Goal: Transaction & Acquisition: Book appointment/travel/reservation

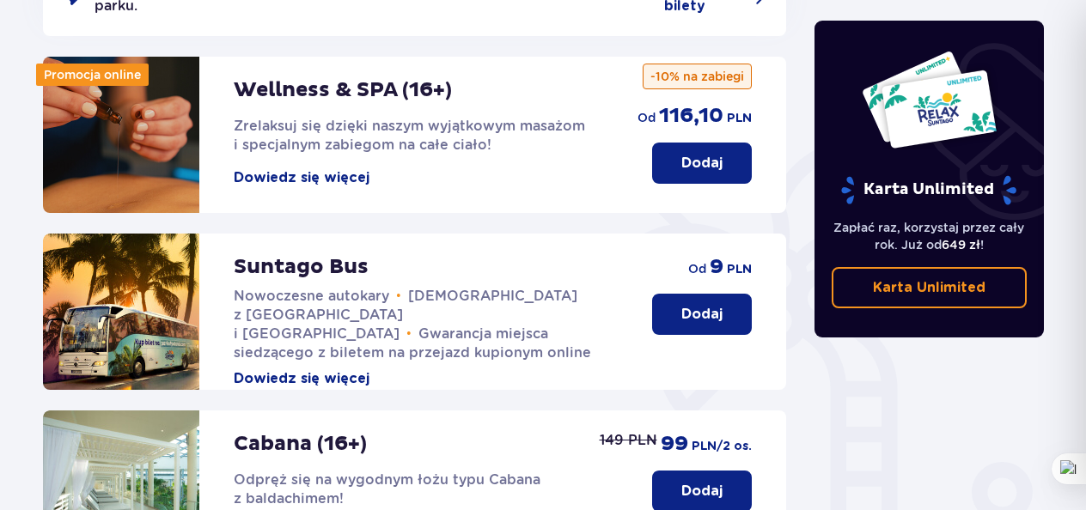
scroll to position [291, 0]
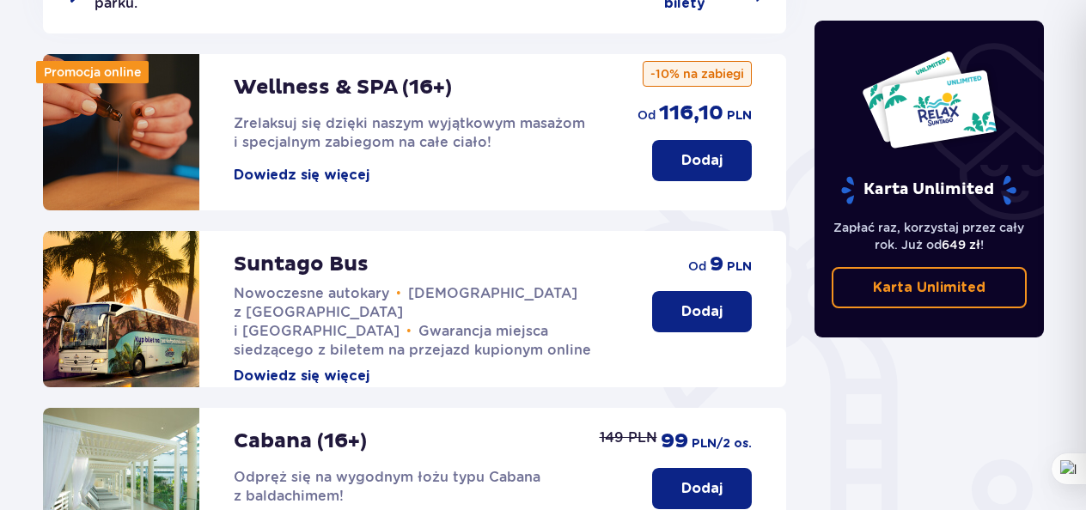
click at [708, 302] on p "Dodaj" at bounding box center [701, 311] width 41 height 19
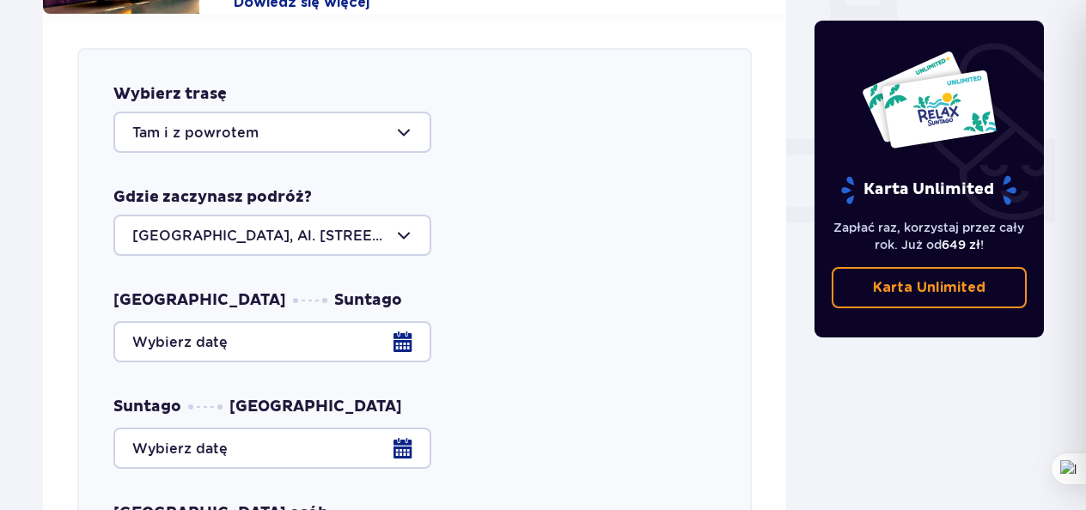
scroll to position [675, 0]
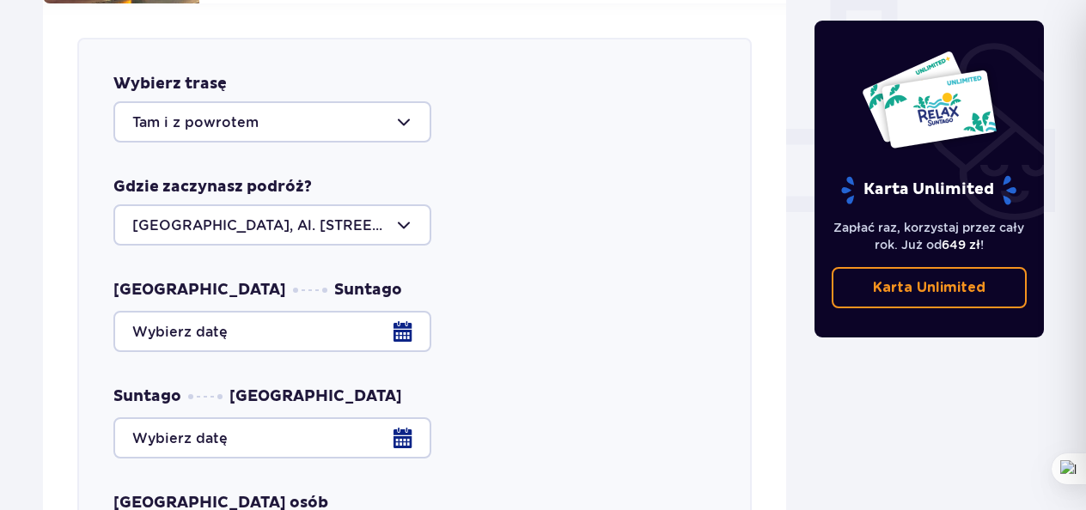
click at [407, 320] on div at bounding box center [414, 331] width 602 height 41
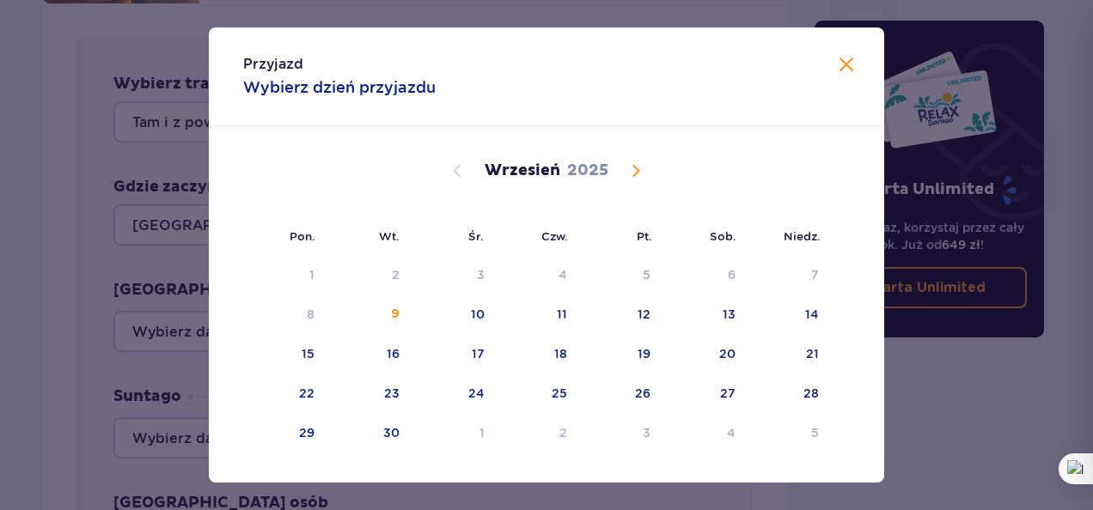
click at [840, 71] on span at bounding box center [846, 65] width 21 height 21
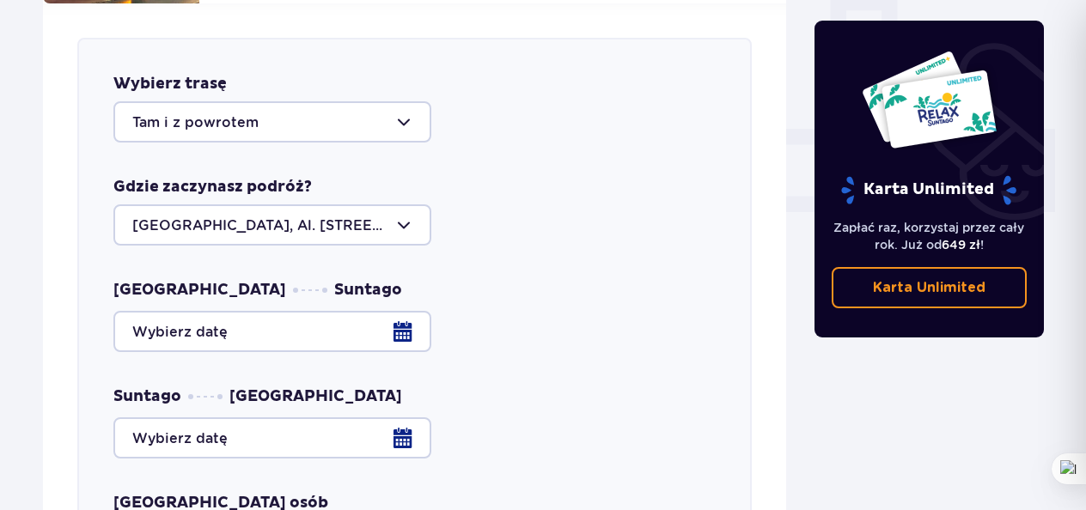
click at [402, 204] on div at bounding box center [272, 224] width 318 height 41
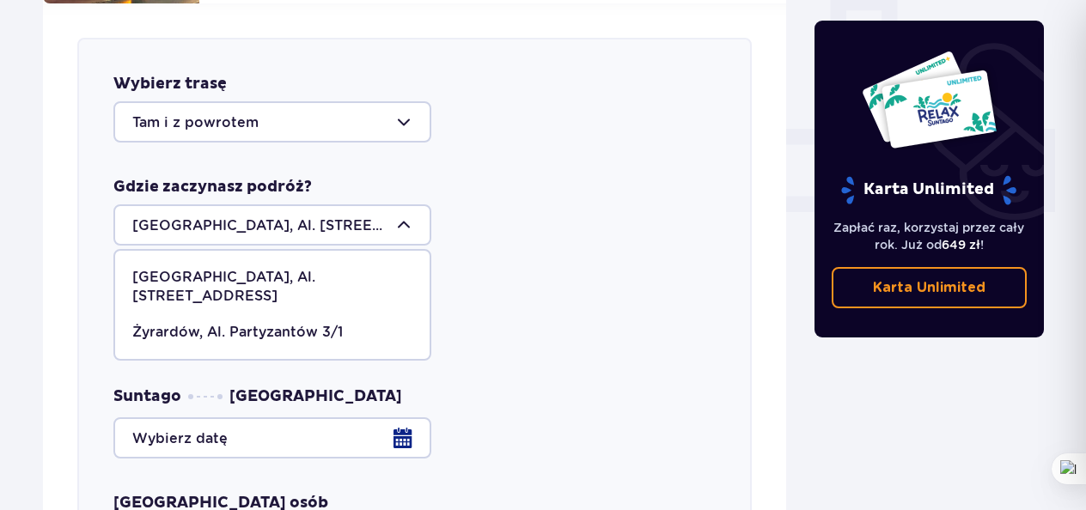
click at [296, 268] on p "Warszawa, Al. Jerozolimskie 56" at bounding box center [272, 287] width 280 height 38
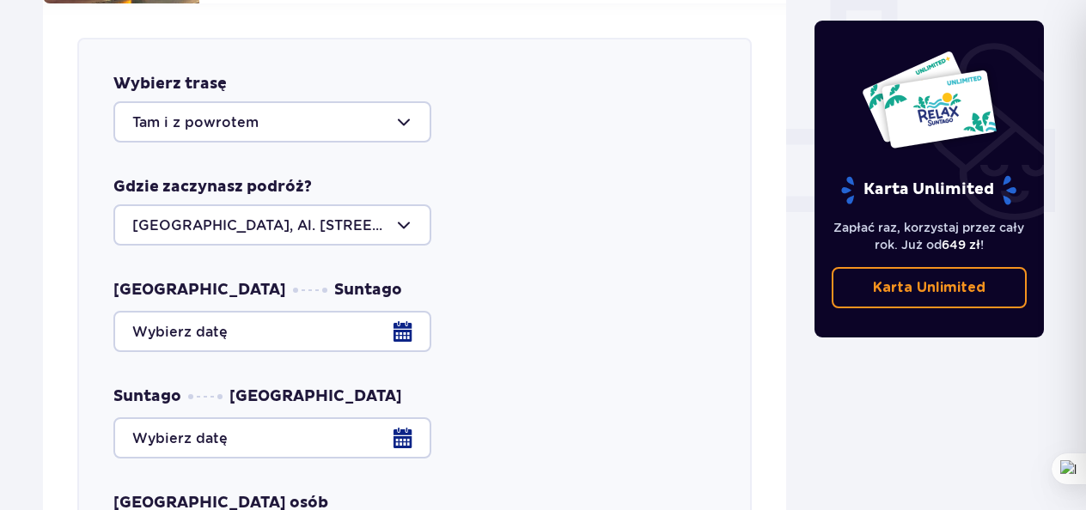
click at [406, 314] on div at bounding box center [414, 331] width 602 height 41
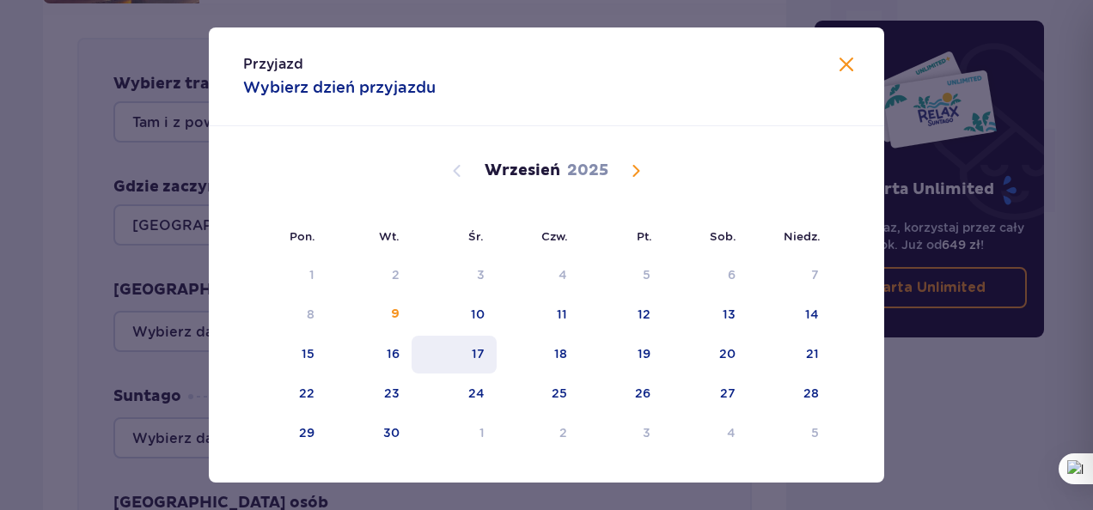
click at [485, 356] on div "17" at bounding box center [454, 355] width 85 height 38
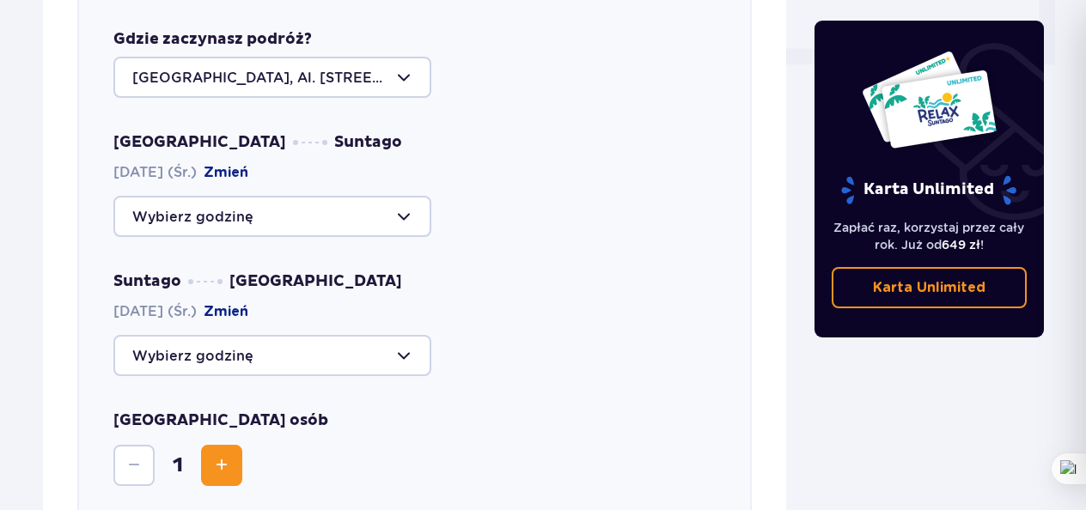
scroll to position [859, 0]
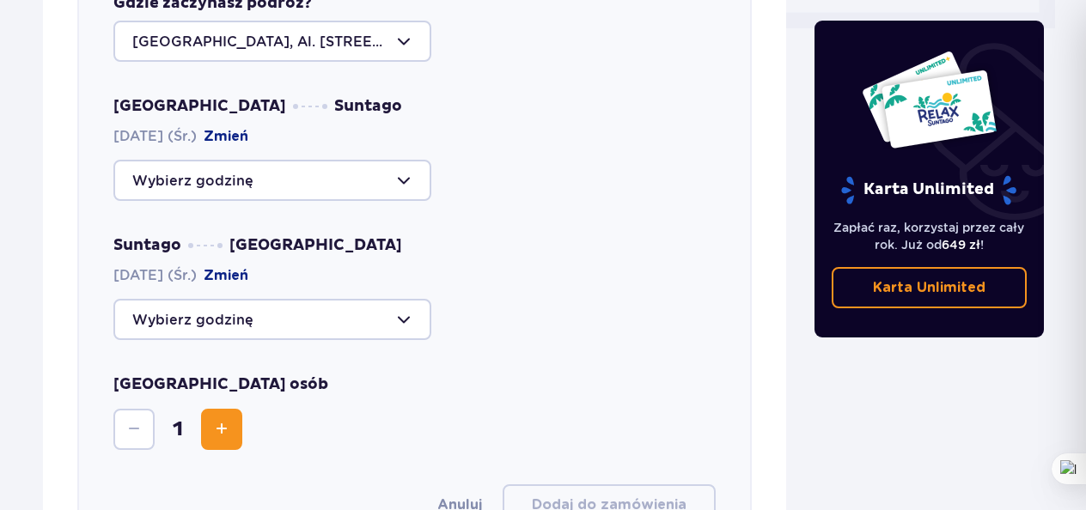
click at [406, 299] on div at bounding box center [272, 319] width 318 height 41
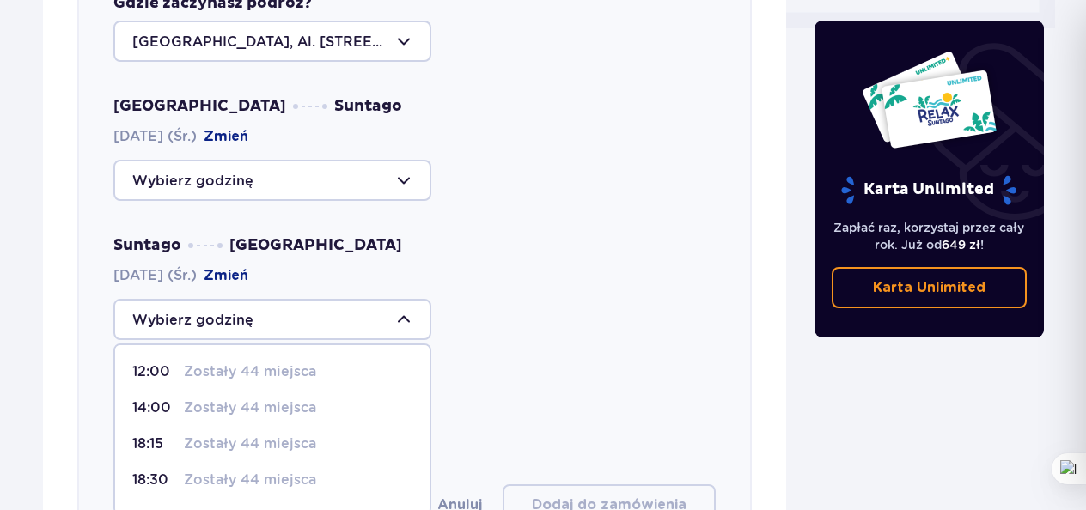
click at [156, 363] on p "12:00" at bounding box center [154, 372] width 45 height 19
type input "12:00"
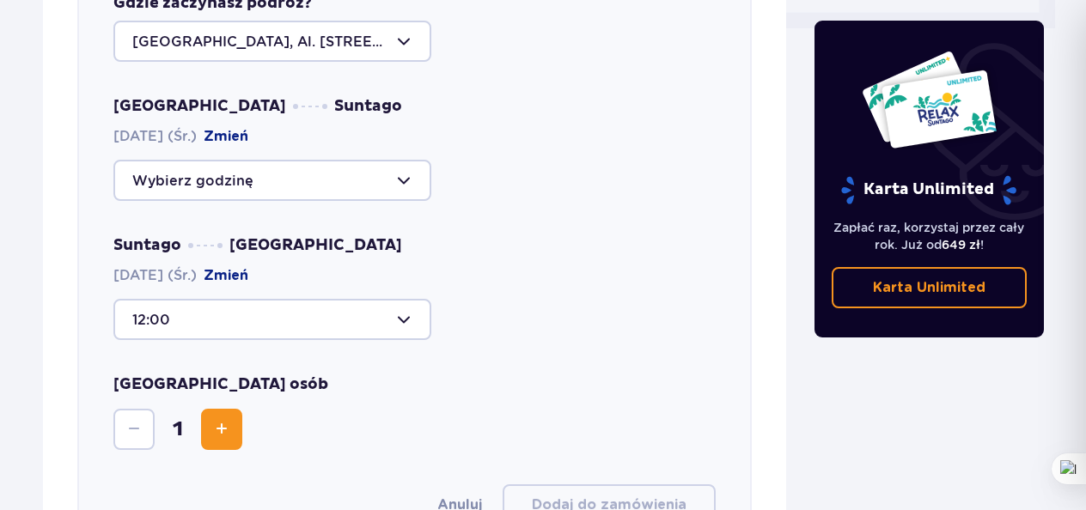
click at [229, 419] on span "Increase" at bounding box center [221, 429] width 21 height 21
click at [924, 291] on p "Karta Unlimited" at bounding box center [929, 287] width 113 height 19
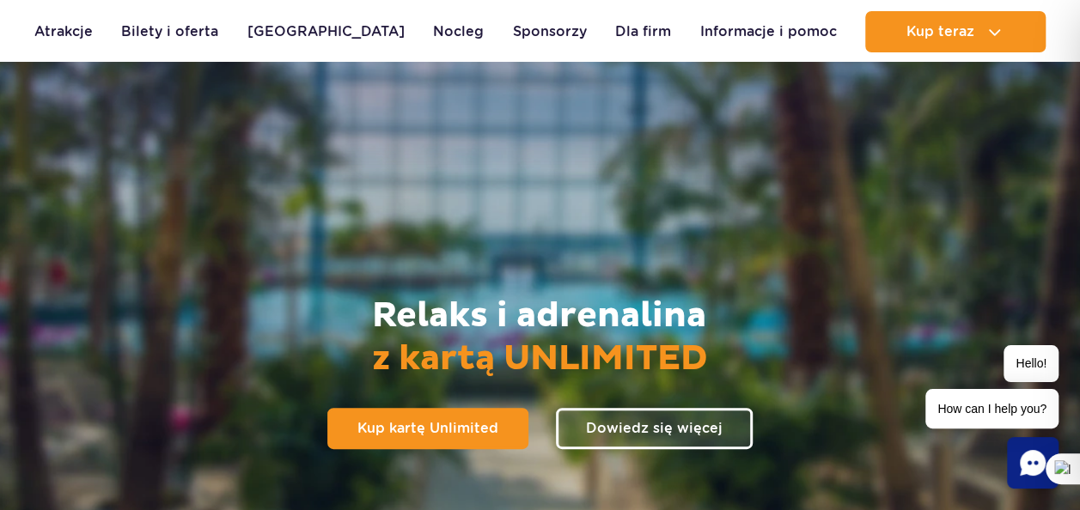
scroll to position [69, 0]
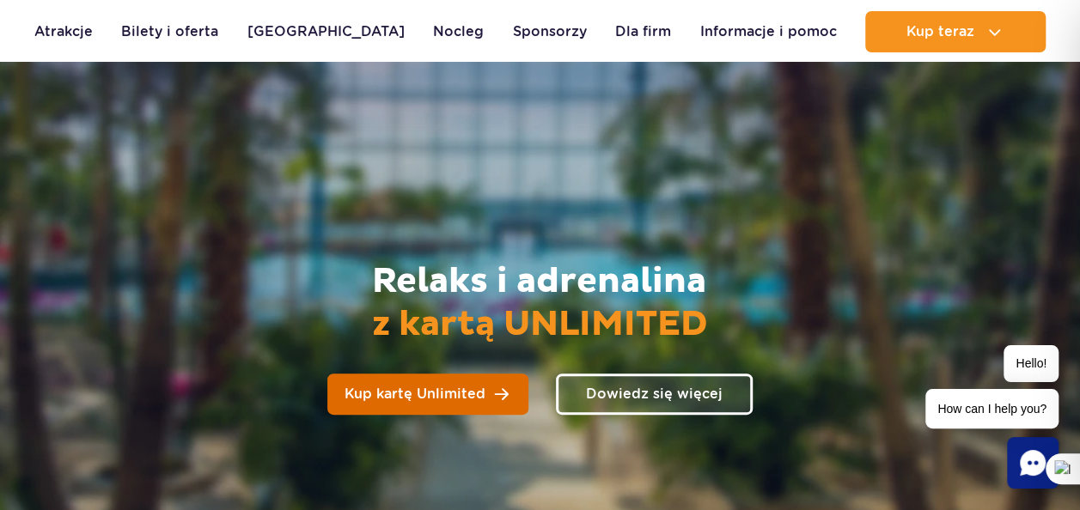
click at [426, 394] on span "Kup kartę Unlimited" at bounding box center [415, 395] width 141 height 14
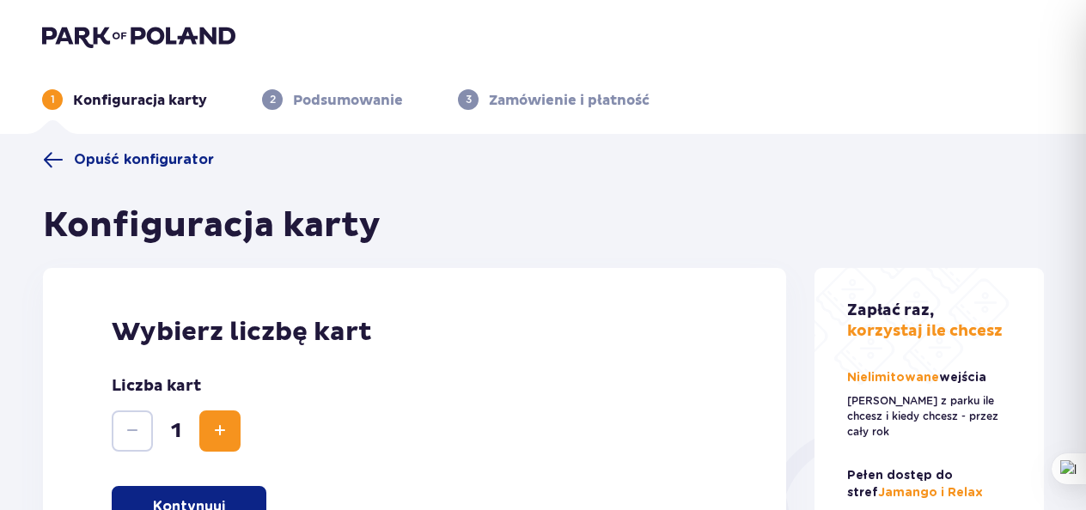
click at [206, 431] on button "Increase" at bounding box center [219, 431] width 41 height 41
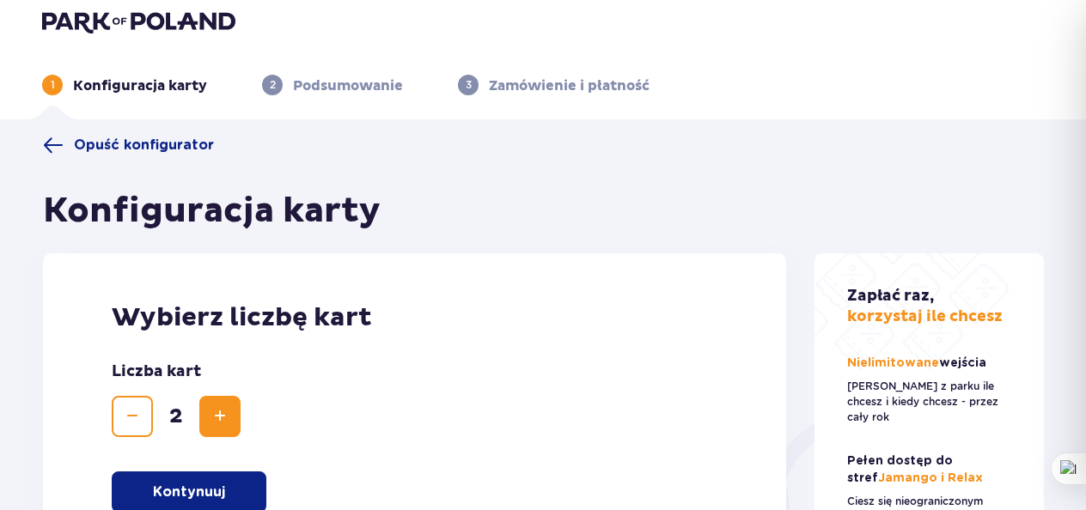
scroll to position [12, 0]
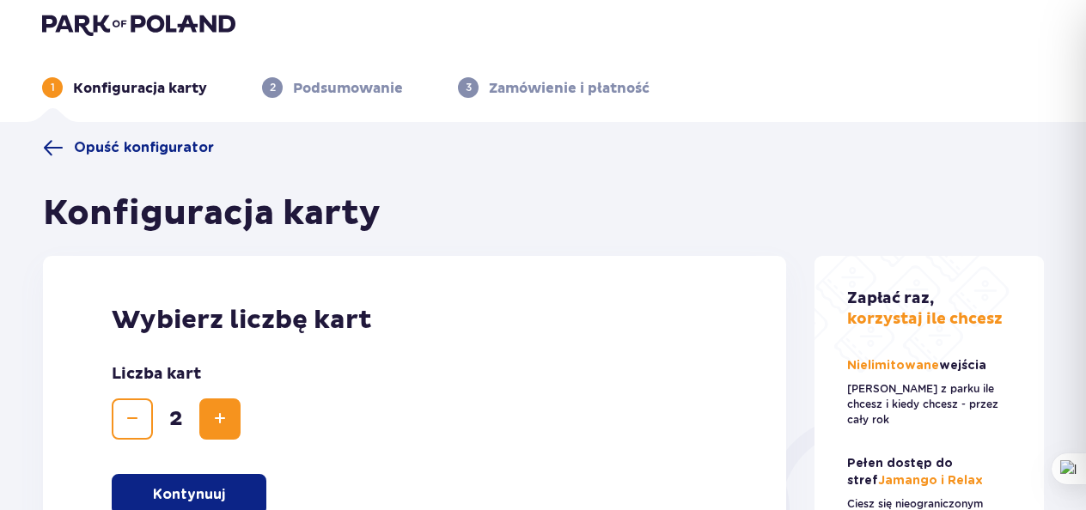
click at [207, 494] on p "Kontynuuj" at bounding box center [189, 494] width 72 height 19
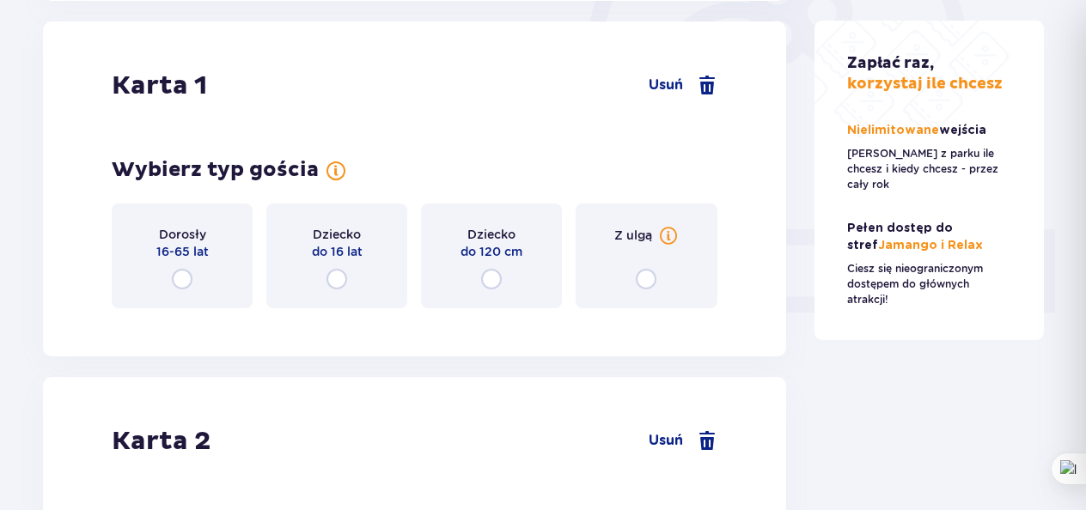
scroll to position [576, 0]
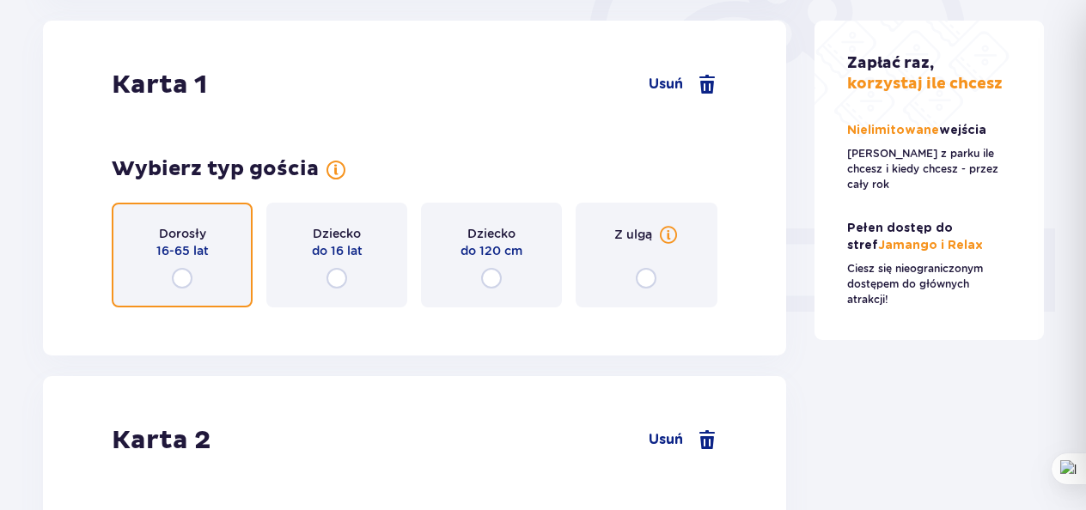
click at [182, 284] on input "radio" at bounding box center [182, 278] width 21 height 21
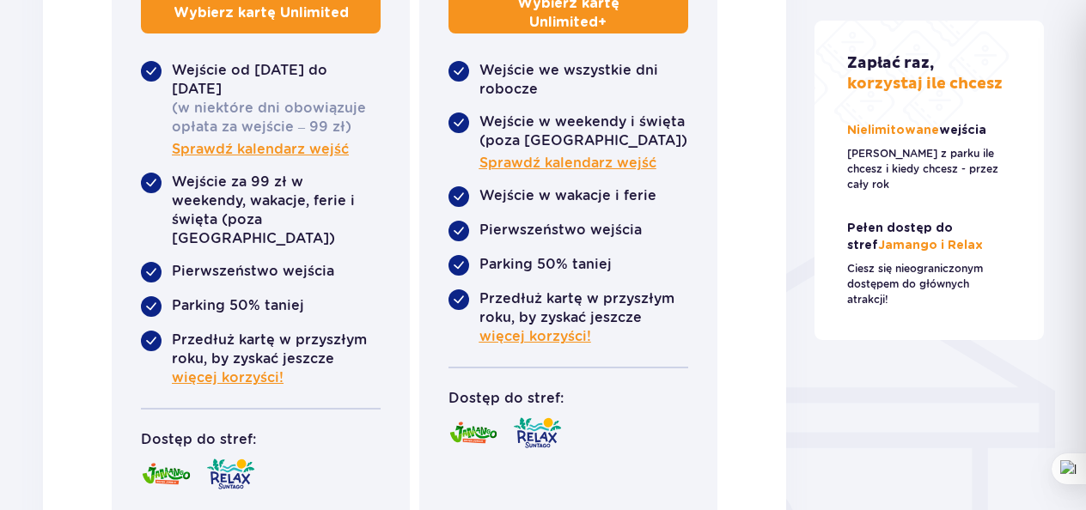
scroll to position [1140, 0]
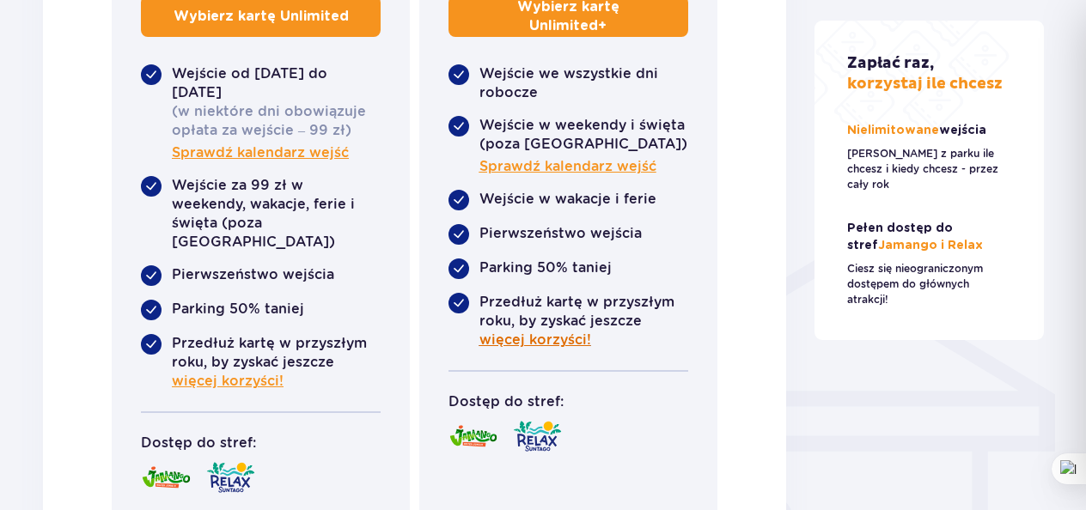
click at [543, 341] on span "więcej korzyści!" at bounding box center [535, 340] width 112 height 19
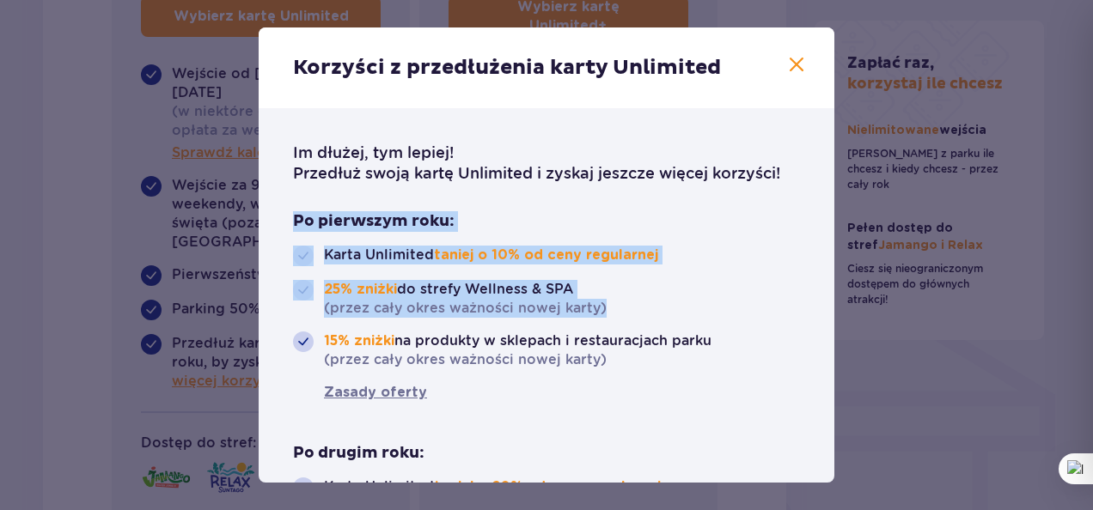
drag, startPoint x: 833, startPoint y: 255, endPoint x: 844, endPoint y: 309, distance: 55.1
click at [844, 309] on div "Korzyści z przedłużenia karty Unlimited Im dłużej, tym lepiej! Przedłuż swoją k…" at bounding box center [546, 255] width 1093 height 510
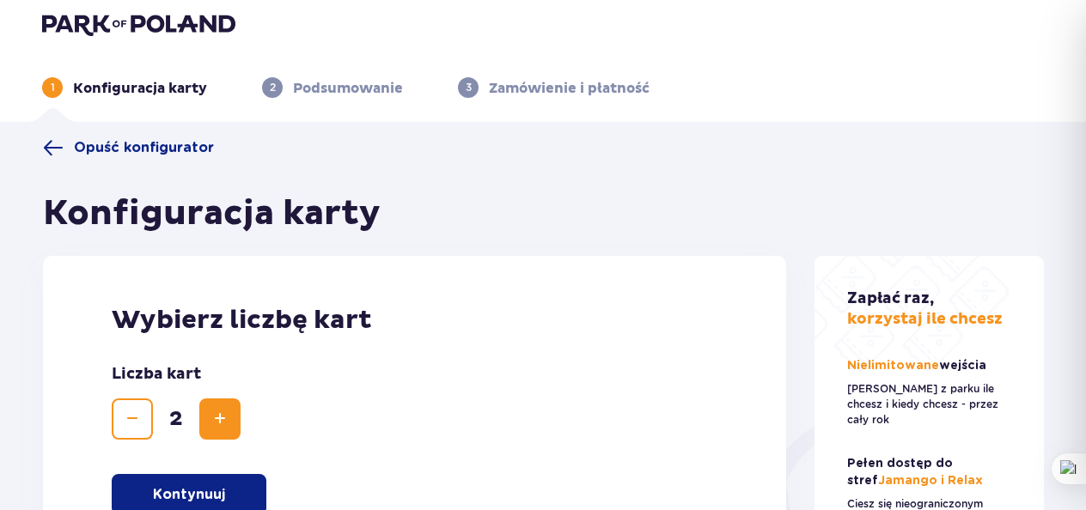
scroll to position [8, 0]
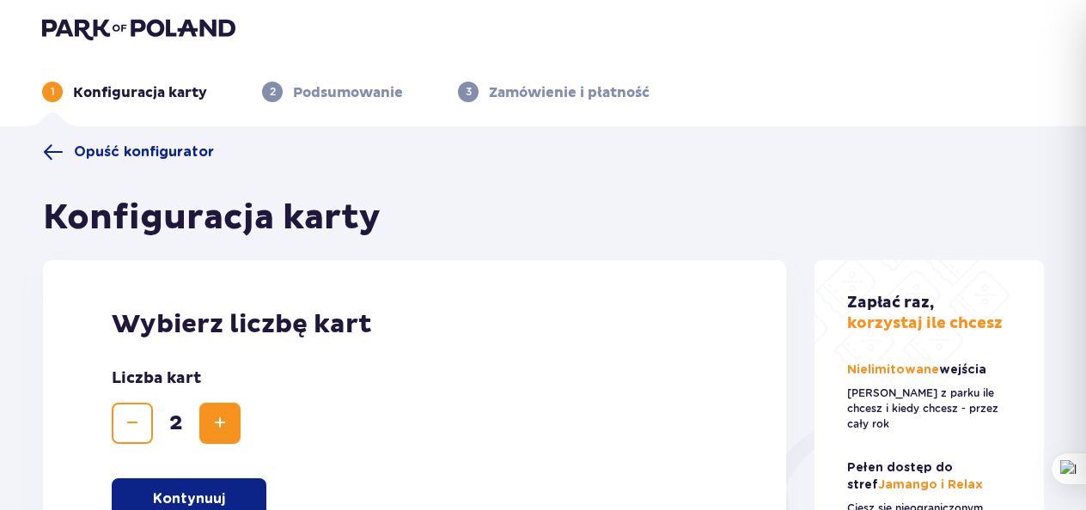
click at [82, 25] on img at bounding box center [138, 28] width 193 height 24
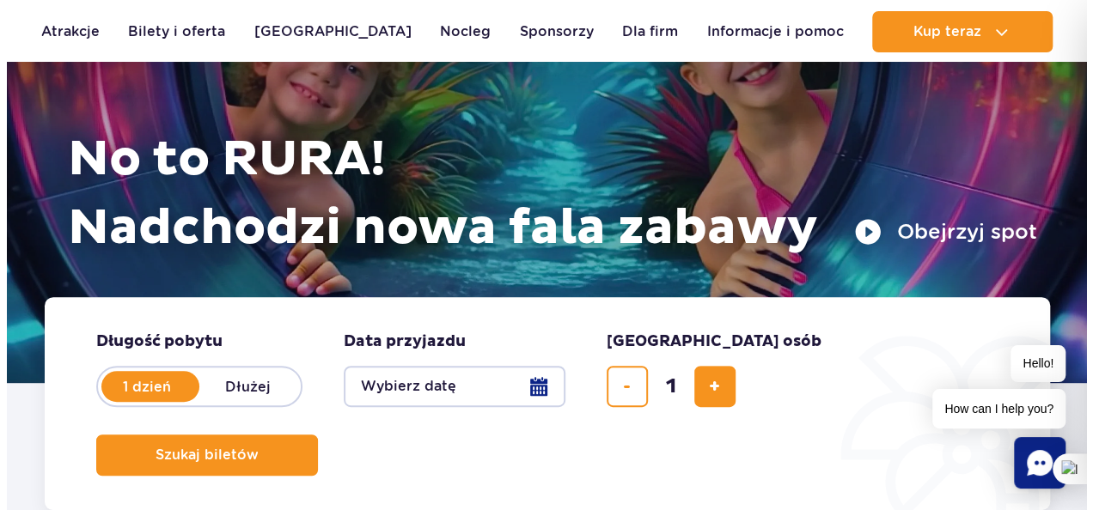
scroll to position [172, 0]
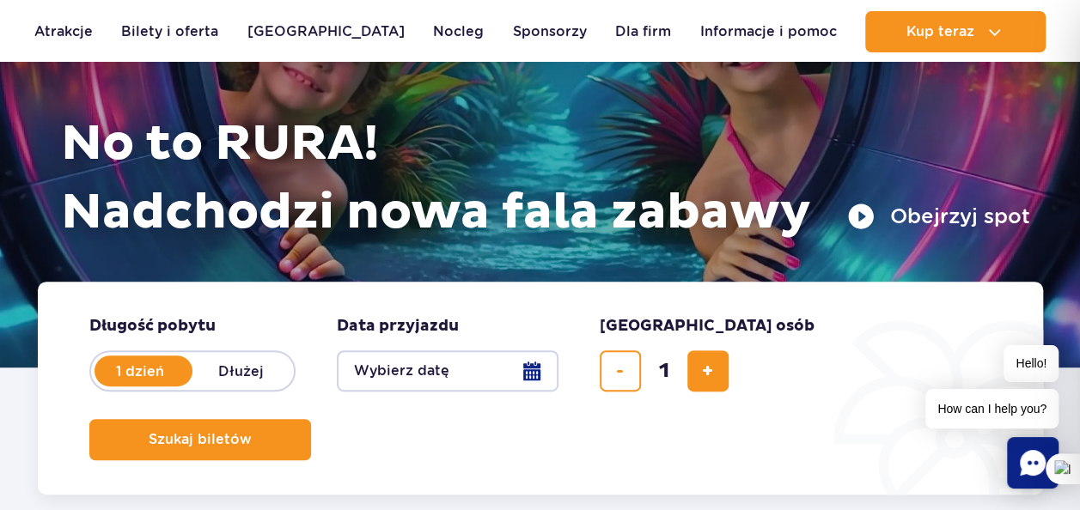
click at [485, 372] on button "Wybierz datę" at bounding box center [448, 371] width 222 height 41
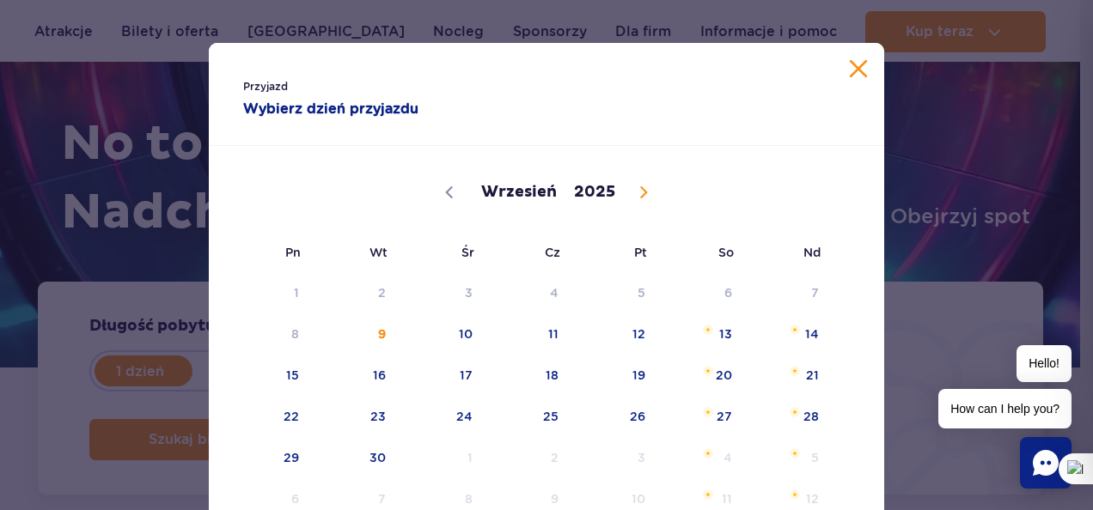
click at [638, 197] on icon at bounding box center [644, 192] width 12 height 12
select select "11"
click at [638, 197] on icon at bounding box center [644, 192] width 12 height 12
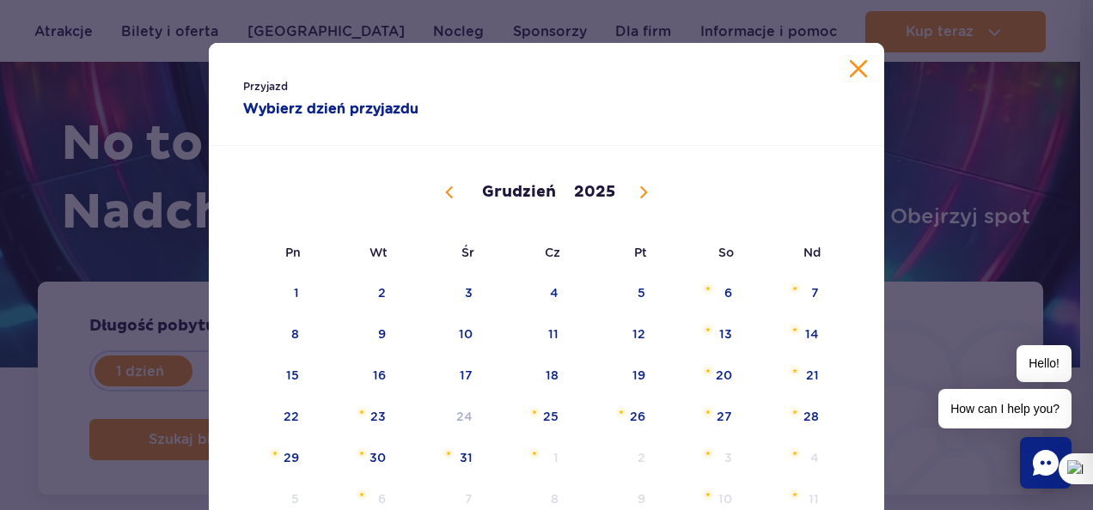
type input "2026"
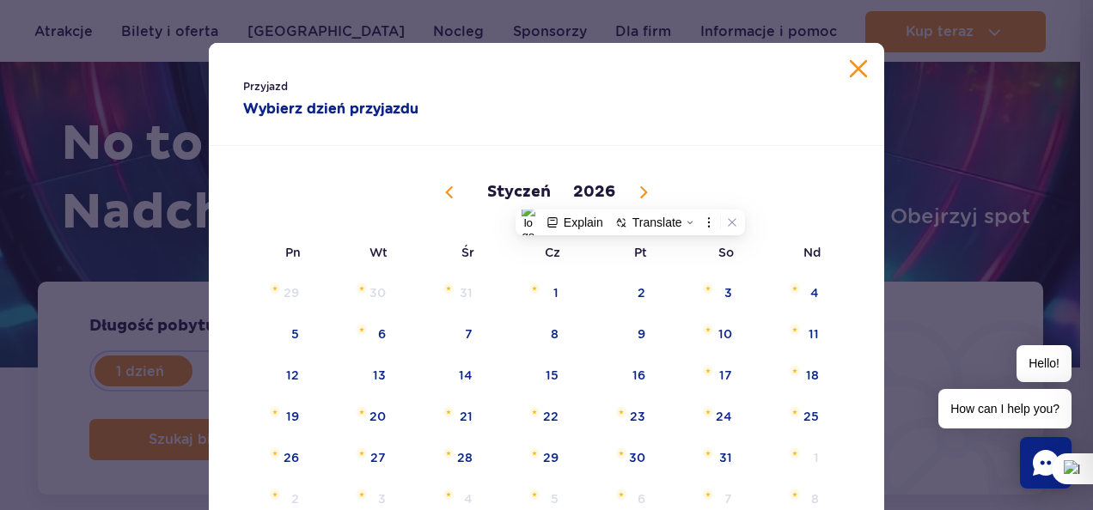
click at [630, 197] on span at bounding box center [643, 192] width 29 height 29
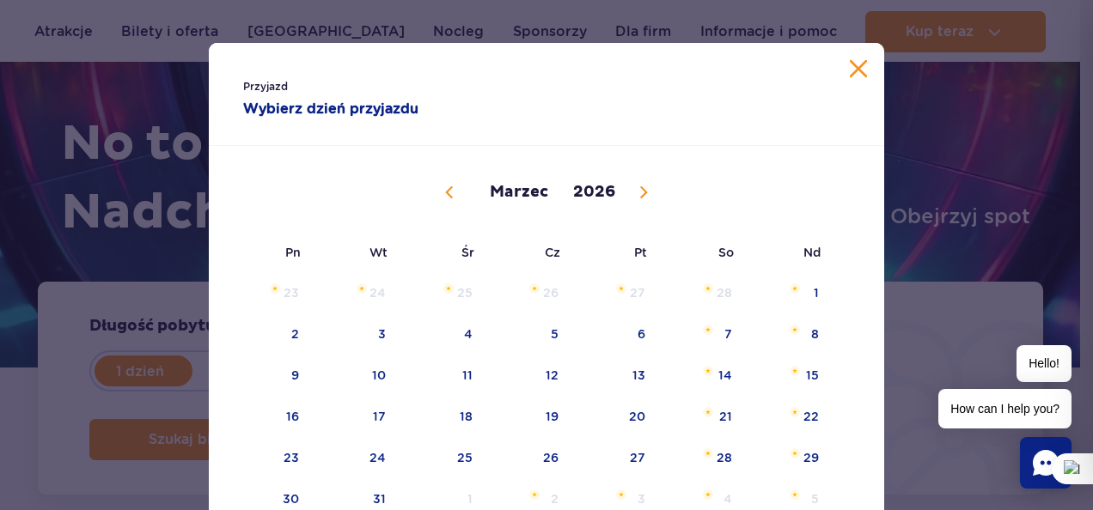
click at [630, 197] on span at bounding box center [643, 192] width 29 height 29
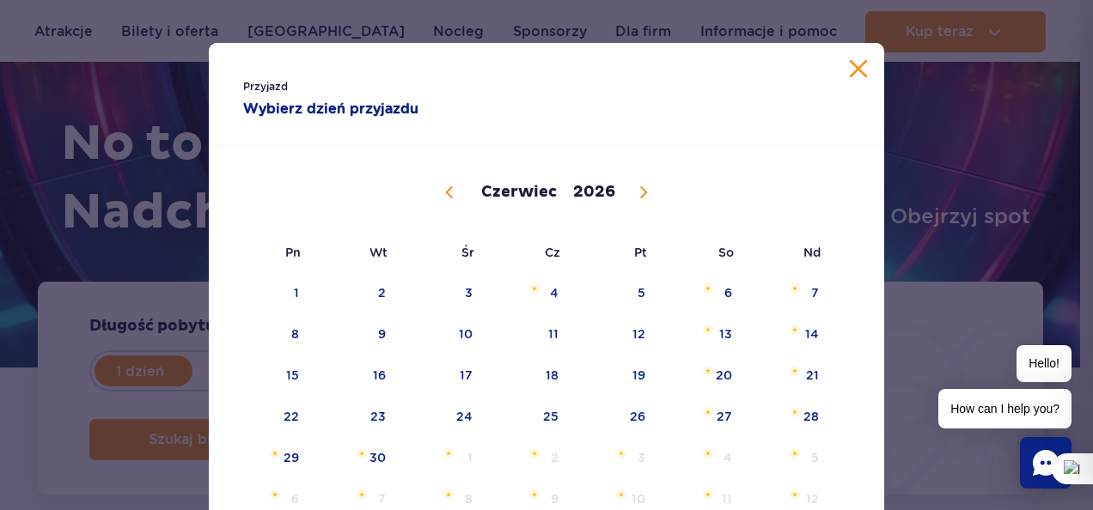
click at [630, 197] on span at bounding box center [643, 192] width 29 height 29
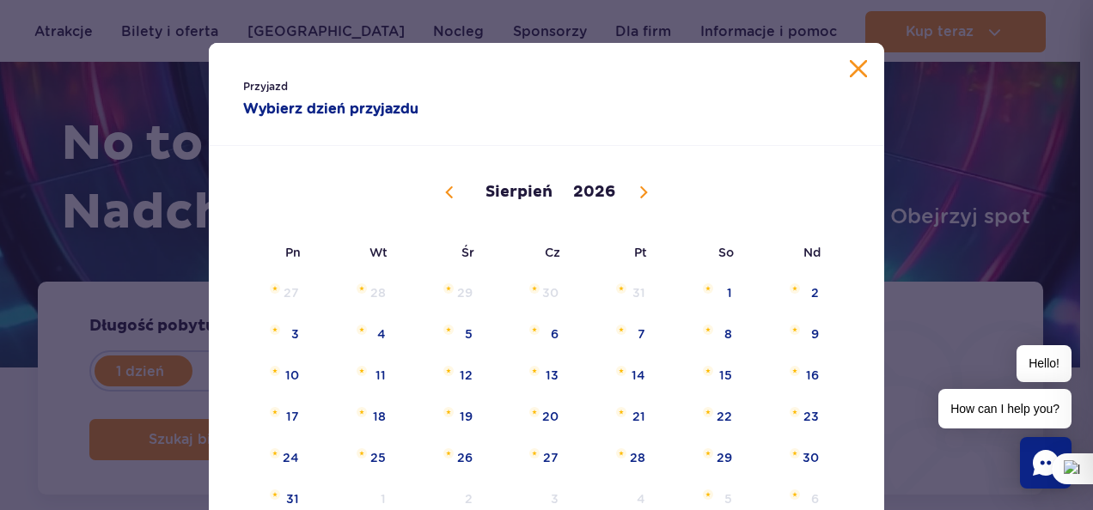
click at [630, 197] on span at bounding box center [643, 192] width 29 height 29
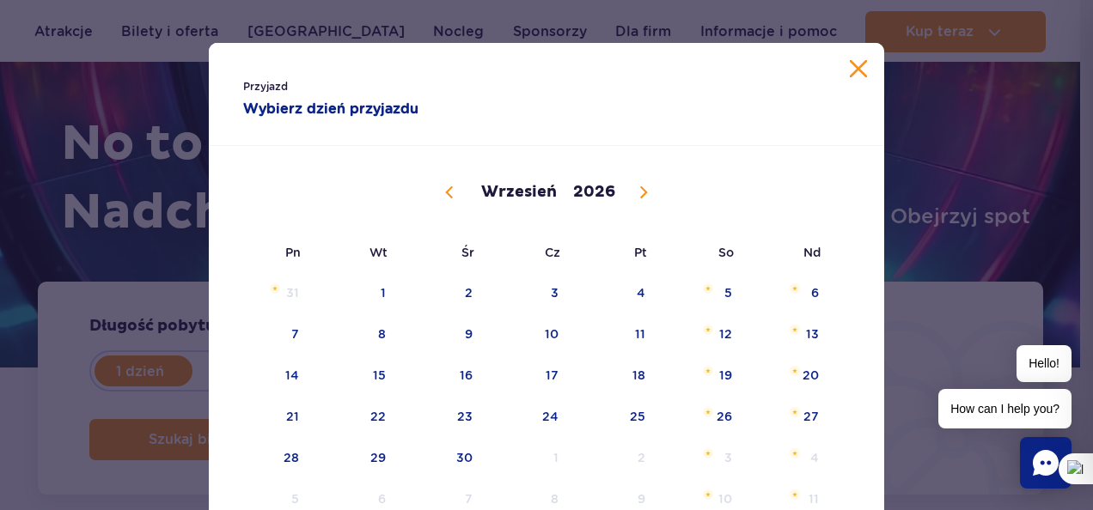
click at [441, 184] on span at bounding box center [449, 192] width 29 height 29
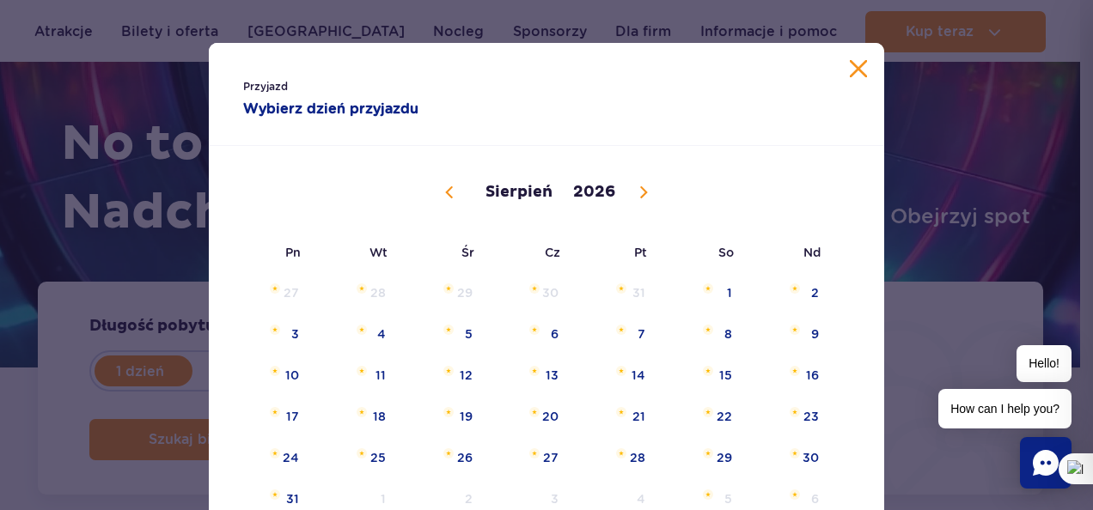
click at [451, 194] on span at bounding box center [449, 192] width 29 height 29
select select "6"
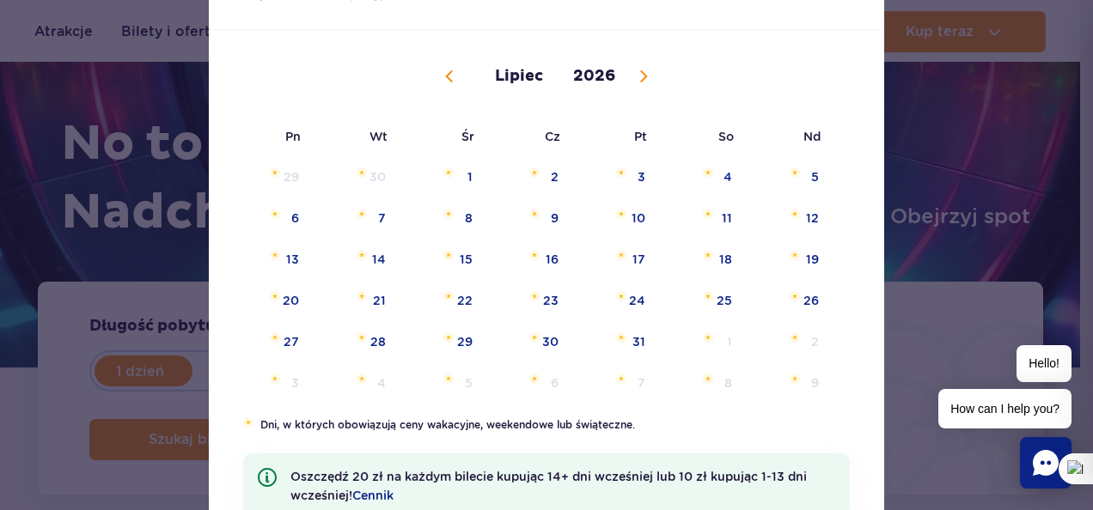
scroll to position [115, 0]
click at [541, 304] on span "23" at bounding box center [529, 302] width 87 height 40
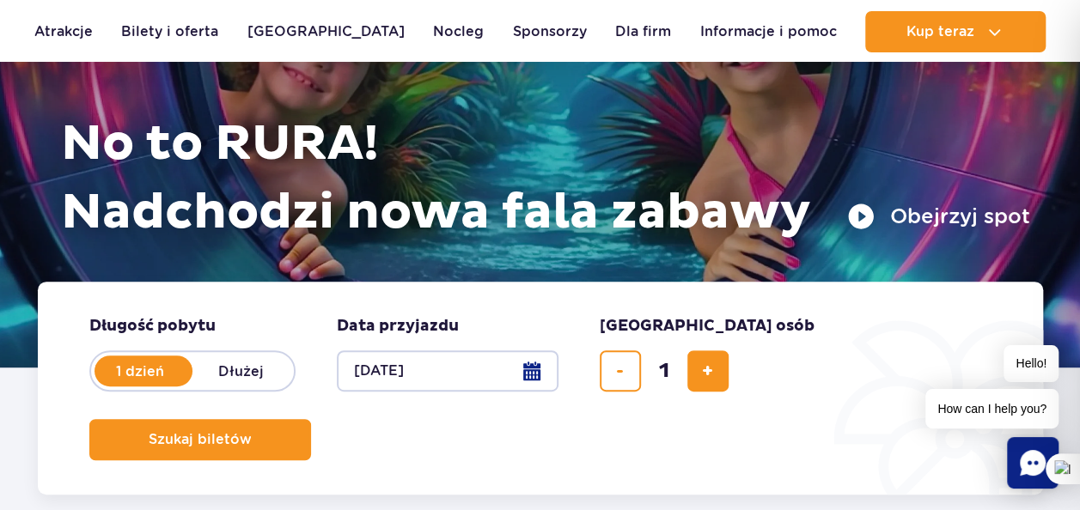
click at [253, 368] on label "Dłużej" at bounding box center [241, 371] width 98 height 36
click at [211, 386] on input "Dłużej" at bounding box center [201, 387] width 19 height 3
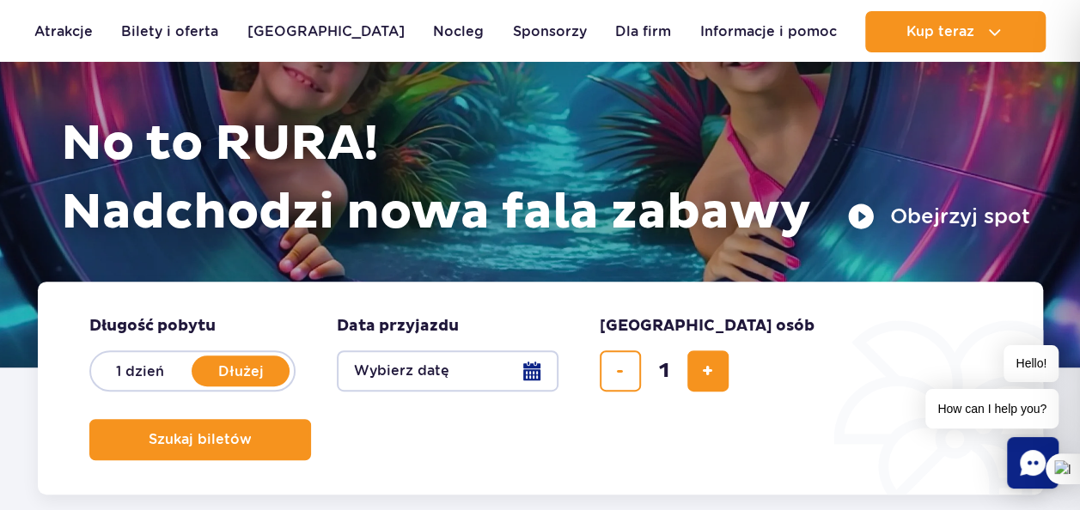
click at [510, 368] on button "Wybierz datę" at bounding box center [448, 371] width 222 height 41
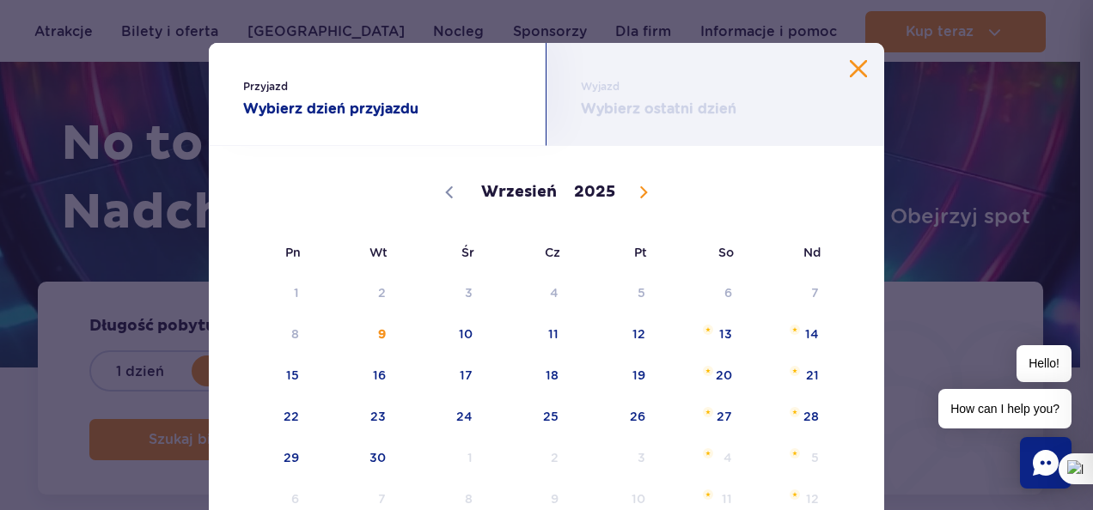
click at [641, 191] on icon at bounding box center [644, 192] width 6 height 11
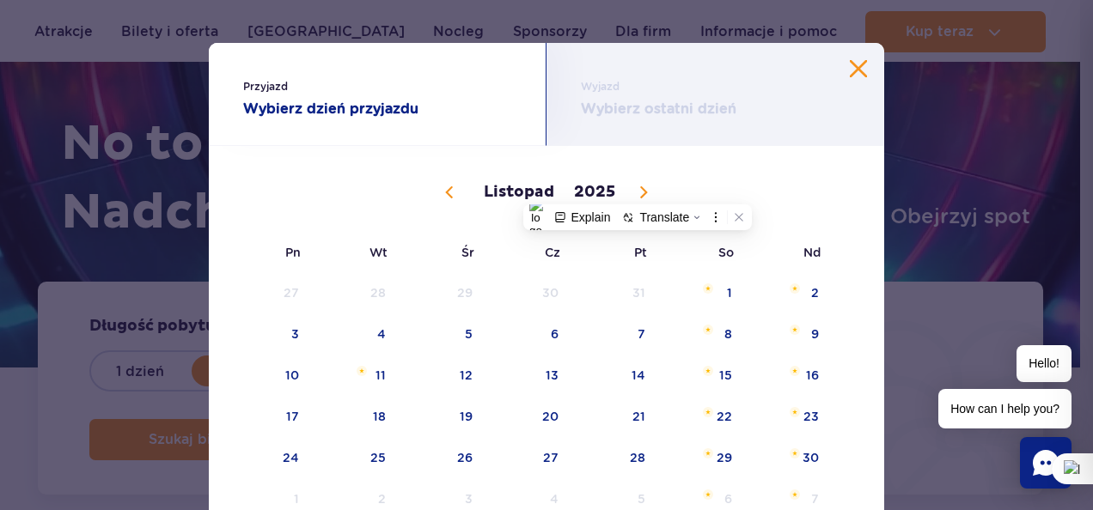
click at [641, 191] on icon at bounding box center [644, 192] width 6 height 11
select select "11"
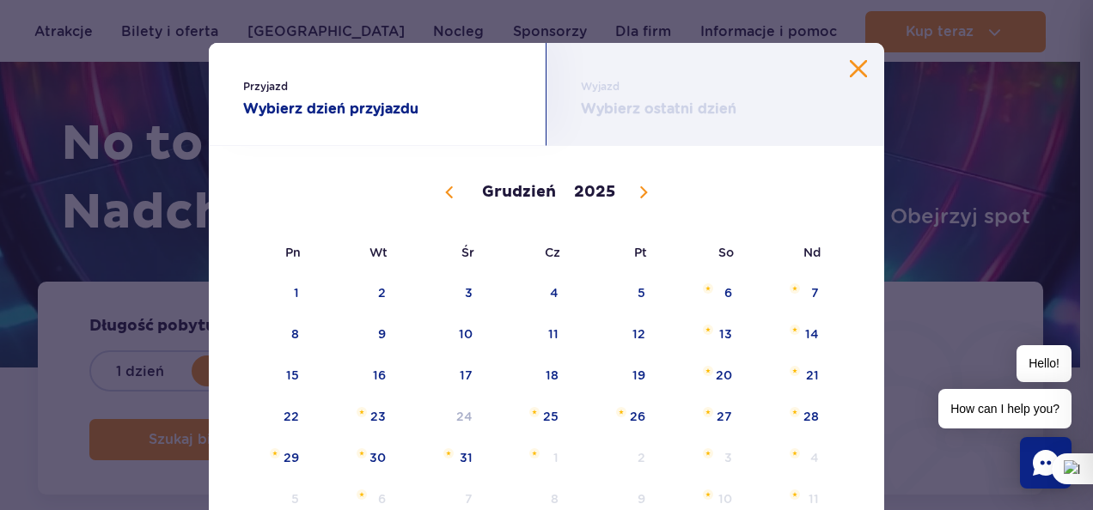
click at [641, 191] on icon at bounding box center [644, 192] width 6 height 11
type input "2026"
click at [641, 191] on icon at bounding box center [644, 192] width 6 height 11
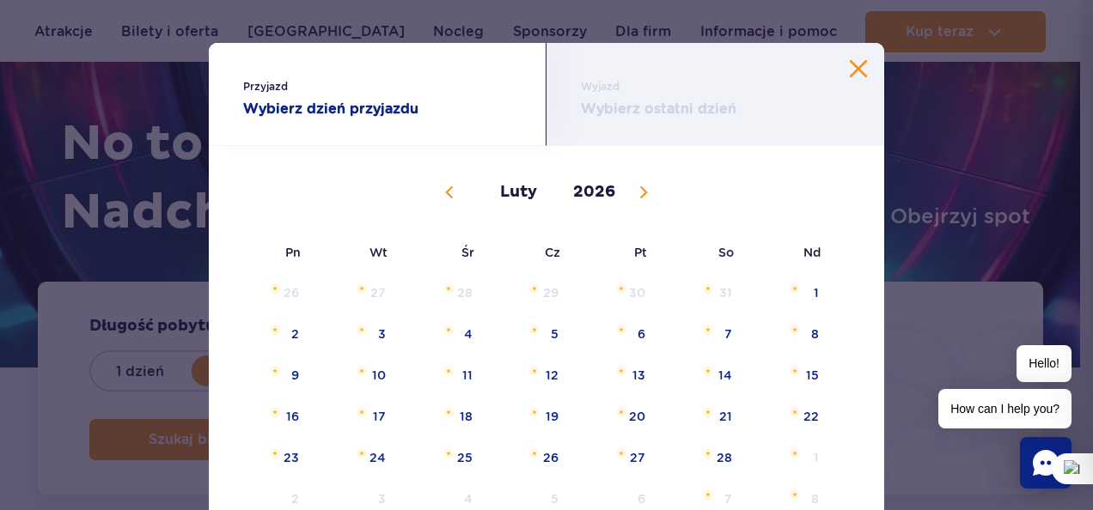
click at [641, 191] on icon at bounding box center [644, 192] width 6 height 11
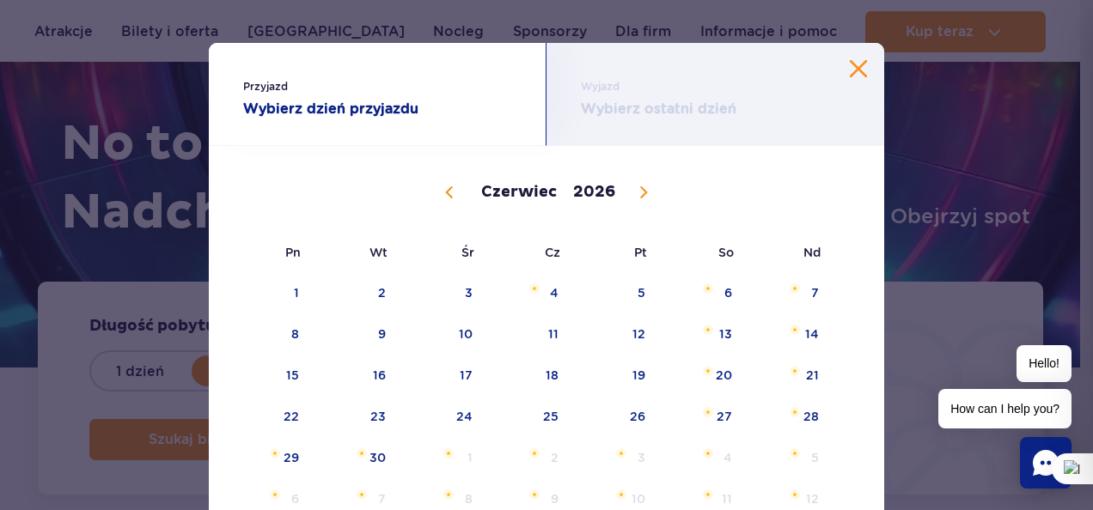
click at [641, 191] on icon at bounding box center [644, 192] width 6 height 11
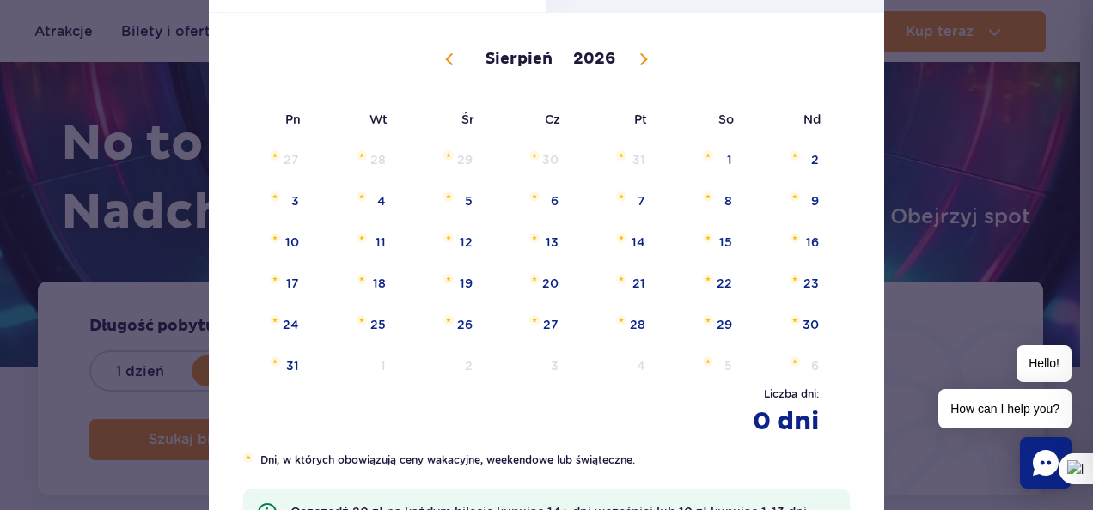
scroll to position [172, 0]
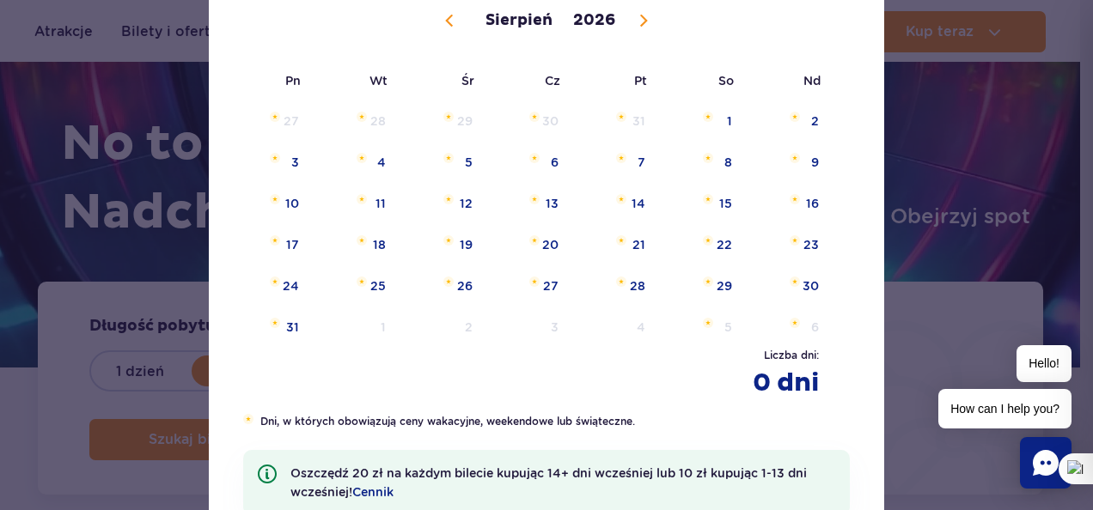
click at [443, 19] on icon at bounding box center [449, 21] width 12 height 12
select select "6"
click at [547, 248] on span "23" at bounding box center [529, 245] width 87 height 40
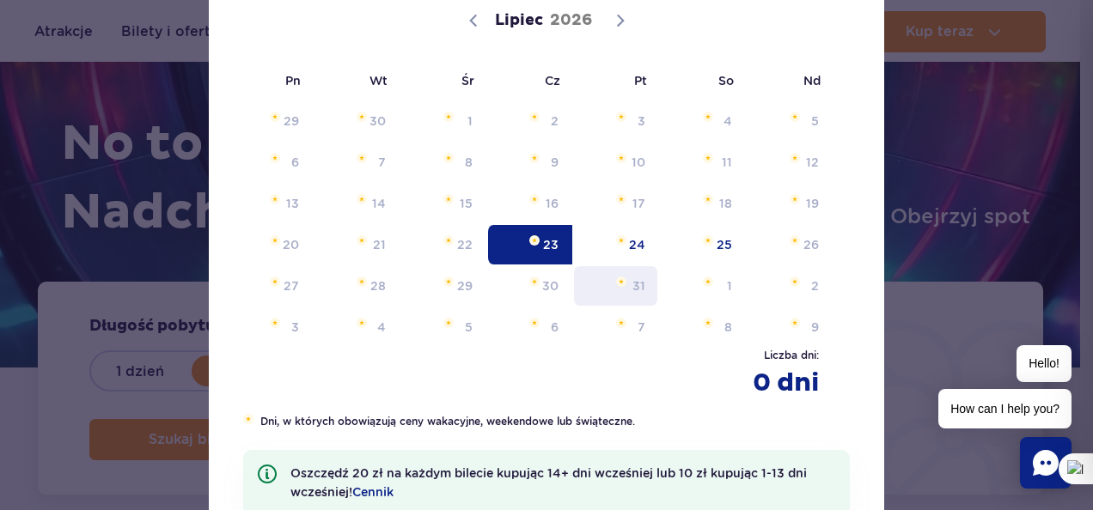
click at [636, 292] on span "31" at bounding box center [615, 286] width 87 height 40
click at [631, 287] on span "31" at bounding box center [615, 286] width 87 height 40
click at [636, 239] on span "24" at bounding box center [615, 245] width 87 height 40
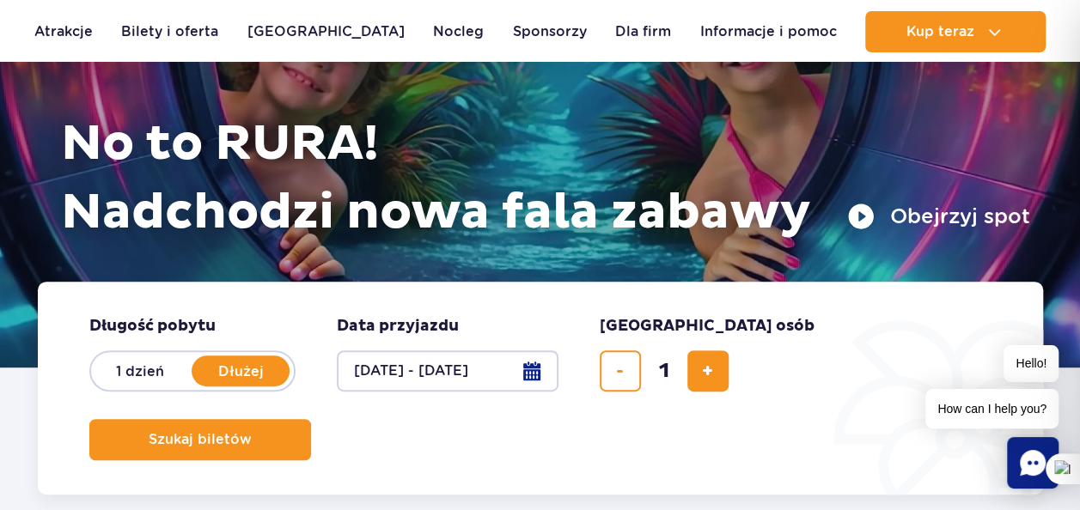
click at [528, 376] on button "23.07.26 - 24.07.26" at bounding box center [448, 371] width 222 height 41
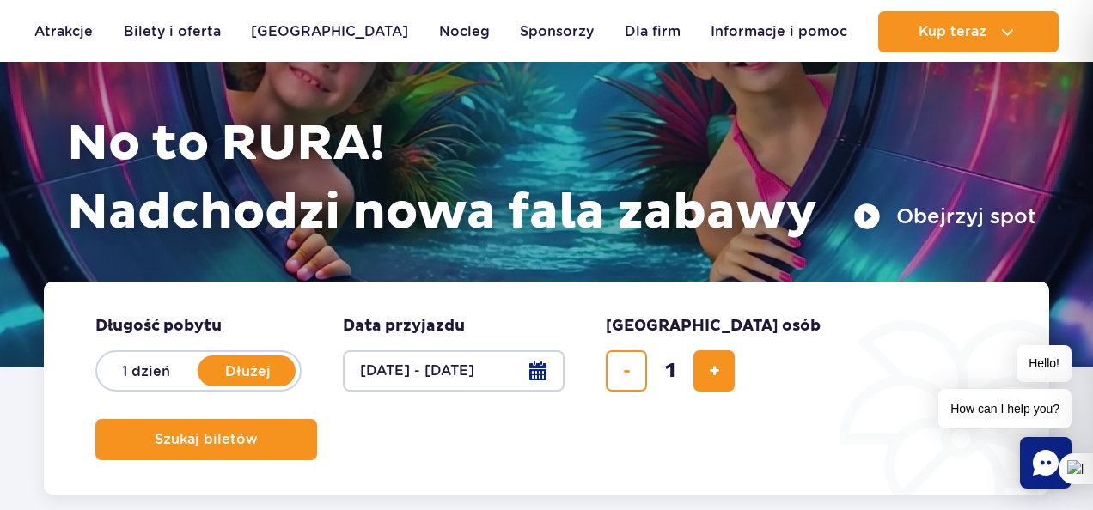
select select "6"
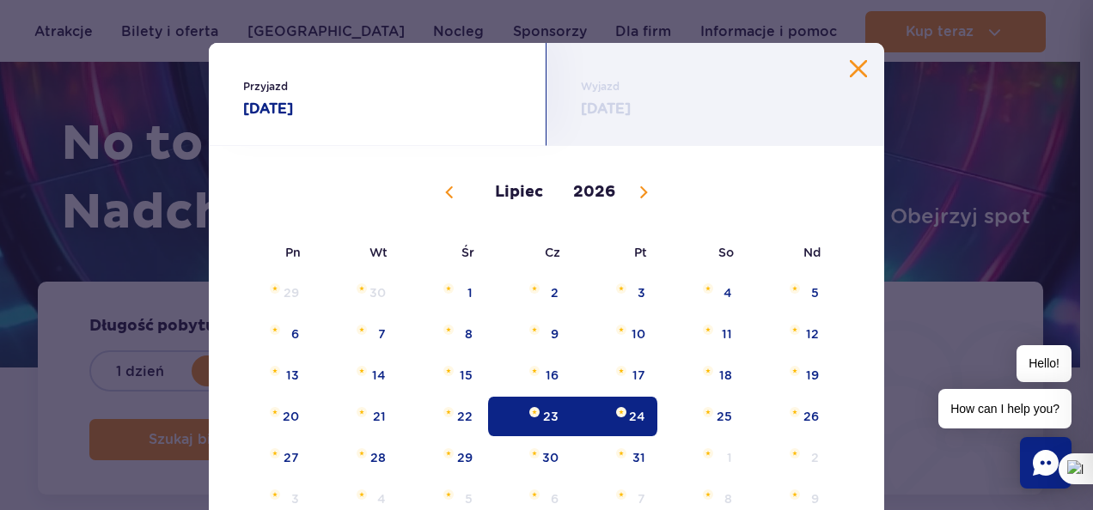
click at [540, 418] on span "23" at bounding box center [529, 417] width 87 height 40
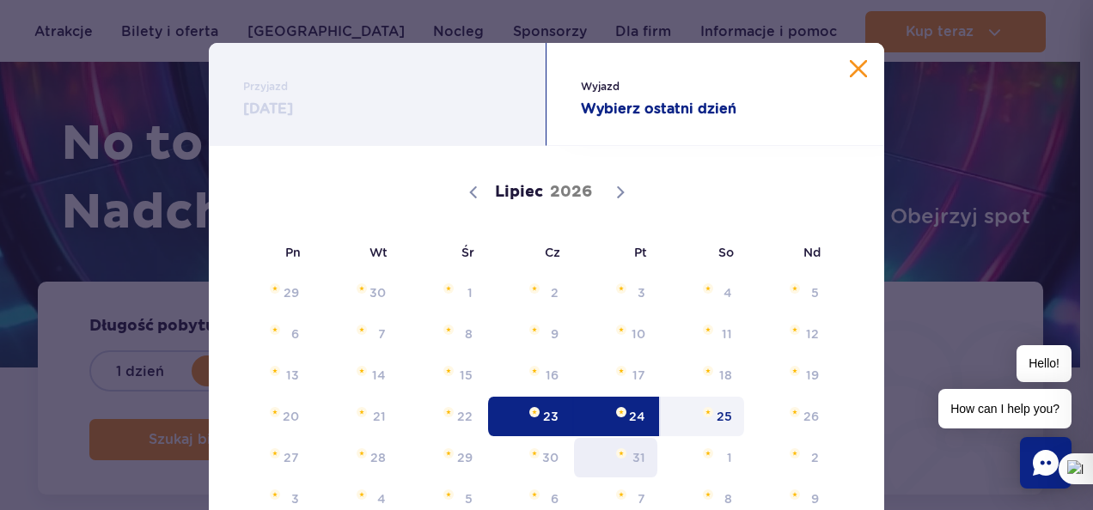
click at [635, 467] on span "31" at bounding box center [615, 458] width 87 height 40
click at [626, 461] on span "31" at bounding box center [615, 458] width 87 height 40
drag, startPoint x: 626, startPoint y: 461, endPoint x: 610, endPoint y: 451, distance: 18.1
click at [616, 451] on span "Lipiec 31, 2026" at bounding box center [621, 454] width 10 height 10
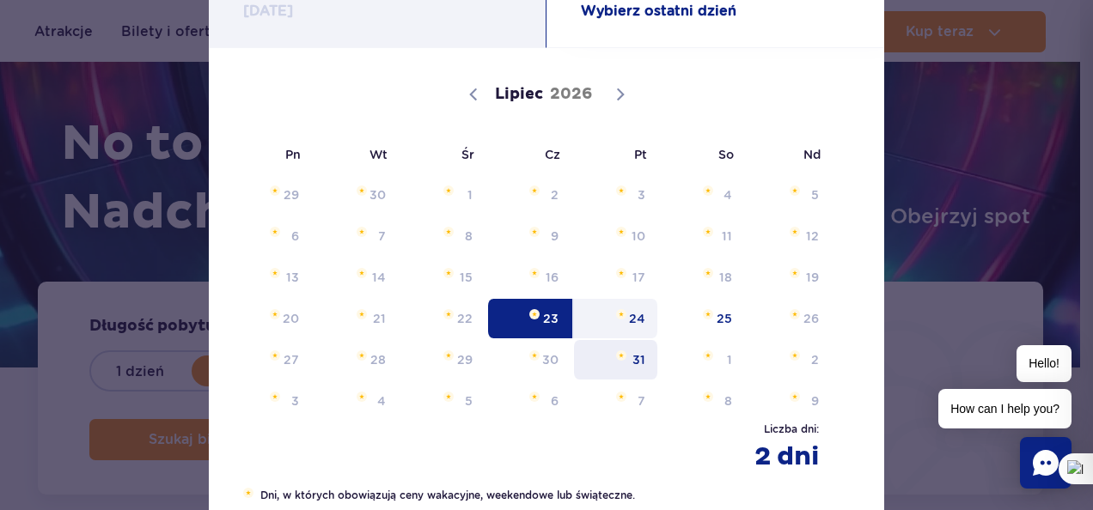
scroll to position [107, 0]
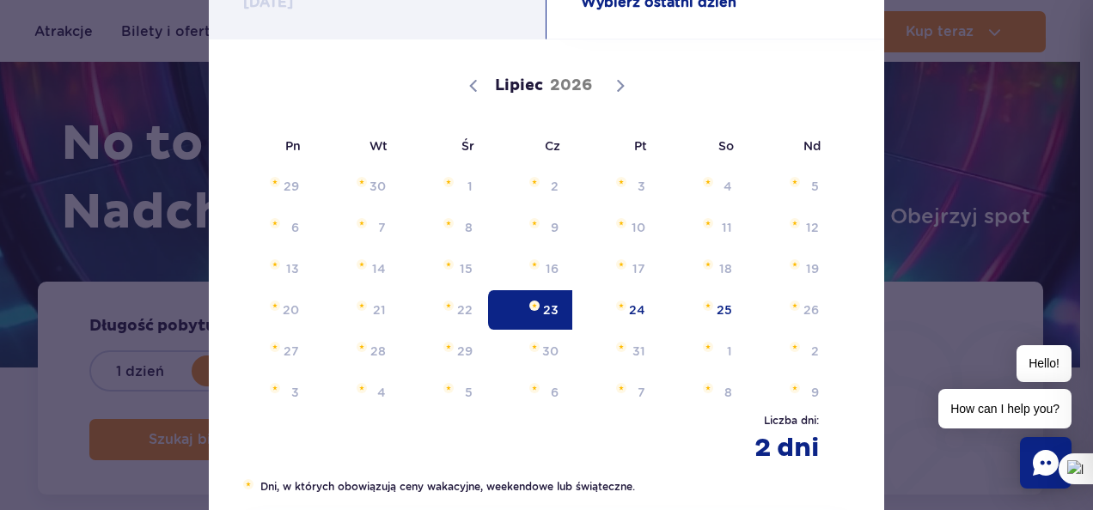
click at [540, 302] on span "23" at bounding box center [529, 310] width 87 height 40
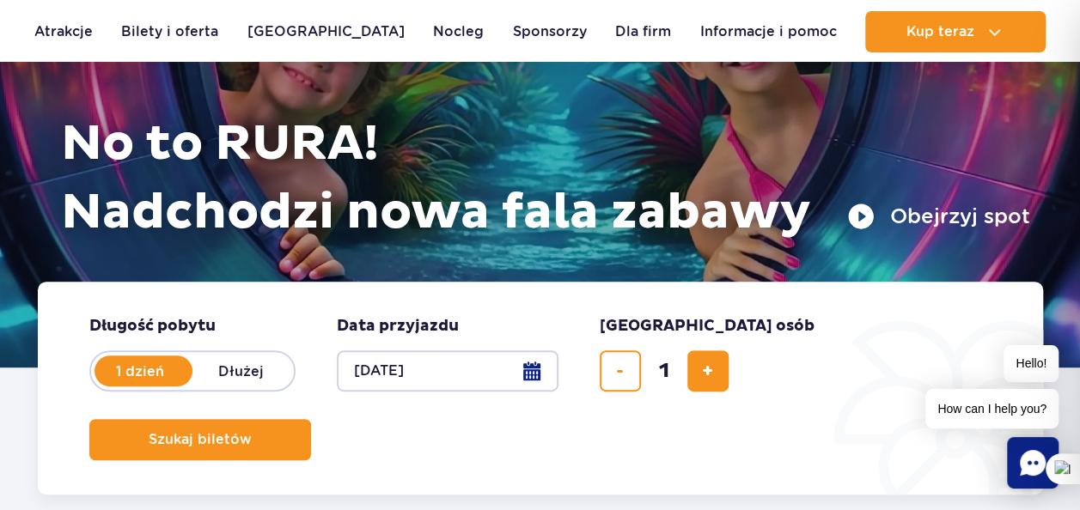
click at [532, 369] on button "23.07.26" at bounding box center [448, 371] width 222 height 41
select select "6"
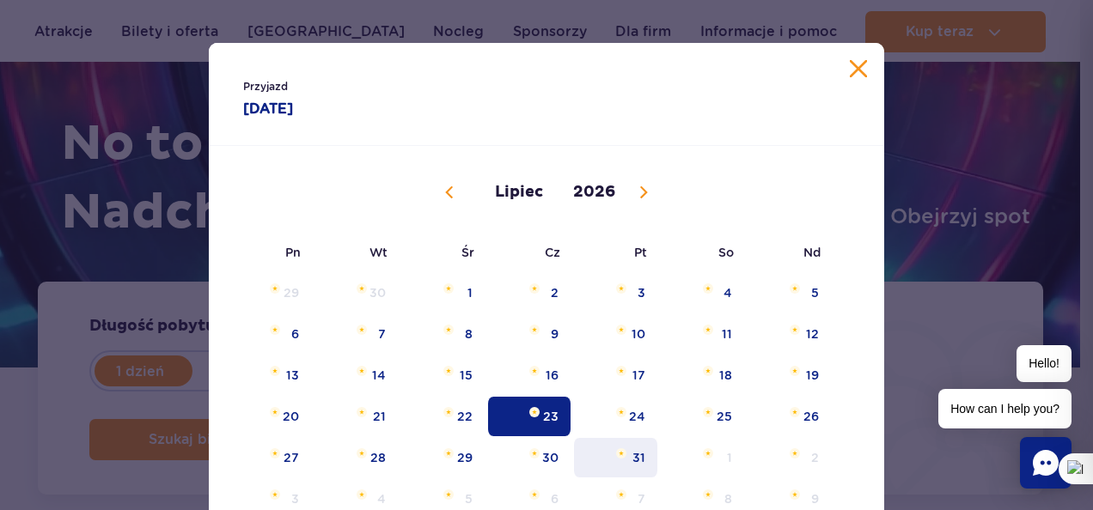
click at [638, 461] on span "31" at bounding box center [615, 458] width 87 height 40
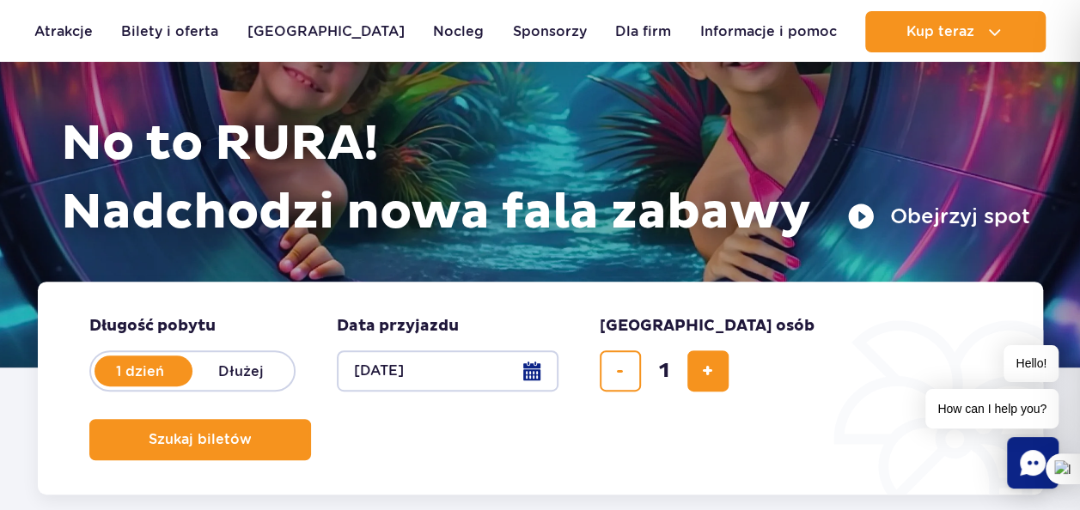
click at [444, 363] on button "31.07.26" at bounding box center [448, 371] width 222 height 41
select select "6"
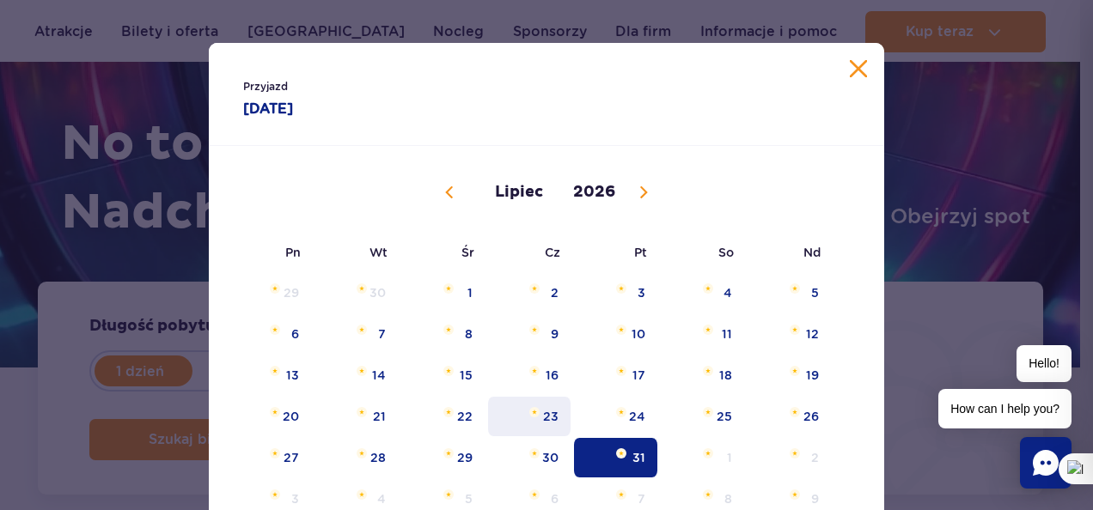
click at [541, 418] on span "23" at bounding box center [529, 417] width 87 height 40
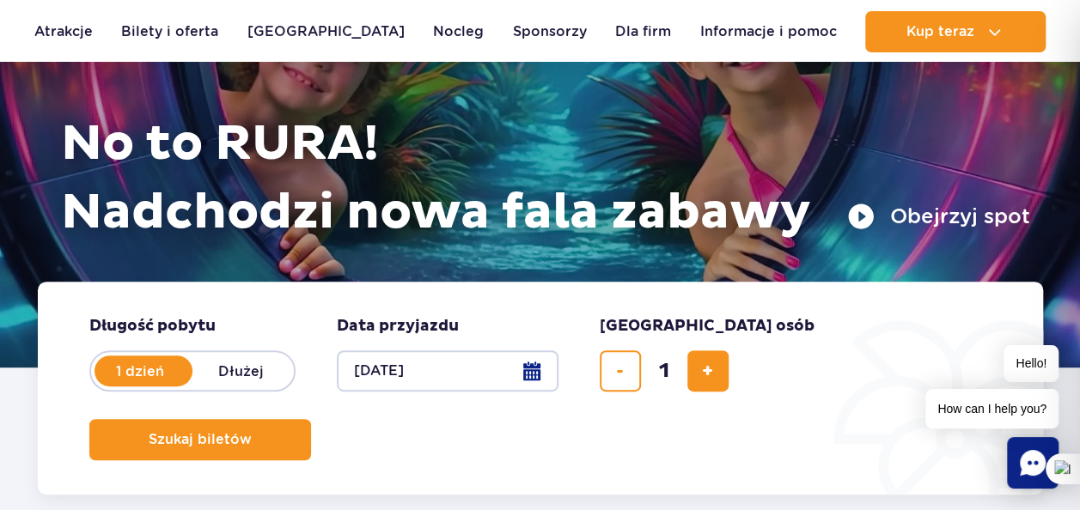
click at [248, 373] on label "Dłużej" at bounding box center [241, 371] width 98 height 36
click at [211, 386] on input "Dłużej" at bounding box center [201, 387] width 19 height 3
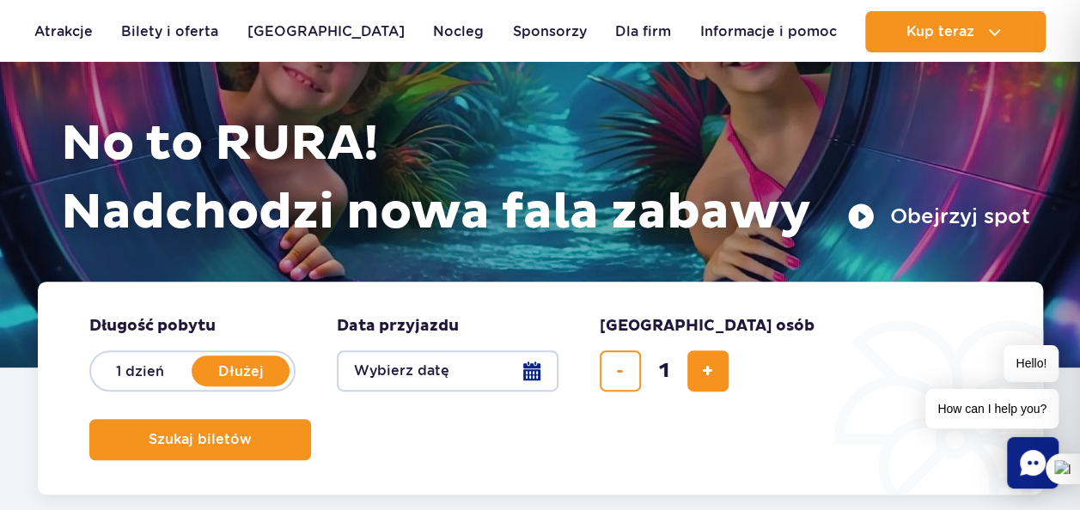
click at [394, 365] on button "Wybierz datę" at bounding box center [448, 371] width 222 height 41
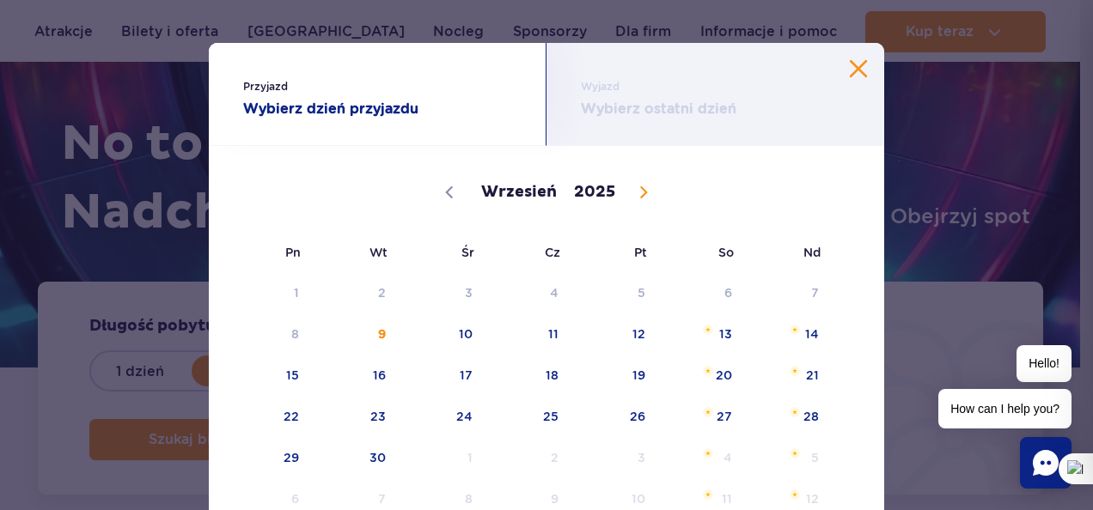
click at [641, 191] on icon at bounding box center [644, 192] width 12 height 12
select select "11"
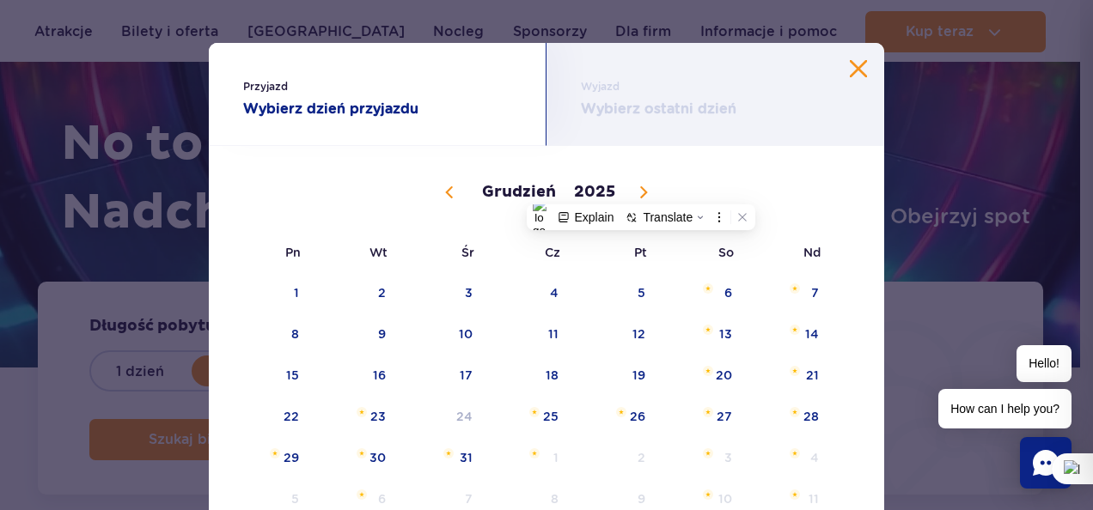
click at [641, 191] on icon at bounding box center [644, 192] width 12 height 12
type input "2026"
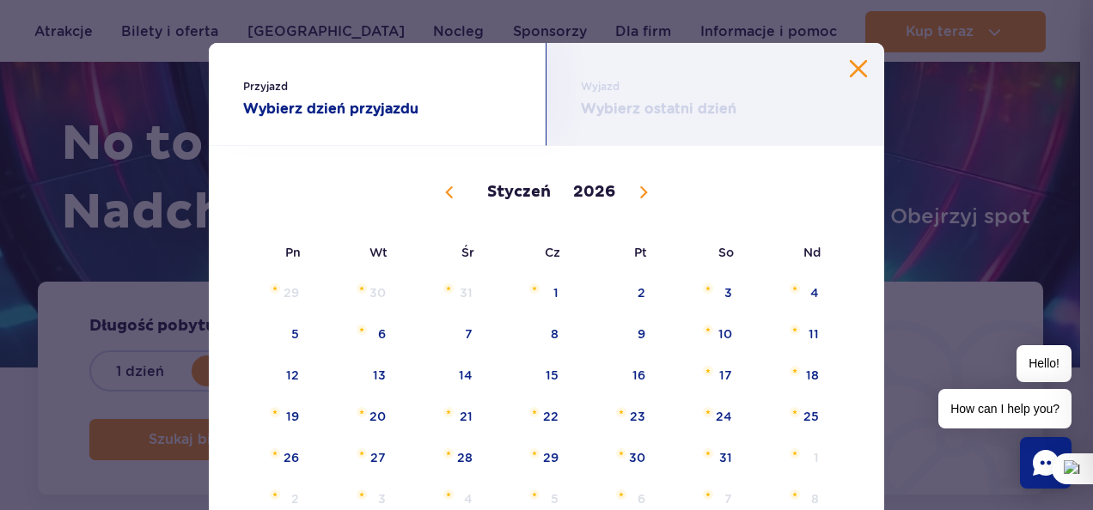
click at [641, 191] on icon at bounding box center [644, 192] width 12 height 12
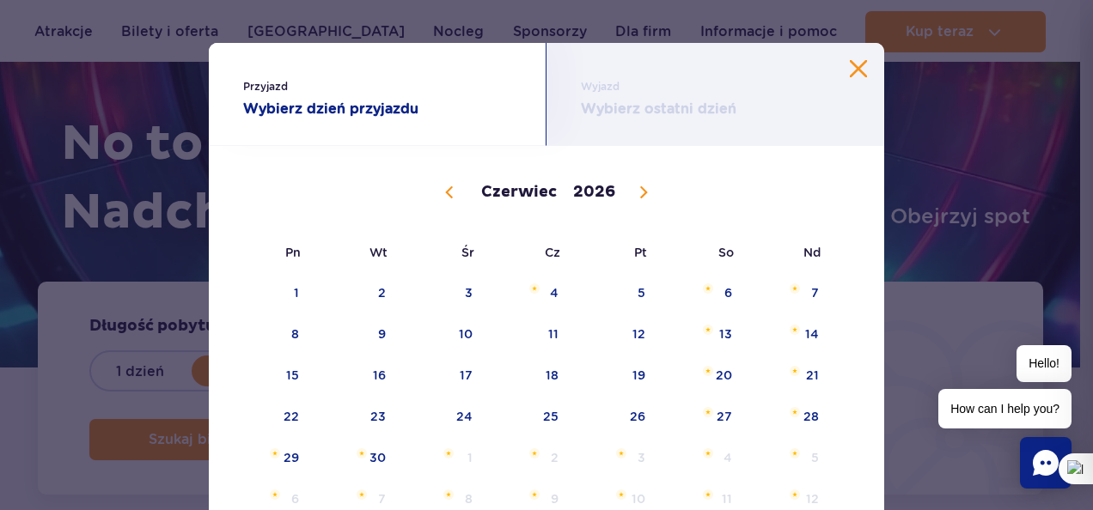
click at [641, 191] on icon at bounding box center [644, 192] width 12 height 12
select select "6"
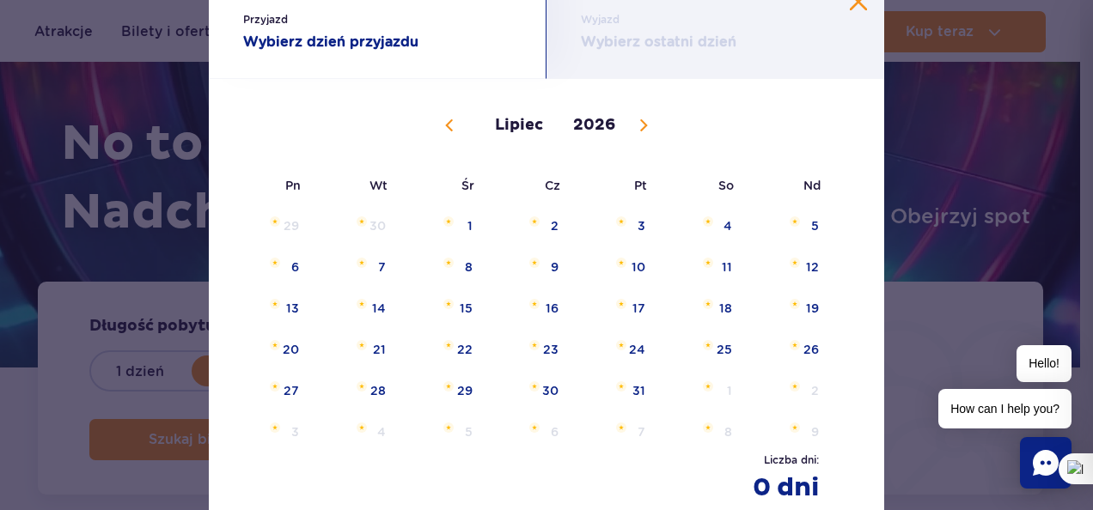
scroll to position [69, 0]
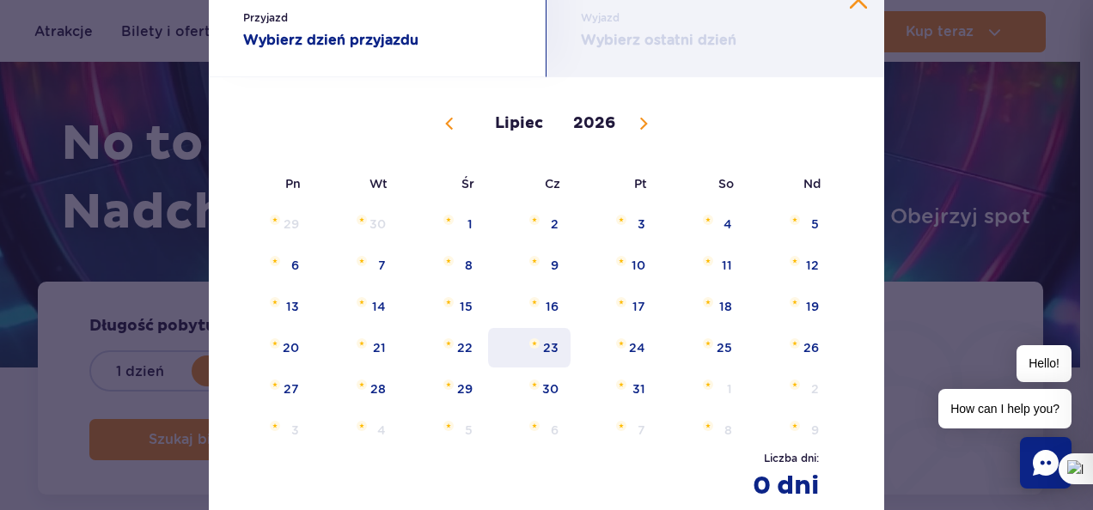
click at [550, 352] on span "23" at bounding box center [529, 348] width 87 height 40
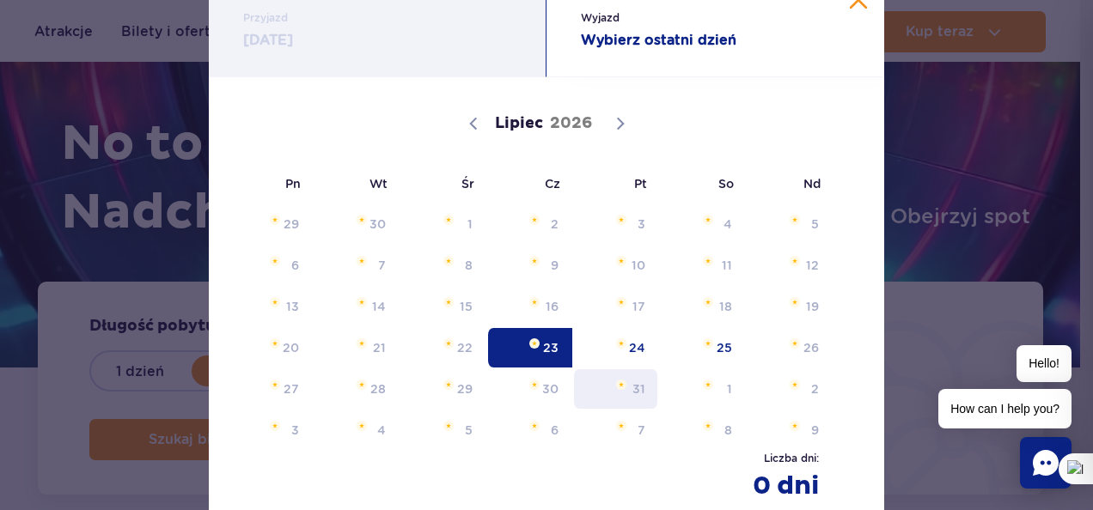
click at [640, 389] on span "31" at bounding box center [615, 389] width 87 height 40
click at [632, 392] on span "31" at bounding box center [615, 389] width 87 height 40
click at [456, 309] on span "15" at bounding box center [443, 307] width 87 height 40
click at [631, 392] on span "31" at bounding box center [615, 389] width 87 height 40
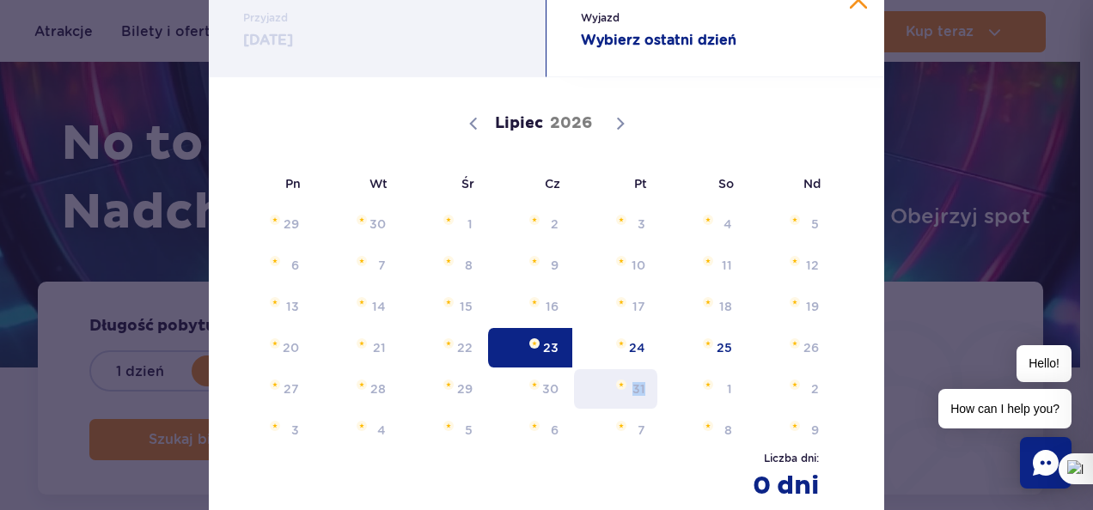
click at [631, 392] on span "31" at bounding box center [615, 389] width 87 height 40
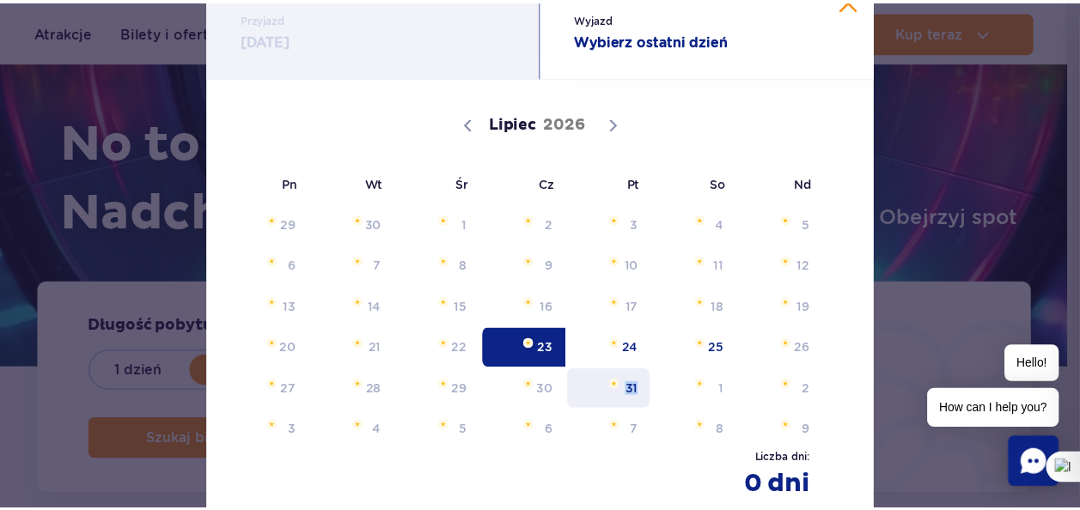
scroll to position [0, 0]
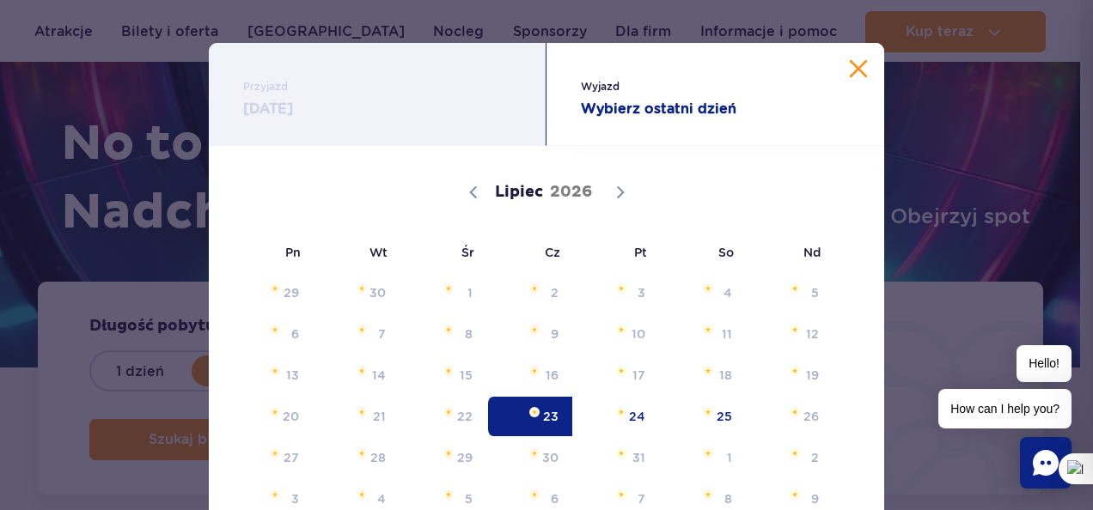
click at [839, 81] on span "Wyjazd" at bounding box center [715, 86] width 269 height 17
click at [850, 74] on button "Zamknij kalendarz" at bounding box center [858, 68] width 17 height 17
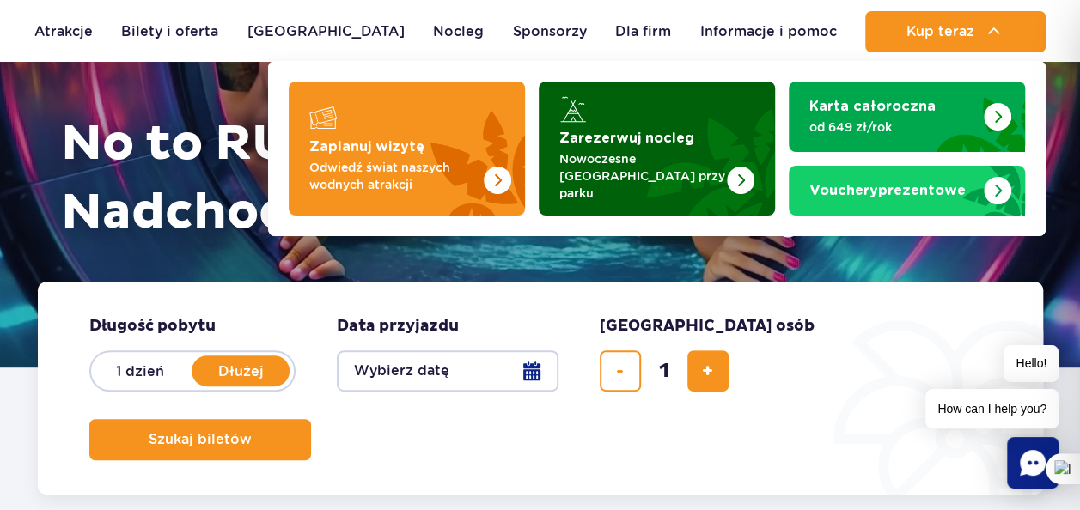
click at [680, 151] on img "Zarezerwuj nocleg" at bounding box center [699, 149] width 151 height 134
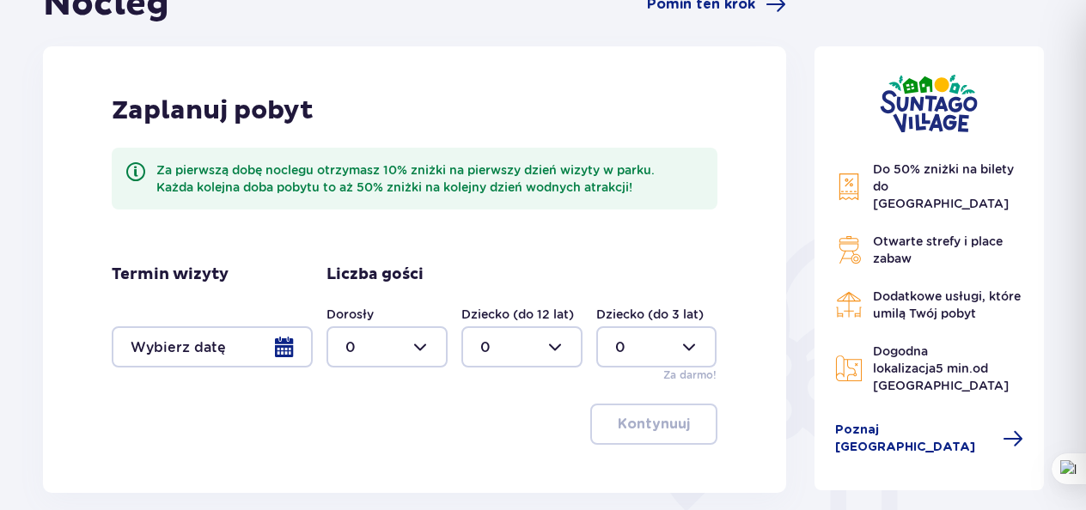
scroll to position [210, 0]
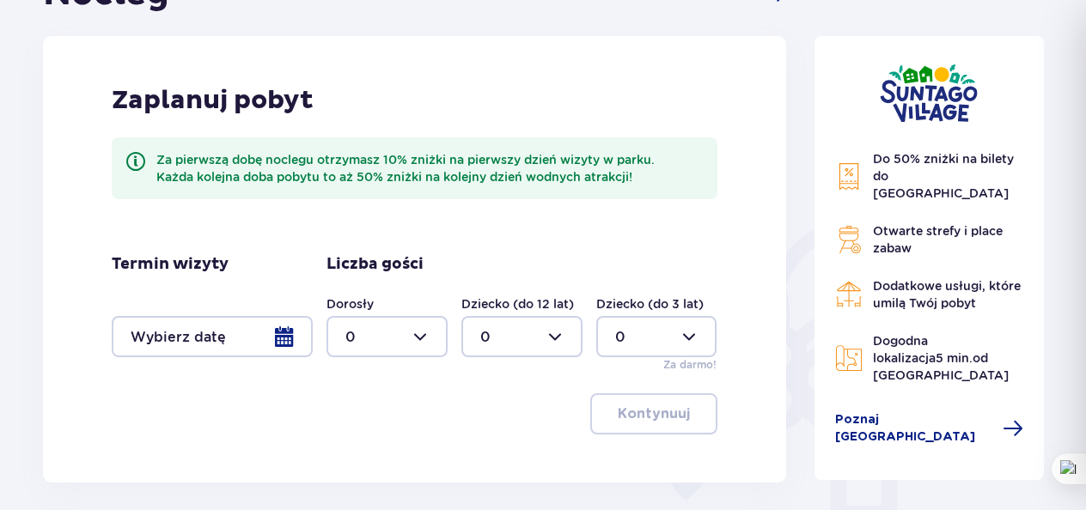
click at [280, 340] on div at bounding box center [212, 336] width 201 height 41
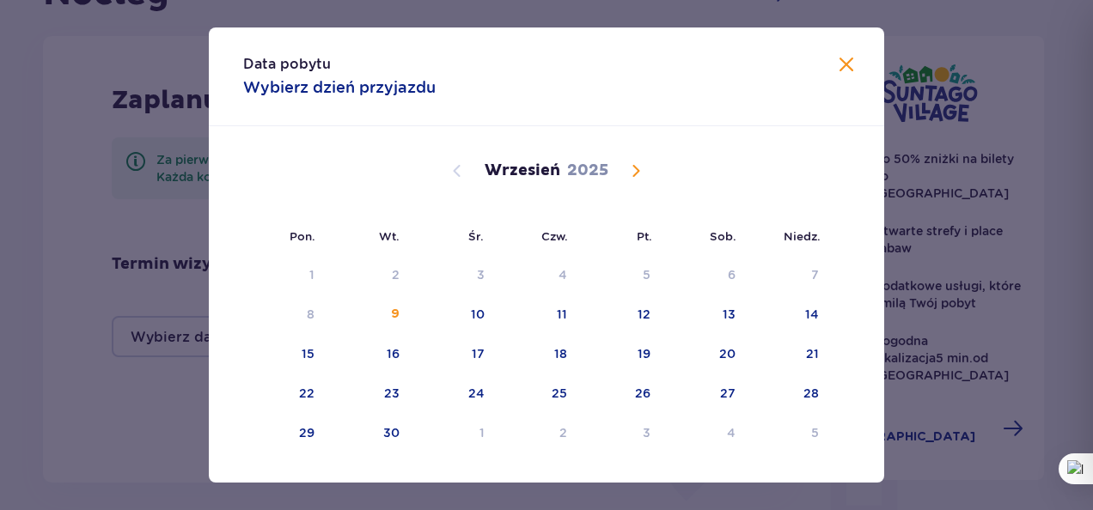
click at [632, 170] on span "Calendar" at bounding box center [636, 171] width 21 height 21
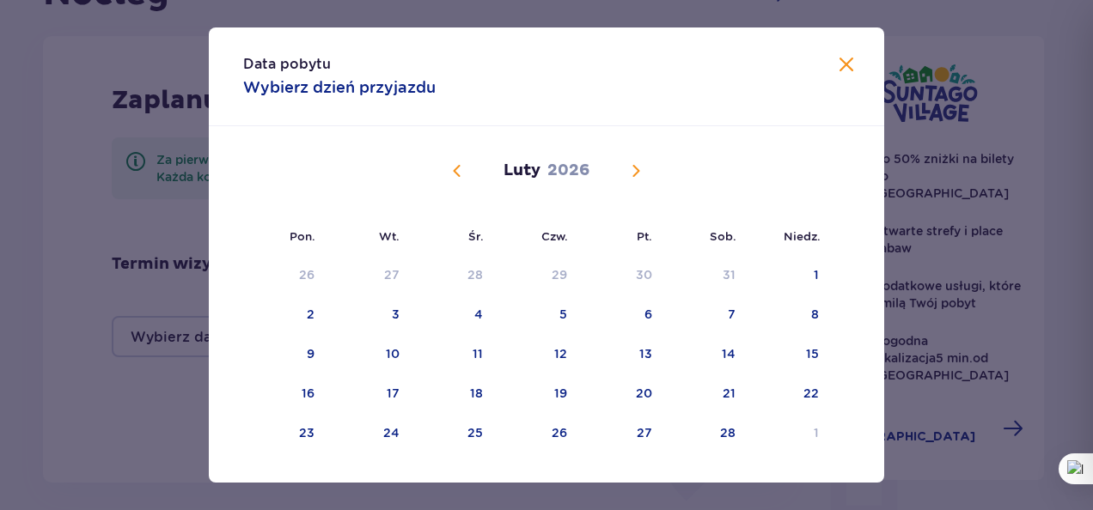
click at [632, 170] on span "Calendar" at bounding box center [636, 171] width 21 height 21
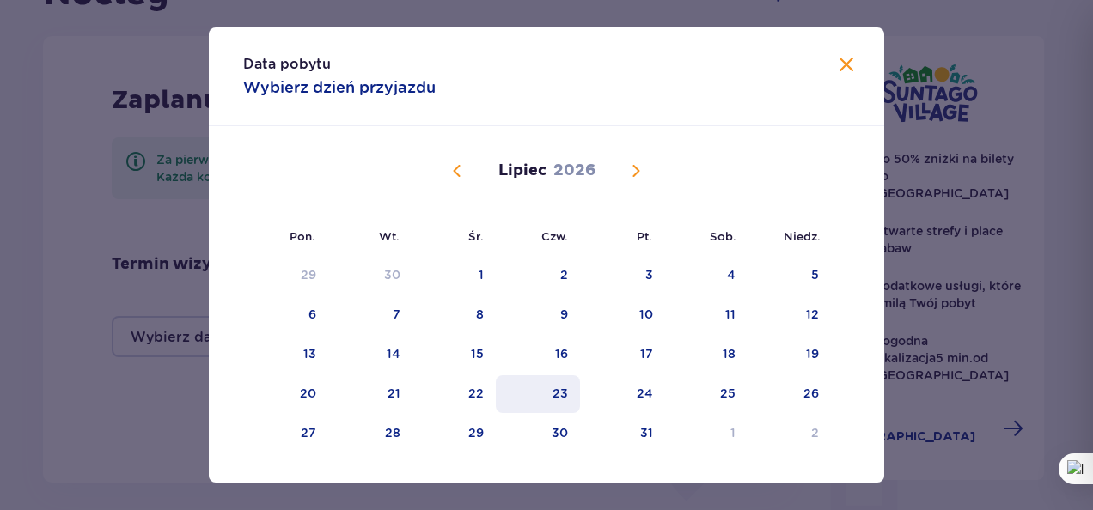
click at [567, 394] on div "23" at bounding box center [538, 394] width 85 height 38
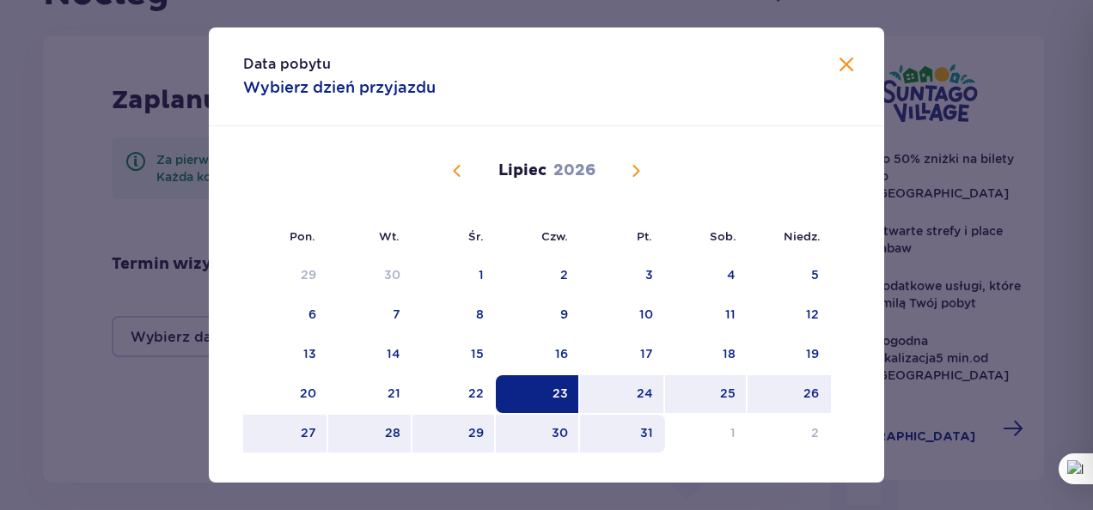
click at [641, 433] on div "31" at bounding box center [646, 432] width 13 height 17
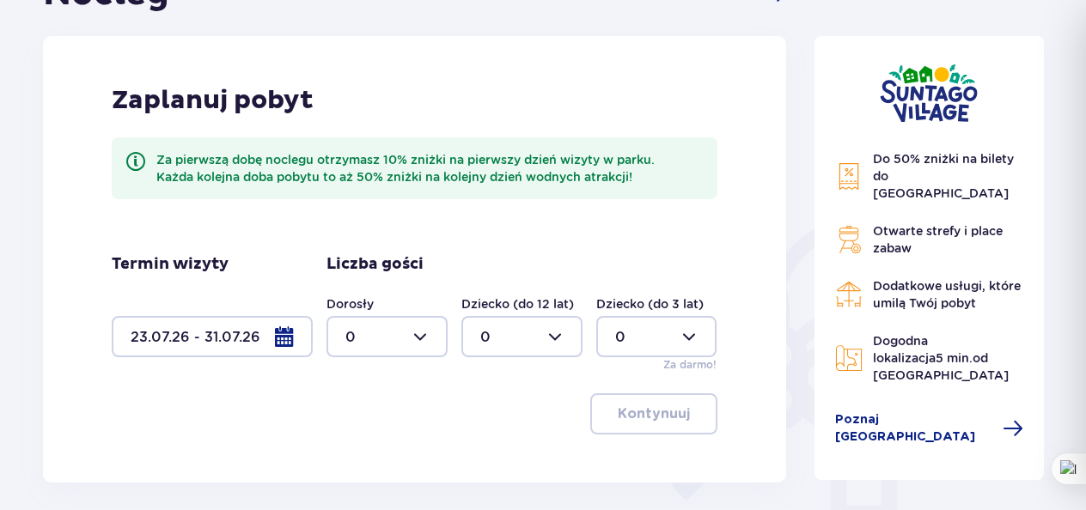
click at [428, 339] on div at bounding box center [386, 336] width 121 height 41
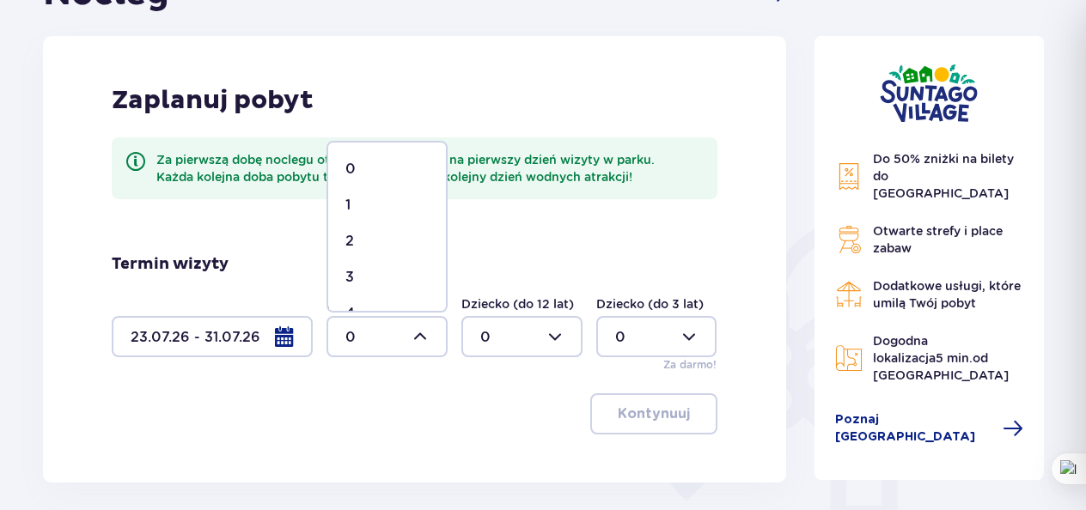
click at [399, 253] on span "2" at bounding box center [387, 241] width 118 height 36
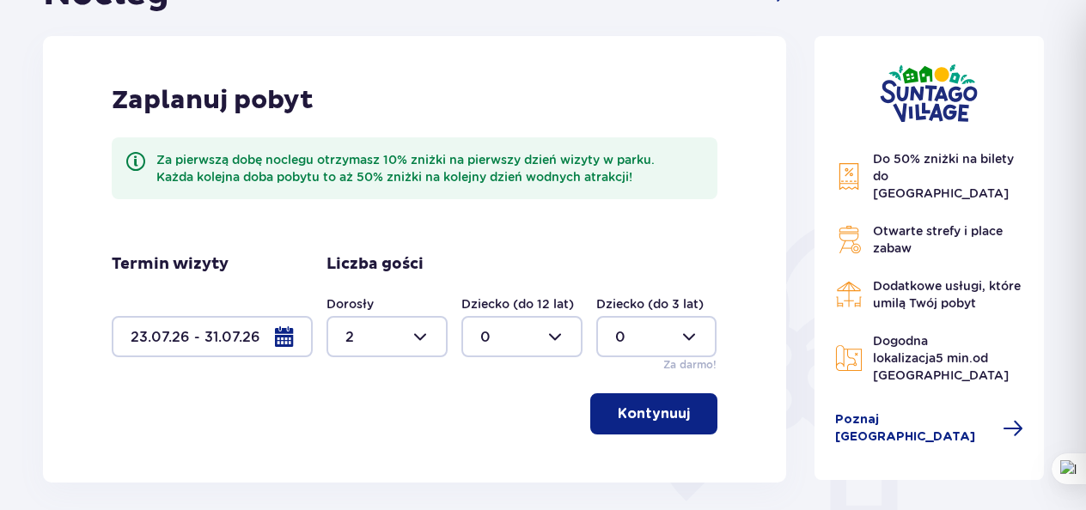
click at [662, 423] on p "Kontynuuj" at bounding box center [654, 414] width 72 height 19
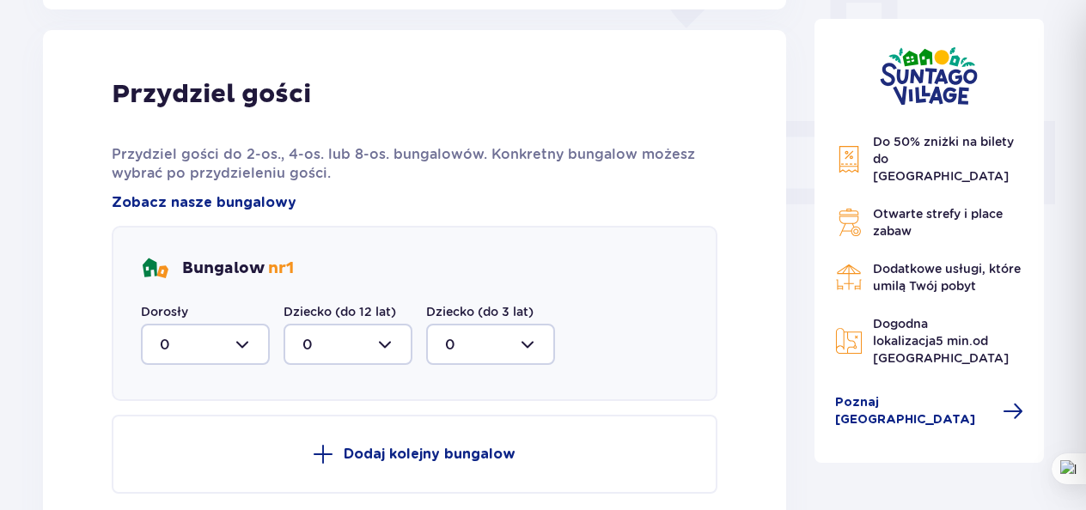
scroll to position [693, 0]
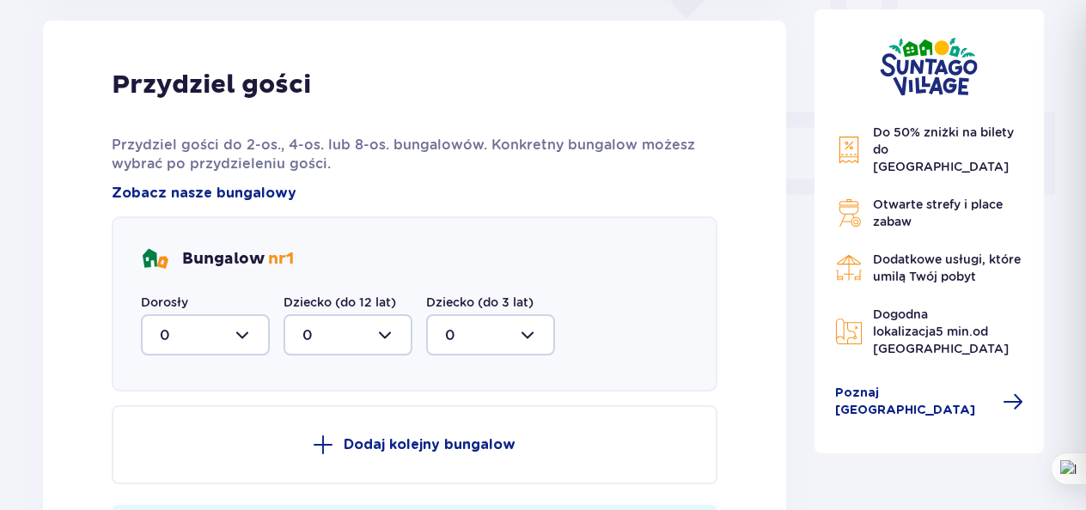
click at [253, 340] on div at bounding box center [205, 334] width 129 height 41
click at [220, 446] on span "2" at bounding box center [205, 460] width 125 height 36
type input "2"
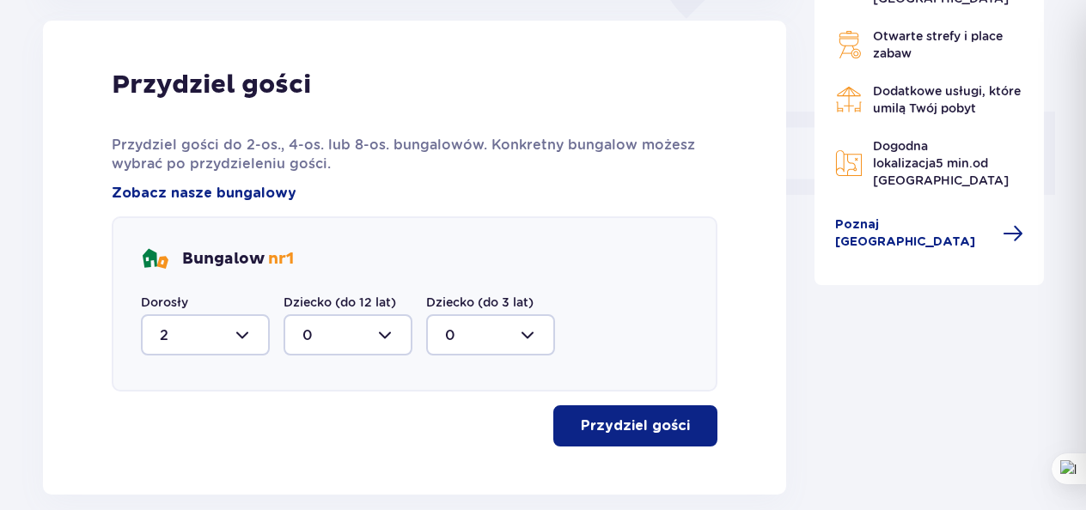
click at [622, 426] on p "Przydziel gości" at bounding box center [635, 426] width 109 height 19
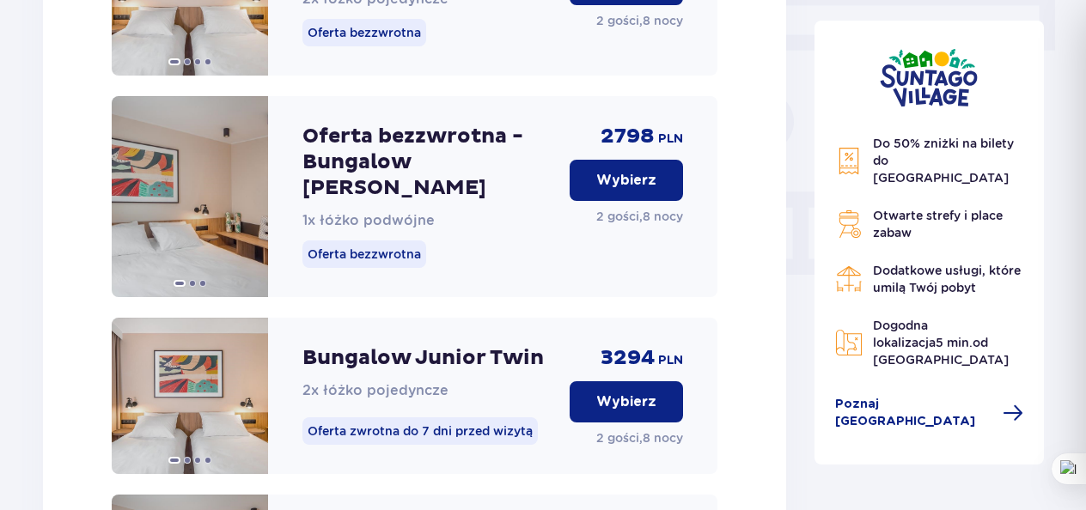
scroll to position [1516, 0]
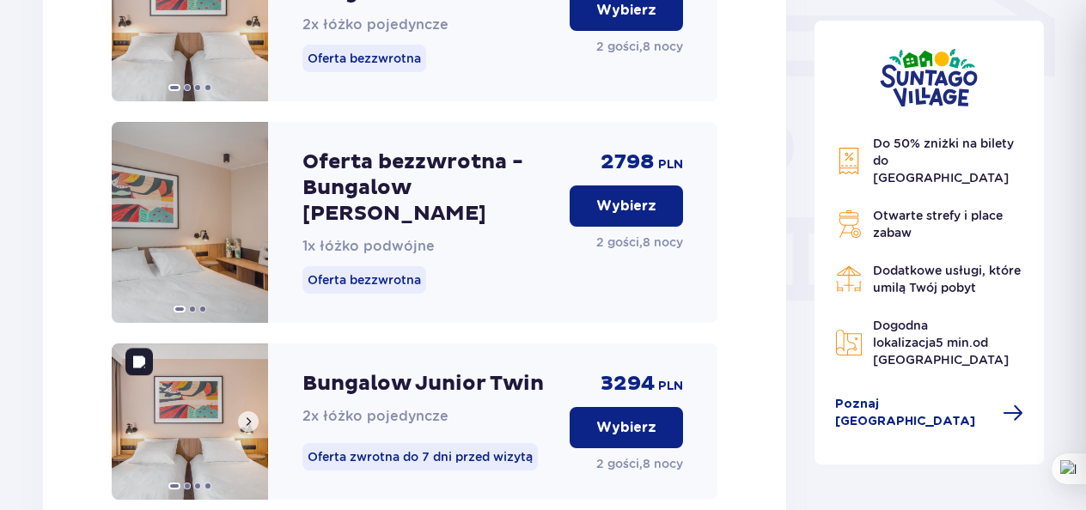
click at [252, 415] on span at bounding box center [248, 422] width 14 height 14
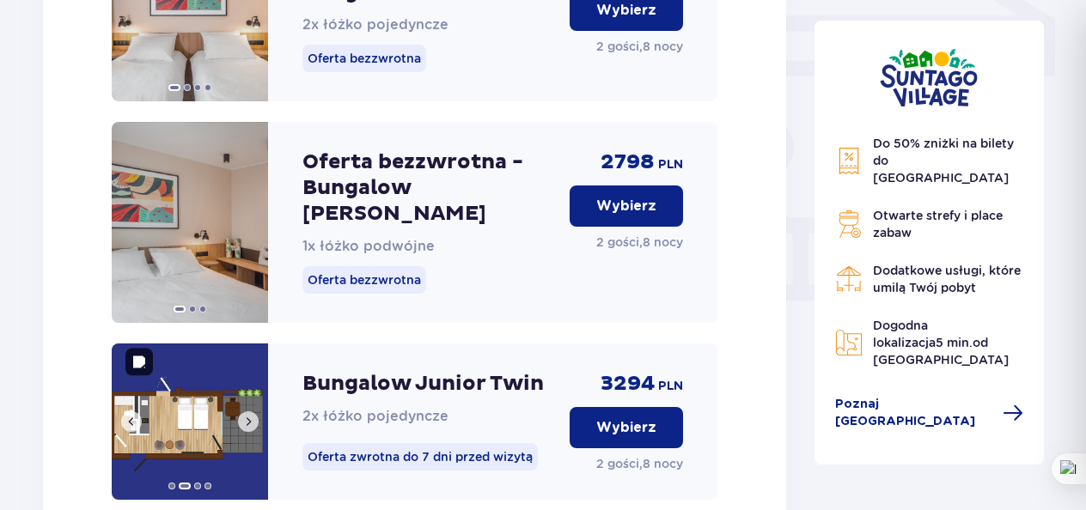
click at [252, 415] on span at bounding box center [248, 422] width 14 height 14
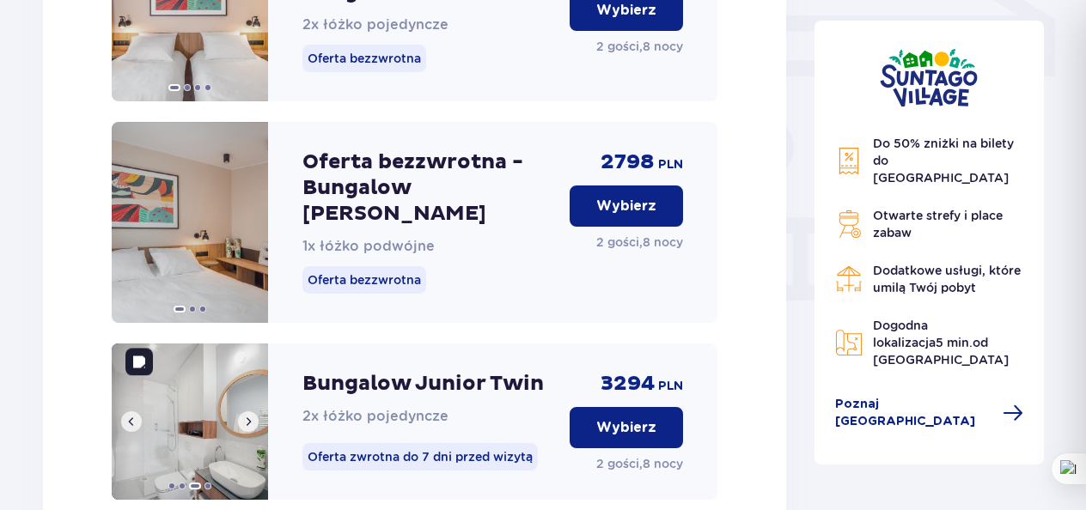
click at [252, 415] on span at bounding box center [248, 422] width 14 height 14
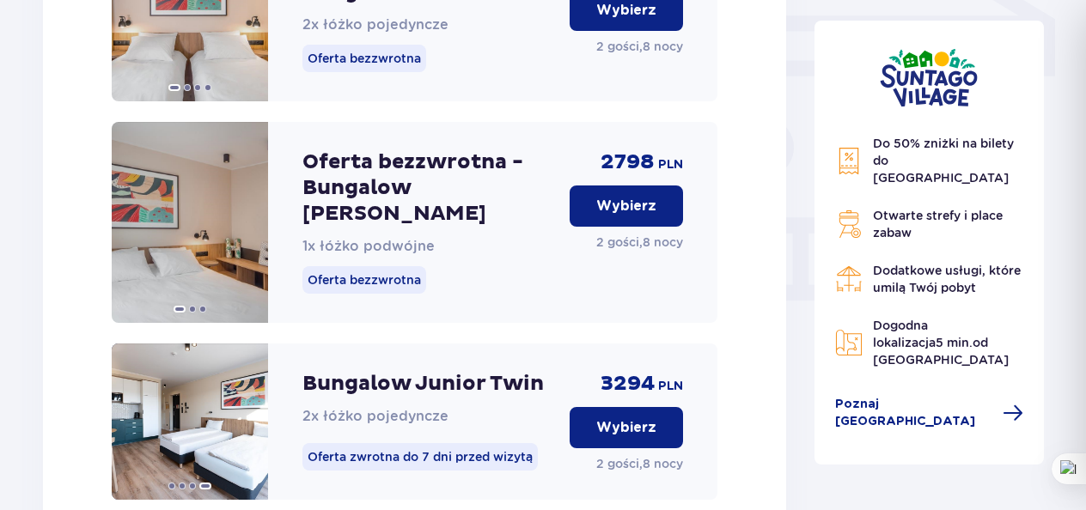
click at [595, 423] on button "Wybierz" at bounding box center [626, 427] width 113 height 41
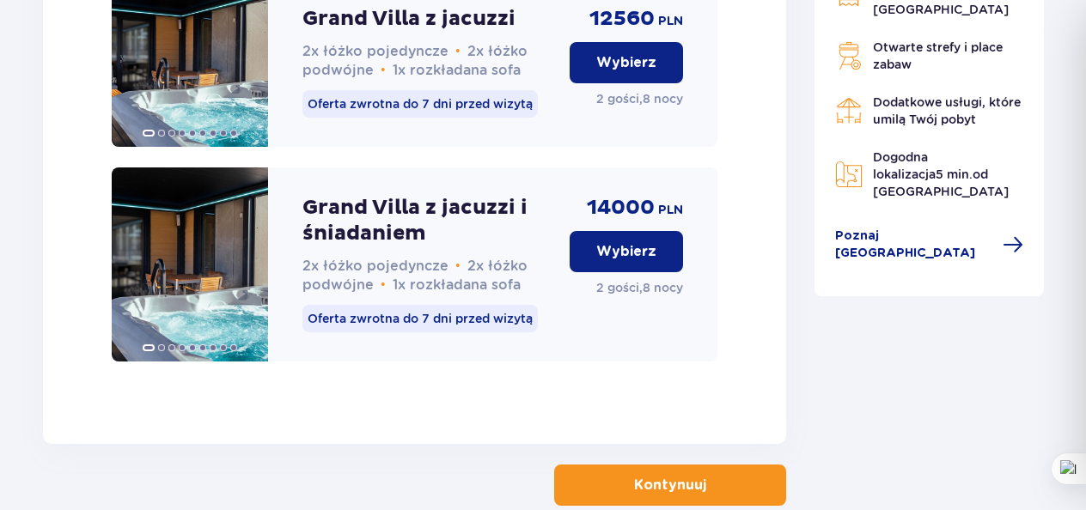
scroll to position [5352, 0]
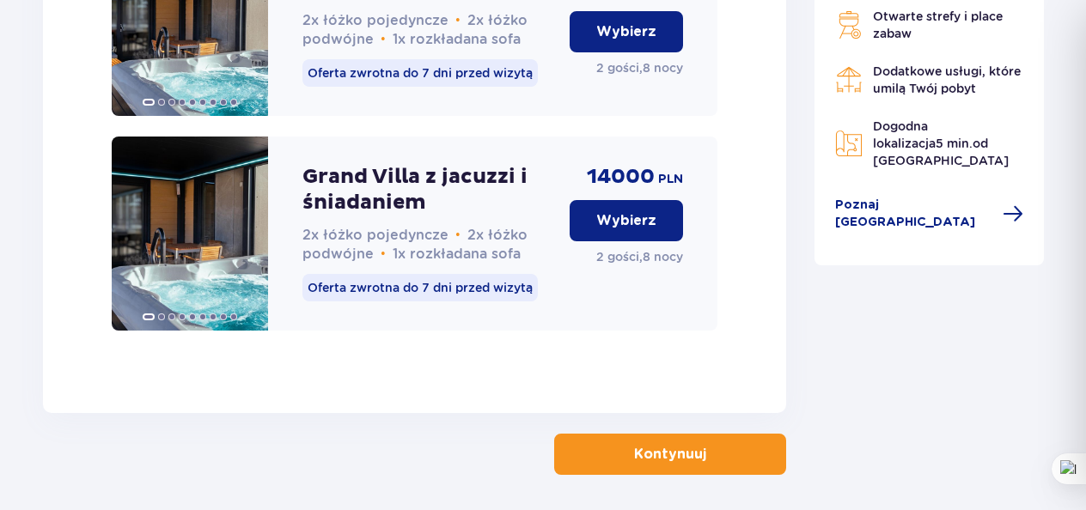
click at [634, 445] on p "Kontynuuj" at bounding box center [670, 454] width 72 height 19
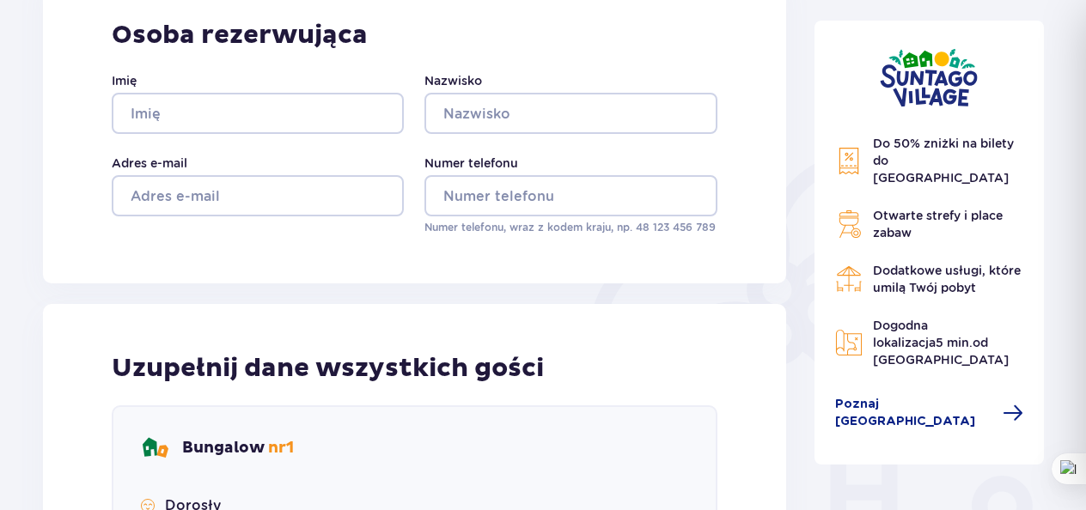
scroll to position [277, 0]
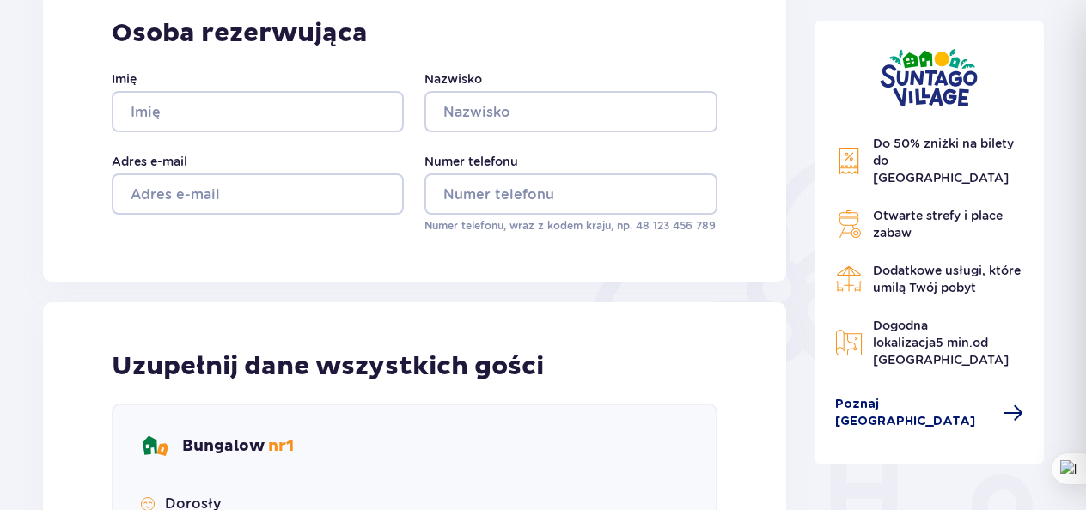
click at [907, 396] on span "Poznaj Suntago Village" at bounding box center [914, 413] width 158 height 34
click at [966, 396] on span "Poznaj Suntago Village" at bounding box center [914, 413] width 158 height 34
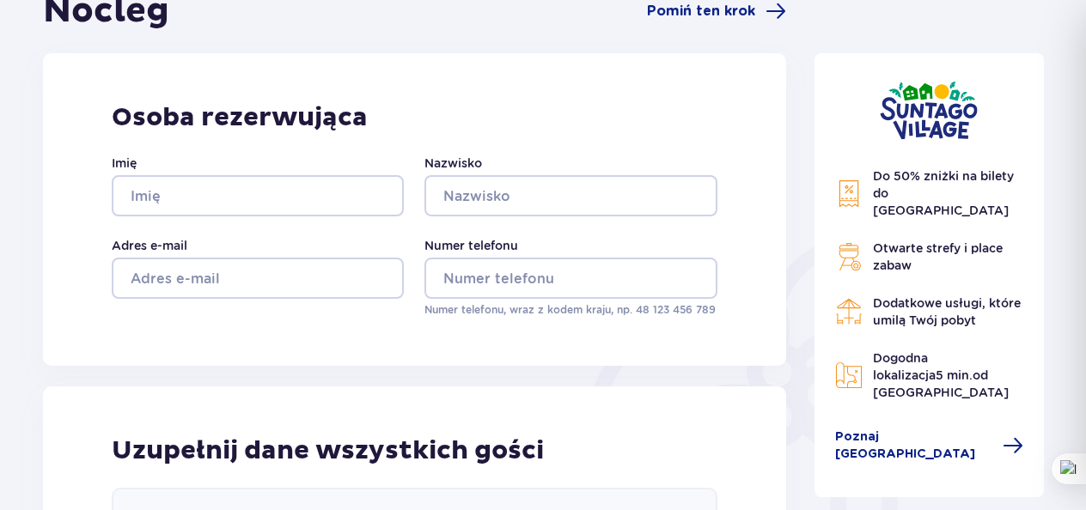
scroll to position [0, 0]
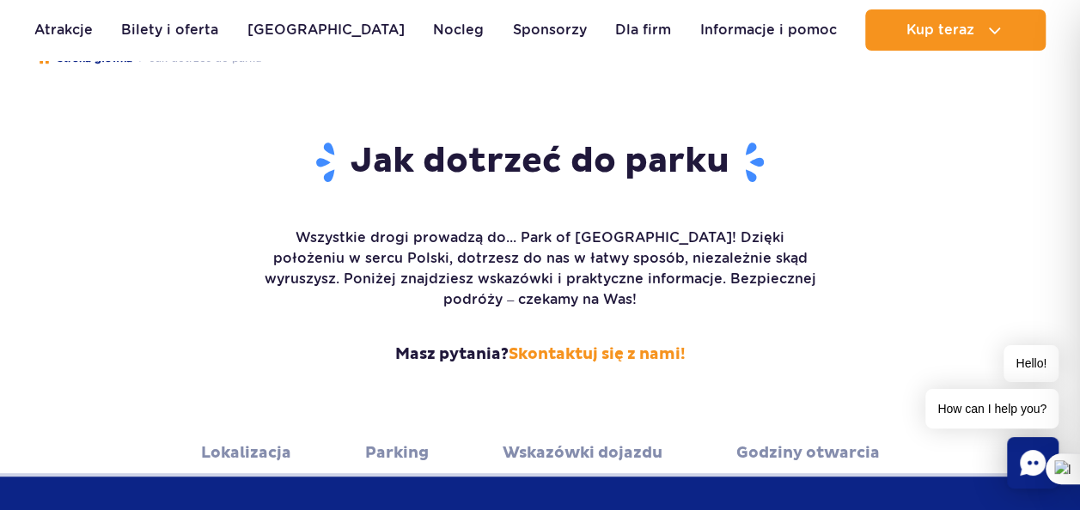
scroll to position [172, 0]
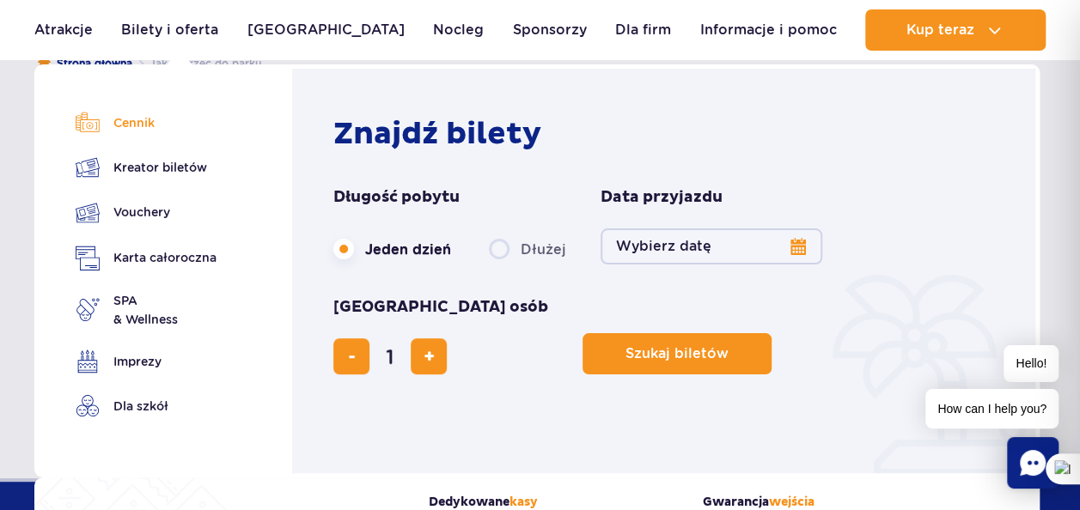
click at [162, 119] on link "Cennik" at bounding box center [146, 123] width 141 height 24
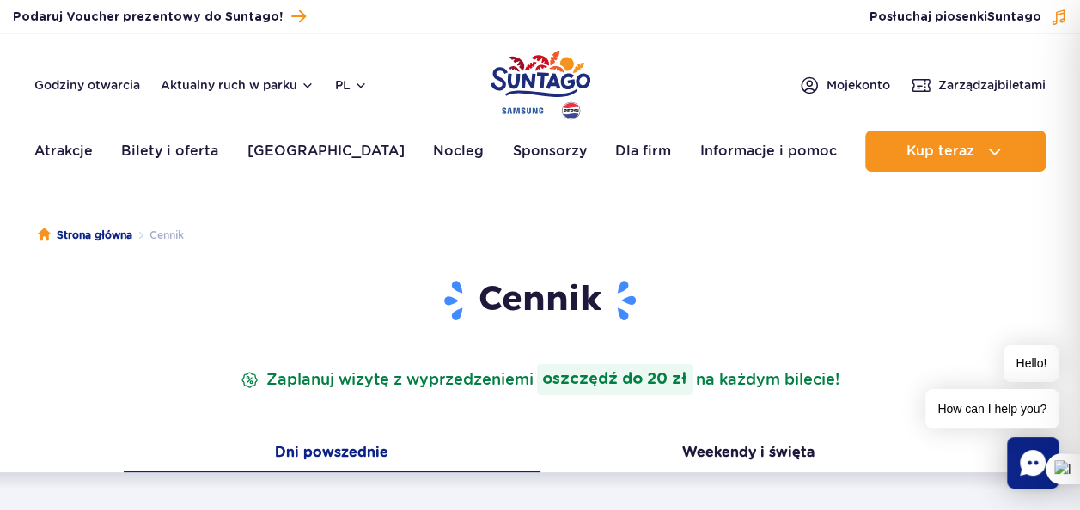
click at [530, 87] on img "Park of Poland" at bounding box center [541, 85] width 100 height 79
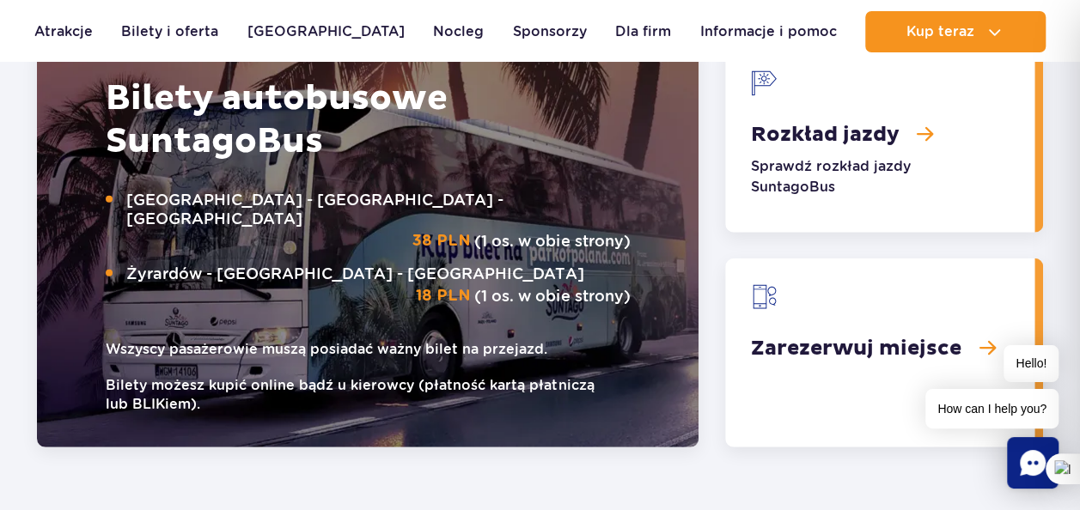
scroll to position [2211, 0]
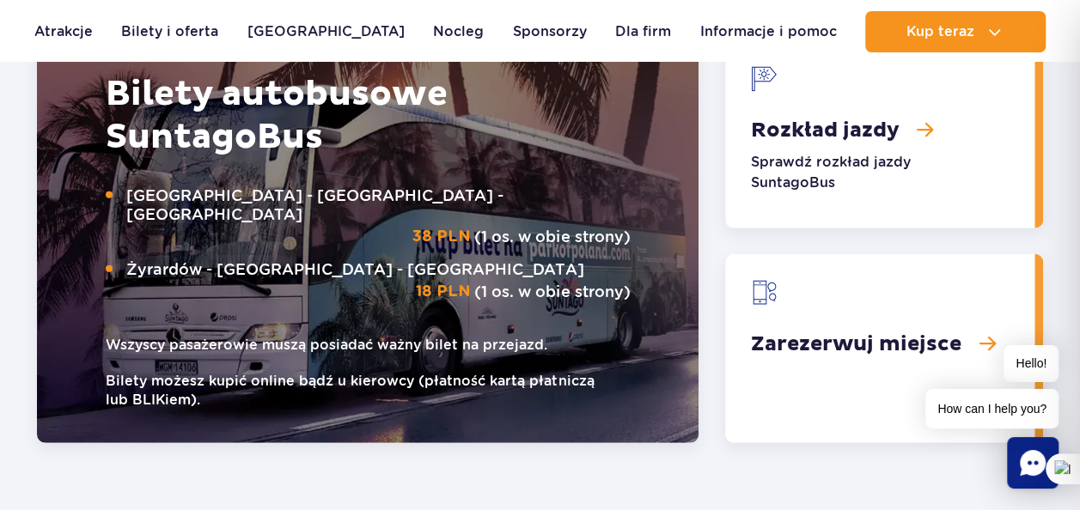
click at [888, 132] on link "Rozkład jazdy" at bounding box center [879, 134] width 309 height 189
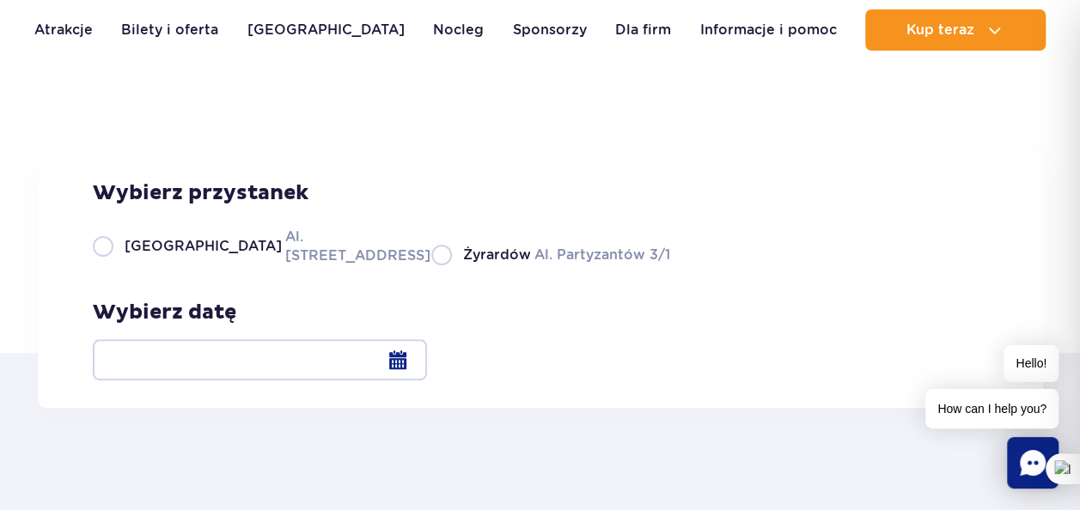
scroll to position [103, 0]
click at [431, 264] on label "Żyrardów Al. Partyzantów 3/1" at bounding box center [550, 252] width 239 height 21
click at [431, 264] on input "Żyrardów Al. Partyzantów 3/1" at bounding box center [440, 261] width 19 height 3
radio input "true"
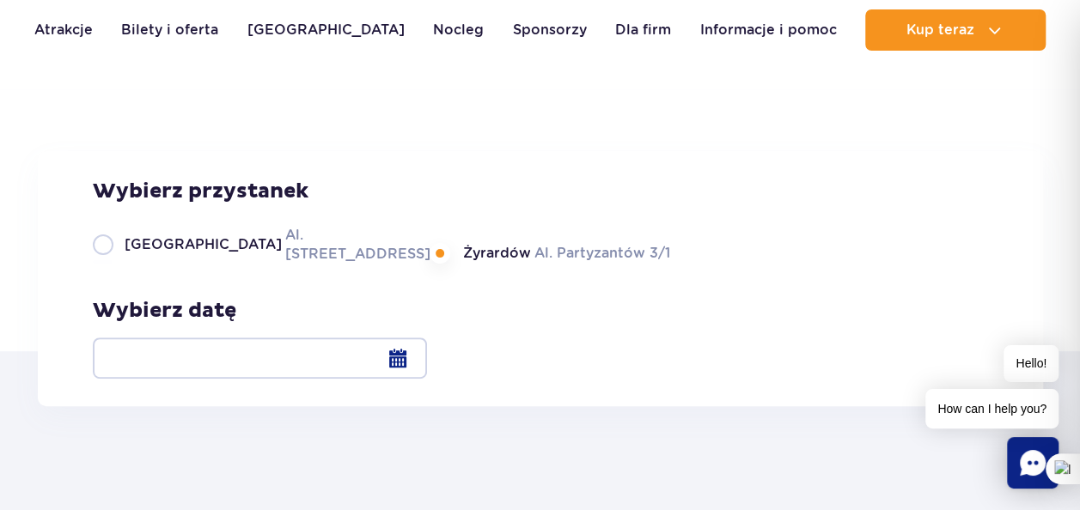
click at [427, 361] on div at bounding box center [260, 358] width 334 height 41
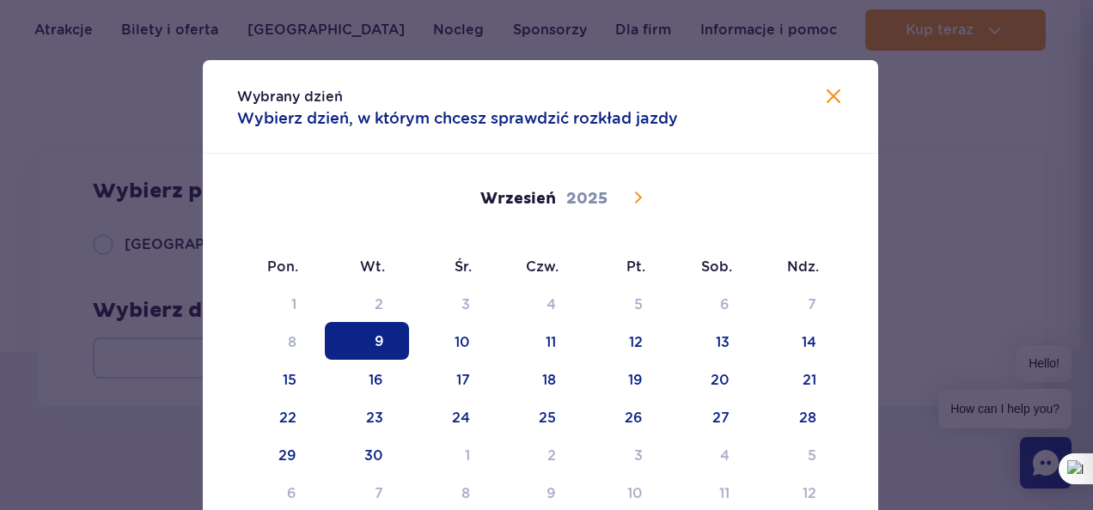
click at [628, 201] on icon at bounding box center [637, 197] width 21 height 21
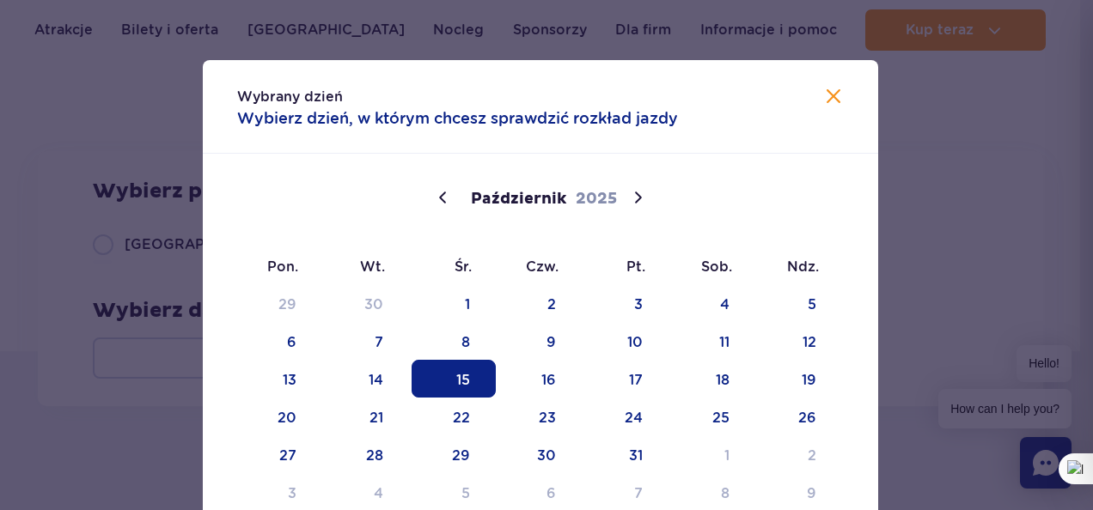
click at [463, 391] on span "15" at bounding box center [454, 379] width 84 height 38
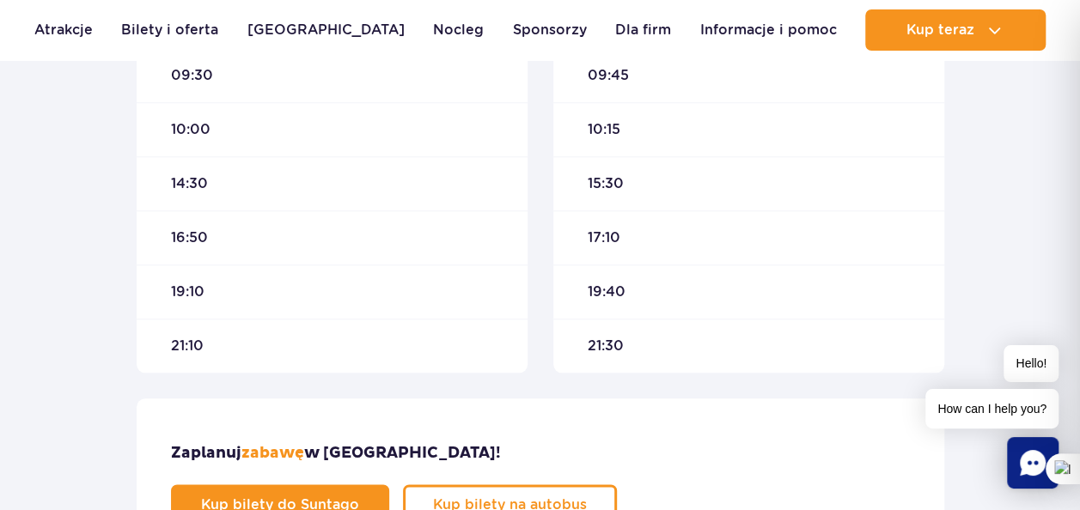
scroll to position [756, 0]
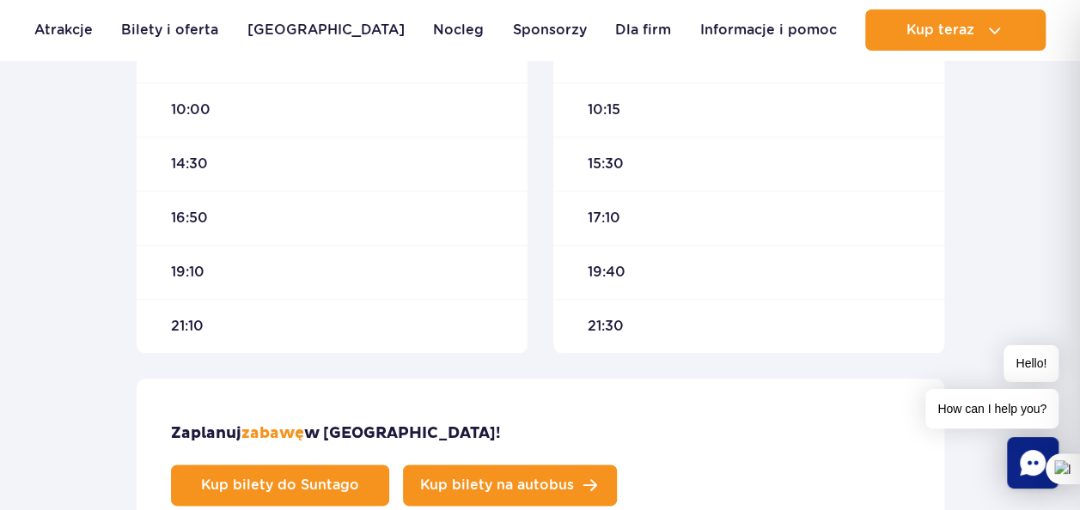
click at [574, 479] on span "Kup bilety na autobus" at bounding box center [497, 486] width 154 height 14
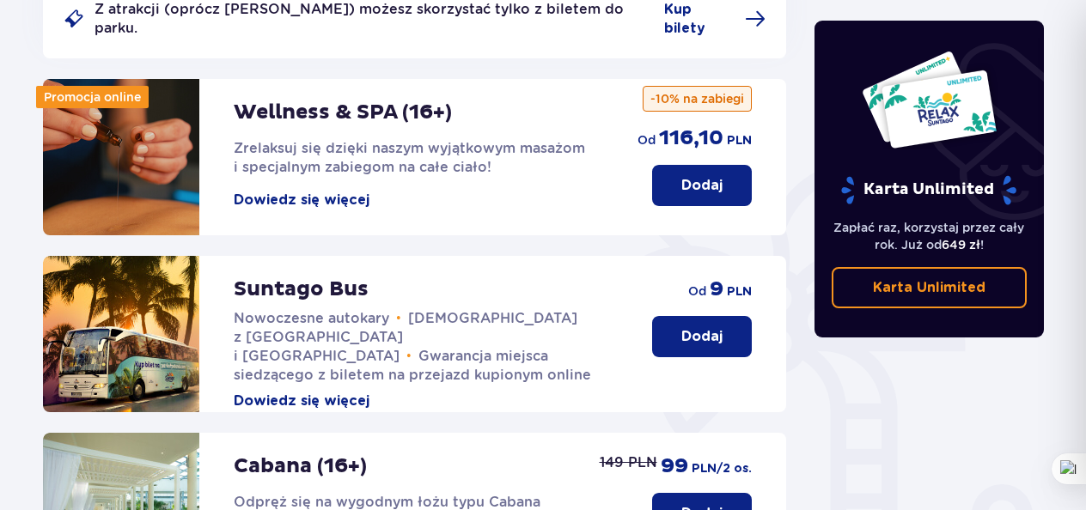
scroll to position [270, 0]
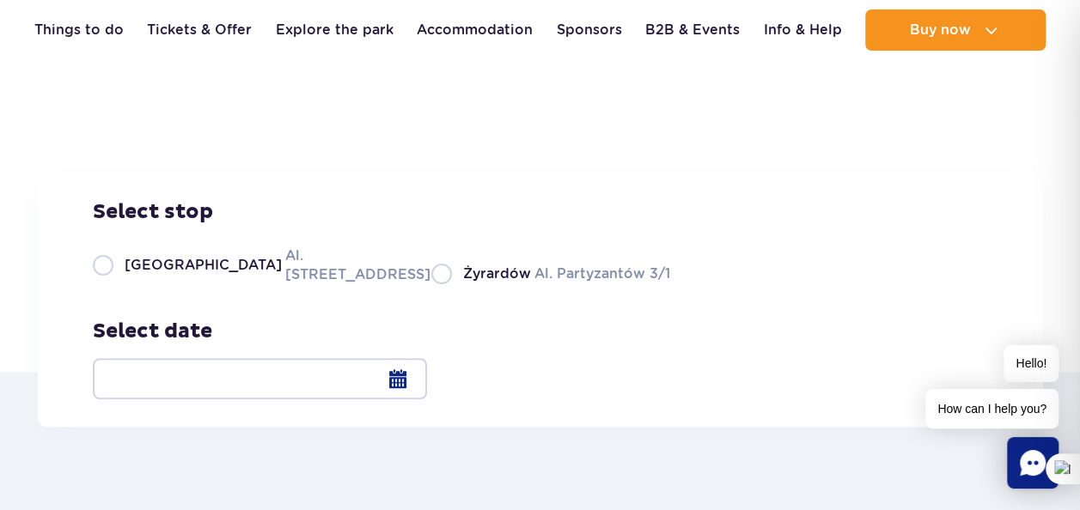
scroll to position [103, 0]
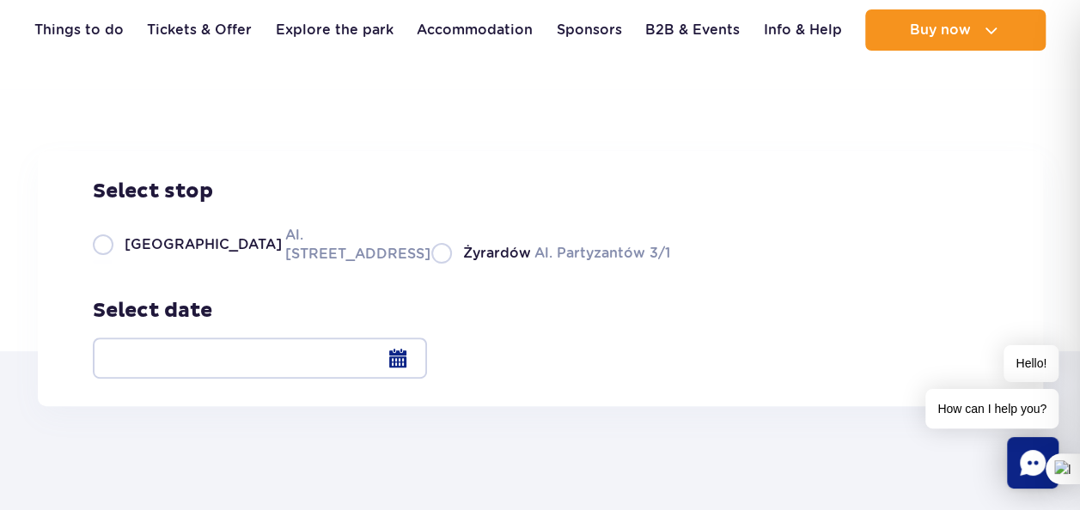
click at [431, 264] on label "Żyrardów Al. Partyzantów 3/1" at bounding box center [550, 252] width 239 height 21
click at [431, 264] on input "Żyrardów Al. Partyzantów 3/1" at bounding box center [440, 261] width 19 height 3
radio input "true"
click at [427, 365] on div at bounding box center [260, 358] width 334 height 41
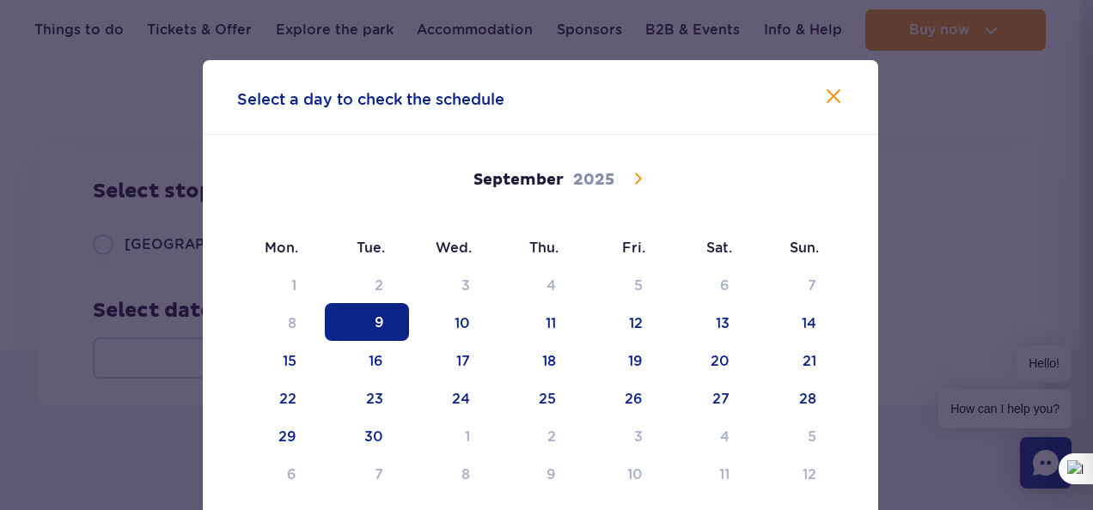
click at [634, 180] on icon at bounding box center [637, 178] width 21 height 21
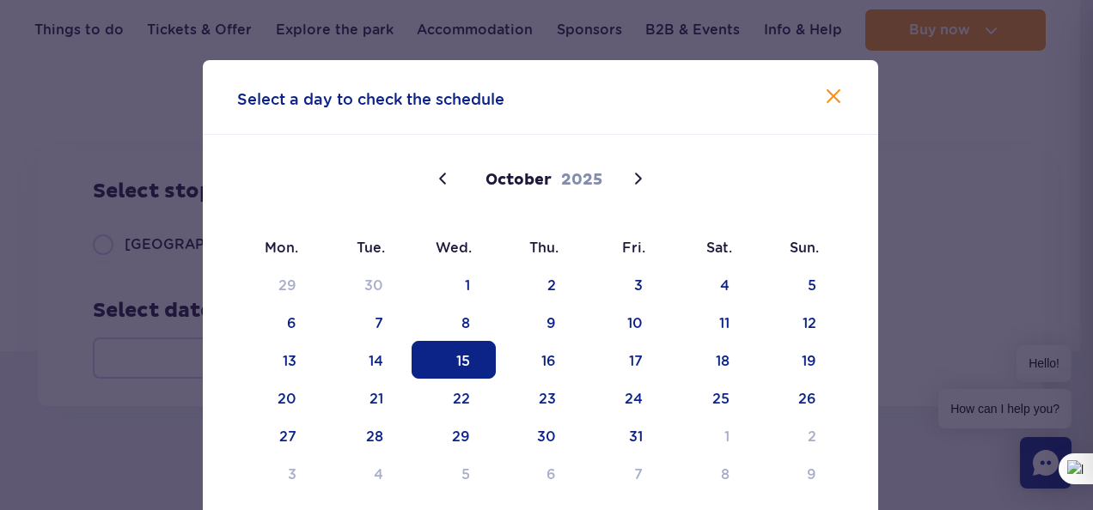
click at [464, 356] on span "15" at bounding box center [454, 360] width 84 height 38
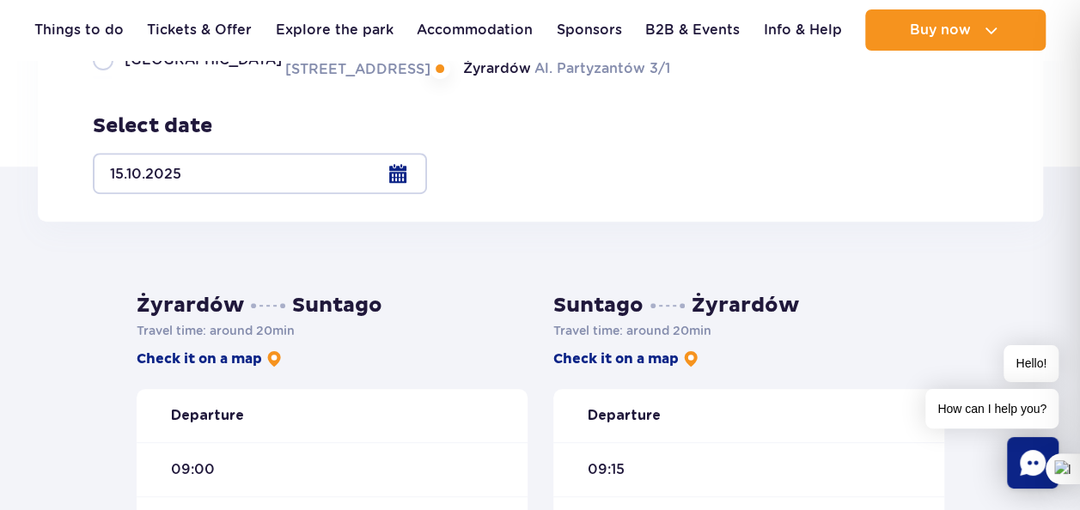
scroll to position [309, 0]
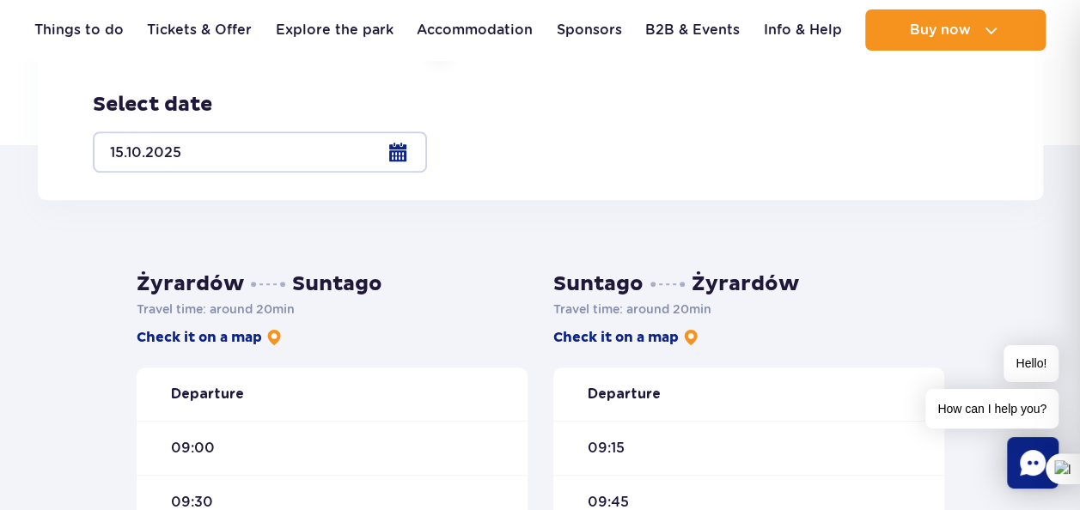
click at [282, 448] on div "09:00" at bounding box center [332, 448] width 391 height 54
click at [192, 449] on span "09:00" at bounding box center [193, 448] width 44 height 19
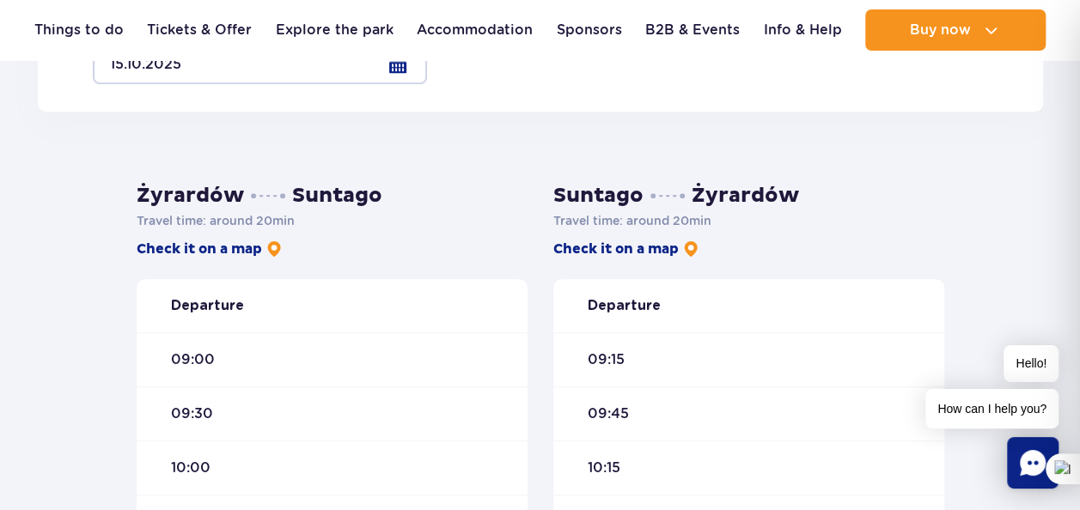
scroll to position [412, 0]
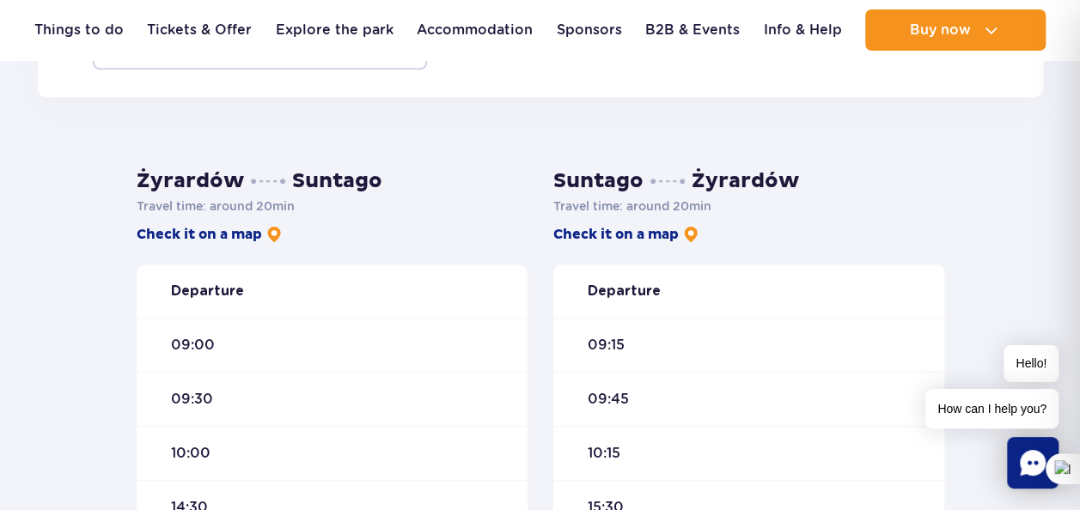
click at [202, 397] on span "09:30" at bounding box center [192, 399] width 42 height 19
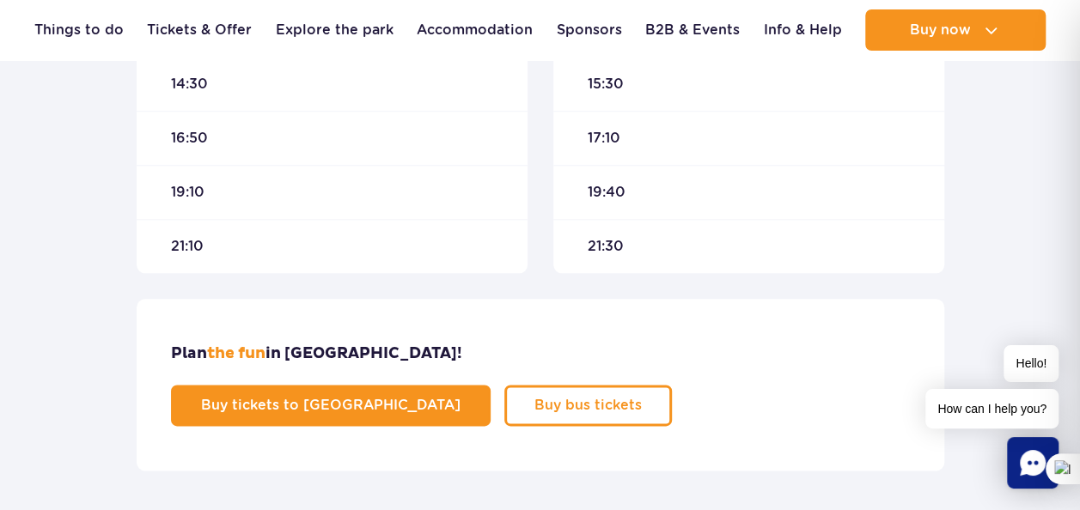
scroll to position [905, 0]
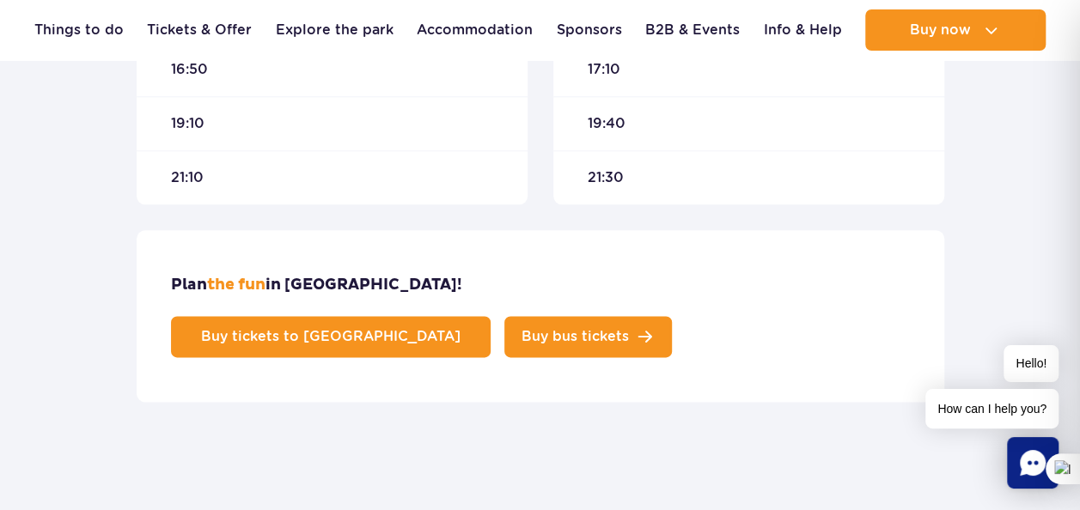
click at [629, 330] on span "Buy bus tickets" at bounding box center [575, 337] width 107 height 14
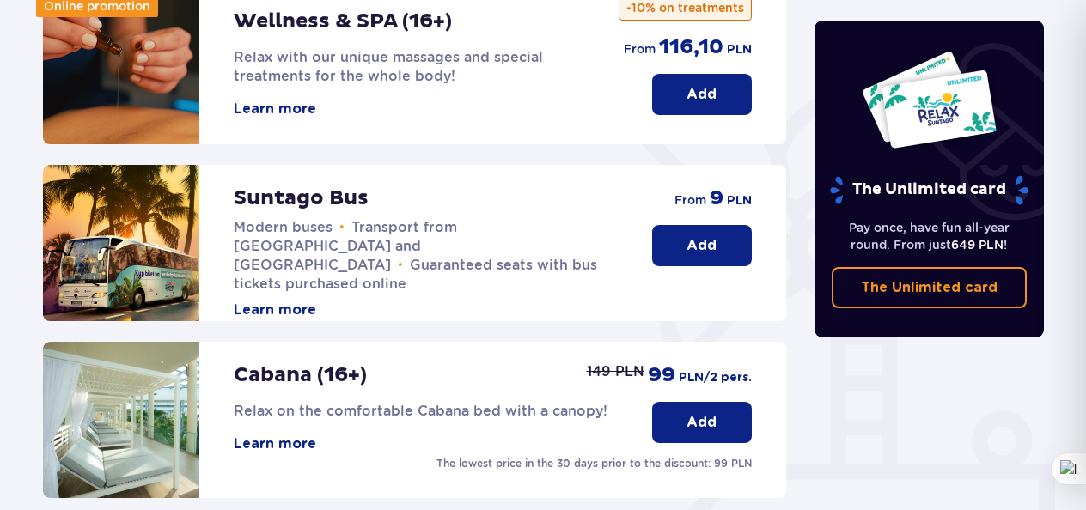
scroll to position [343, 0]
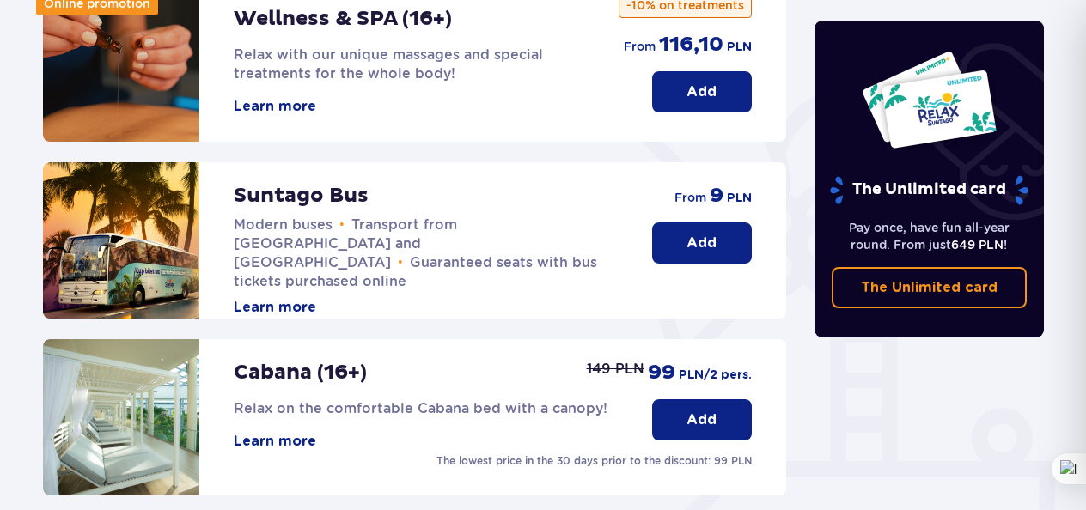
click at [699, 245] on p "Add" at bounding box center [702, 243] width 30 height 19
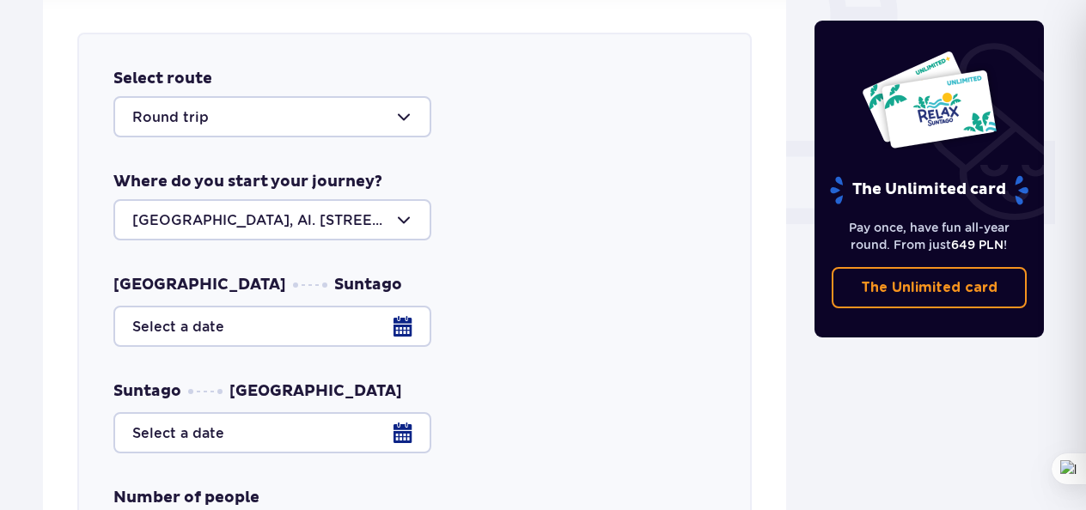
scroll to position [675, 0]
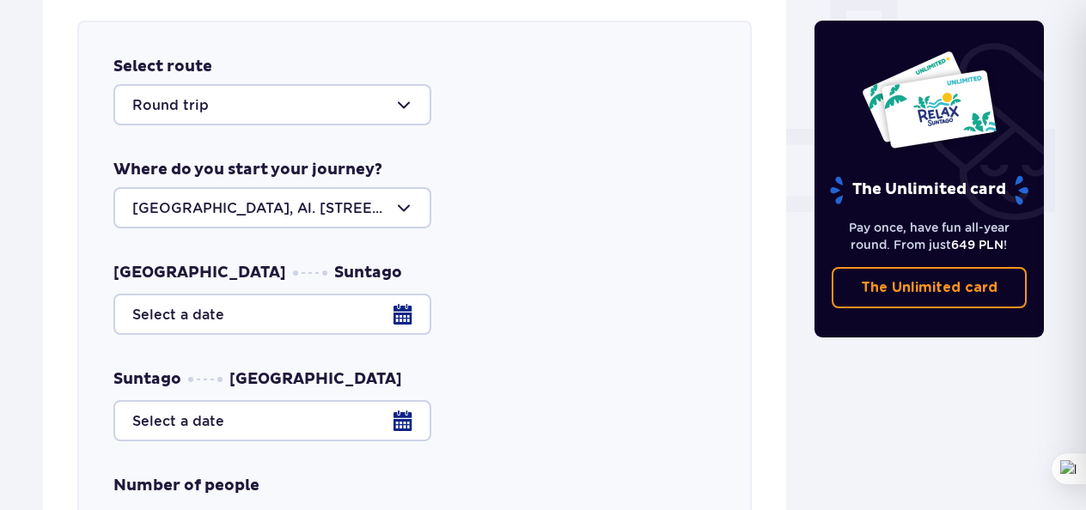
click at [400, 204] on div at bounding box center [272, 207] width 318 height 41
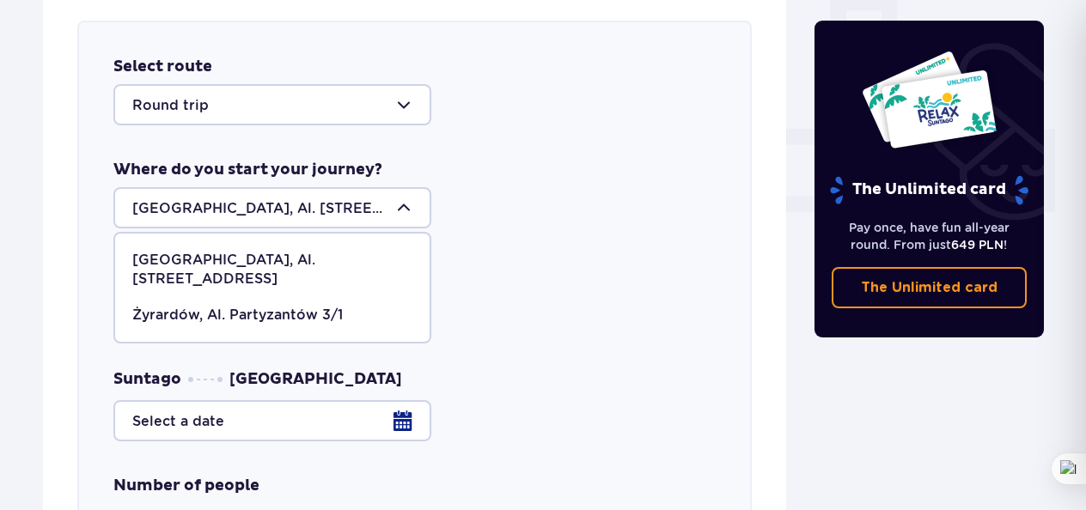
click at [299, 306] on p "Żyrardów, Al. Partyzantów 3/1" at bounding box center [237, 315] width 211 height 19
type input "Żyrardów, Al. Partyzantów 3/1"
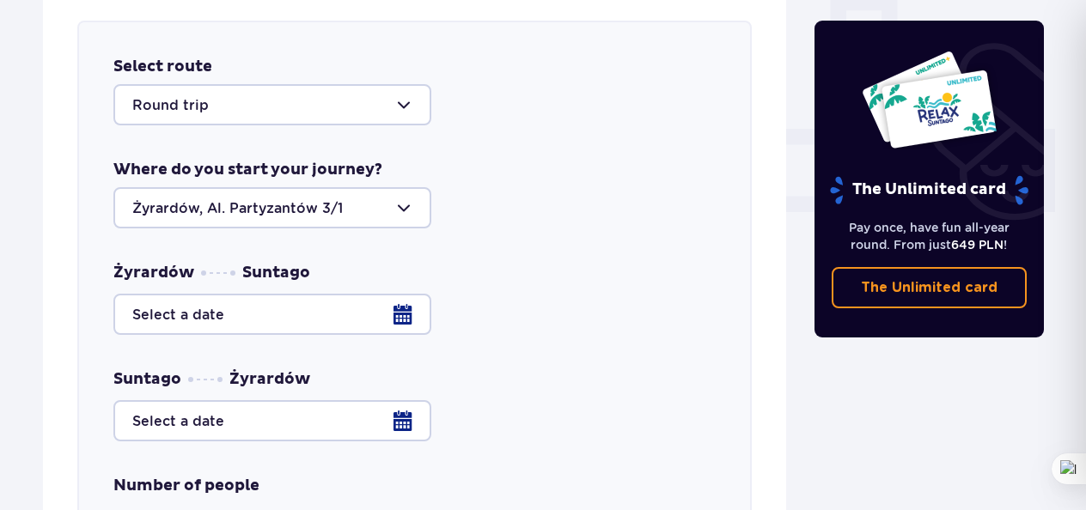
click at [406, 312] on div at bounding box center [414, 314] width 602 height 41
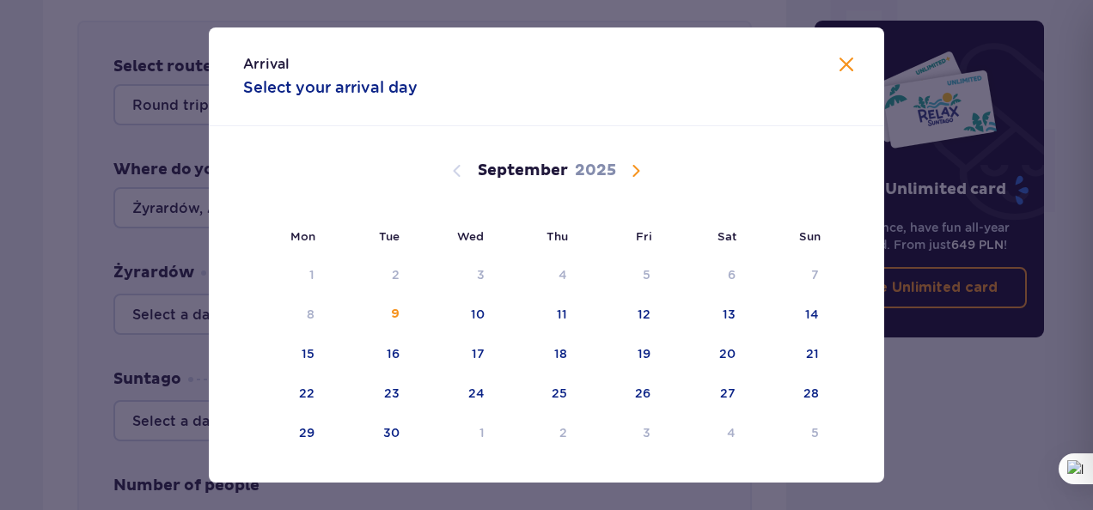
click at [637, 168] on span "Calendar" at bounding box center [636, 171] width 21 height 21
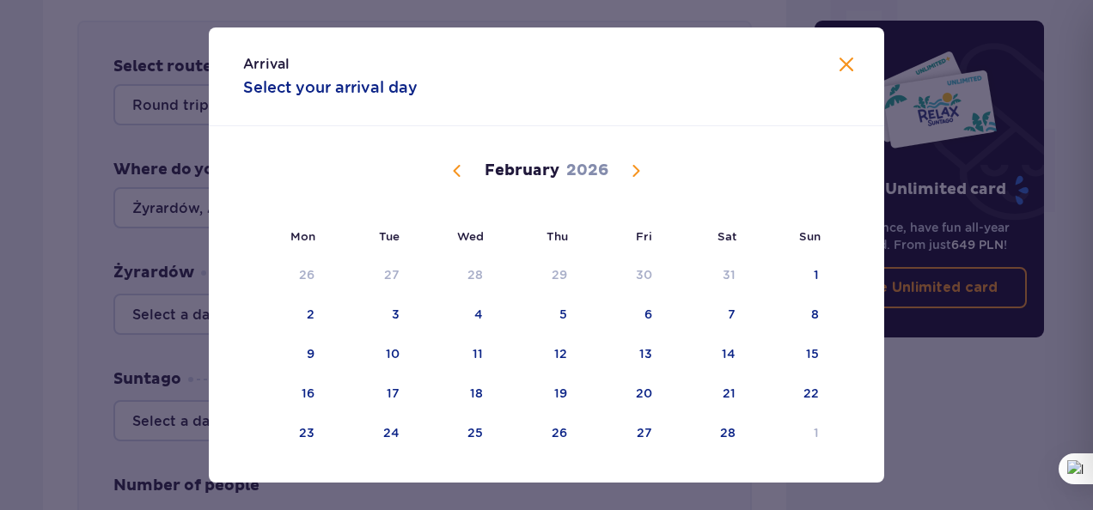
click at [637, 168] on span "Calendar" at bounding box center [636, 171] width 21 height 21
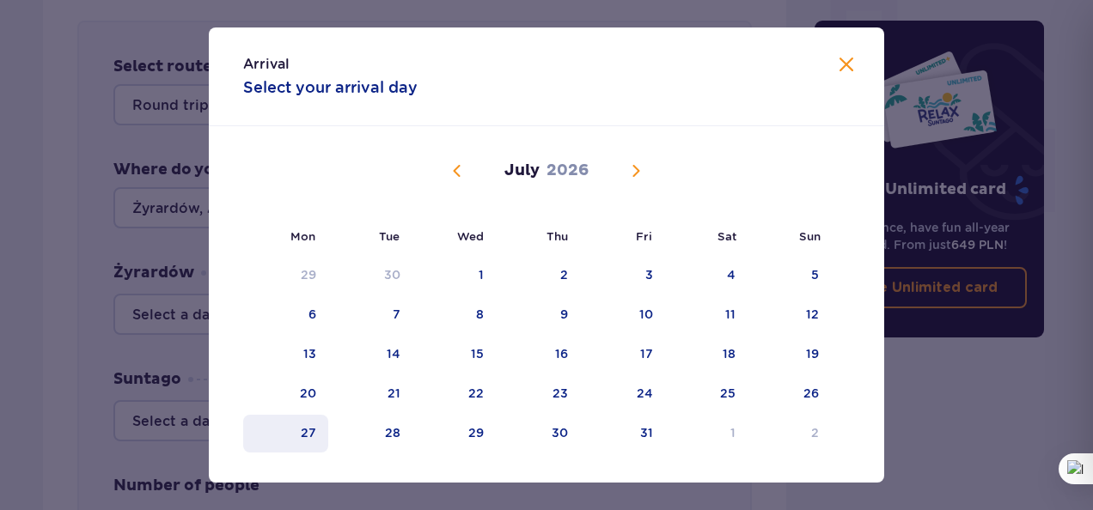
click at [310, 439] on div "27" at bounding box center [308, 432] width 15 height 17
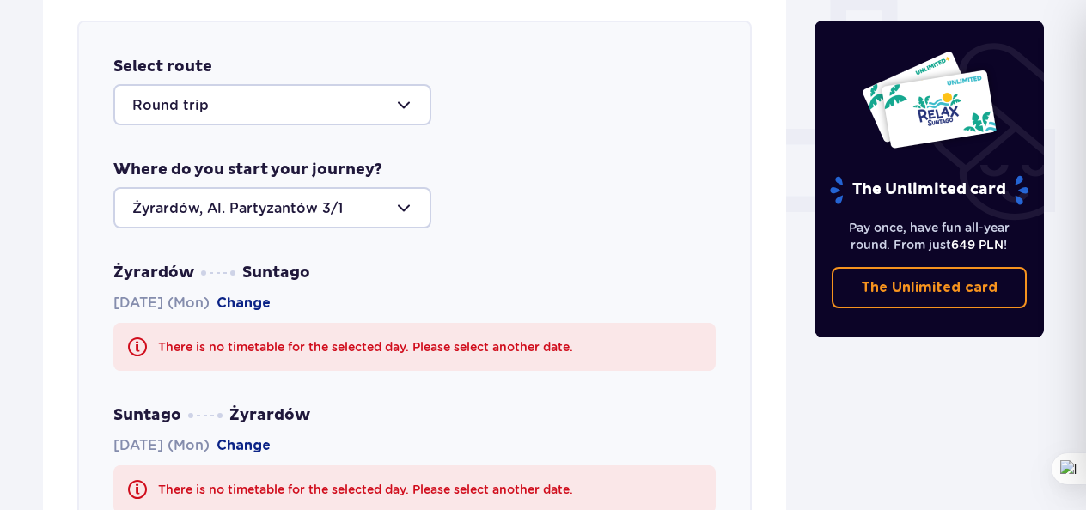
click at [271, 302] on button "Change" at bounding box center [244, 303] width 54 height 19
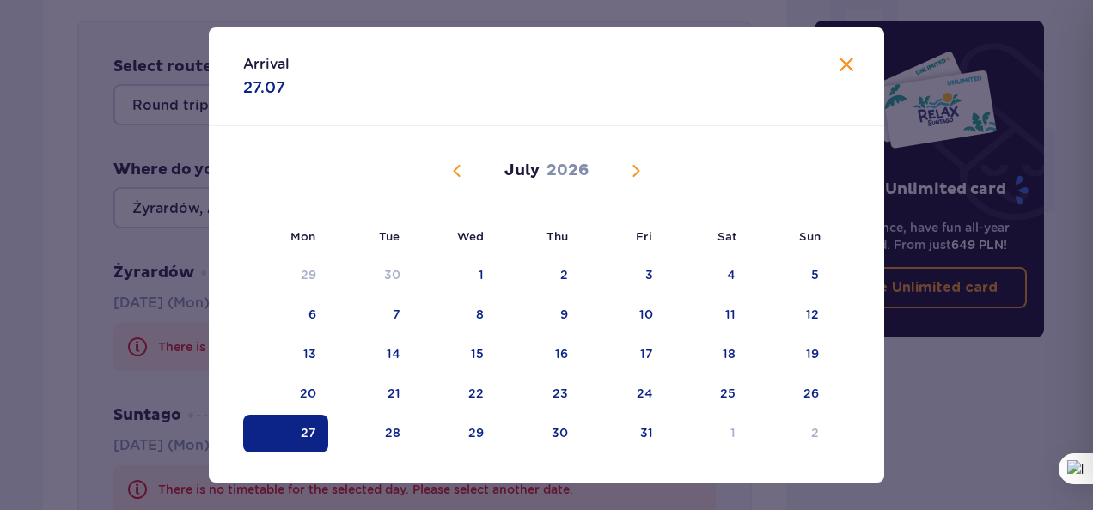
click at [453, 177] on span "Calendar" at bounding box center [457, 171] width 21 height 21
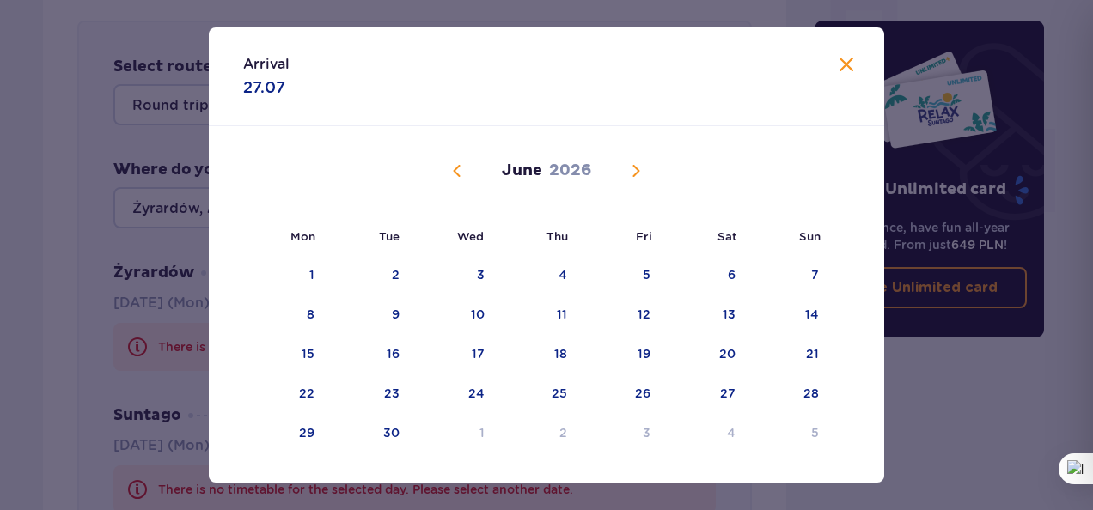
click at [453, 177] on span "Calendar" at bounding box center [457, 171] width 21 height 21
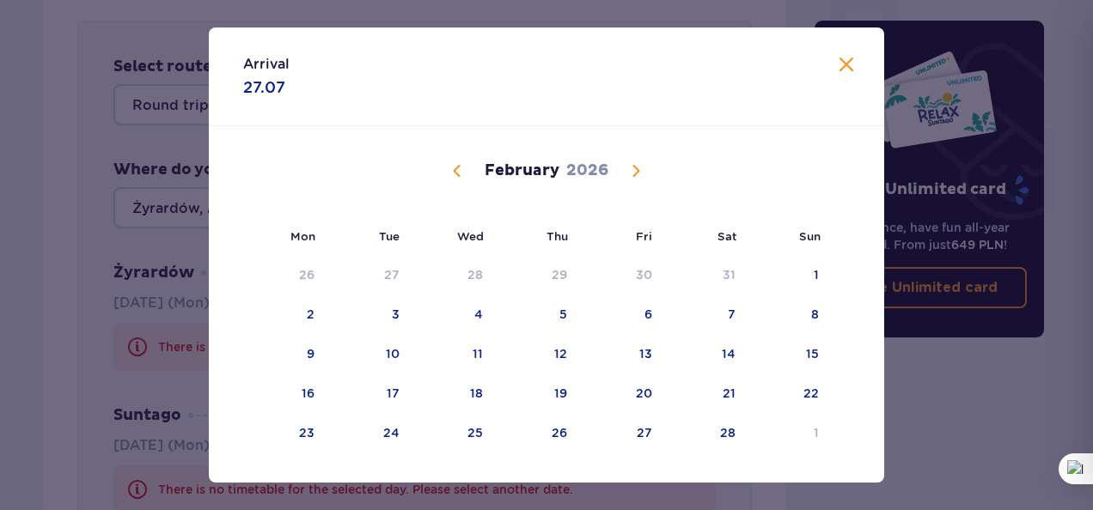
click at [453, 177] on span "Calendar" at bounding box center [457, 171] width 21 height 21
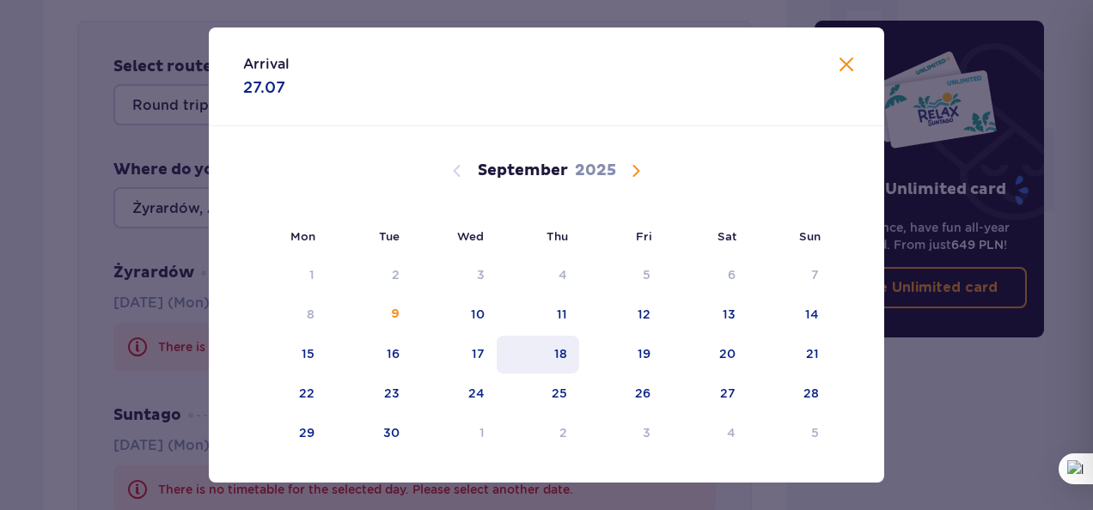
click at [560, 350] on div "18" at bounding box center [560, 353] width 13 height 17
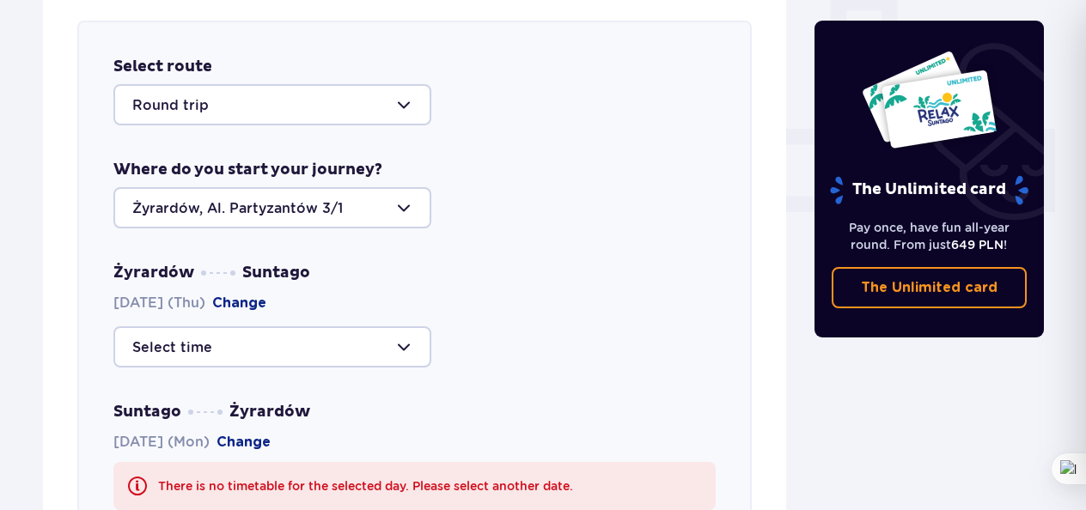
click at [407, 347] on div at bounding box center [272, 346] width 318 height 41
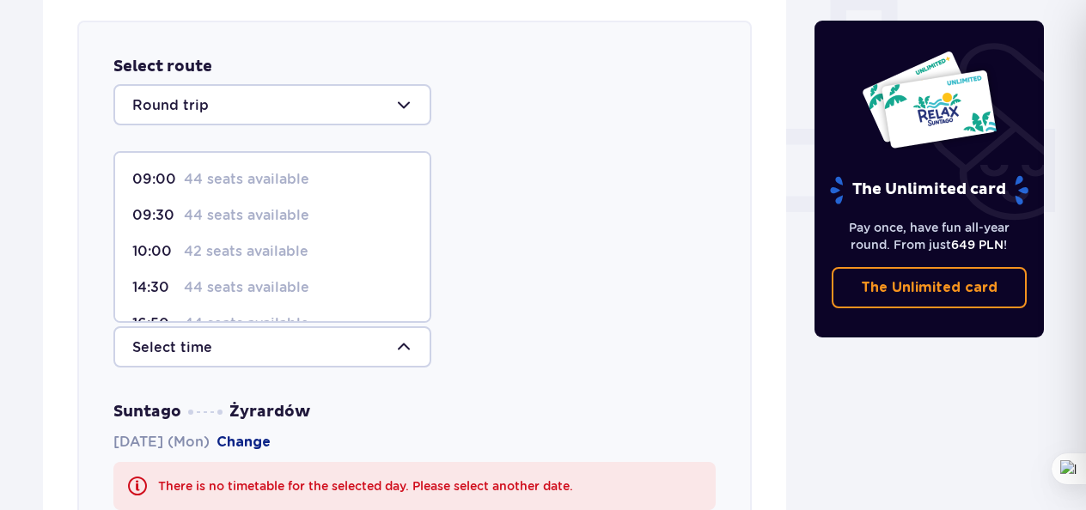
click at [277, 246] on p "42 seats available" at bounding box center [246, 251] width 125 height 19
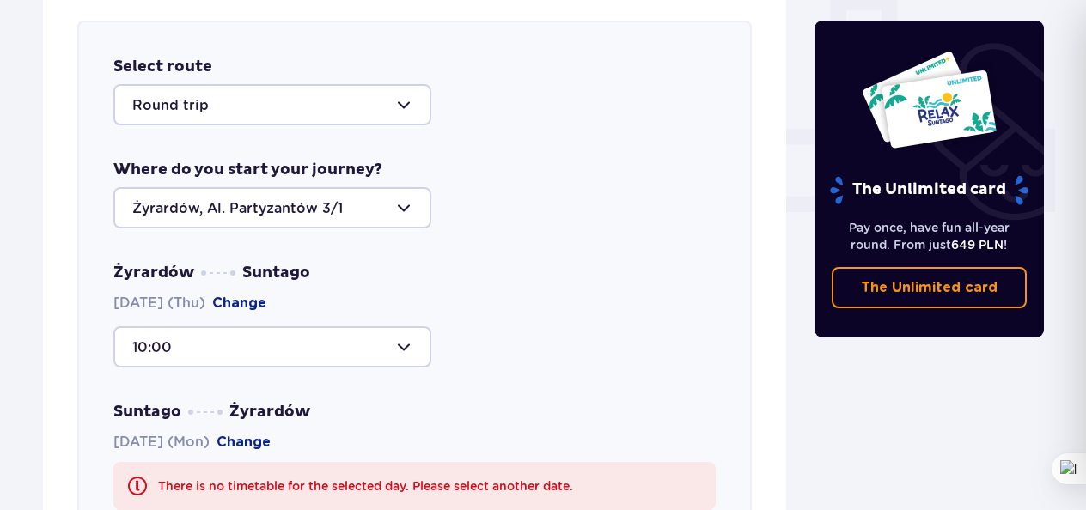
click at [404, 352] on div at bounding box center [272, 346] width 318 height 41
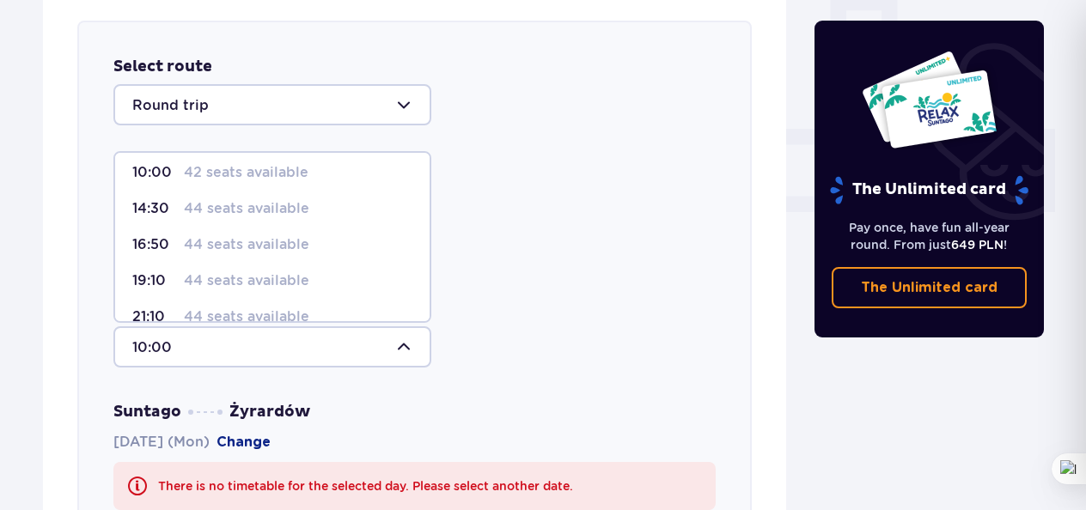
scroll to position [101, 0]
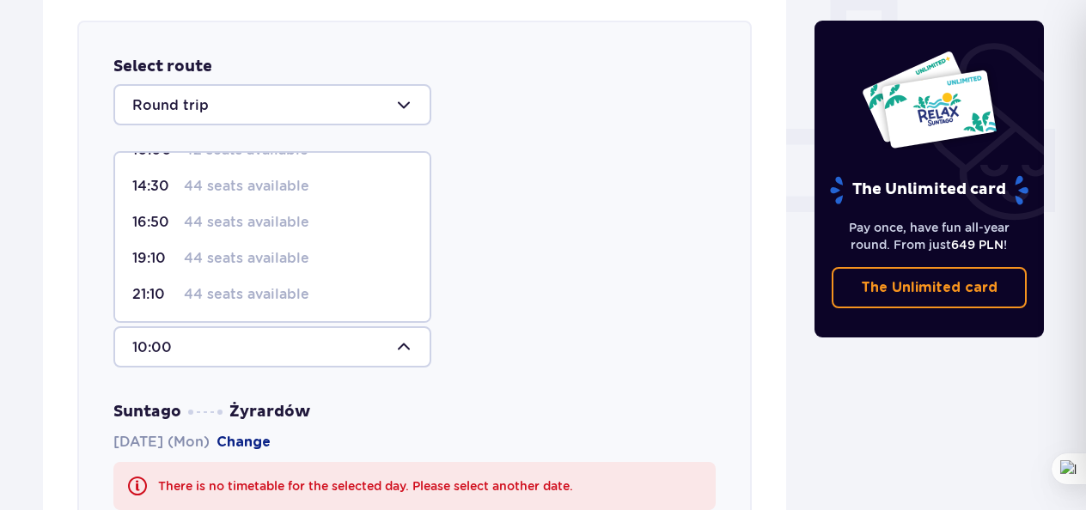
click at [290, 257] on p "44 seats available" at bounding box center [246, 258] width 125 height 19
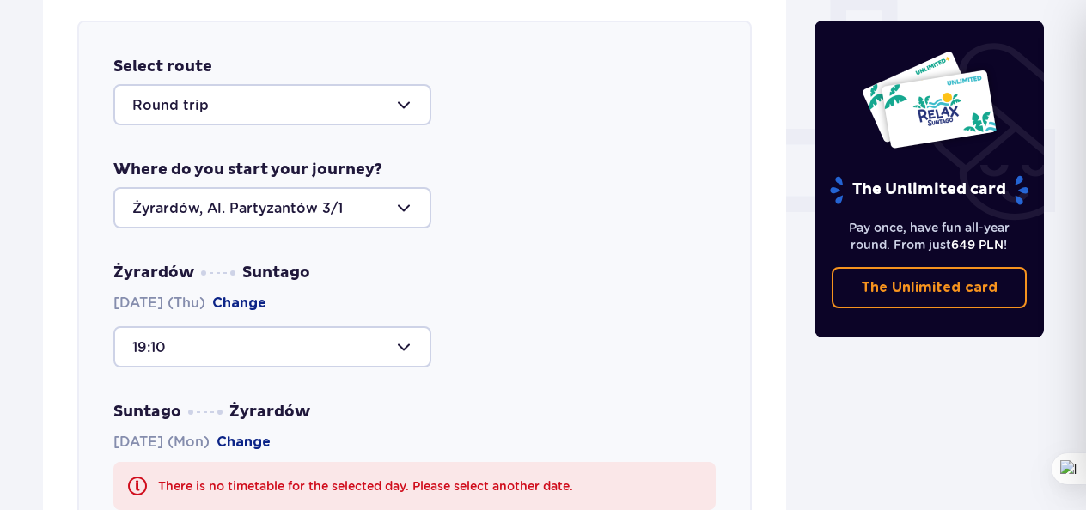
click at [402, 349] on div at bounding box center [272, 346] width 318 height 41
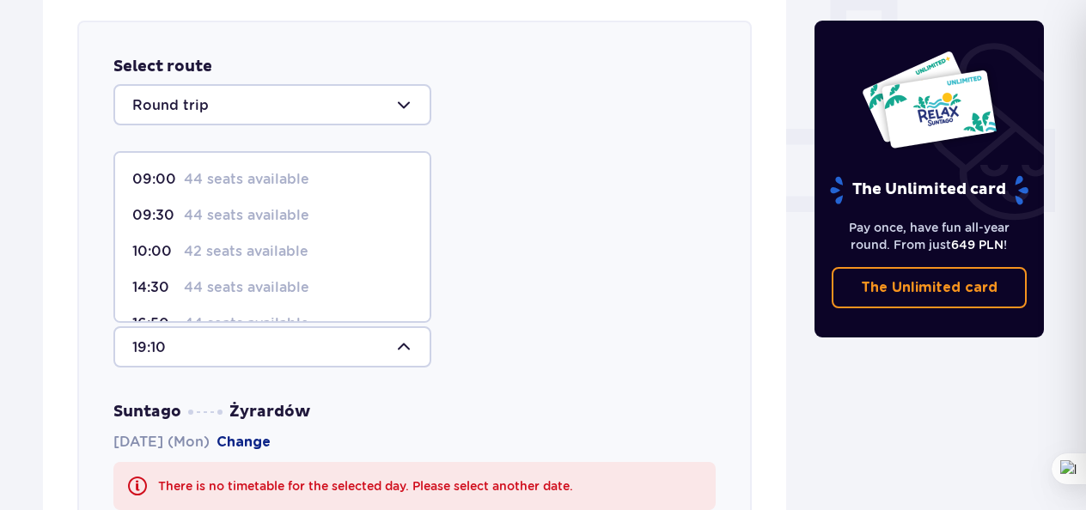
click at [322, 241] on span "10:00 42 seats available" at bounding box center [272, 252] width 314 height 36
type input "10:00"
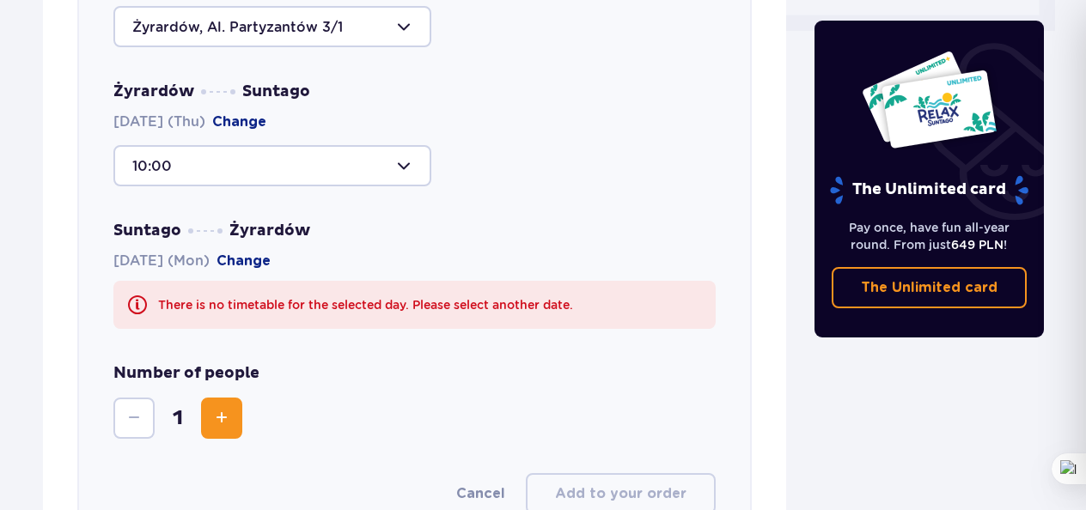
scroll to position [858, 0]
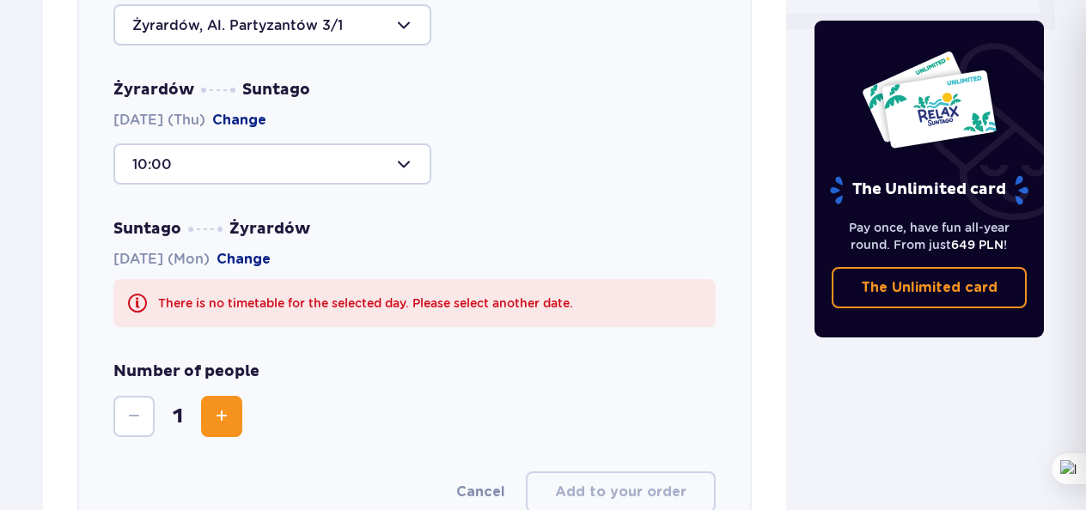
click at [261, 253] on button "Change" at bounding box center [244, 259] width 54 height 19
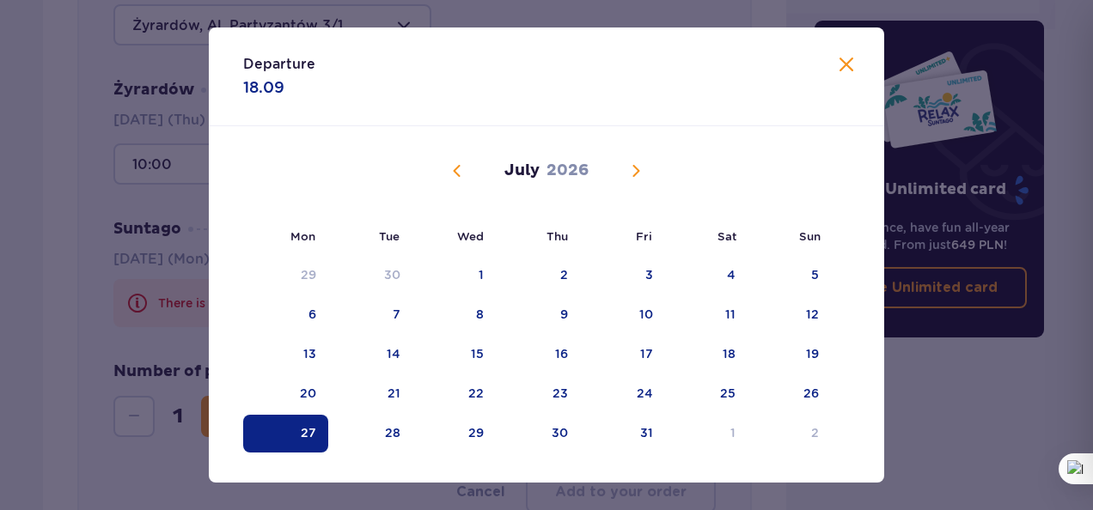
click at [452, 168] on span "Calendar" at bounding box center [457, 171] width 21 height 21
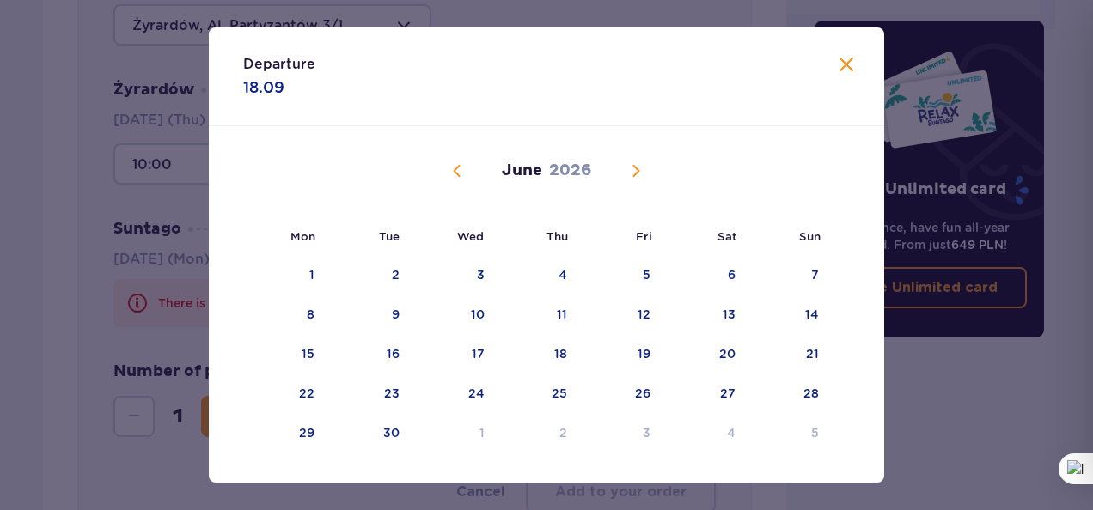
click at [452, 168] on span "Calendar" at bounding box center [457, 171] width 21 height 21
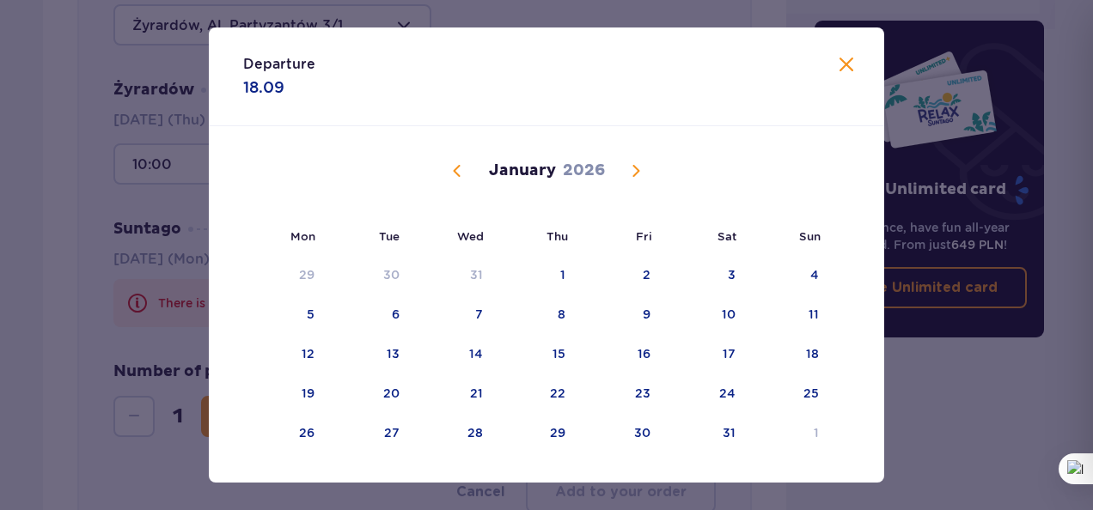
click at [452, 168] on span "Calendar" at bounding box center [457, 171] width 21 height 21
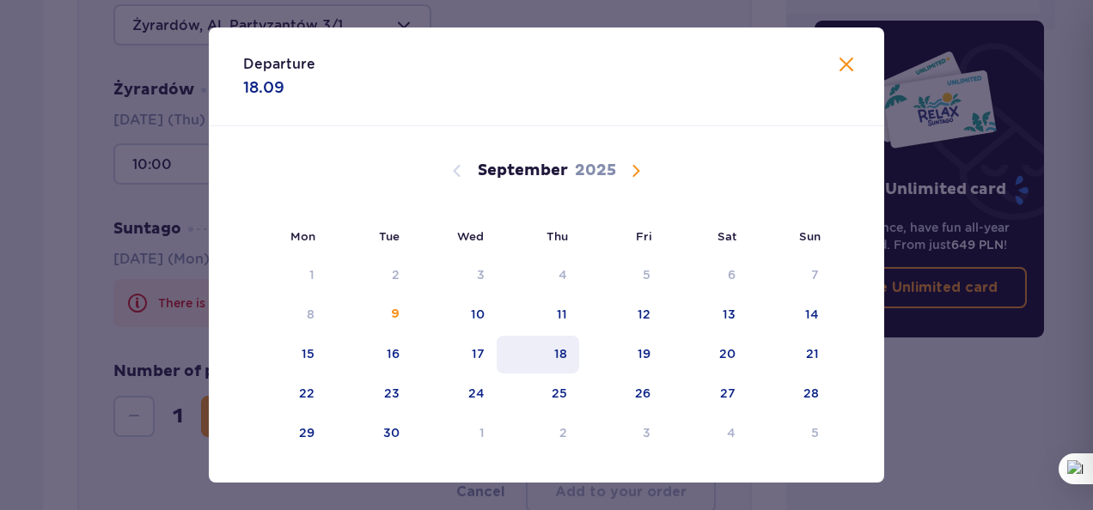
click at [546, 357] on div "18" at bounding box center [538, 355] width 83 height 38
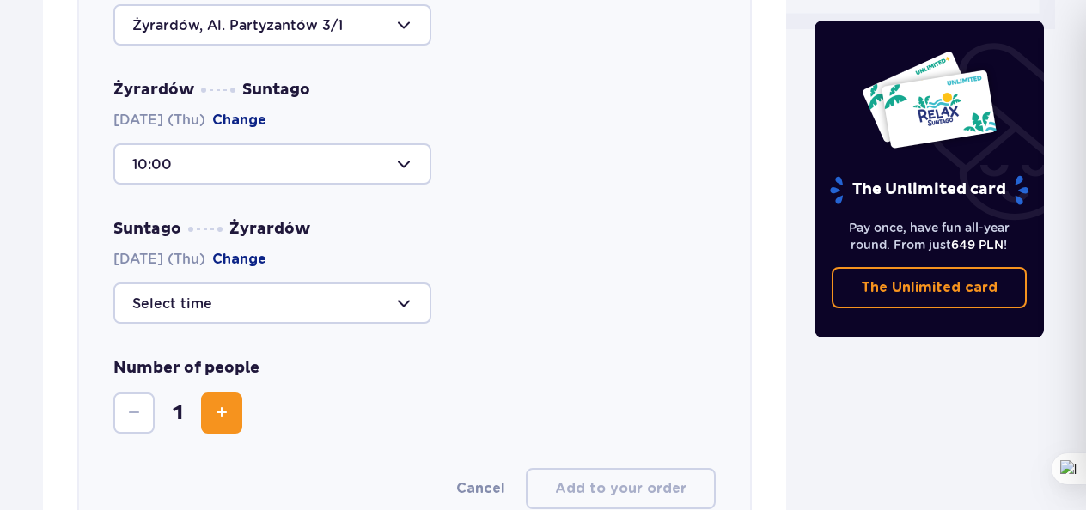
click at [410, 307] on div at bounding box center [272, 303] width 318 height 41
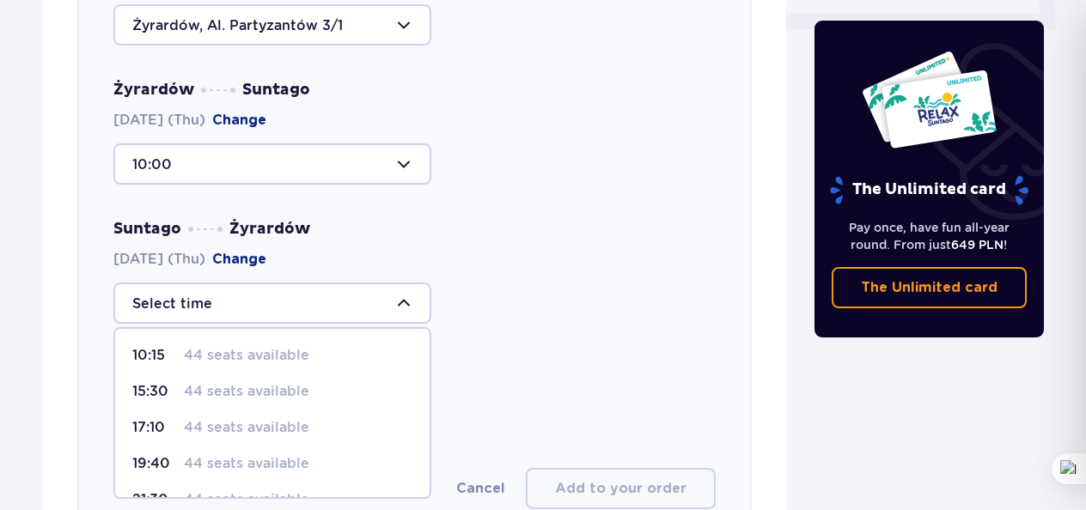
click at [320, 457] on div "19:40 44 seats available" at bounding box center [272, 464] width 280 height 19
type input "19:40"
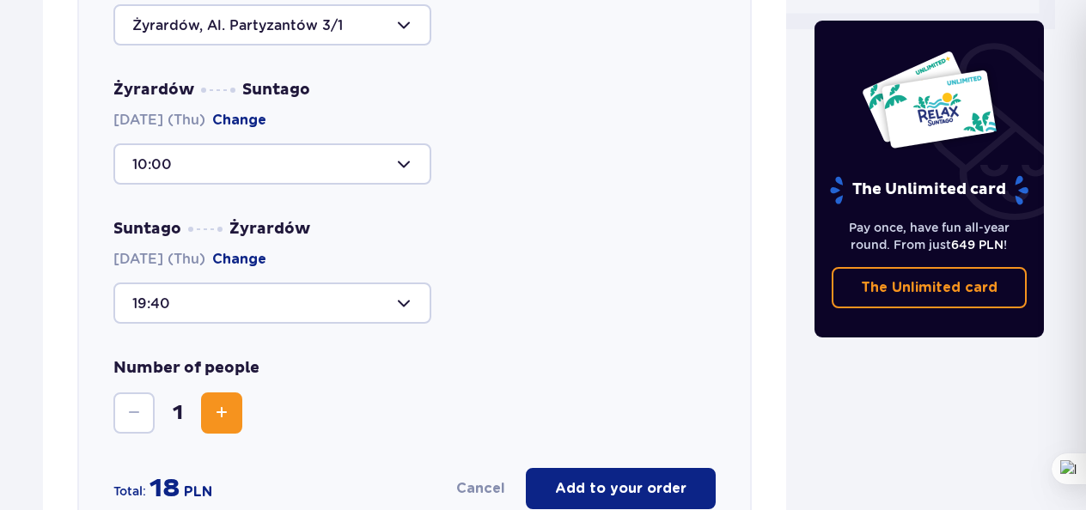
click at [219, 411] on span "Increase" at bounding box center [221, 413] width 21 height 21
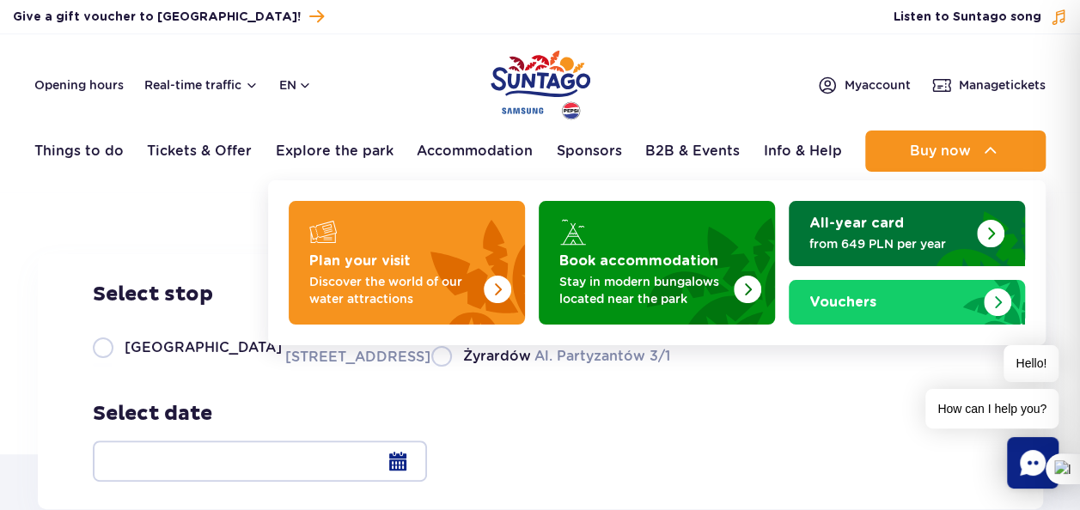
click at [870, 233] on div "All-year card from 649 PLN per year" at bounding box center [906, 234] width 195 height 38
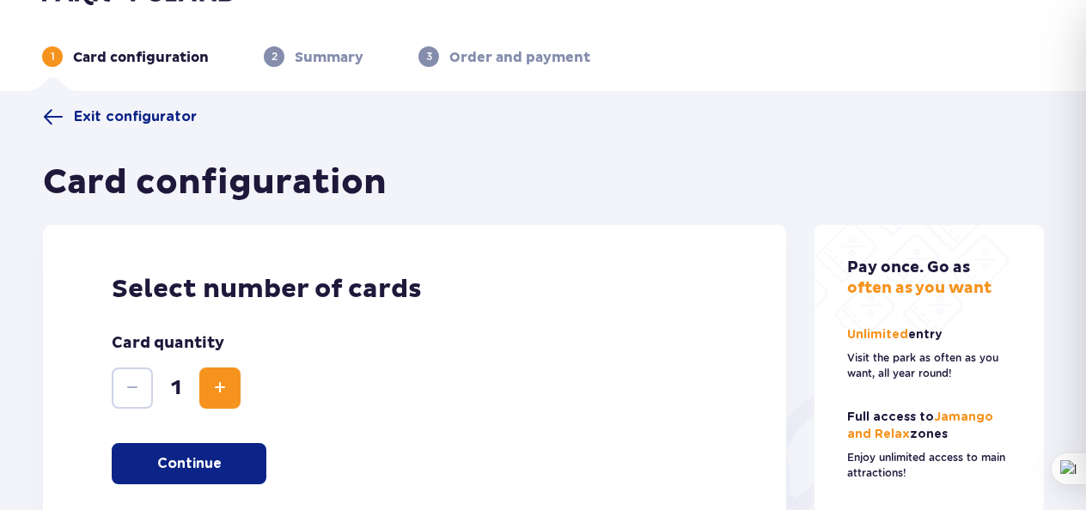
scroll to position [51, 0]
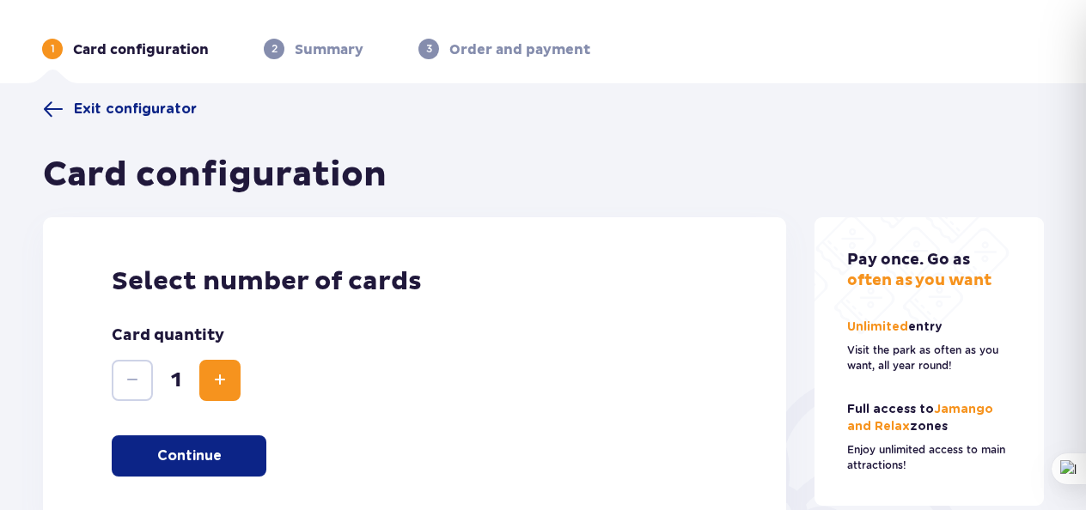
click at [225, 382] on span "Increase" at bounding box center [220, 380] width 21 height 21
click at [222, 454] on button "Continue" at bounding box center [189, 456] width 155 height 41
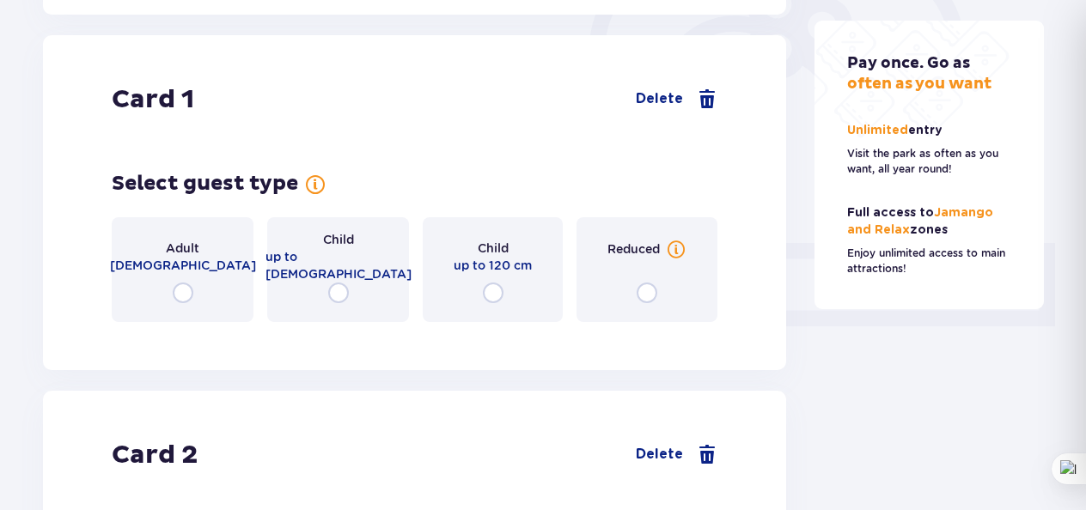
scroll to position [576, 0]
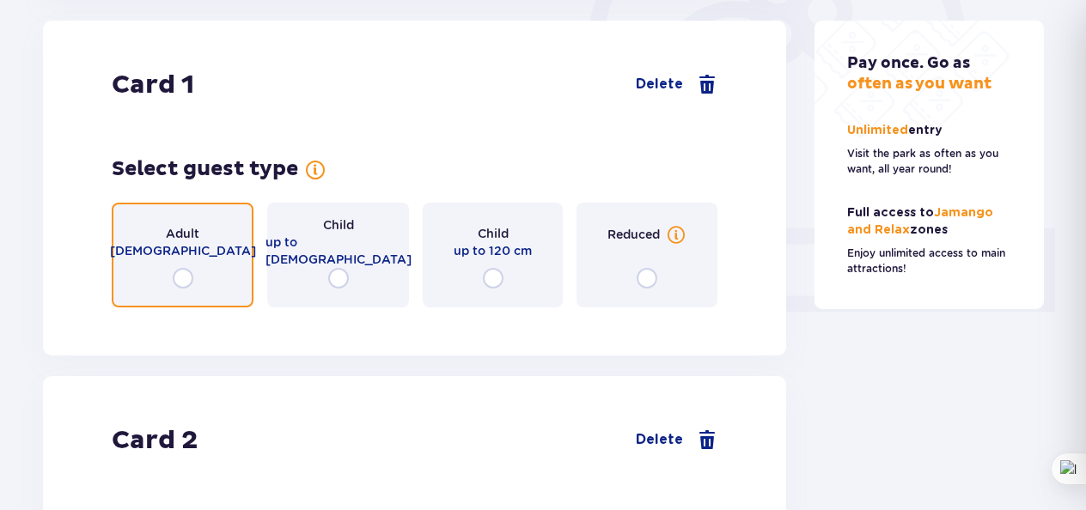
click at [182, 277] on input "radio" at bounding box center [183, 278] width 21 height 21
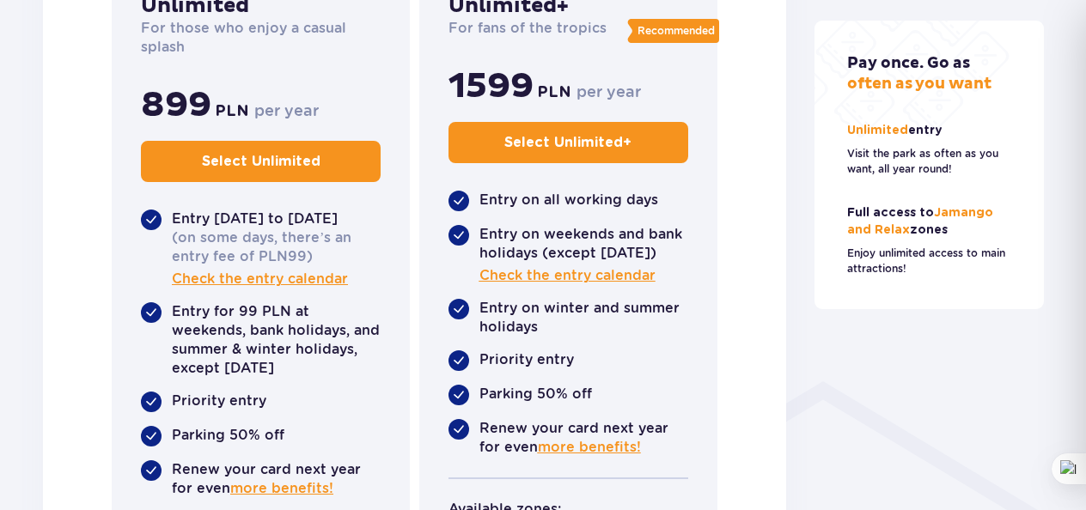
scroll to position [976, 0]
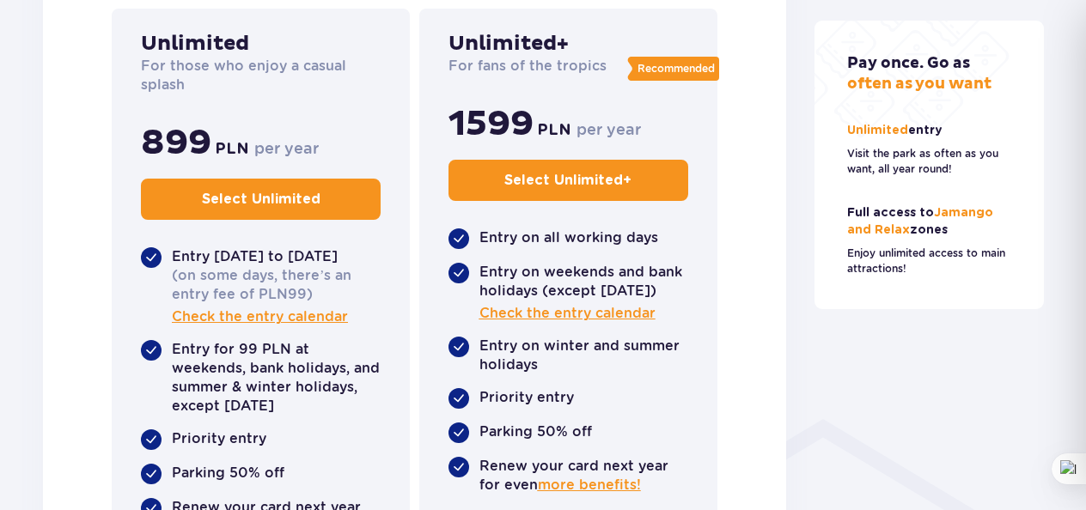
drag, startPoint x: 1089, startPoint y: 323, endPoint x: 765, endPoint y: 196, distance: 348.0
click at [765, 196] on div "Card 1 Delete Select guest type Adult [DEMOGRAPHIC_DATA] Child up to [DEMOGRAPH…" at bounding box center [414, 186] width 743 height 1132
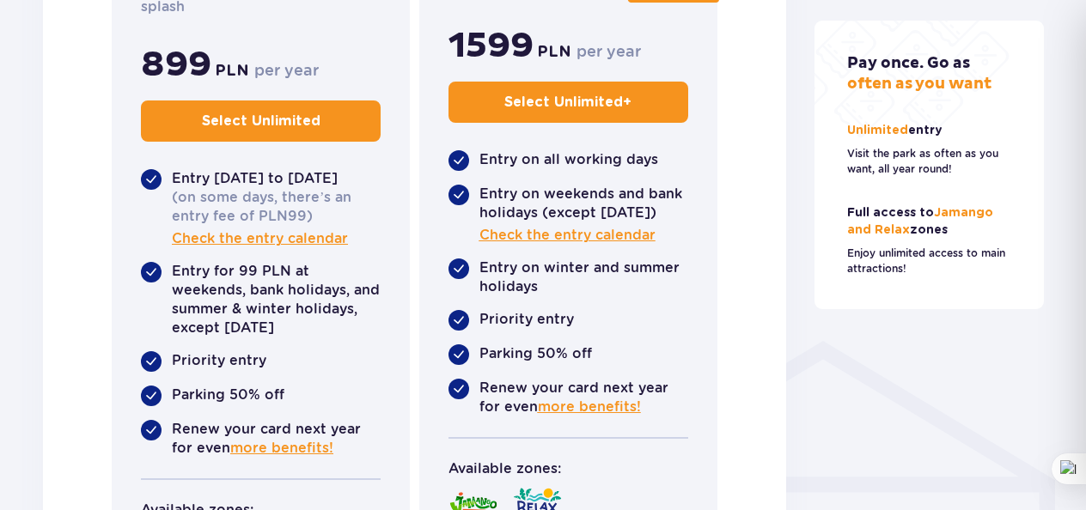
scroll to position [1040, 0]
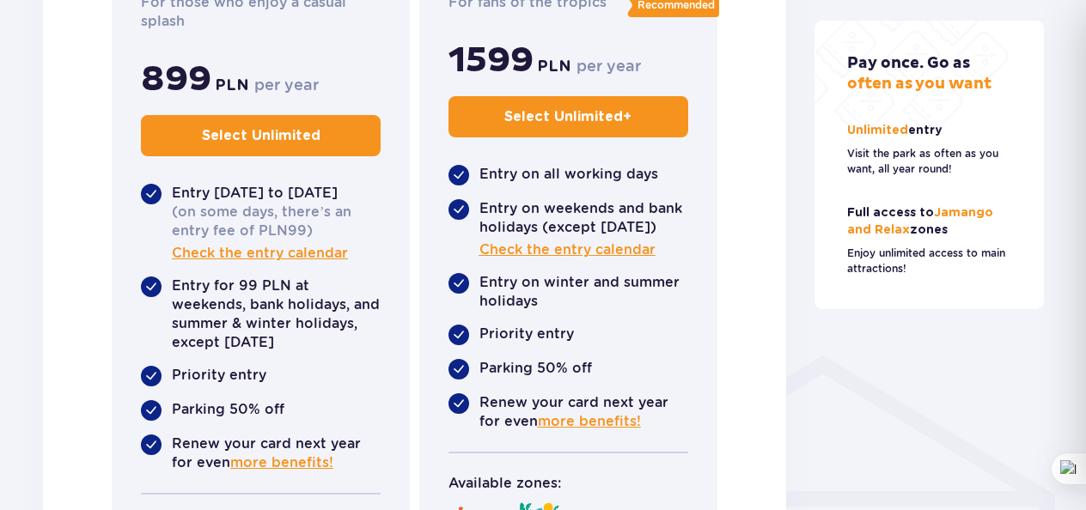
click at [565, 118] on p "Select Unlimited +" at bounding box center [567, 116] width 127 height 19
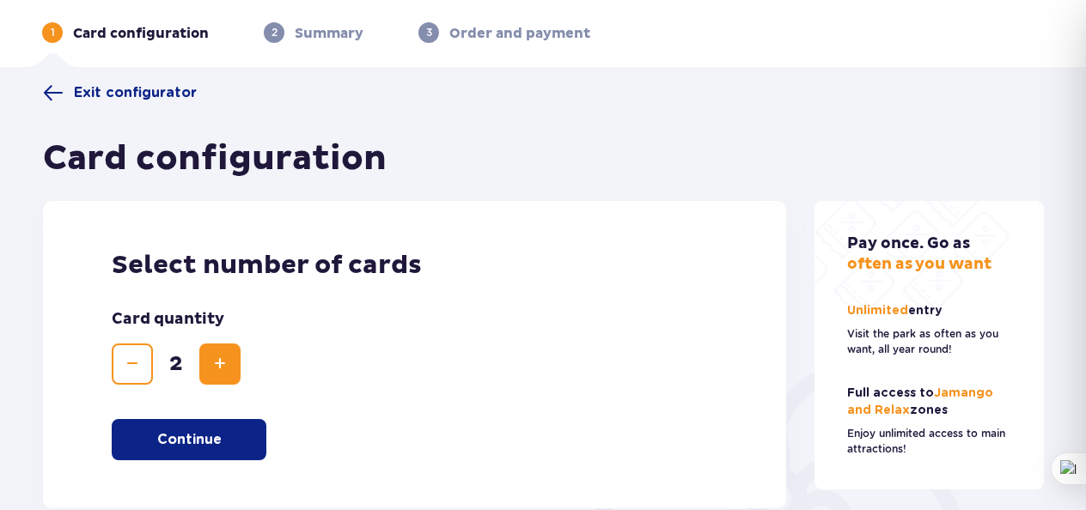
scroll to position [70, 0]
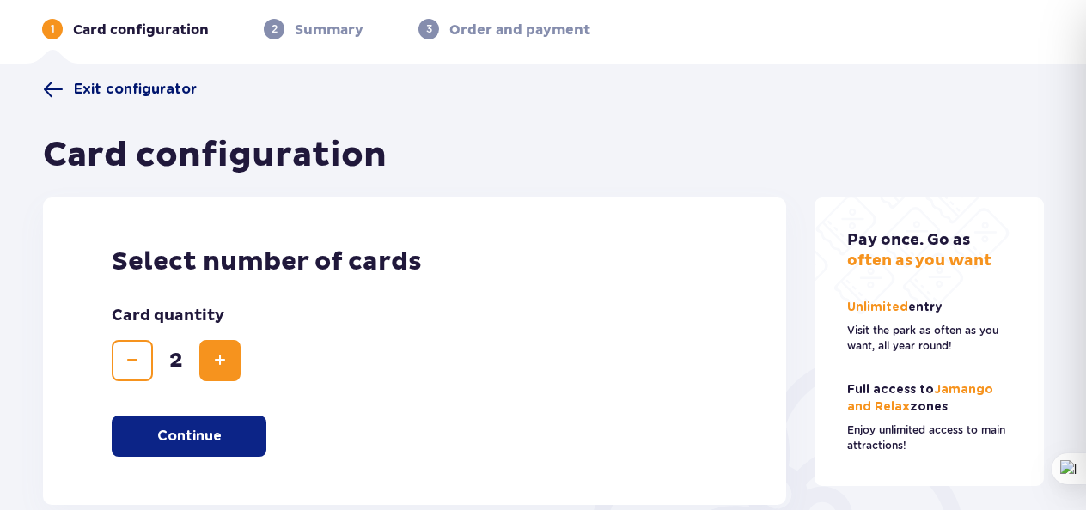
click at [59, 87] on span at bounding box center [53, 89] width 21 height 21
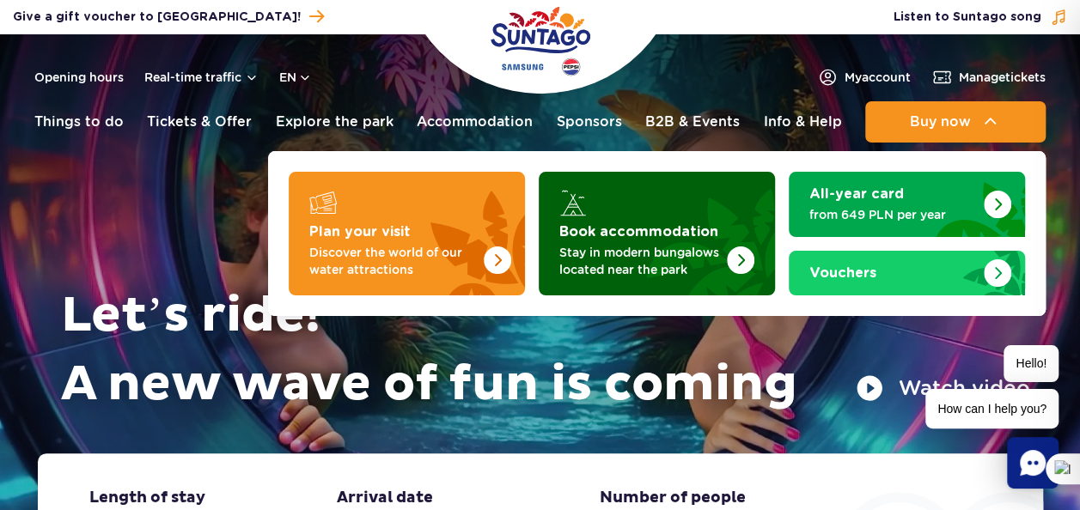
click at [650, 254] on p "Stay in modern bungalows located near the park" at bounding box center [643, 261] width 168 height 34
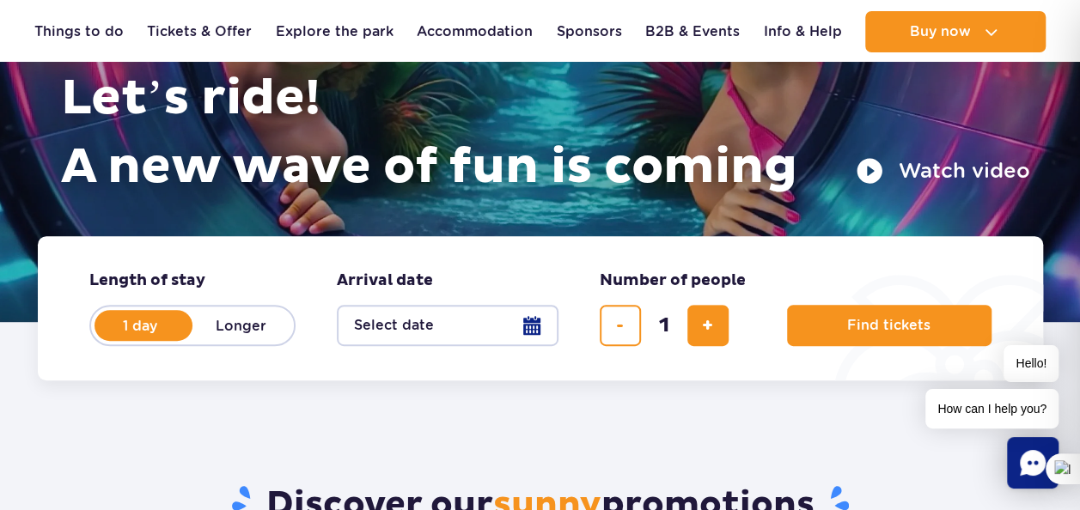
scroll to position [263, 0]
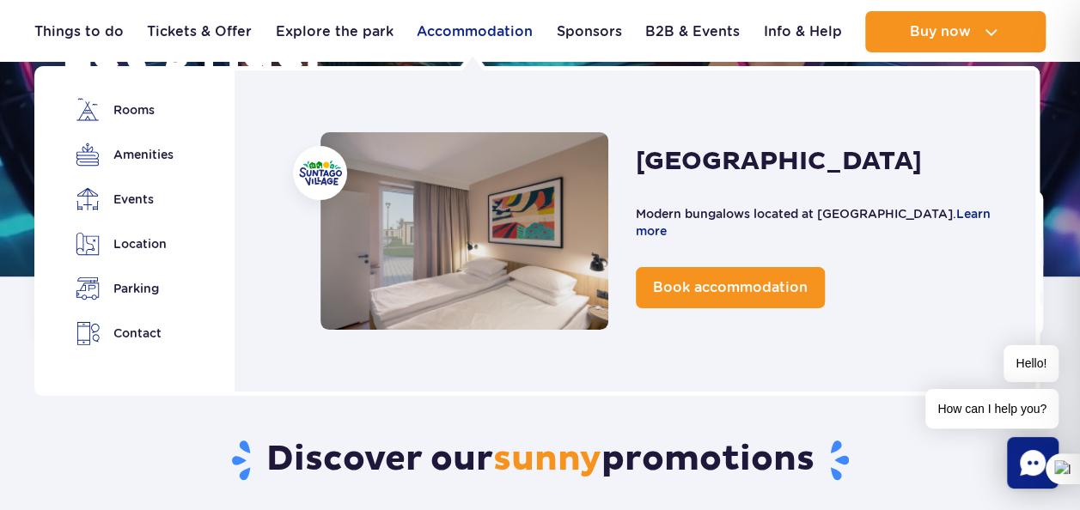
click at [455, 34] on link "Accommodation" at bounding box center [475, 31] width 116 height 41
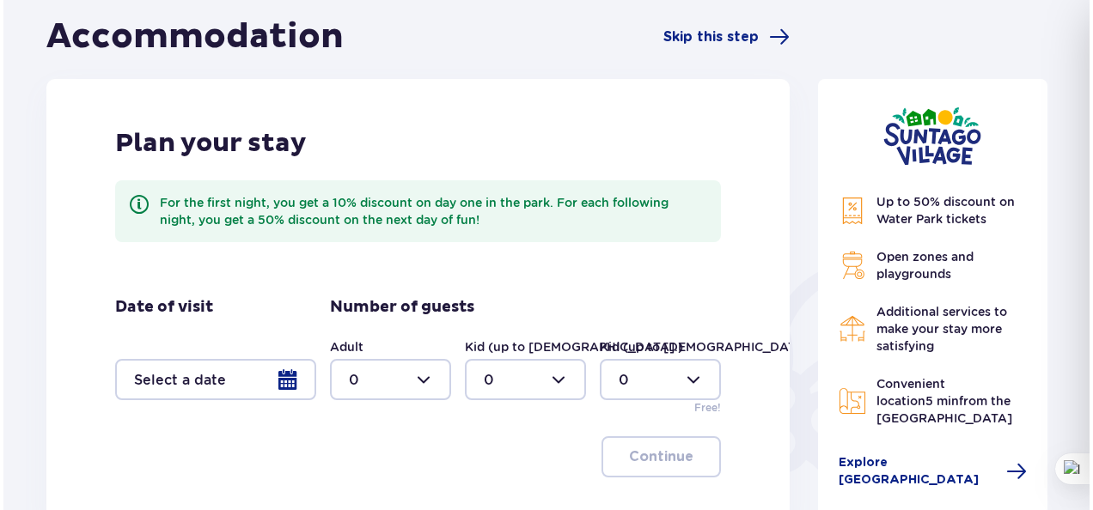
scroll to position [168, 0]
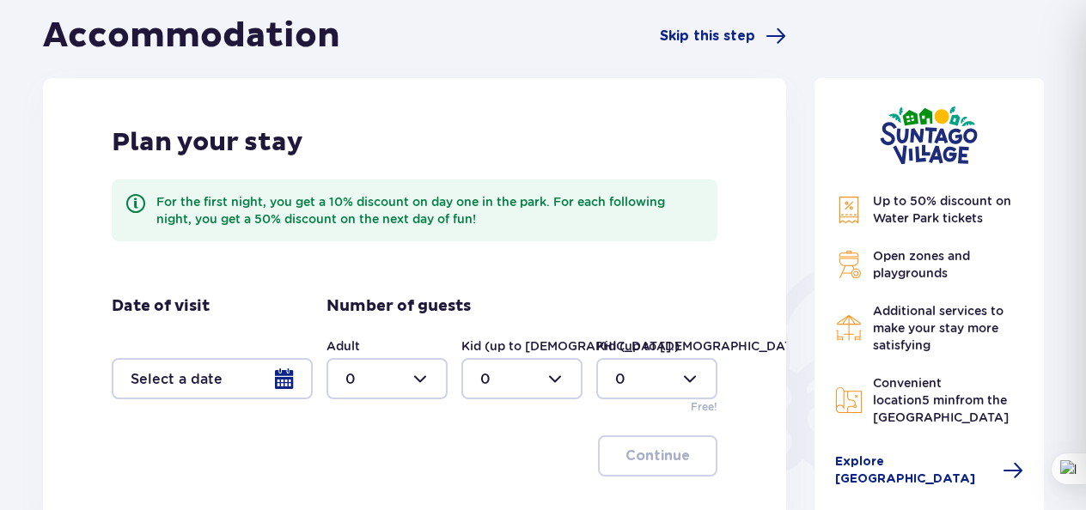
click at [285, 380] on div at bounding box center [212, 378] width 201 height 41
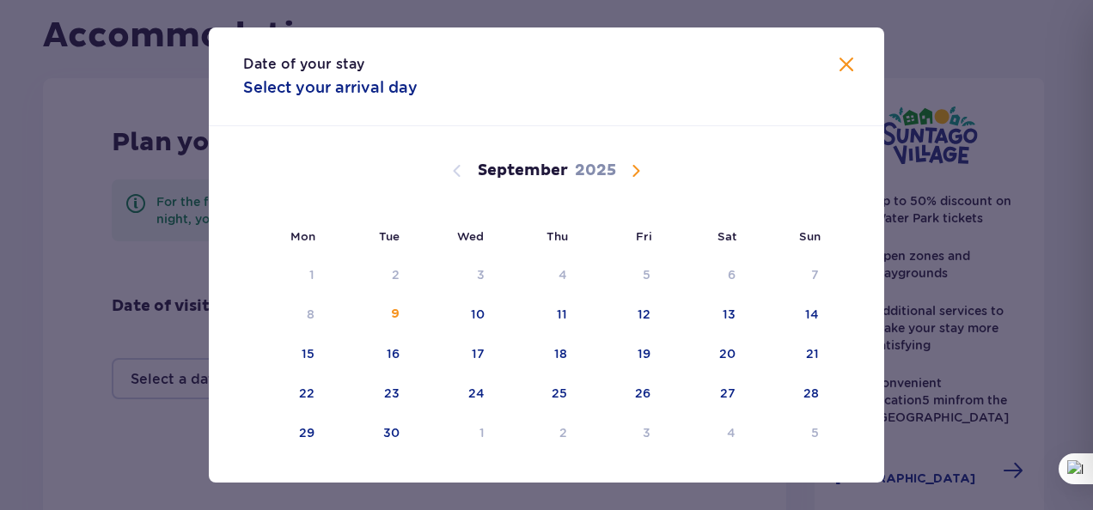
click at [631, 171] on span "Calendar" at bounding box center [636, 171] width 21 height 21
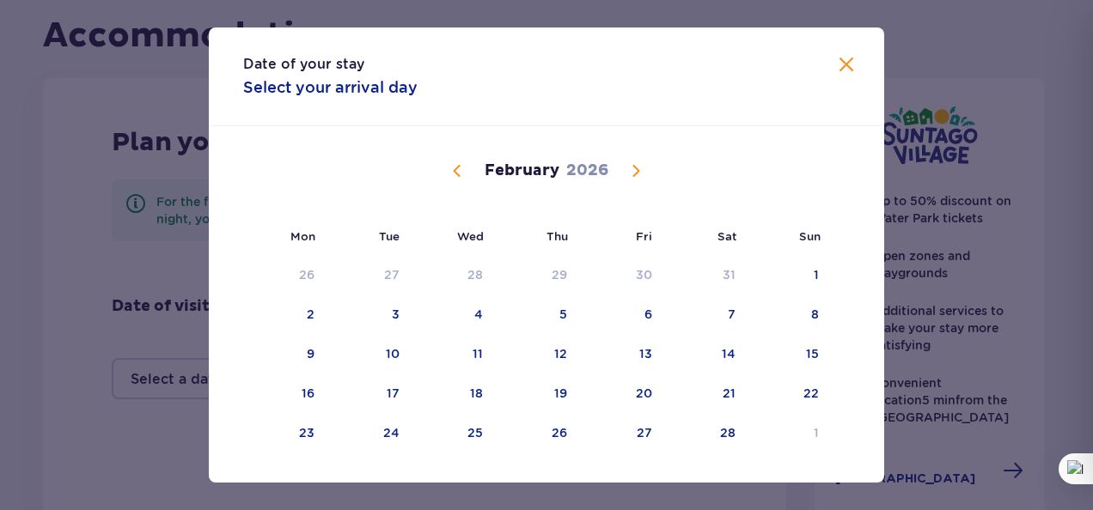
click at [631, 171] on span "Calendar" at bounding box center [636, 171] width 21 height 21
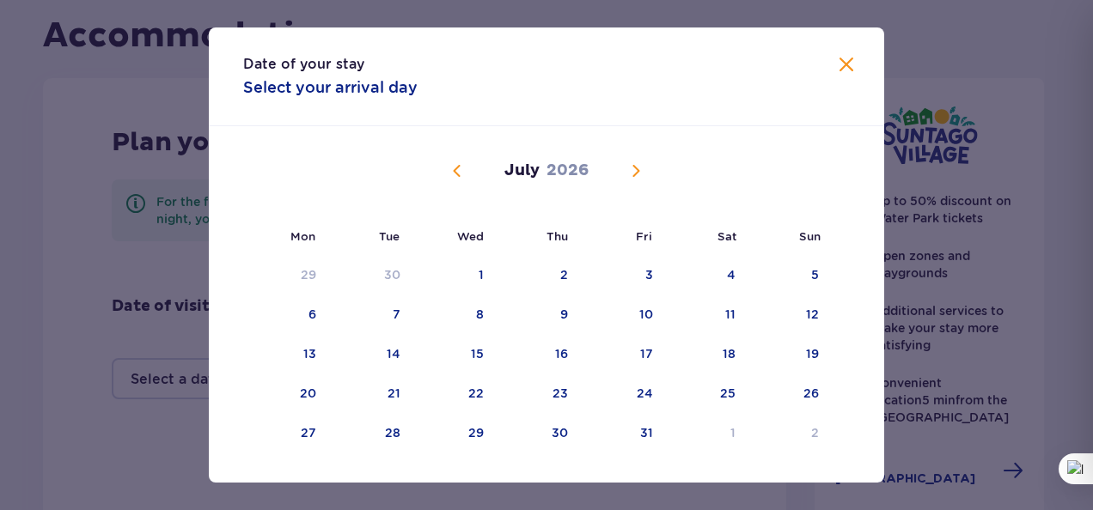
click at [631, 171] on span "Calendar" at bounding box center [636, 171] width 21 height 21
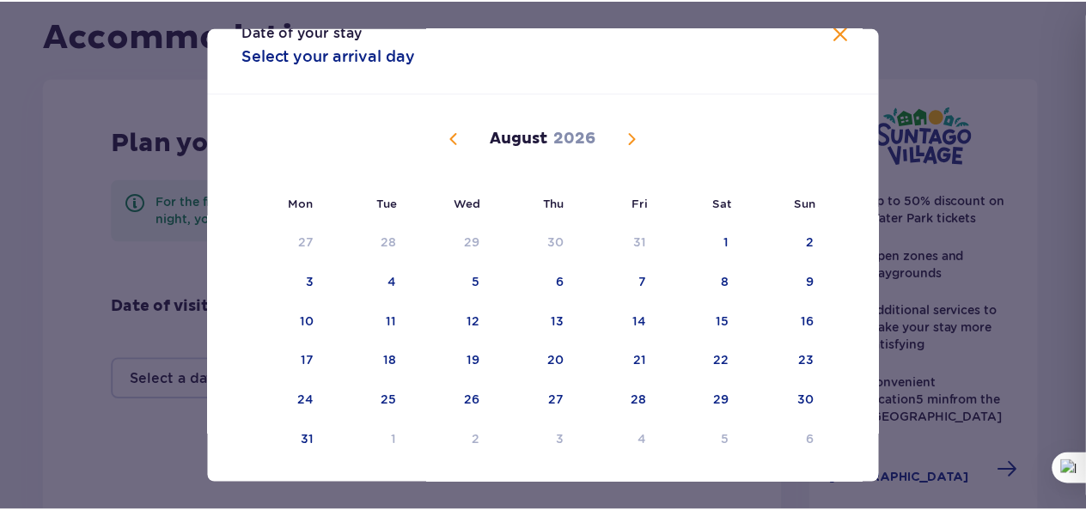
scroll to position [34, 0]
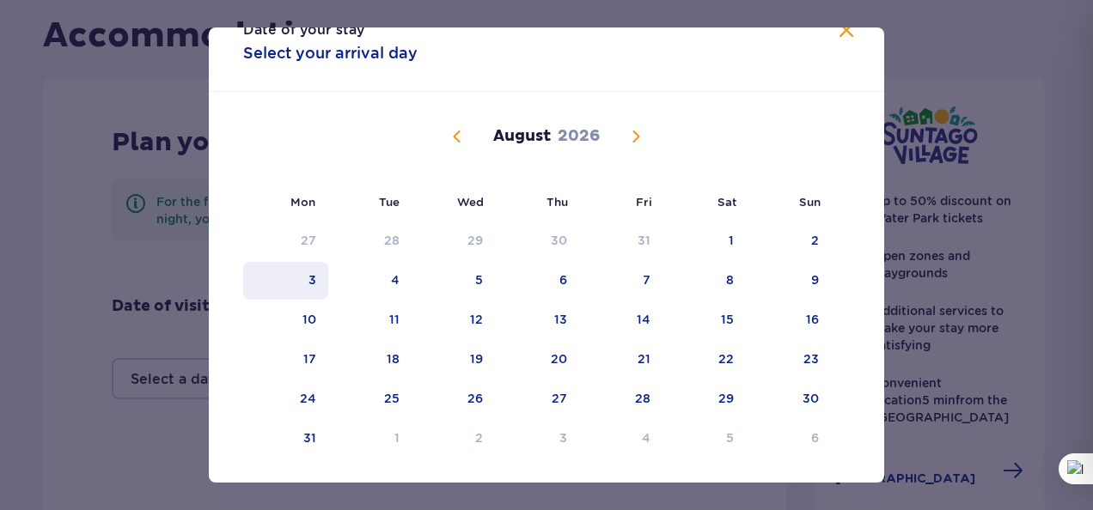
click at [308, 278] on div "3" at bounding box center [312, 280] width 8 height 17
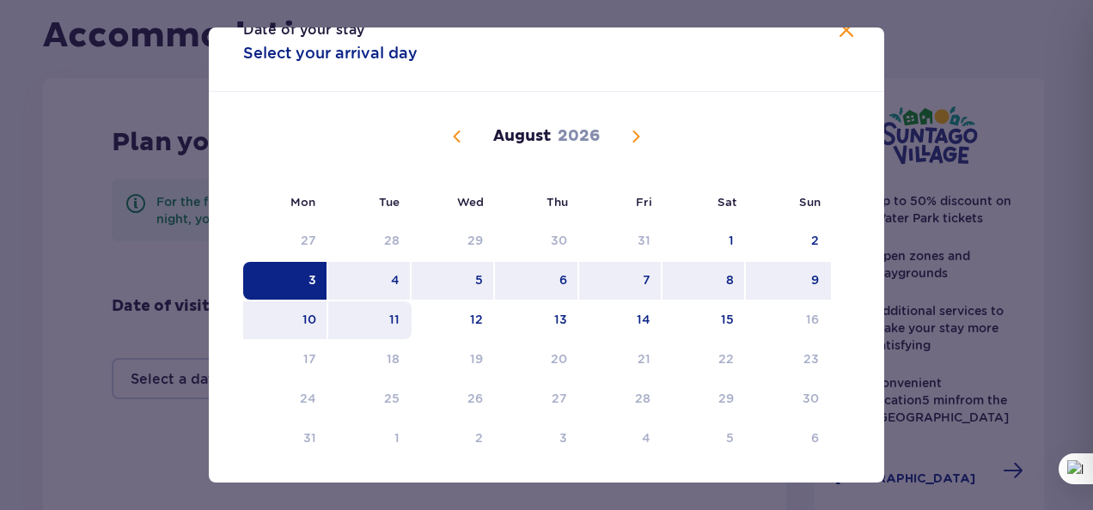
click at [394, 316] on div "11" at bounding box center [394, 319] width 10 height 17
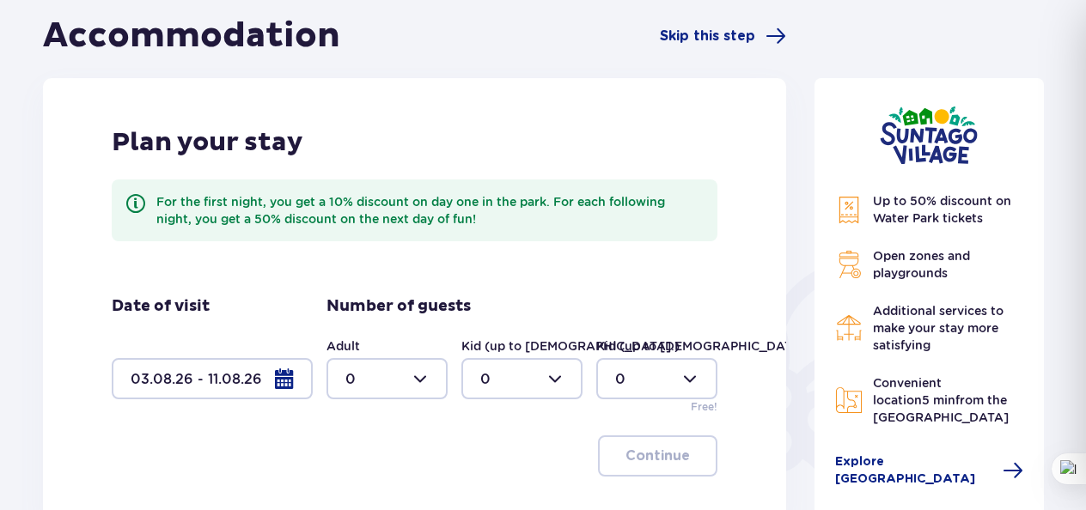
click at [428, 376] on div at bounding box center [386, 378] width 121 height 41
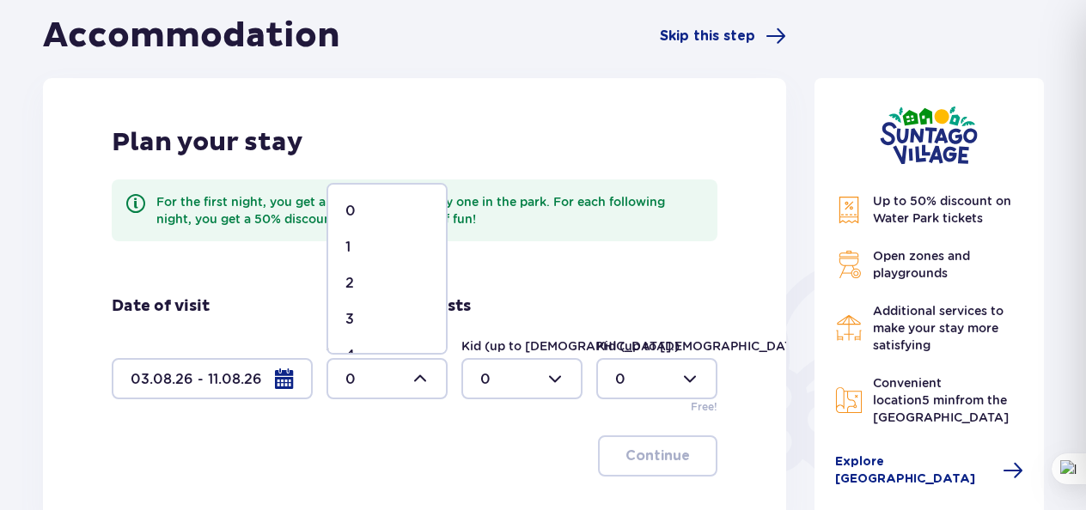
click at [395, 286] on div "2" at bounding box center [386, 283] width 83 height 19
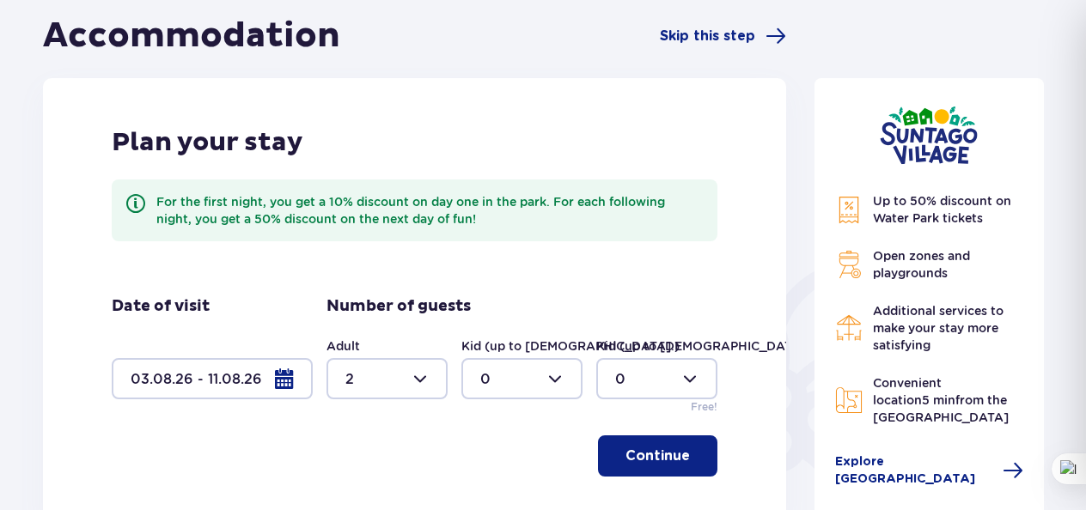
click at [658, 454] on p "Continue" at bounding box center [658, 456] width 64 height 19
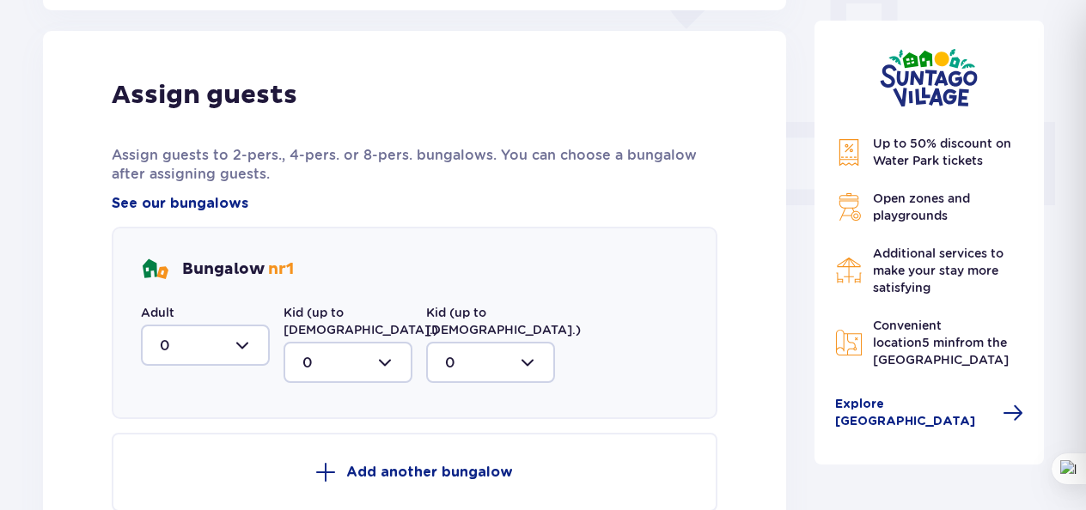
scroll to position [693, 0]
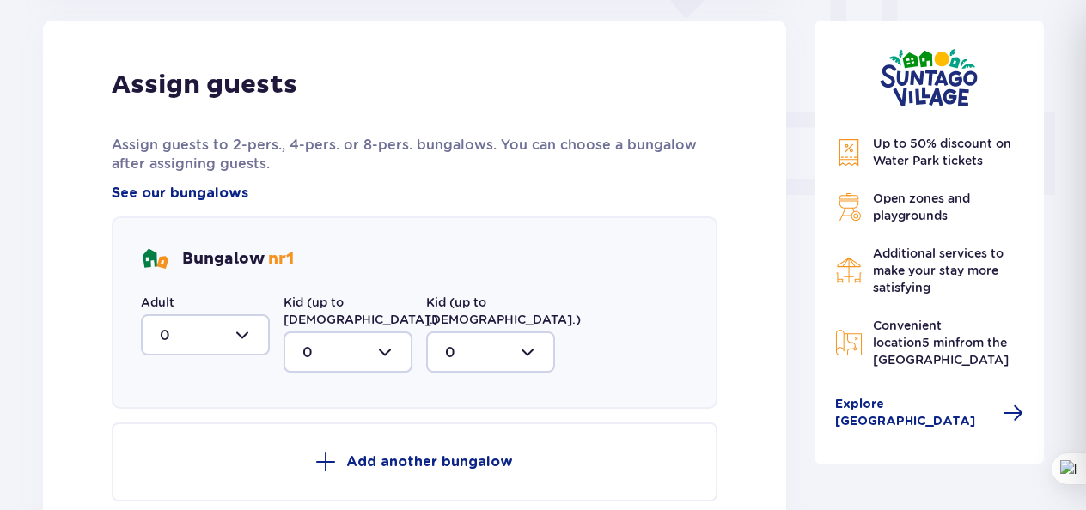
click at [242, 339] on div at bounding box center [205, 334] width 129 height 41
click at [172, 462] on div "2" at bounding box center [205, 459] width 91 height 19
type input "2"
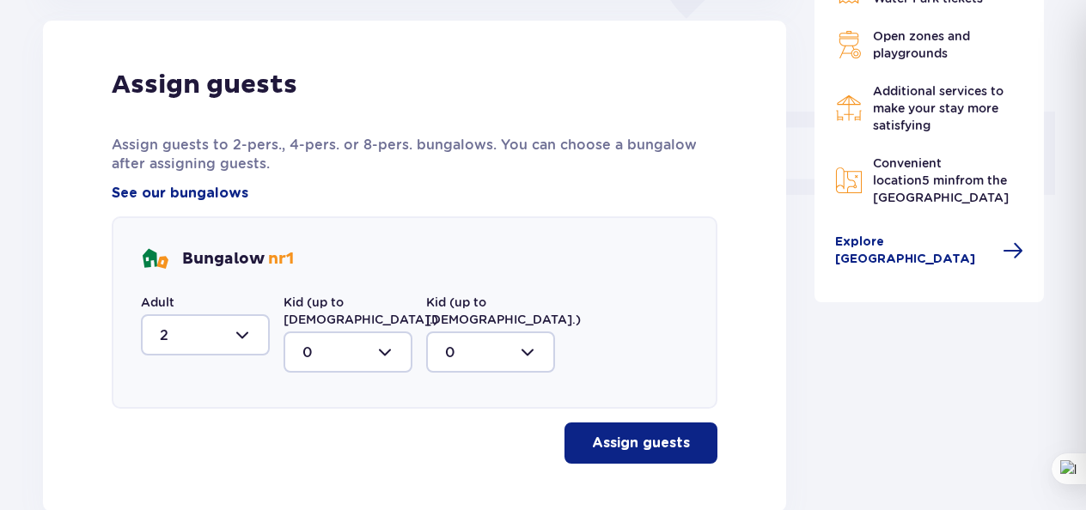
click at [604, 434] on p "Assign guests" at bounding box center [641, 443] width 98 height 19
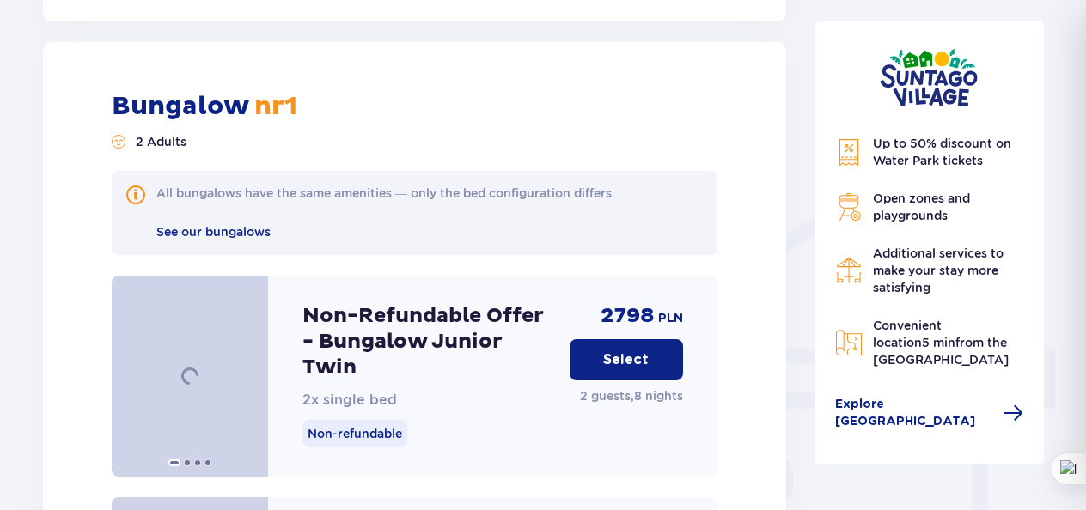
scroll to position [1187, 0]
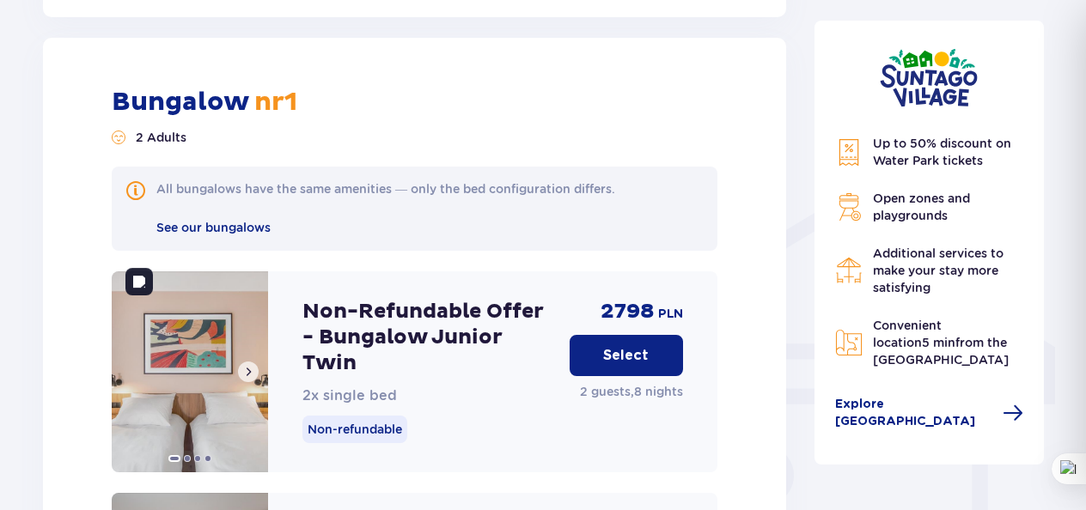
click at [212, 352] on img at bounding box center [190, 372] width 156 height 201
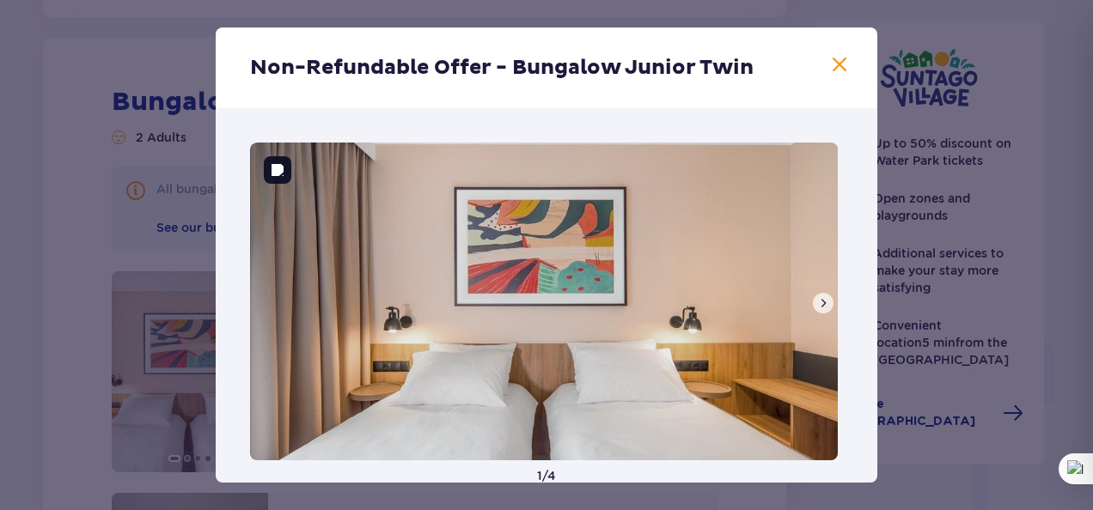
click at [816, 303] on span at bounding box center [823, 303] width 14 height 14
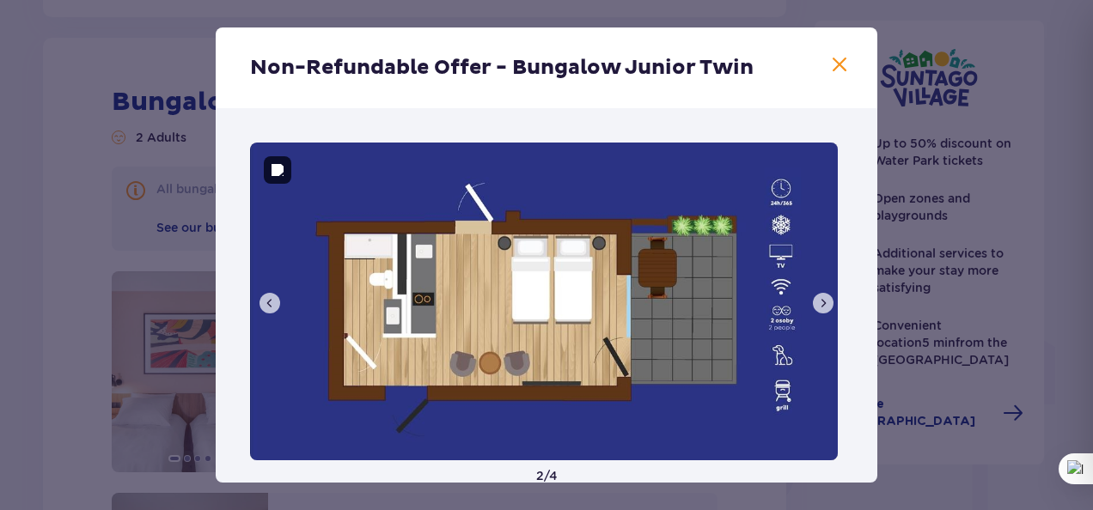
click at [816, 303] on span at bounding box center [823, 303] width 14 height 14
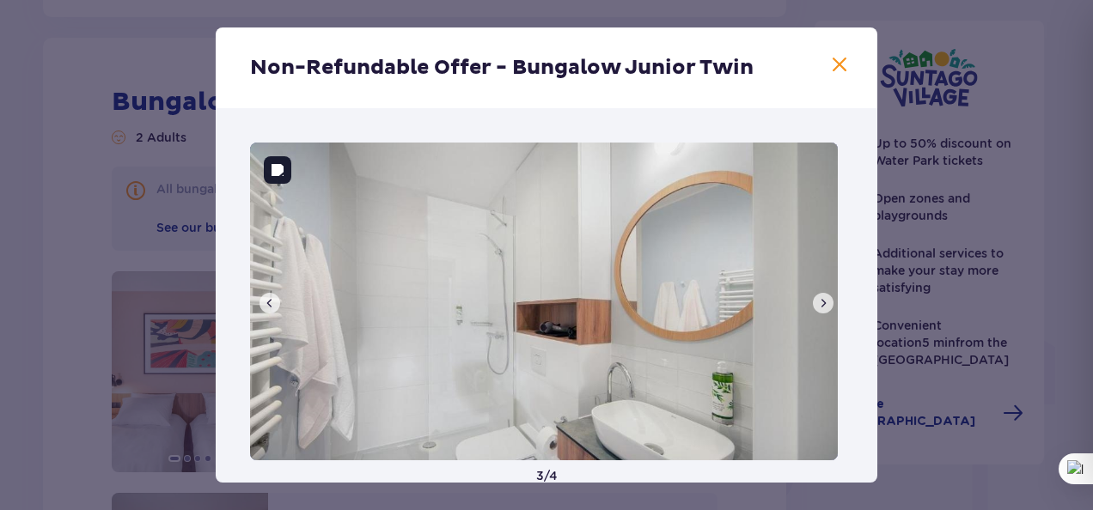
click at [816, 303] on span at bounding box center [823, 303] width 14 height 14
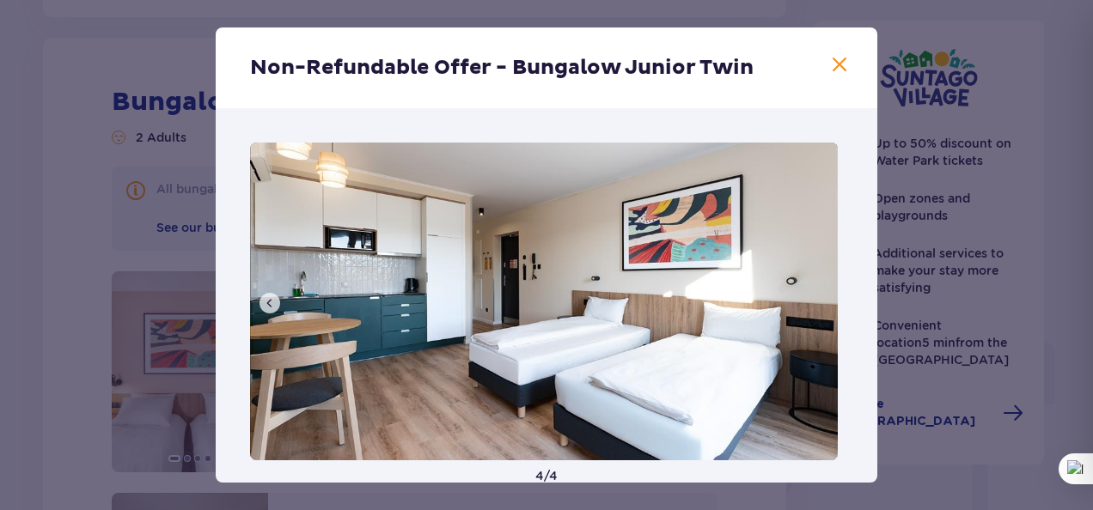
click at [815, 303] on img at bounding box center [544, 302] width 588 height 318
click at [837, 64] on span at bounding box center [839, 65] width 21 height 21
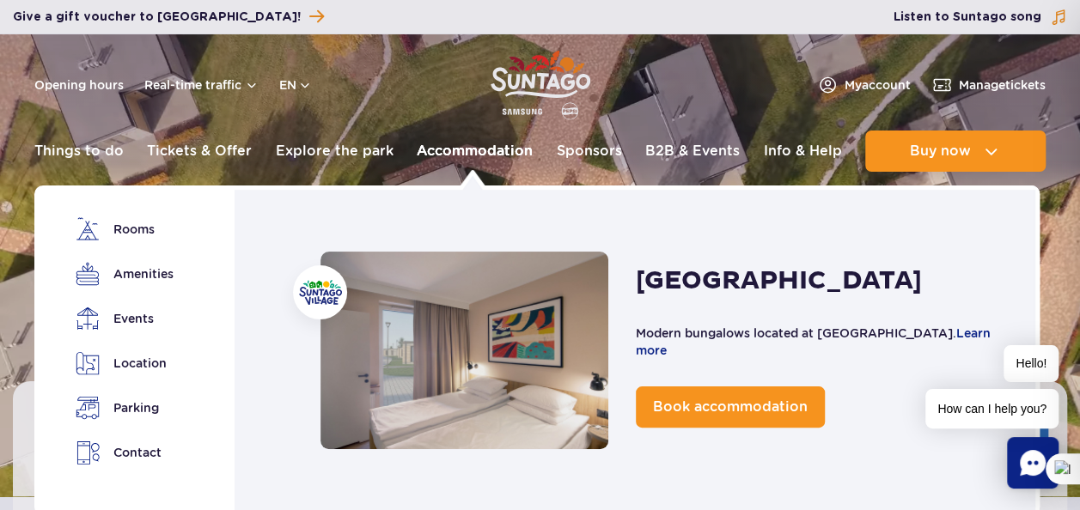
click at [485, 150] on link "Accommodation" at bounding box center [475, 151] width 116 height 41
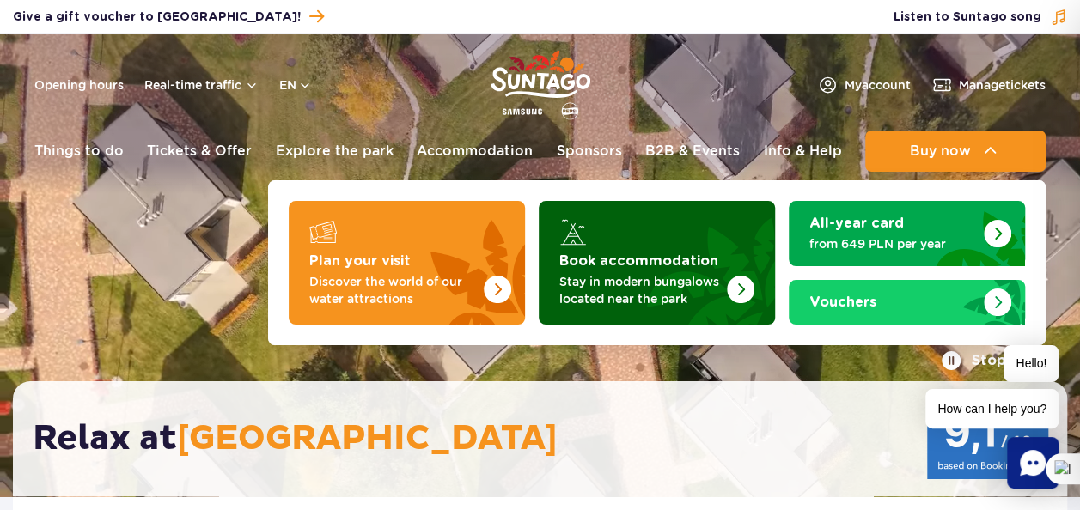
click at [703, 288] on p "Stay in modern bungalows located near the park" at bounding box center [643, 290] width 168 height 34
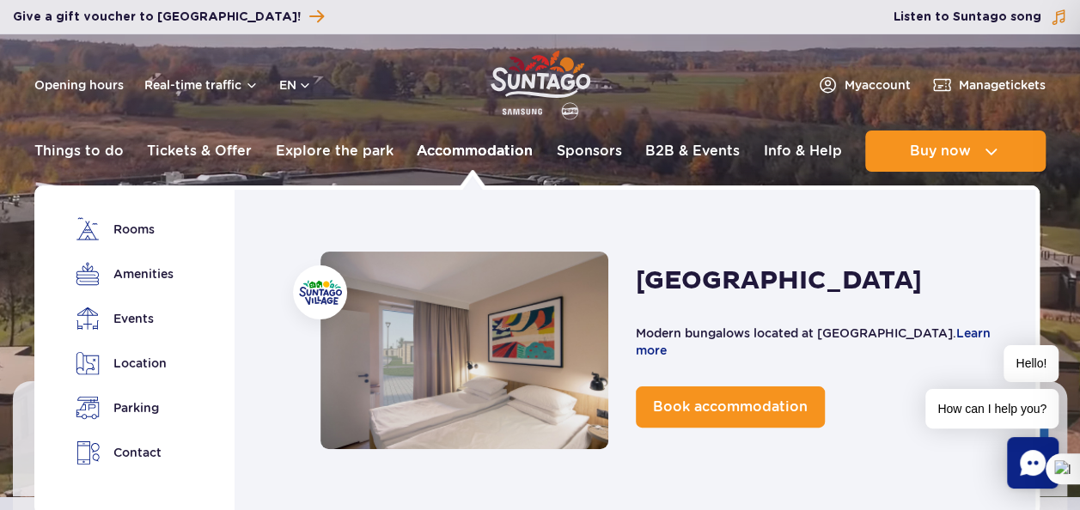
click at [479, 151] on link "Accommodation" at bounding box center [475, 151] width 116 height 41
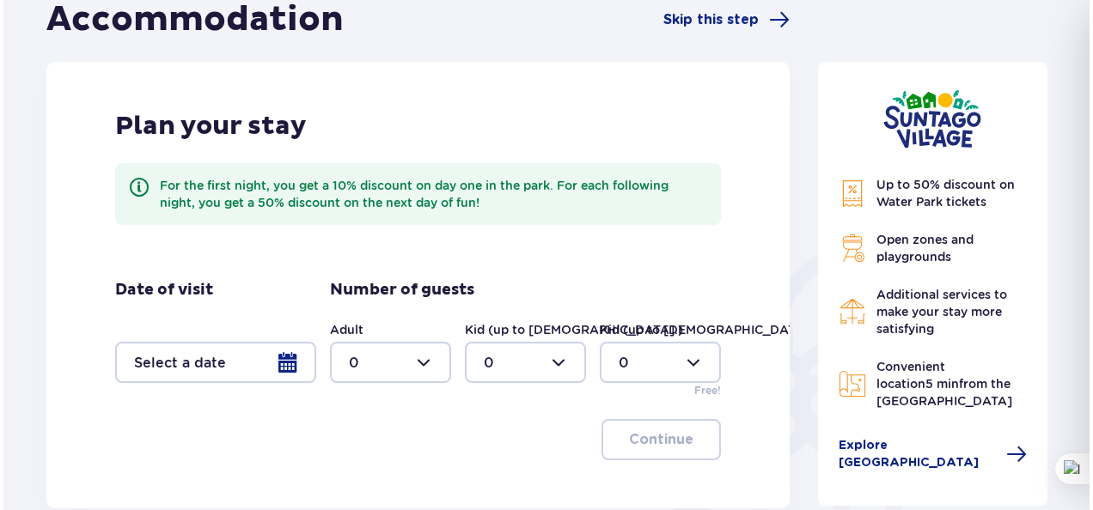
scroll to position [192, 0]
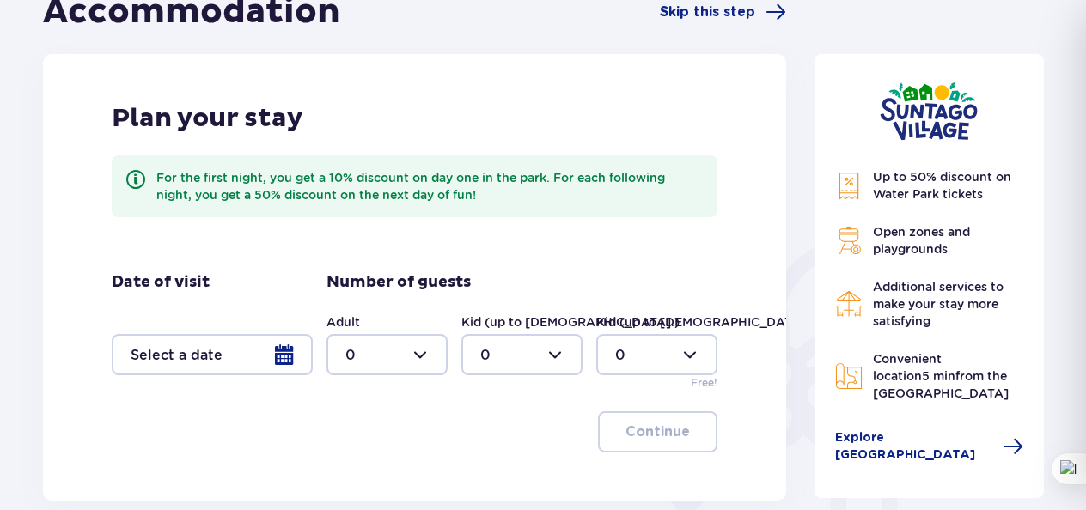
click at [284, 357] on div at bounding box center [212, 354] width 201 height 41
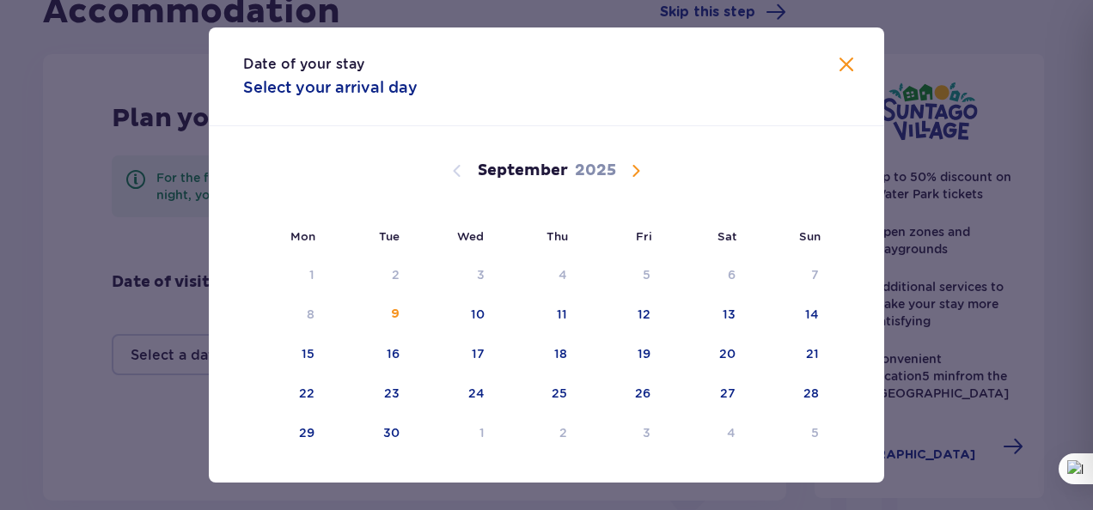
click at [634, 175] on span "Calendar" at bounding box center [636, 171] width 21 height 21
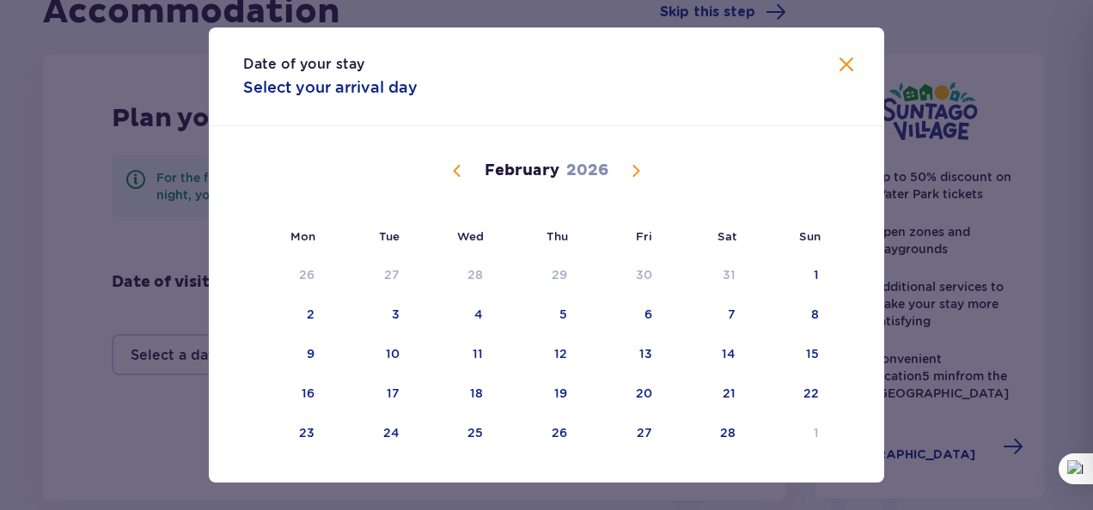
click at [634, 175] on span "Calendar" at bounding box center [636, 171] width 21 height 21
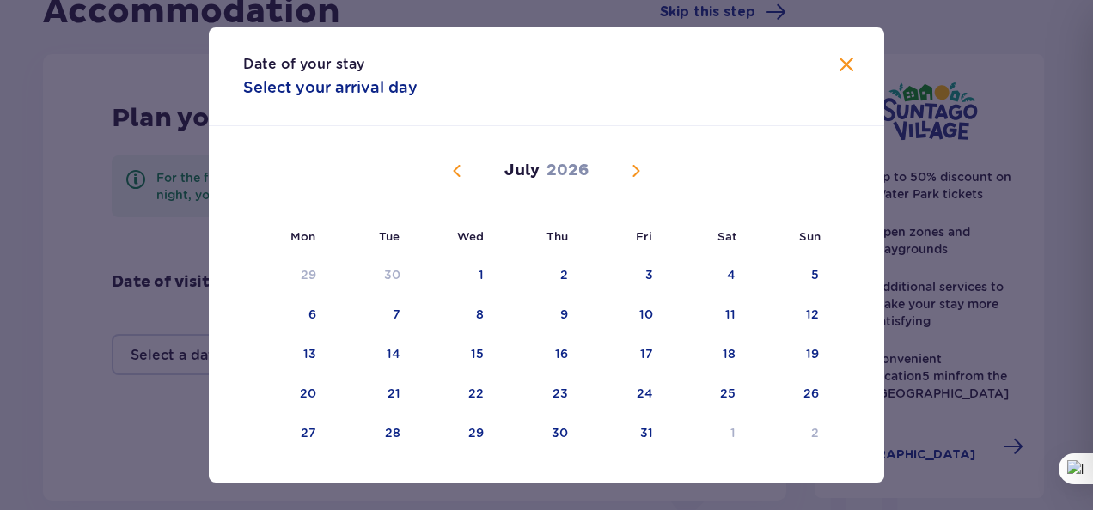
click at [634, 175] on span "Calendar" at bounding box center [636, 171] width 21 height 21
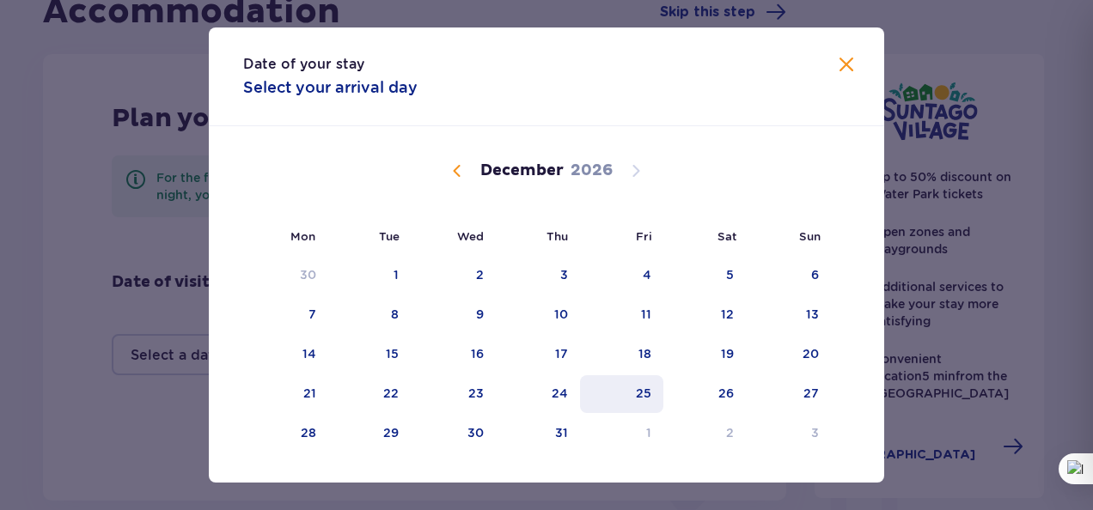
click at [638, 400] on div "25" at bounding box center [643, 393] width 15 height 17
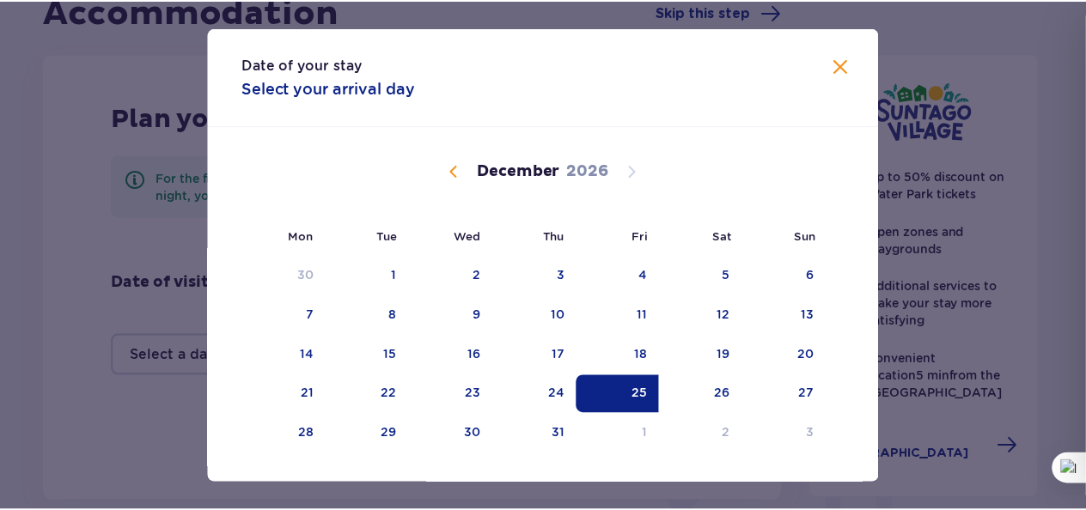
scroll to position [33, 0]
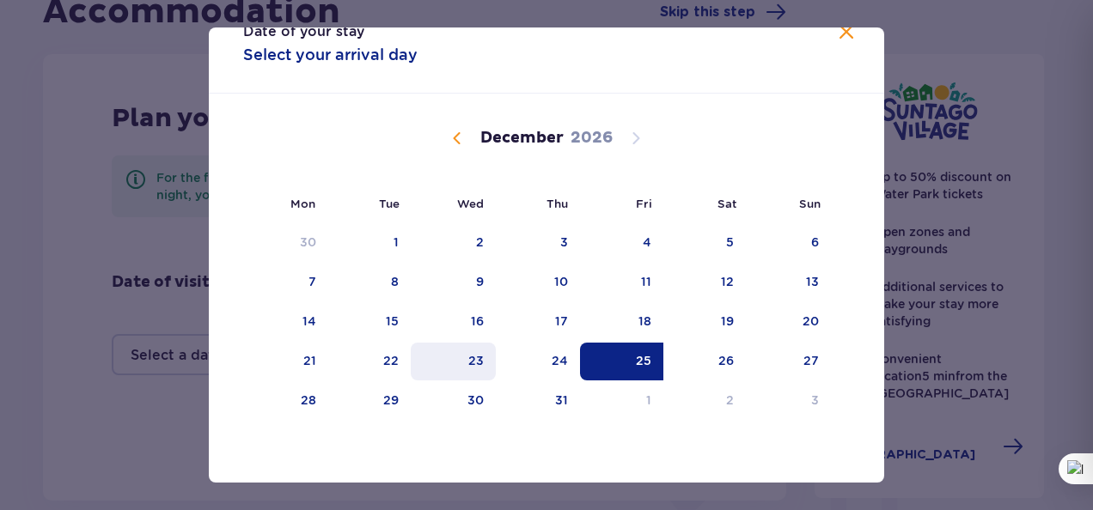
click at [476, 366] on div "23" at bounding box center [475, 360] width 15 height 17
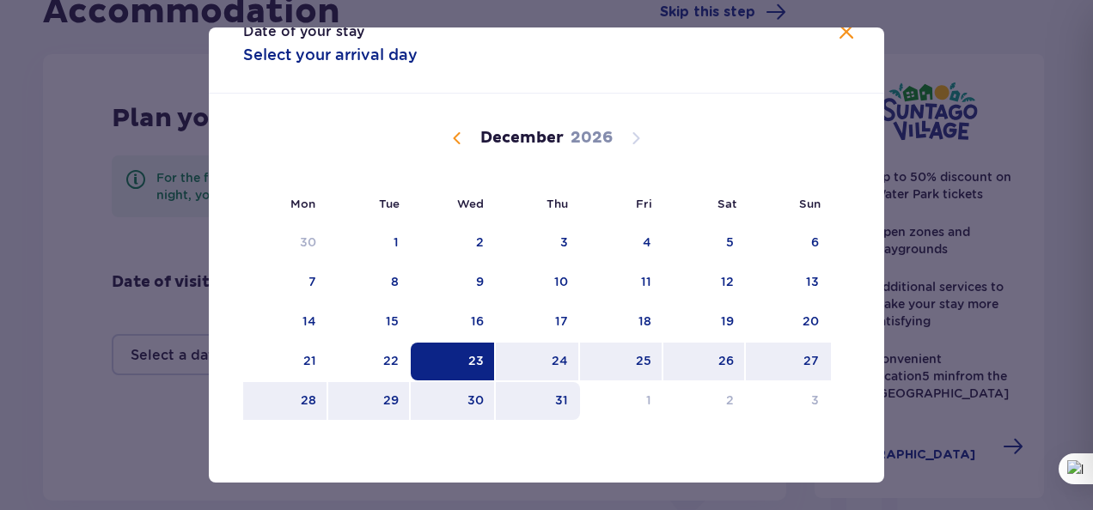
click at [564, 396] on div "31" at bounding box center [561, 400] width 13 height 17
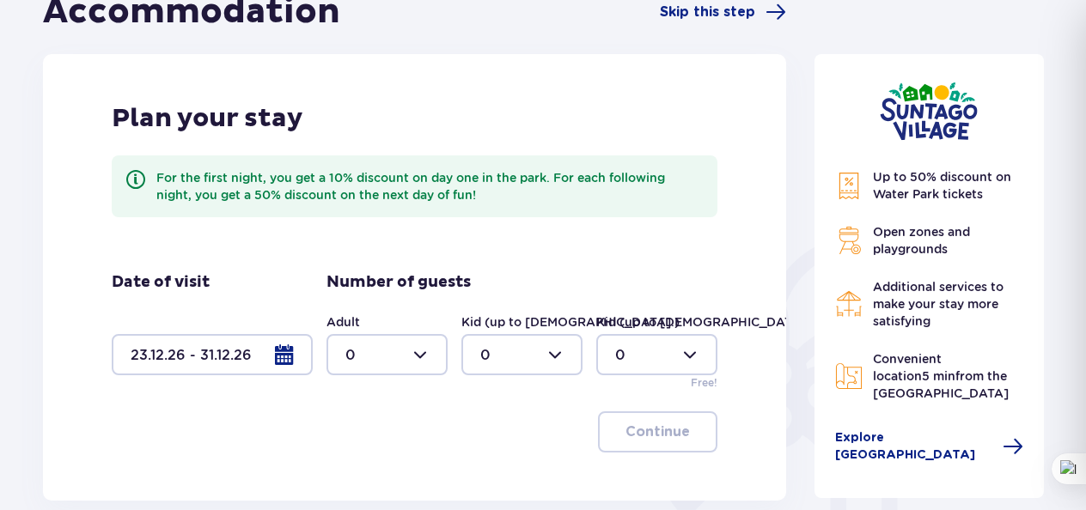
click at [423, 357] on div at bounding box center [386, 354] width 121 height 41
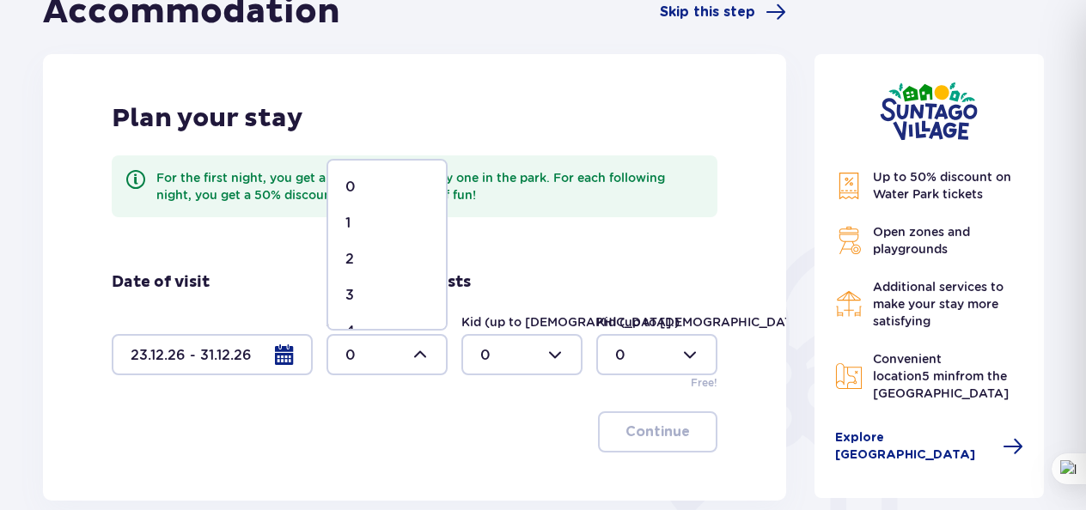
click at [384, 260] on div "2" at bounding box center [386, 259] width 83 height 19
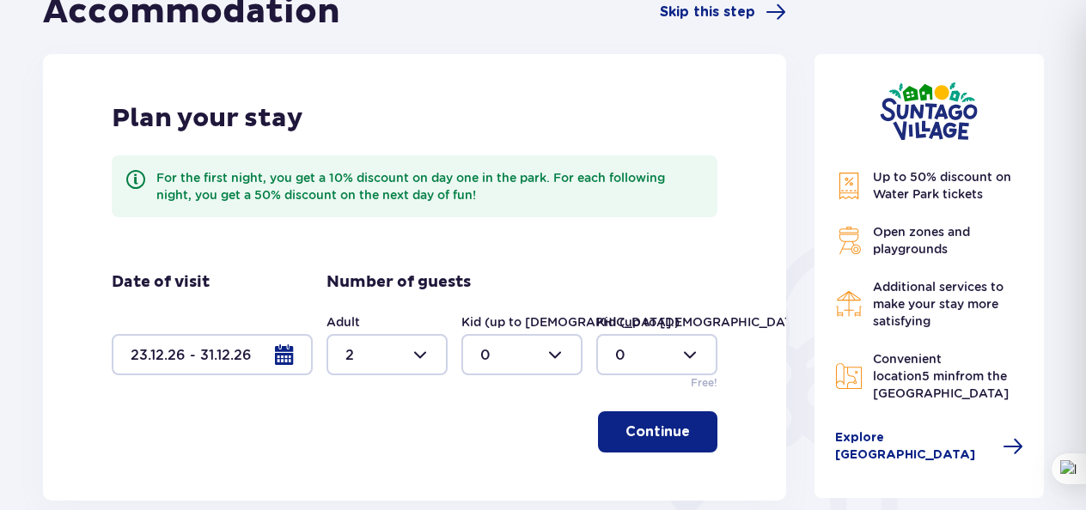
click at [662, 434] on p "Continue" at bounding box center [658, 432] width 64 height 19
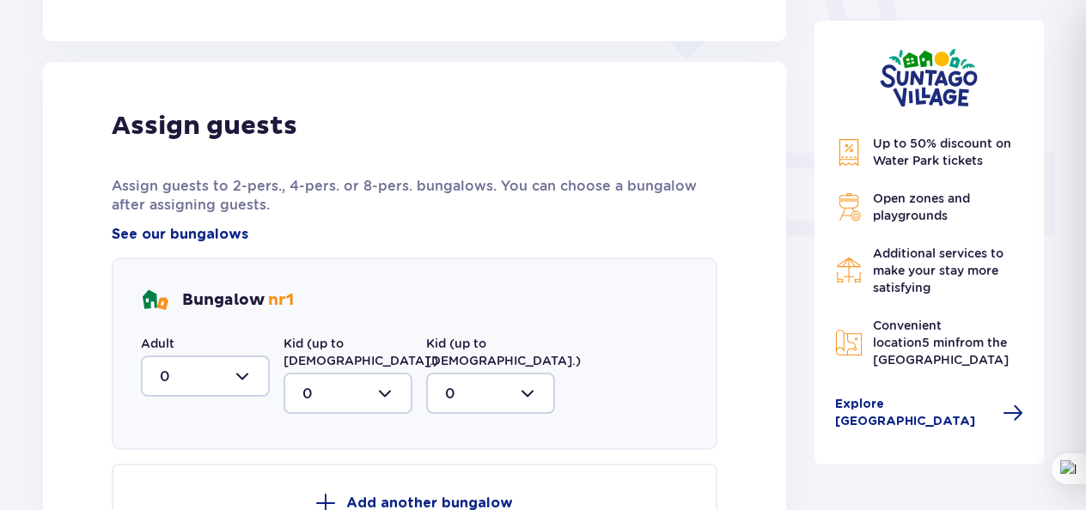
scroll to position [693, 0]
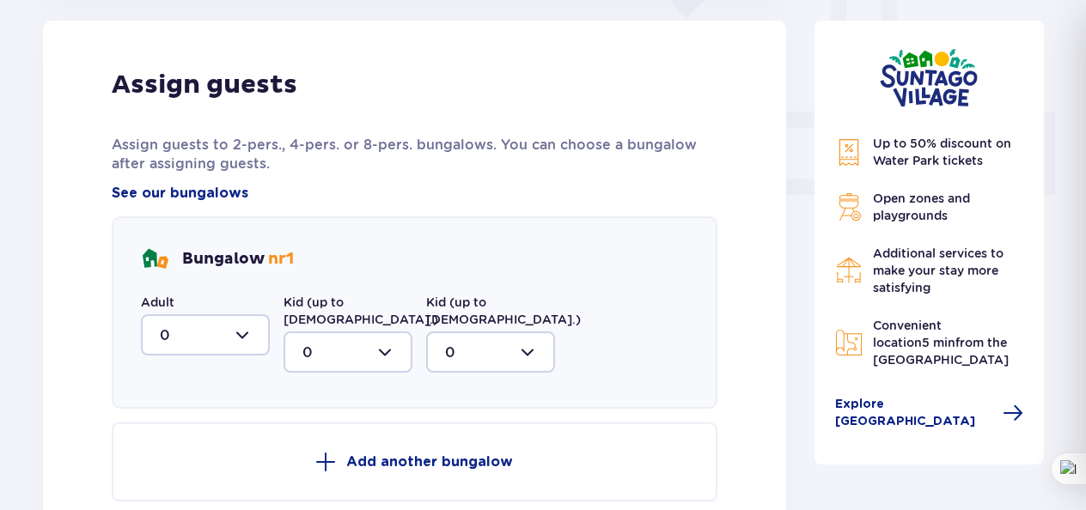
click at [237, 332] on div at bounding box center [205, 334] width 129 height 41
click at [204, 464] on div "2" at bounding box center [205, 459] width 91 height 19
type input "2"
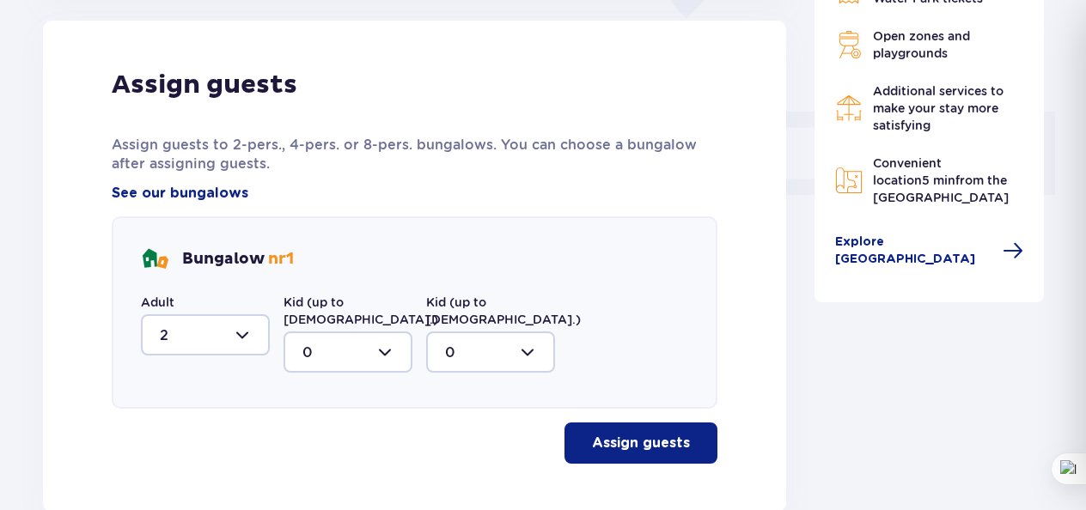
click at [615, 434] on p "Assign guests" at bounding box center [641, 443] width 98 height 19
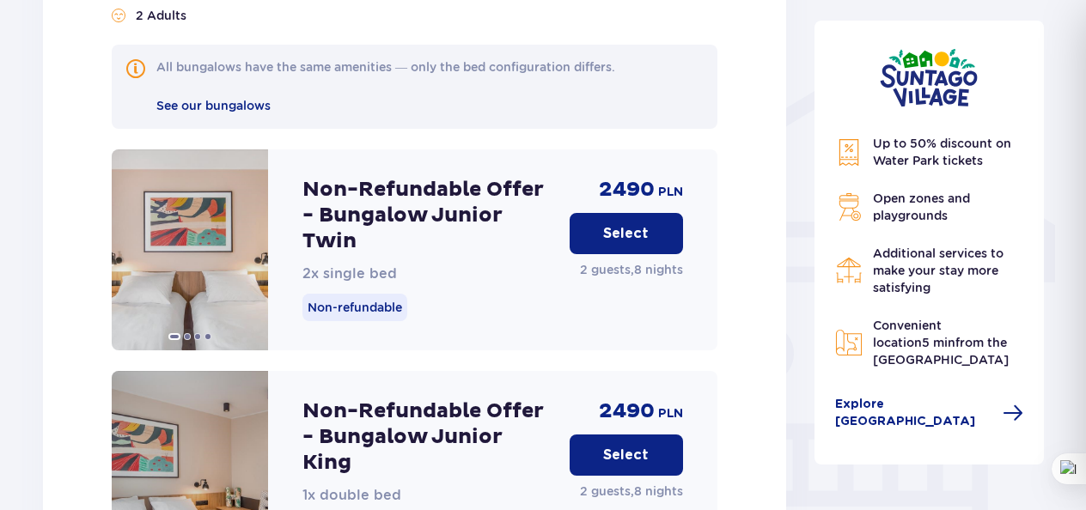
scroll to position [1297, 0]
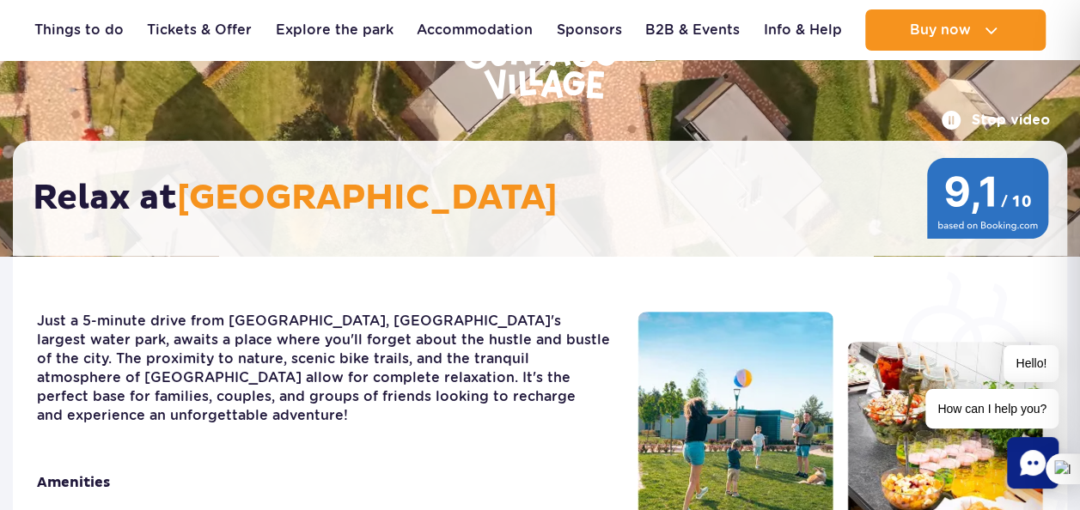
scroll to position [206, 0]
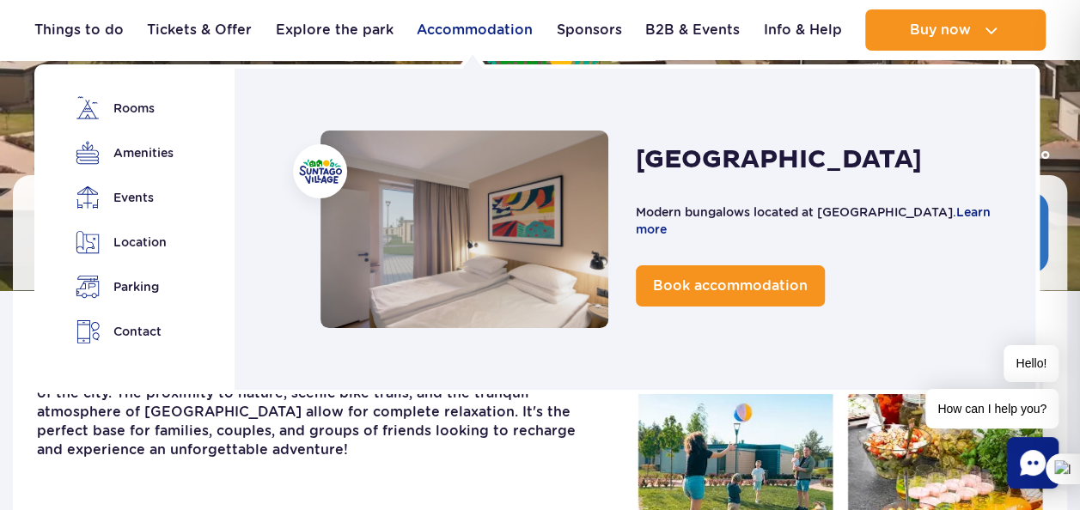
click at [497, 27] on link "Accommodation" at bounding box center [475, 29] width 116 height 41
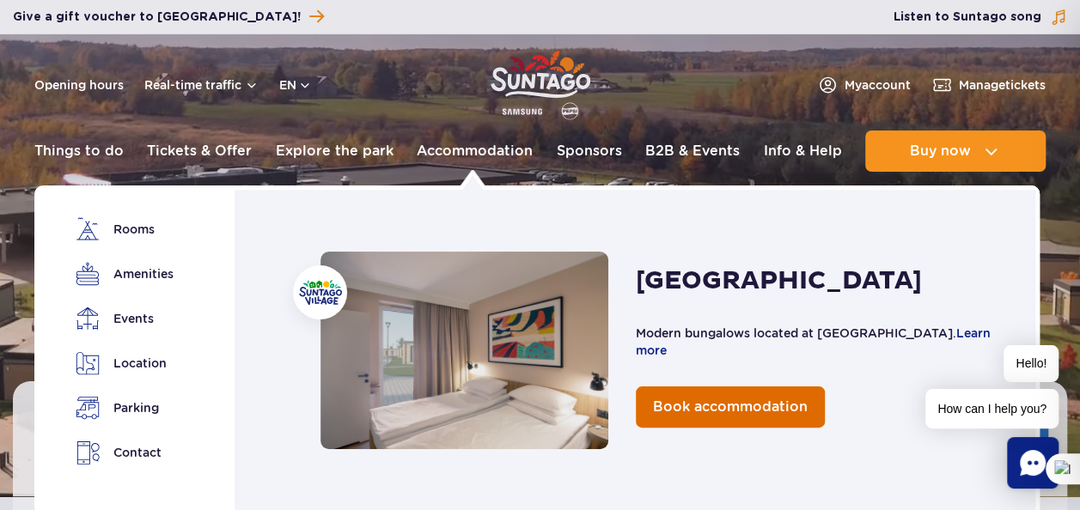
click at [710, 411] on span "Book accommodation" at bounding box center [730, 407] width 155 height 16
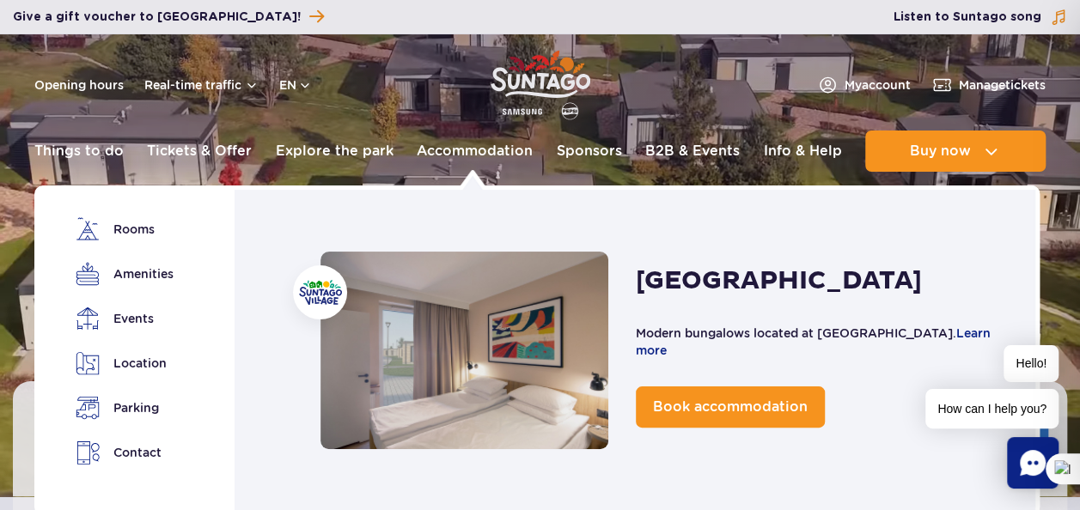
click at [469, 155] on link "Accommodation" at bounding box center [475, 151] width 116 height 41
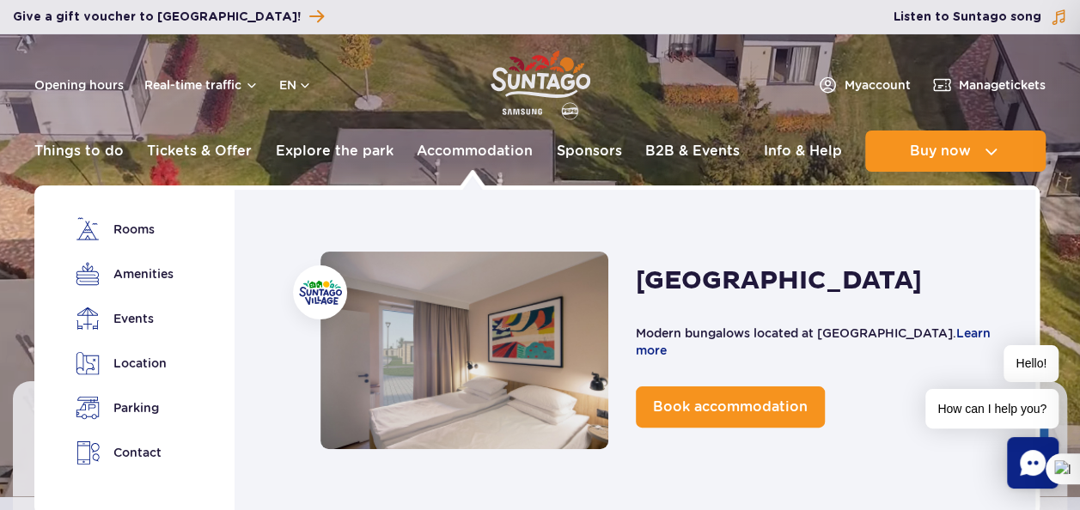
click at [694, 414] on span "Book accommodation" at bounding box center [730, 407] width 155 height 16
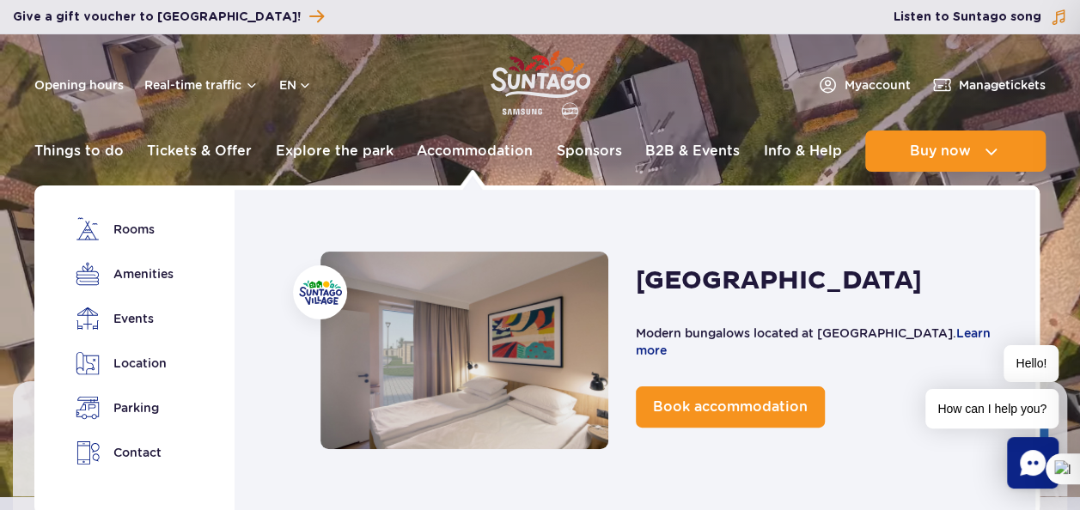
click at [694, 396] on link "Book accommodation" at bounding box center [730, 407] width 189 height 41
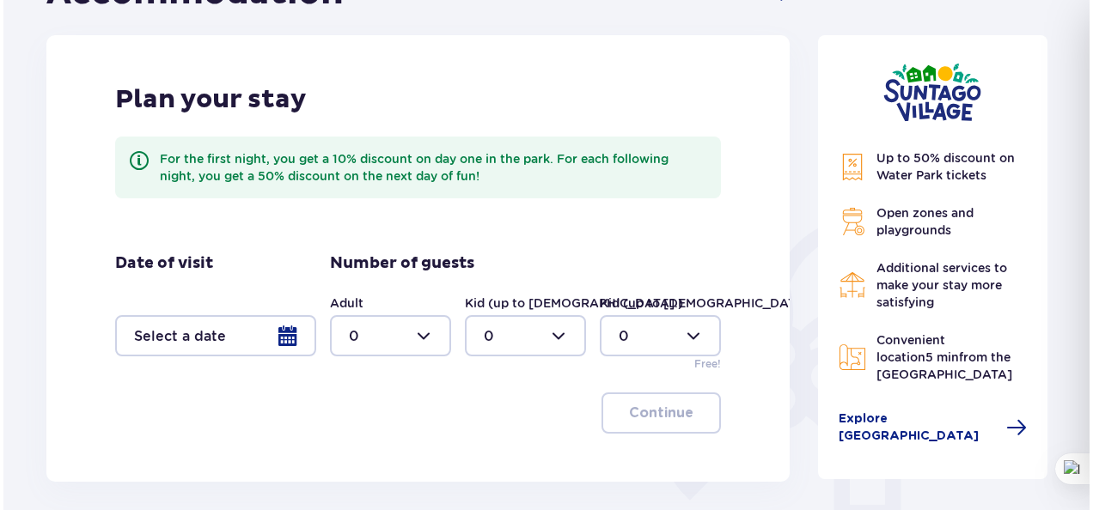
scroll to position [211, 0]
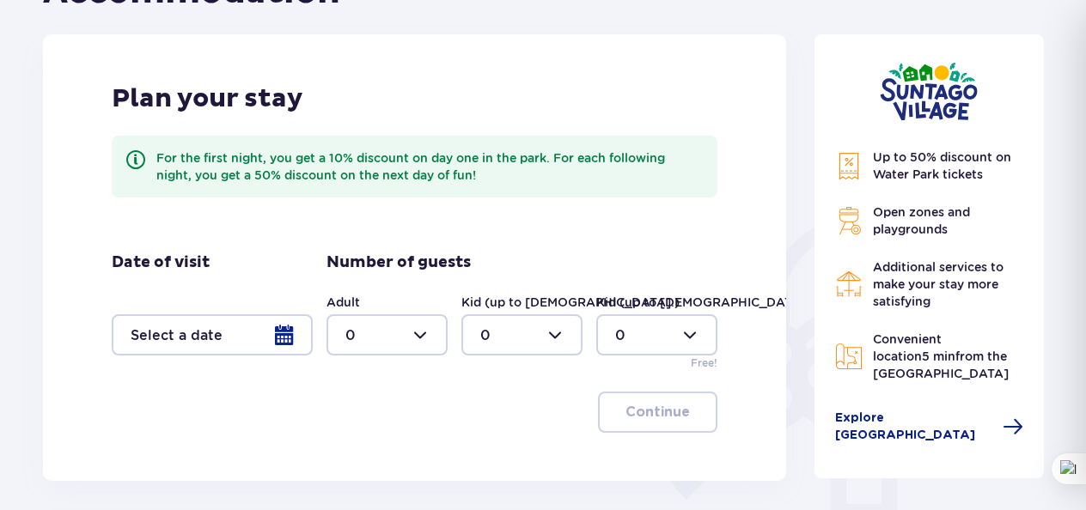
click at [275, 339] on div at bounding box center [212, 334] width 201 height 41
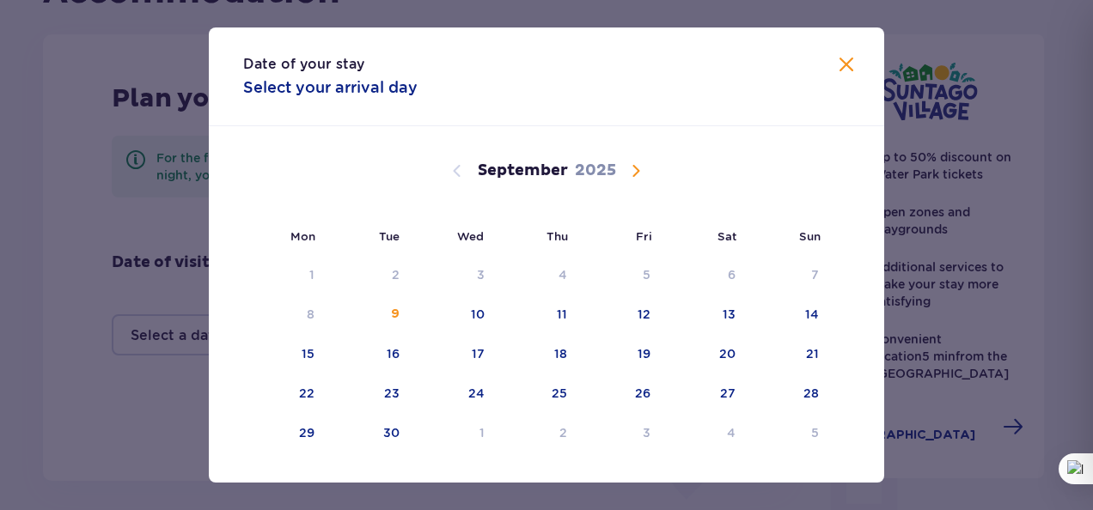
click at [631, 180] on button "Calendar" at bounding box center [636, 171] width 21 height 21
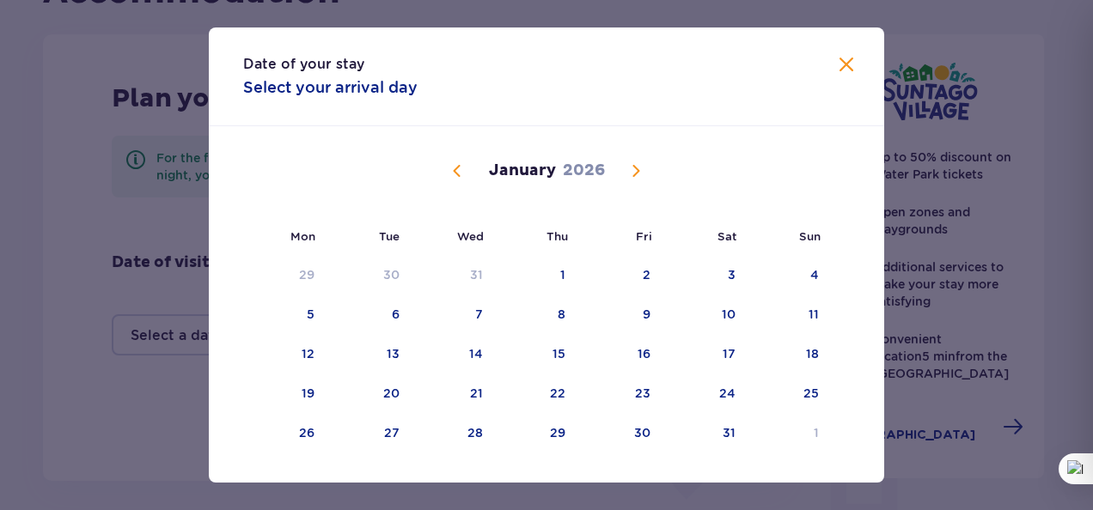
click at [631, 180] on button "Calendar" at bounding box center [636, 171] width 21 height 21
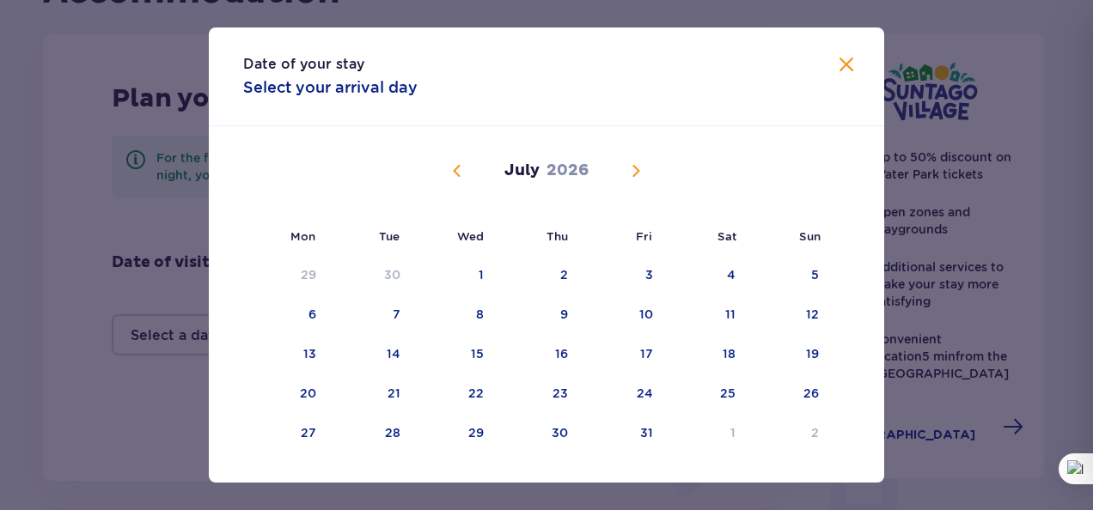
click at [631, 180] on button "Calendar" at bounding box center [636, 171] width 21 height 21
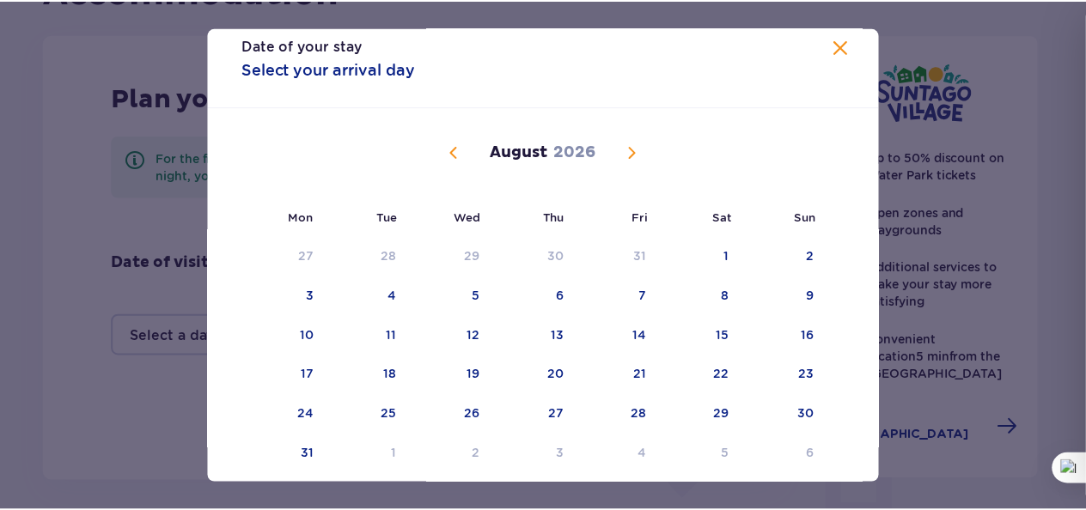
scroll to position [21, 0]
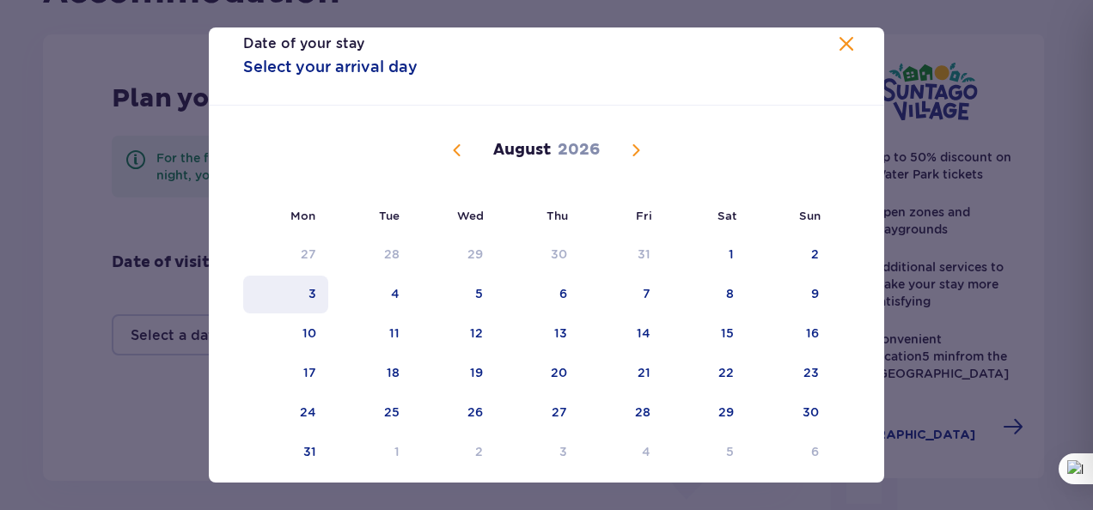
click at [308, 296] on div "3" at bounding box center [312, 293] width 8 height 17
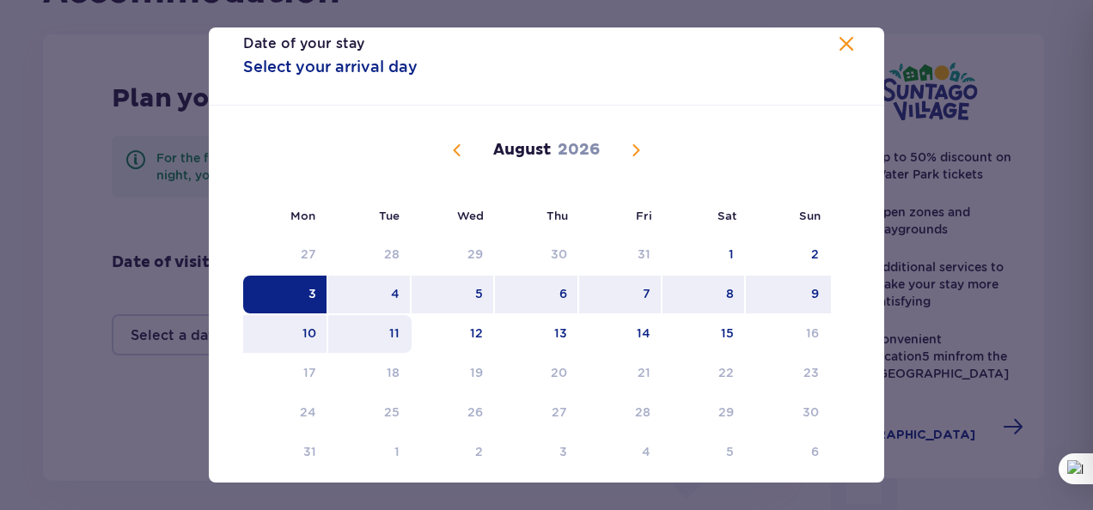
click at [396, 333] on div "11" at bounding box center [369, 334] width 83 height 38
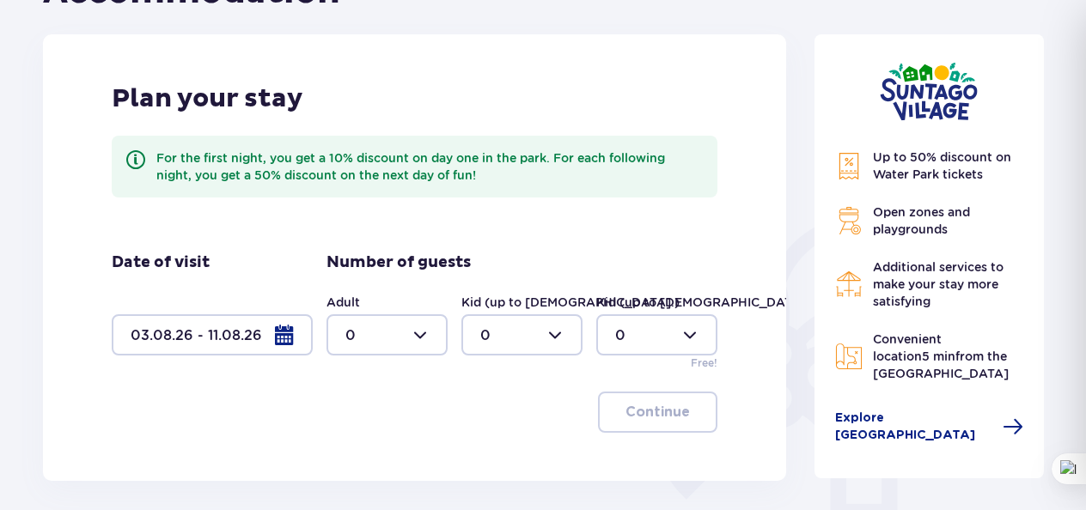
click at [426, 335] on div at bounding box center [386, 334] width 121 height 41
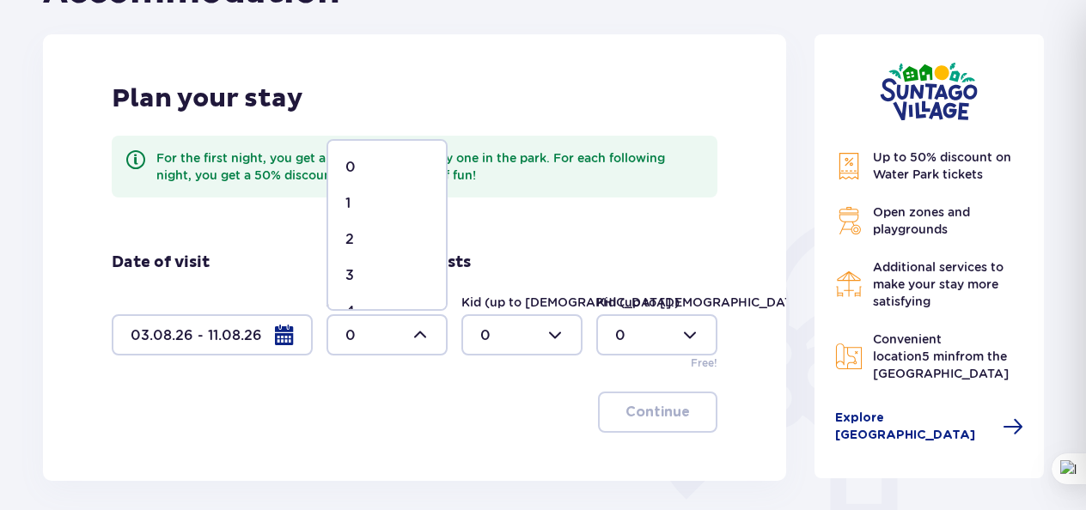
click at [374, 239] on div "2" at bounding box center [386, 239] width 83 height 19
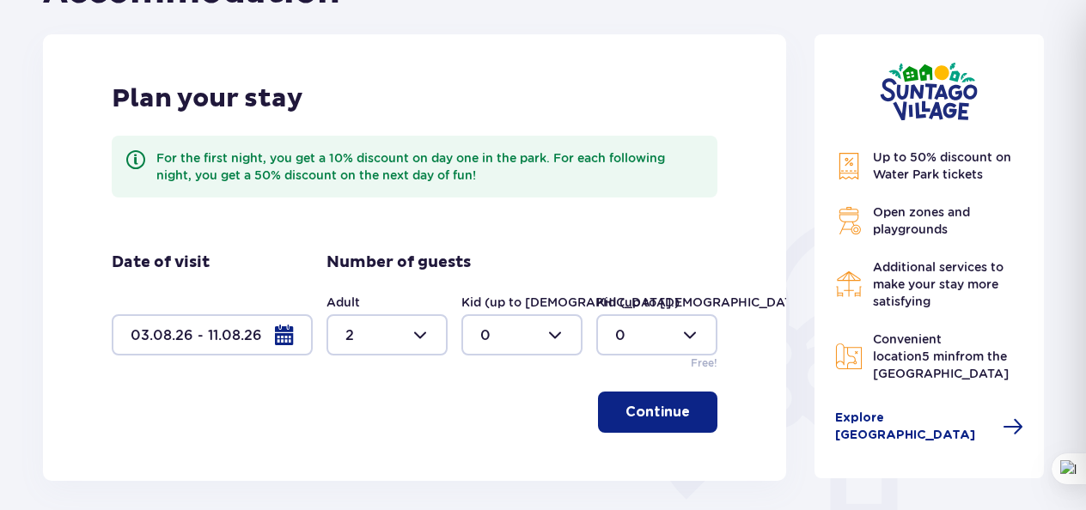
click at [626, 414] on p "Continue" at bounding box center [658, 412] width 64 height 19
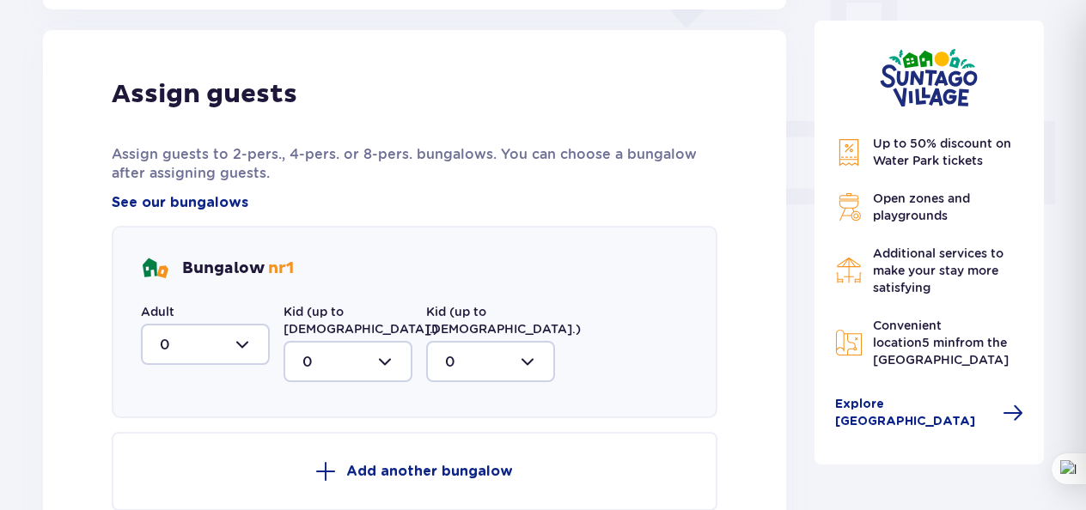
scroll to position [693, 0]
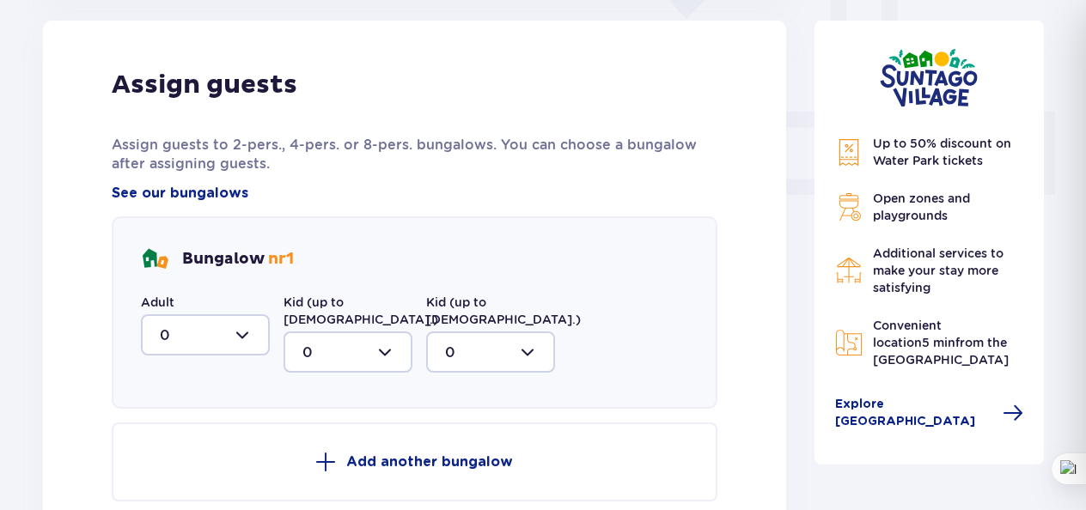
click at [243, 336] on div at bounding box center [205, 334] width 129 height 41
click at [177, 461] on div "2" at bounding box center [205, 459] width 91 height 19
type input "2"
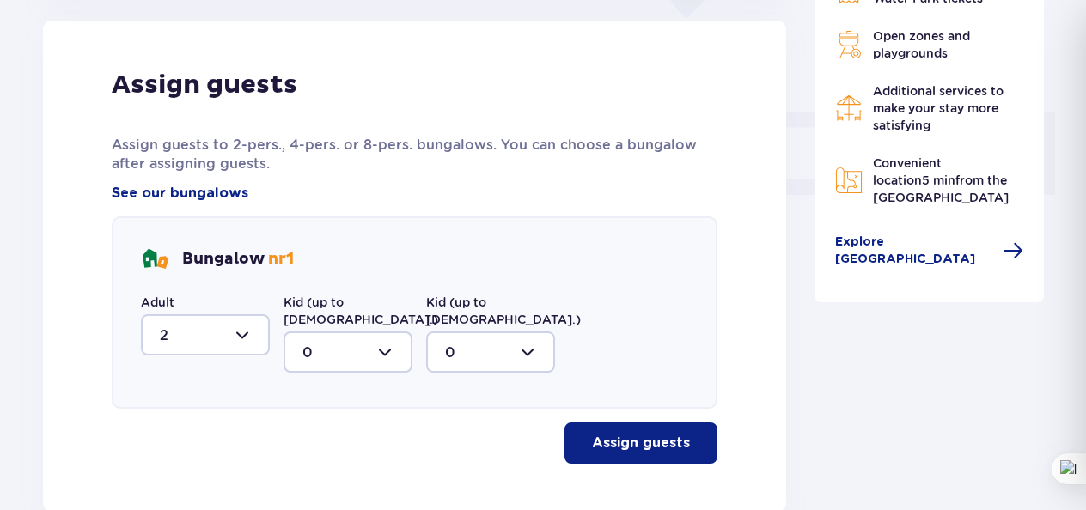
click at [595, 434] on p "Assign guests" at bounding box center [641, 443] width 98 height 19
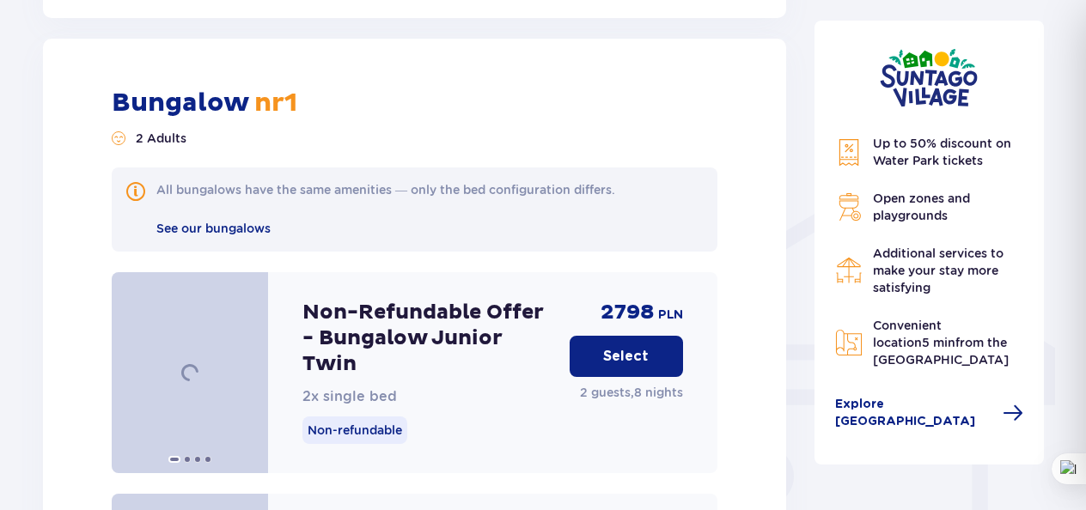
scroll to position [1187, 0]
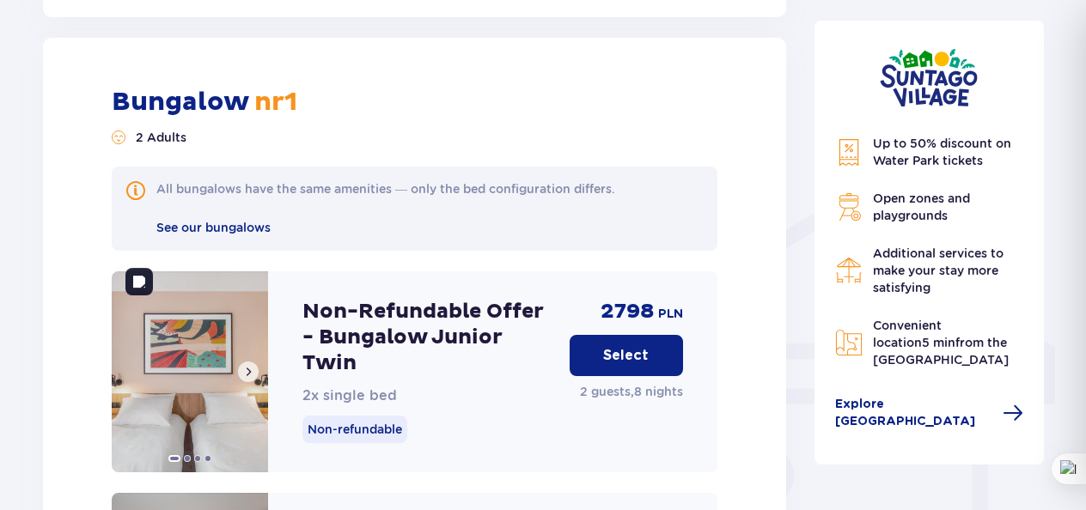
click at [194, 357] on img at bounding box center [190, 372] width 156 height 201
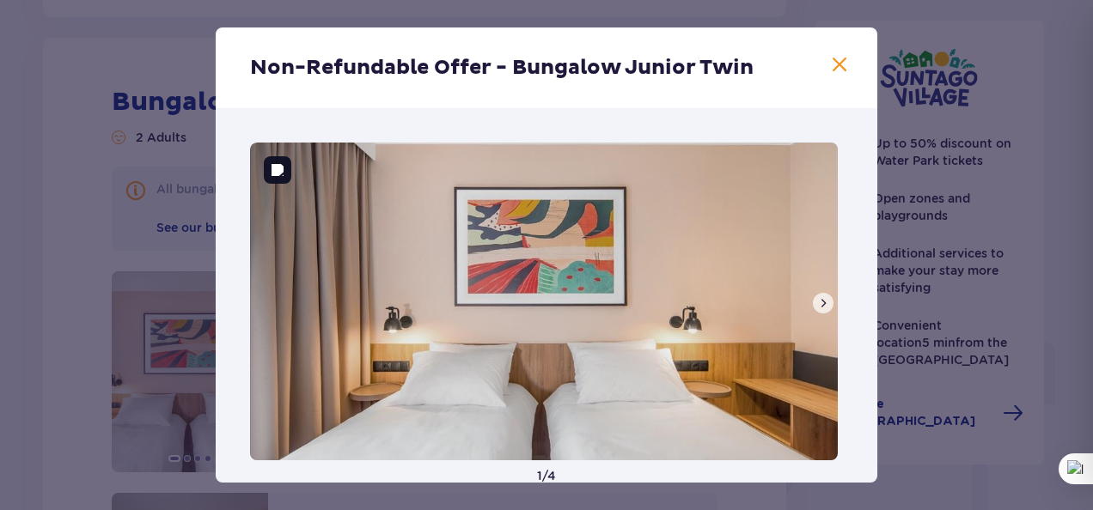
click at [816, 309] on span at bounding box center [823, 303] width 14 height 14
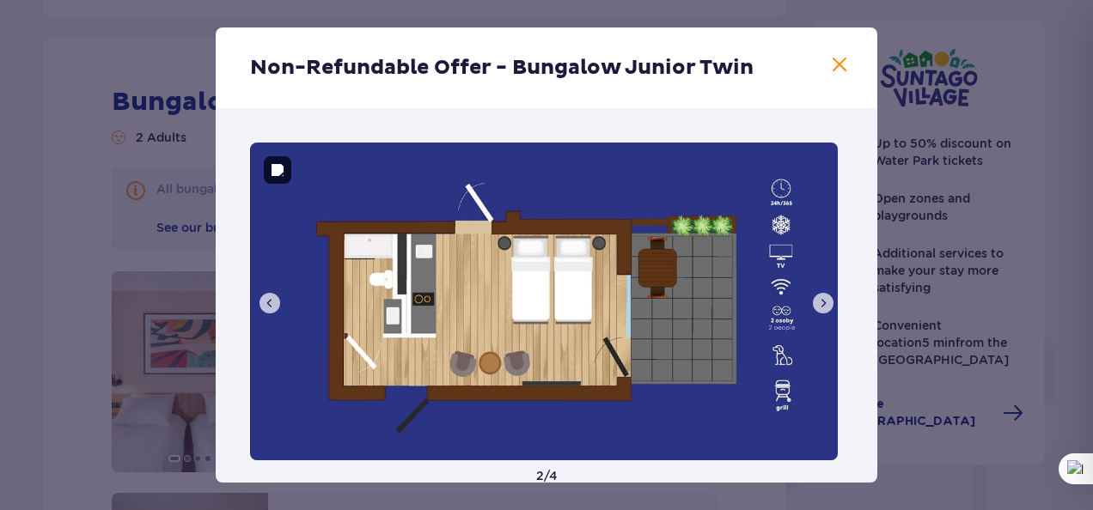
click at [816, 309] on span at bounding box center [823, 303] width 14 height 14
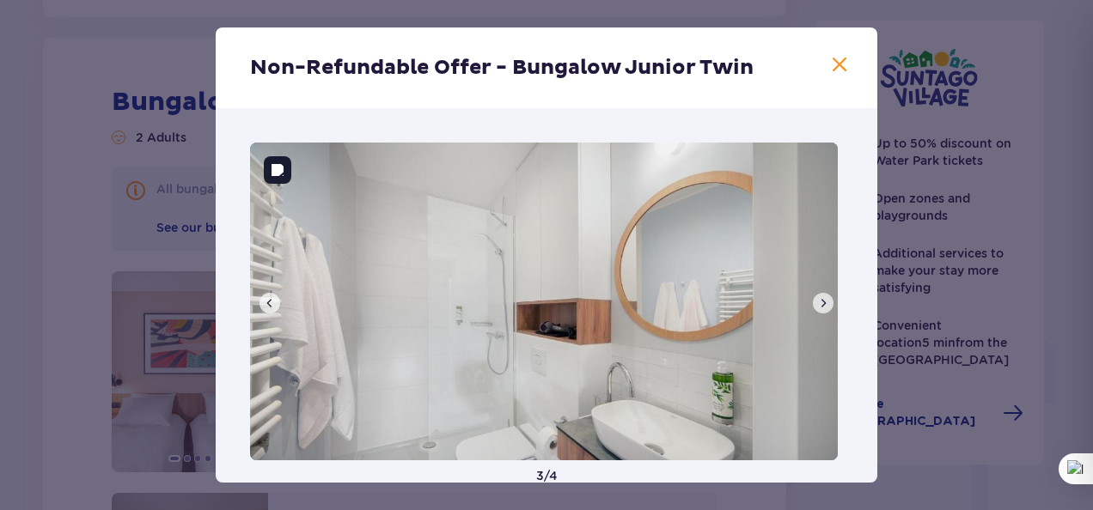
click at [816, 309] on span at bounding box center [823, 303] width 14 height 14
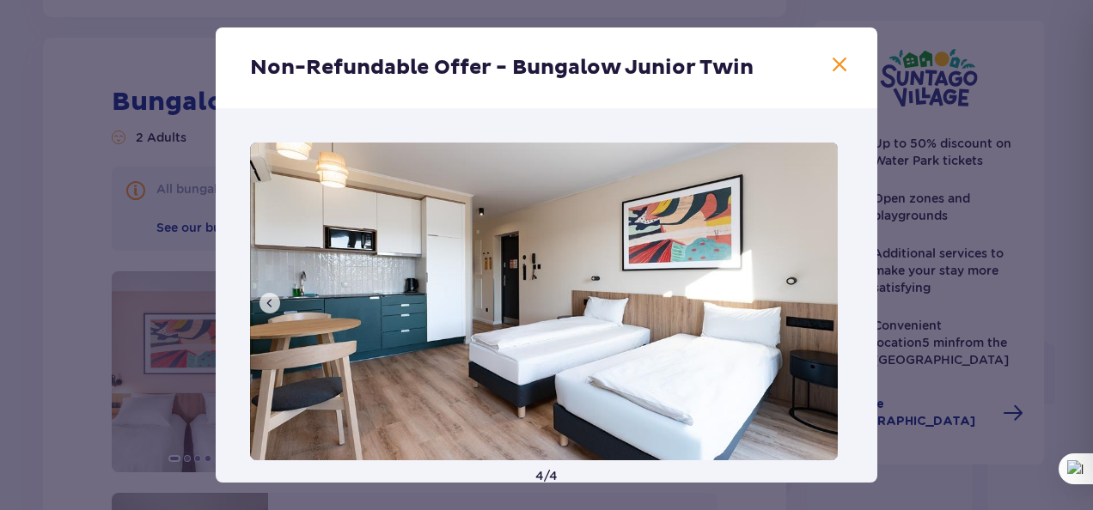
click at [833, 69] on span at bounding box center [839, 65] width 21 height 21
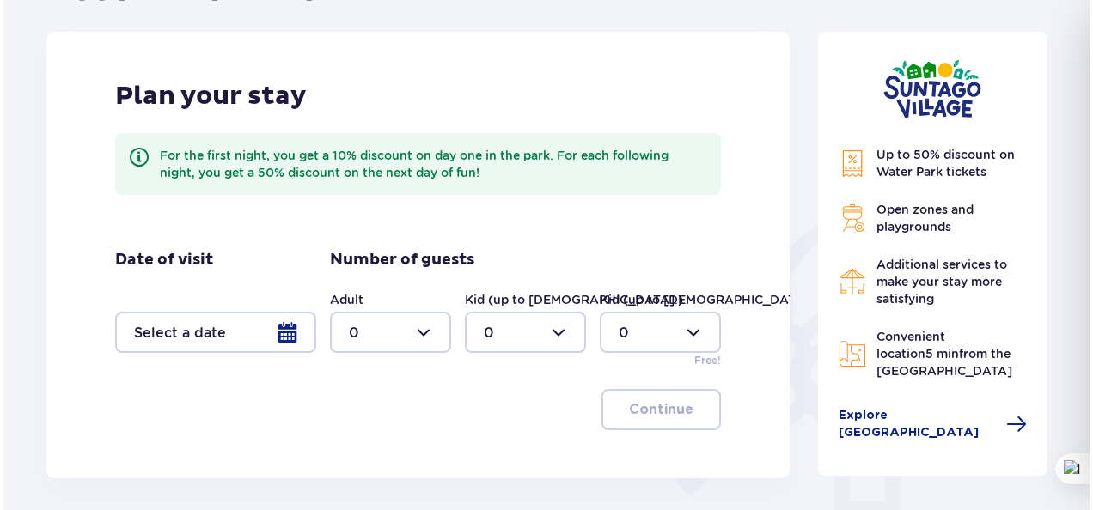
scroll to position [217, 0]
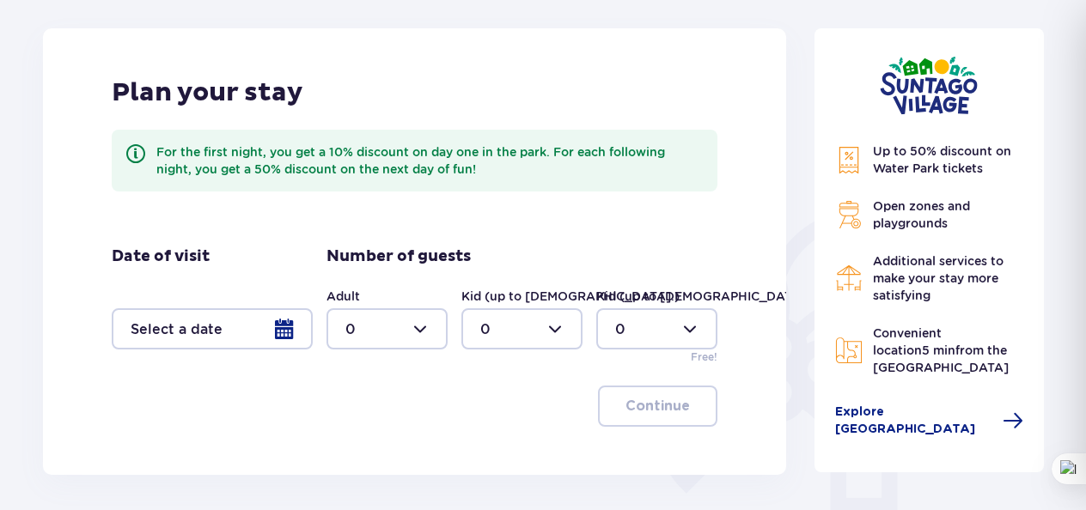
click at [290, 333] on div at bounding box center [212, 328] width 201 height 41
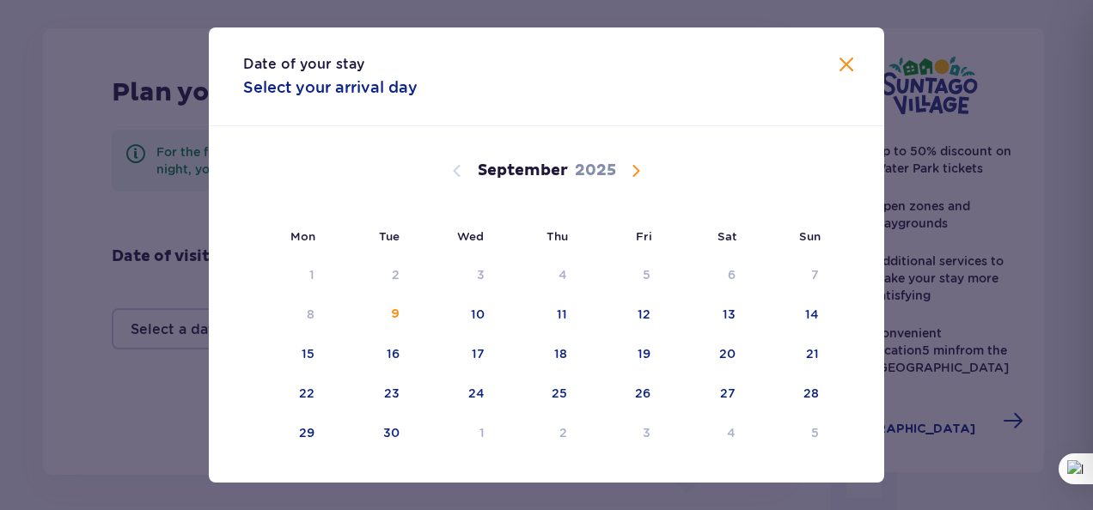
click at [629, 177] on span "Calendar" at bounding box center [636, 171] width 21 height 21
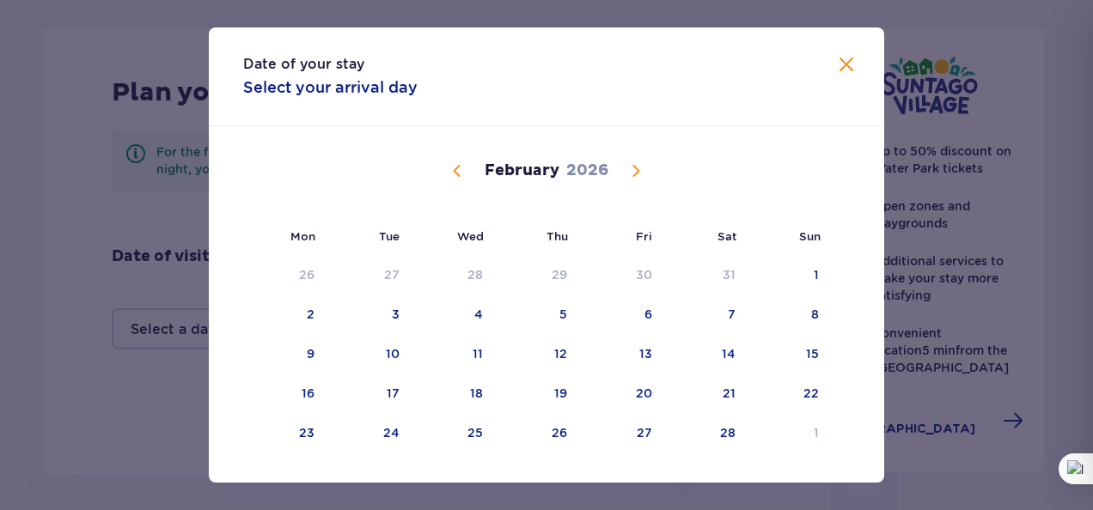
click at [629, 177] on span "Calendar" at bounding box center [636, 171] width 21 height 21
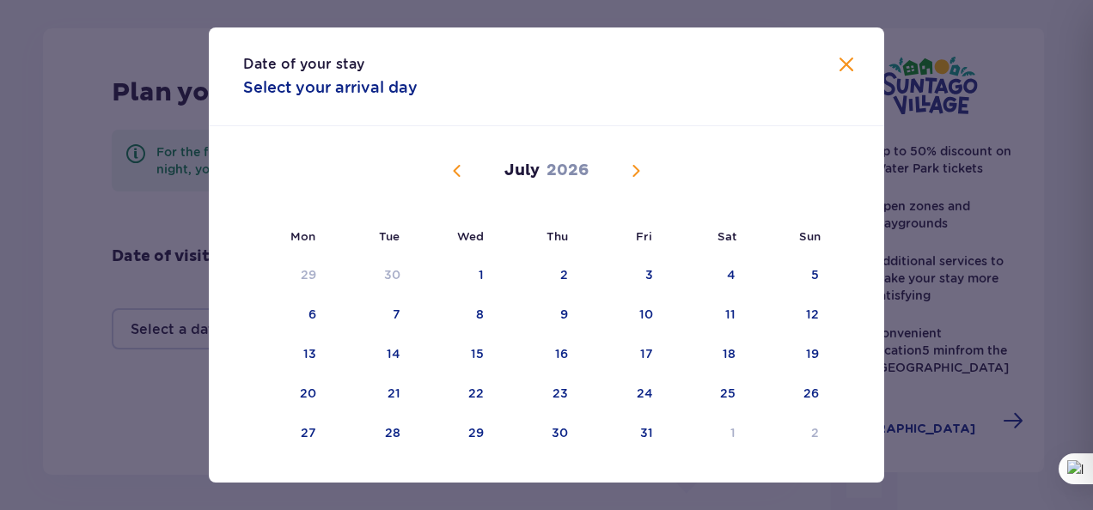
click at [629, 177] on span "Calendar" at bounding box center [636, 171] width 21 height 21
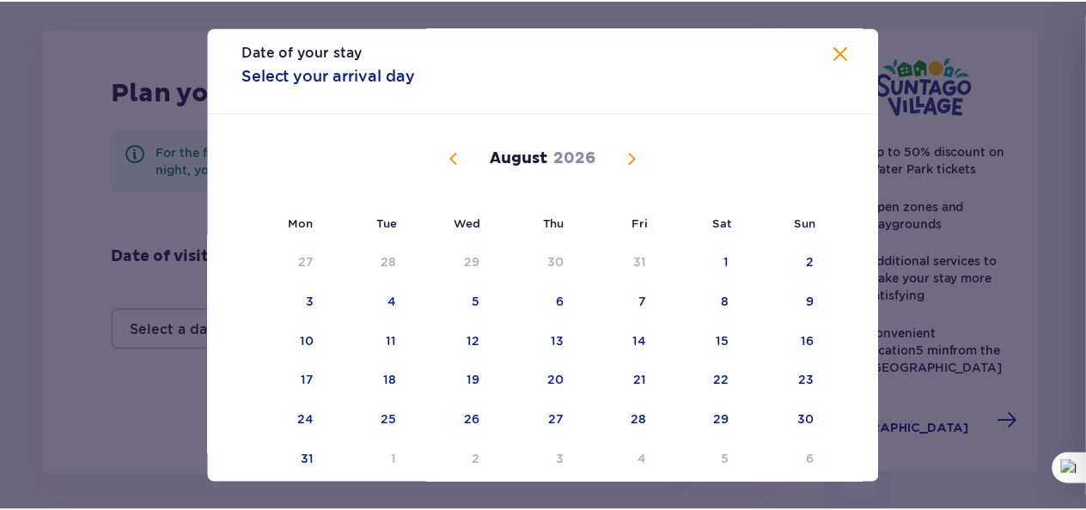
scroll to position [14, 0]
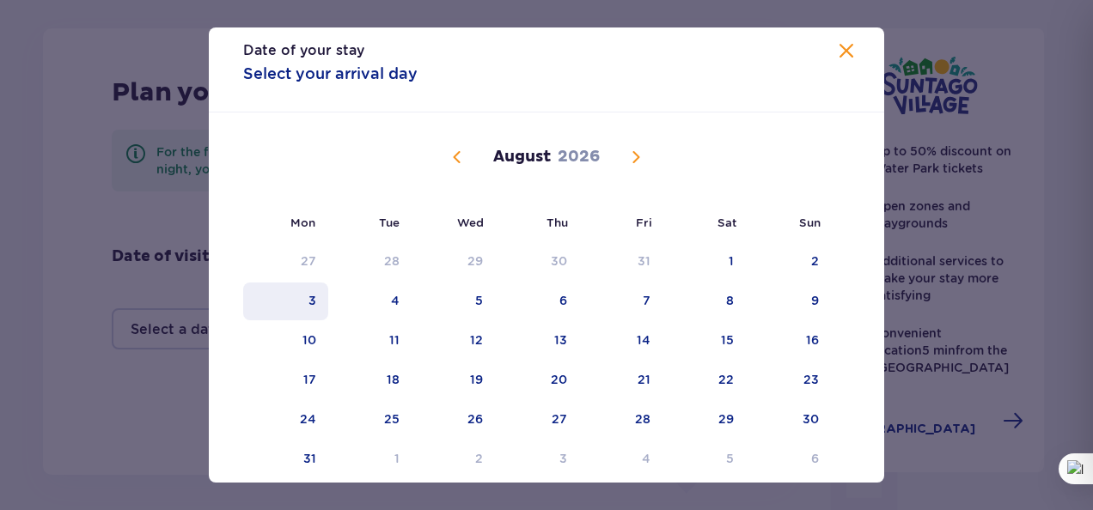
click at [311, 296] on div "3" at bounding box center [312, 300] width 8 height 17
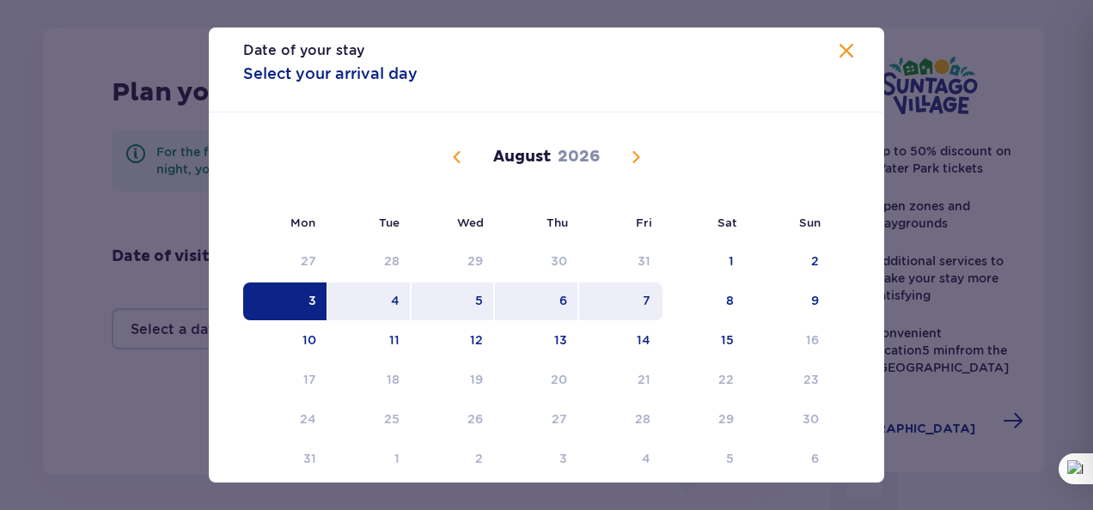
click at [643, 306] on div "7" at bounding box center [647, 300] width 8 height 17
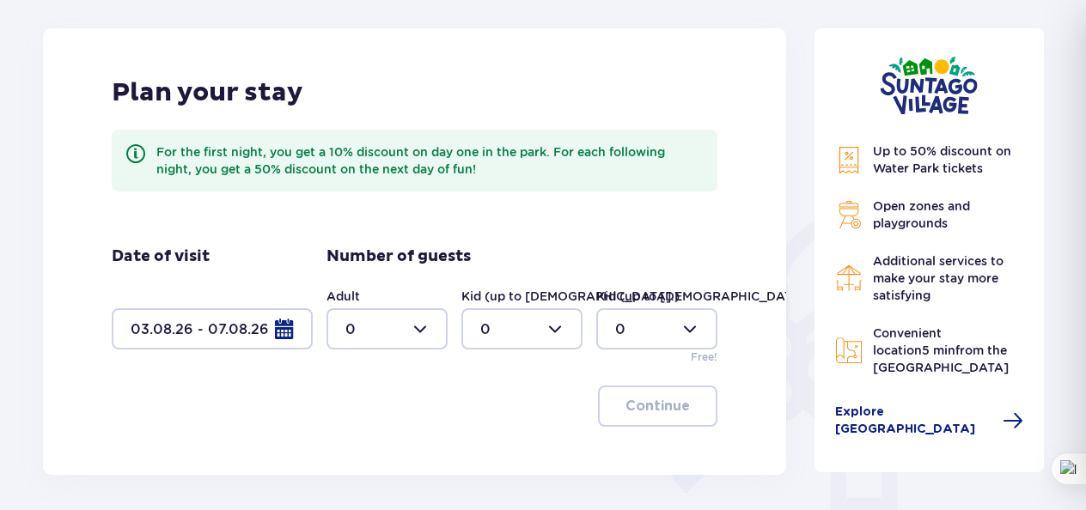
click at [423, 332] on div at bounding box center [386, 328] width 121 height 41
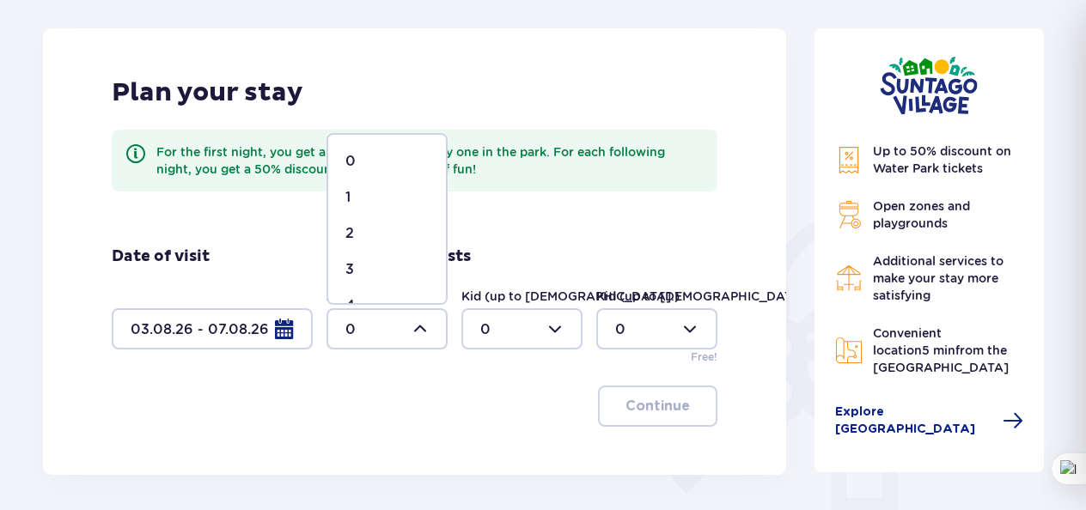
click at [357, 235] on div "2" at bounding box center [386, 233] width 83 height 19
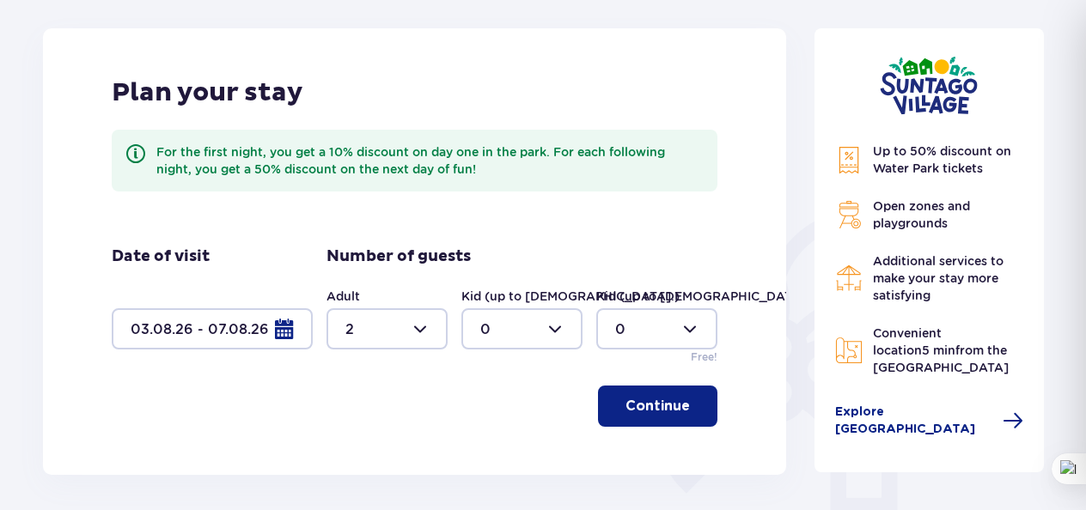
click at [655, 407] on p "Continue" at bounding box center [658, 406] width 64 height 19
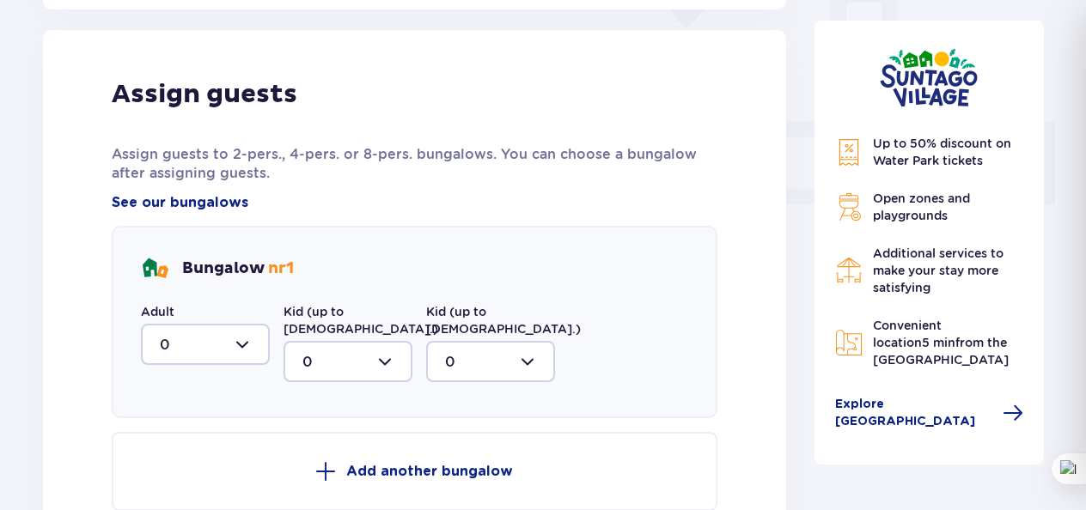
scroll to position [693, 0]
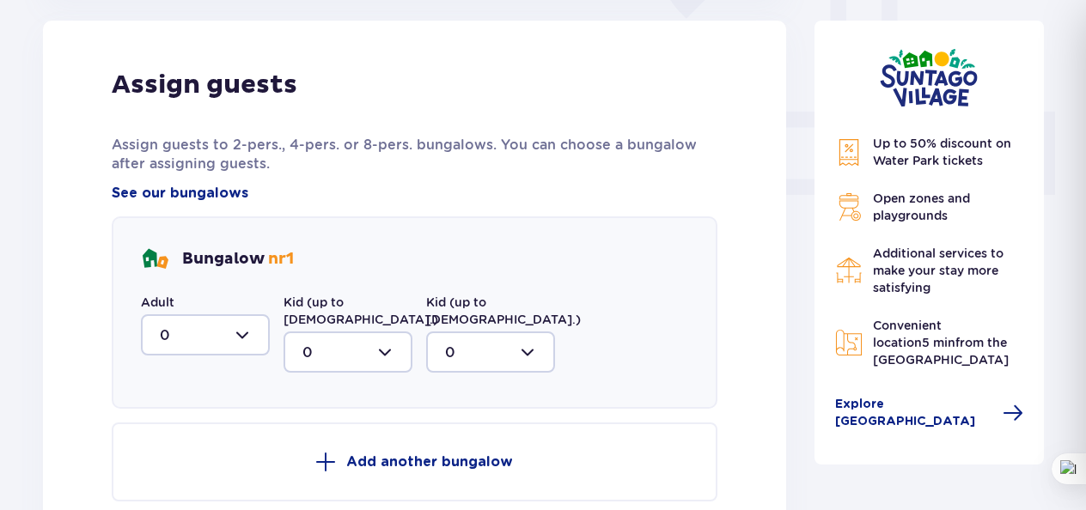
click at [241, 337] on div at bounding box center [205, 334] width 129 height 41
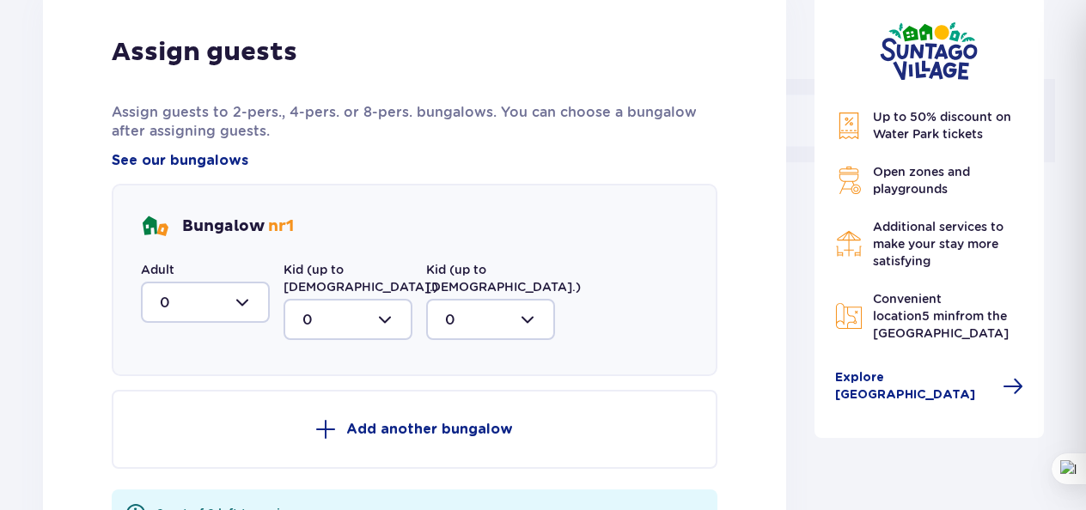
scroll to position [717, 0]
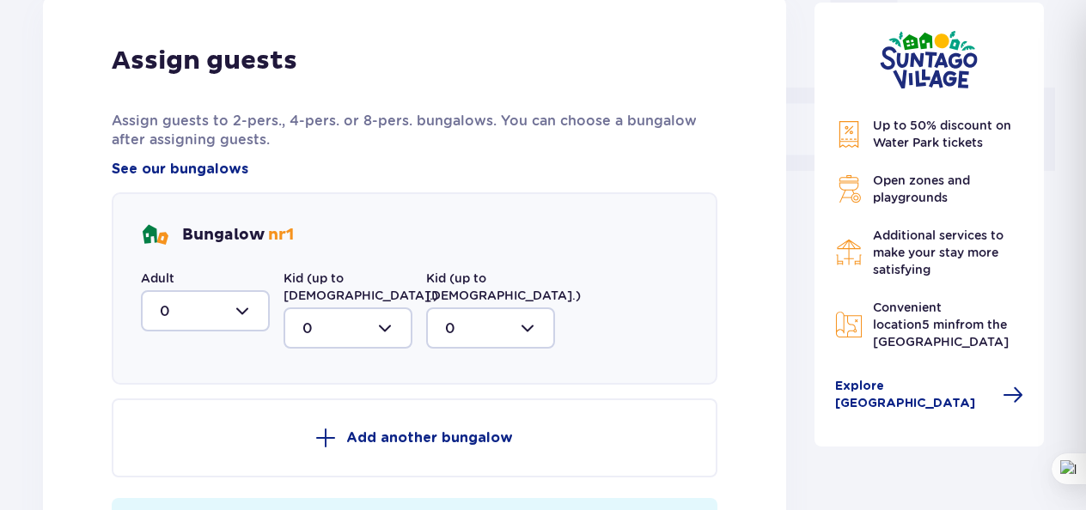
click at [241, 311] on div at bounding box center [205, 310] width 129 height 41
click at [177, 436] on div "2" at bounding box center [205, 435] width 91 height 19
type input "2"
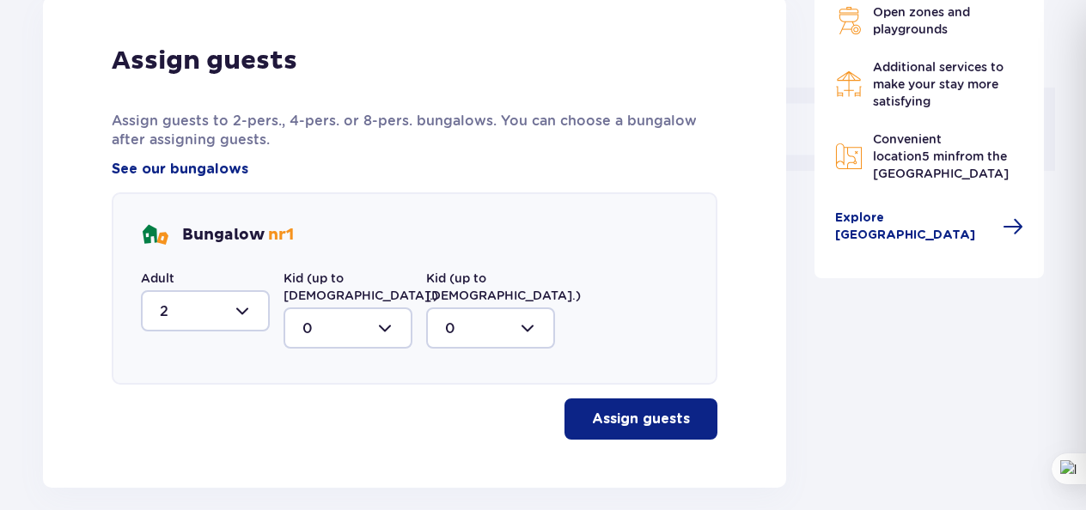
click at [613, 410] on p "Assign guests" at bounding box center [641, 419] width 98 height 19
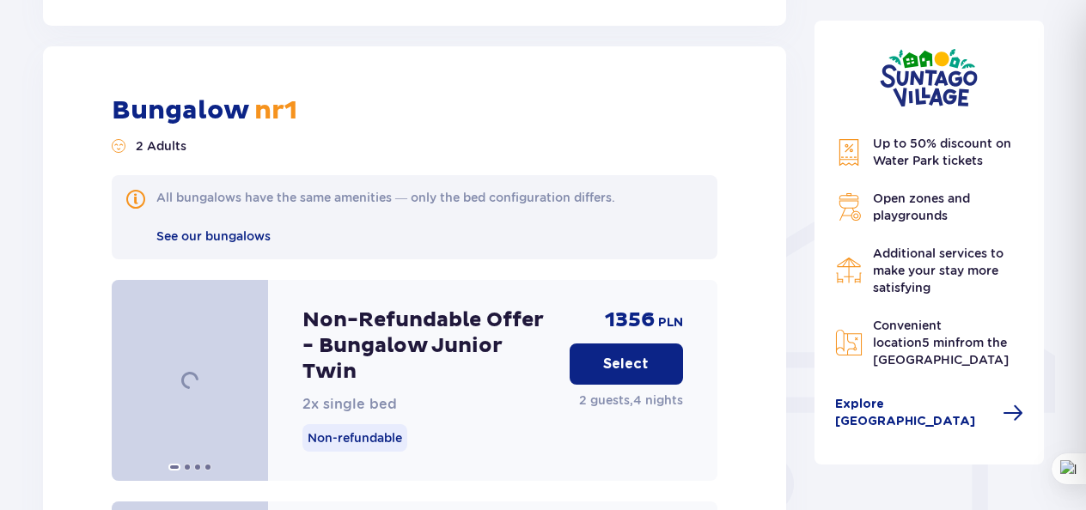
scroll to position [1187, 0]
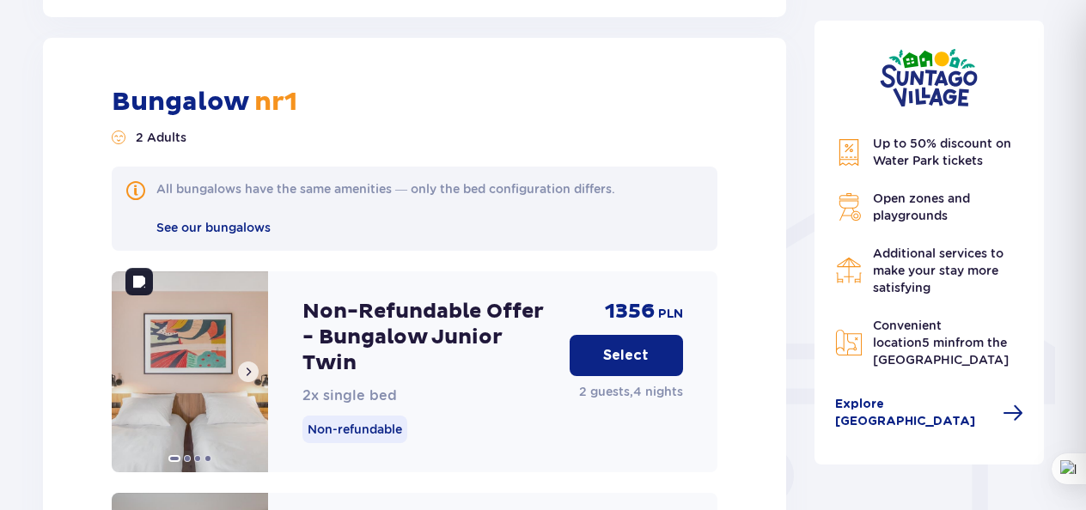
click at [204, 394] on img at bounding box center [190, 372] width 156 height 201
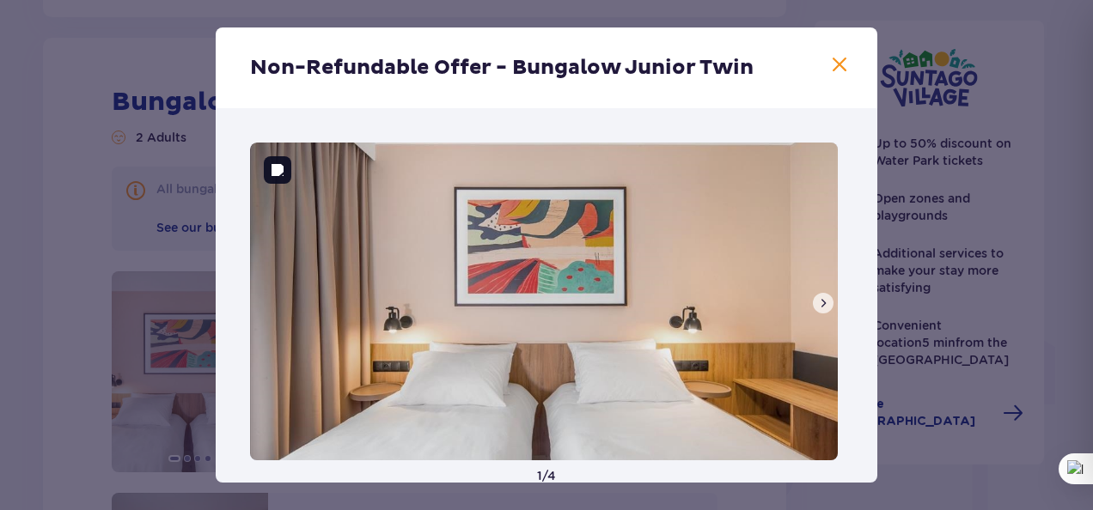
click at [821, 310] on button at bounding box center [823, 303] width 21 height 21
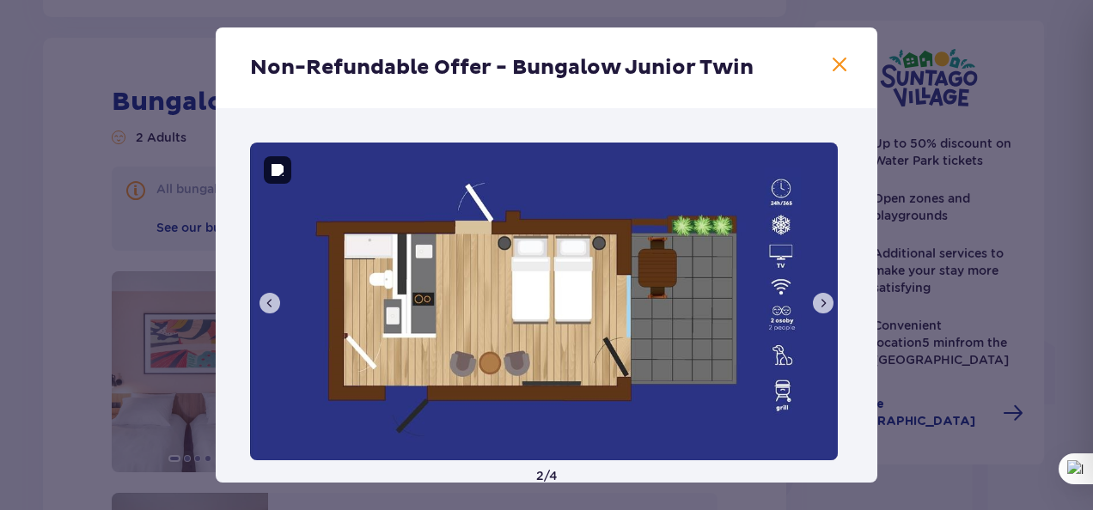
click at [821, 310] on button at bounding box center [823, 303] width 21 height 21
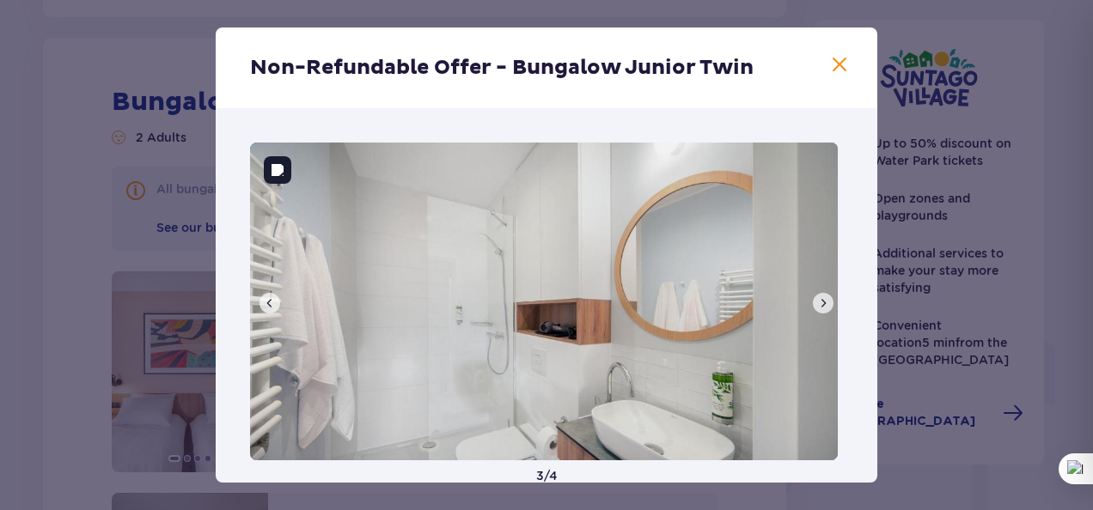
click at [821, 310] on button at bounding box center [823, 303] width 21 height 21
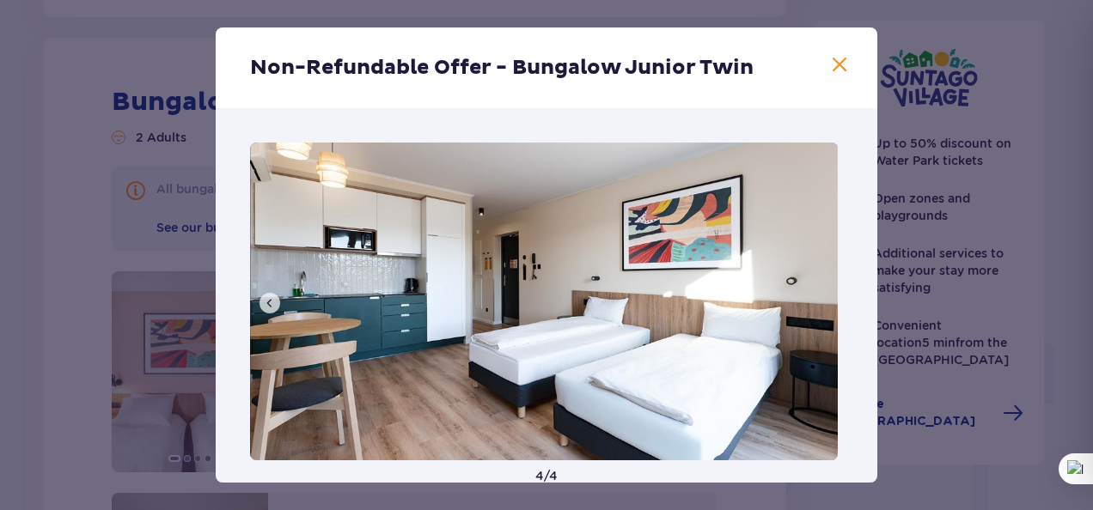
click at [832, 74] on span at bounding box center [839, 65] width 21 height 21
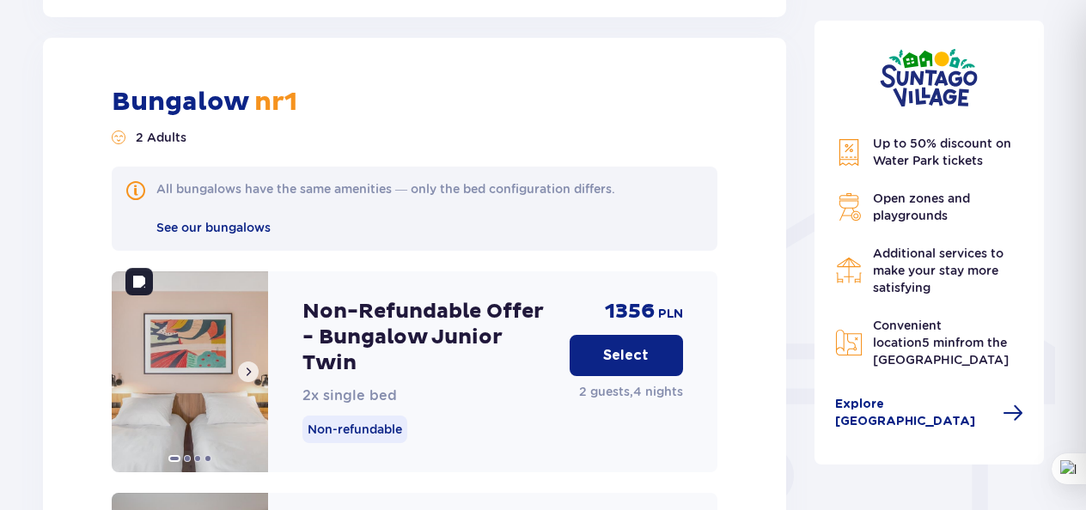
click at [224, 394] on img at bounding box center [190, 372] width 156 height 201
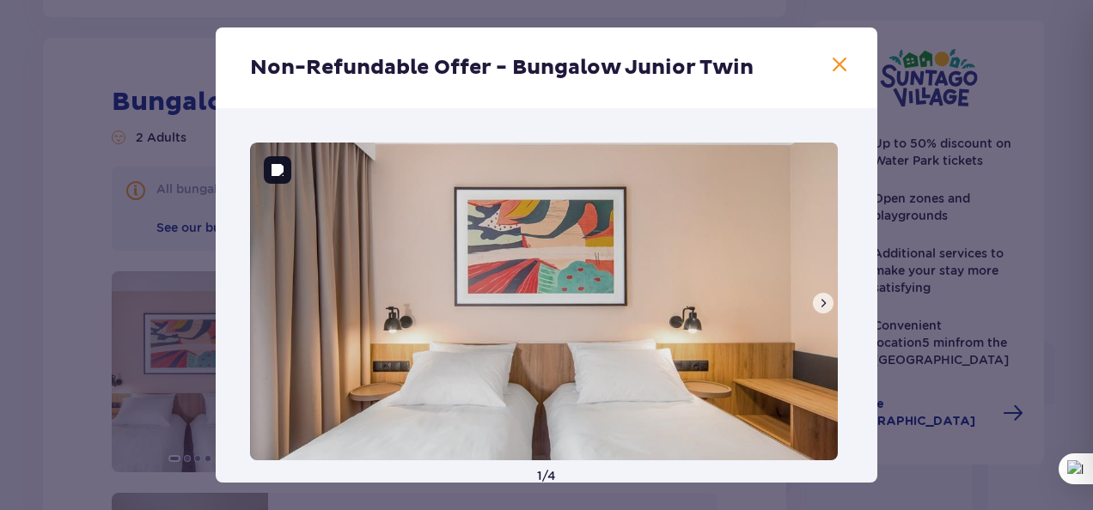
click at [818, 306] on span at bounding box center [823, 303] width 14 height 14
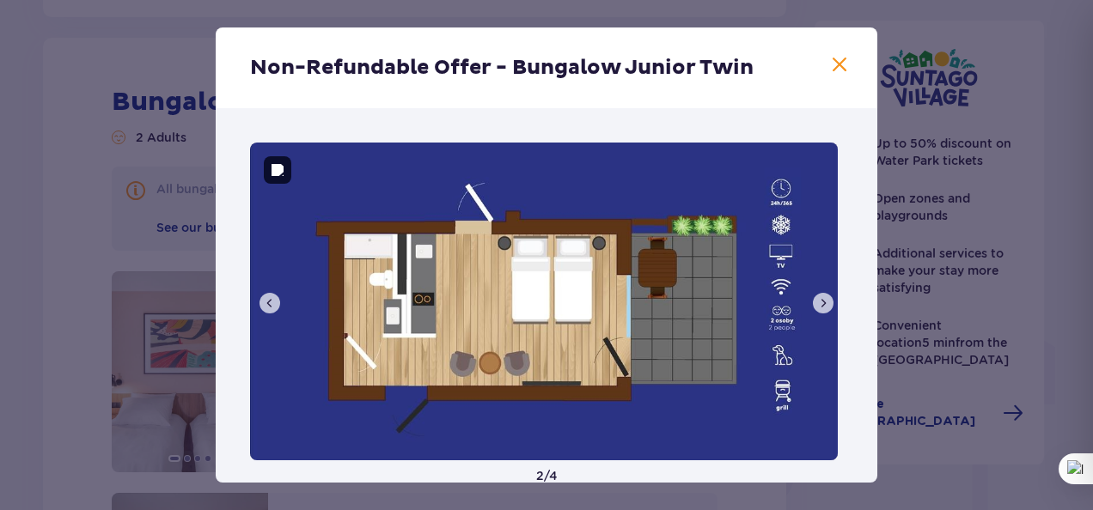
click at [818, 306] on span at bounding box center [823, 303] width 14 height 14
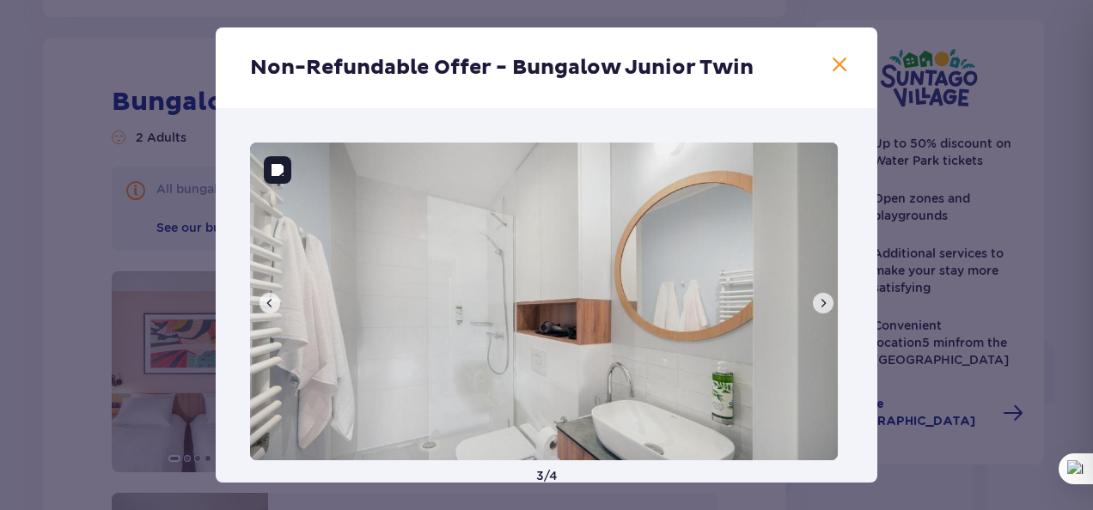
click at [818, 306] on span at bounding box center [823, 303] width 14 height 14
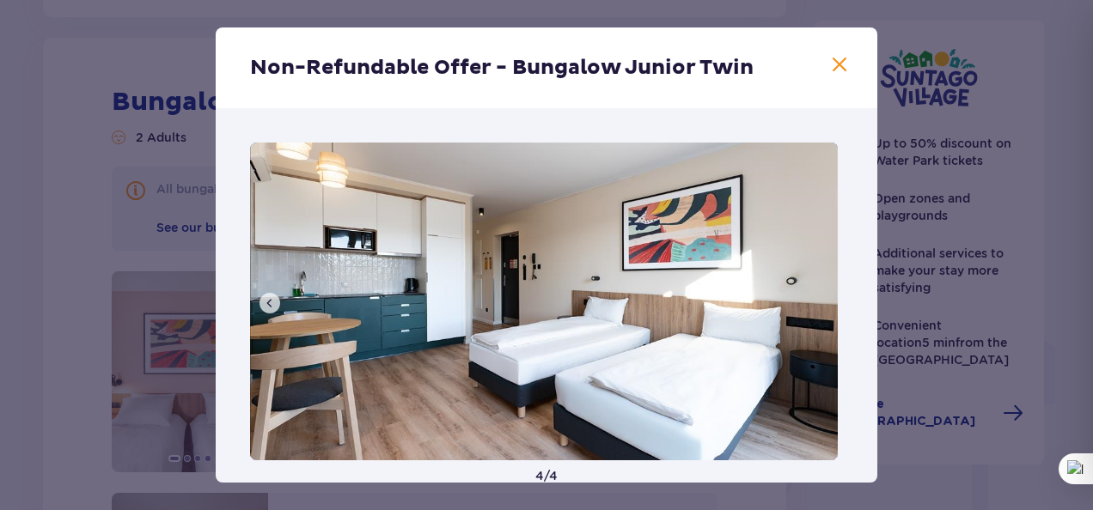
click at [818, 306] on img at bounding box center [544, 302] width 588 height 318
click at [830, 60] on div "Non-Refundable Offer - Bungalow Junior Twin [DEMOGRAPHIC_DATA] / 4" at bounding box center [547, 254] width 662 height 455
click at [830, 60] on span at bounding box center [839, 65] width 21 height 21
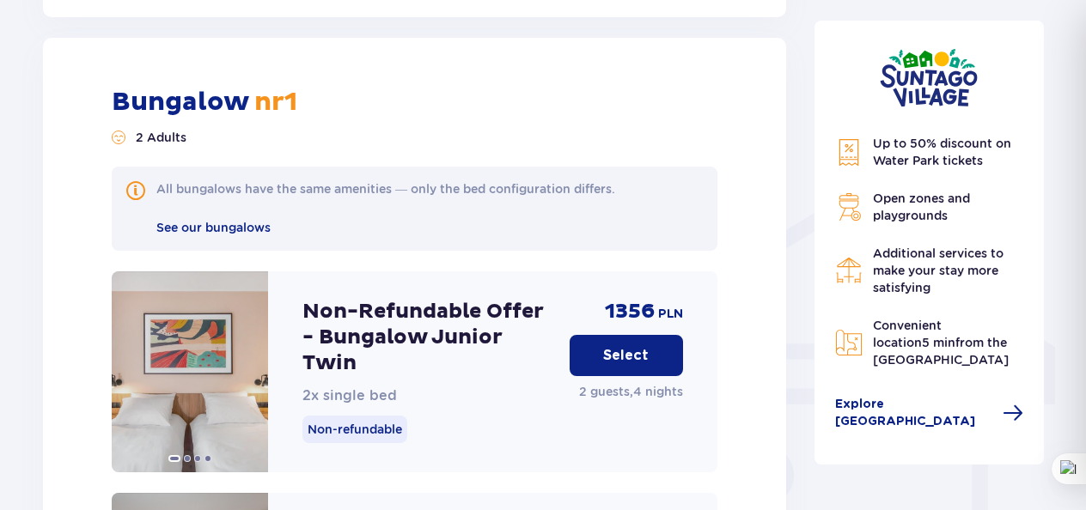
click at [941, 226] on div "Up to 50% discount on Water Park tickets Open zones and playgrounds Additional …" at bounding box center [929, 252] width 189 height 234
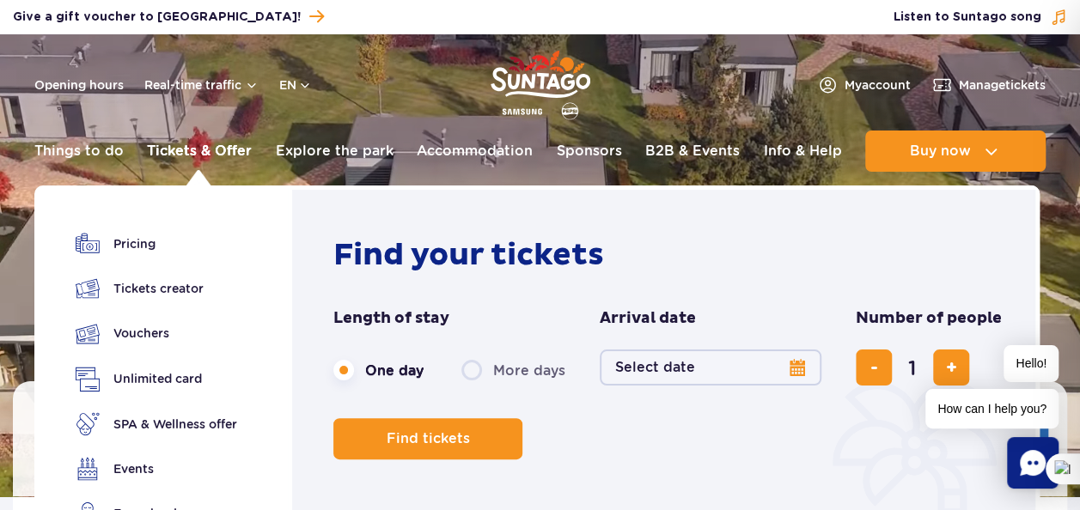
click at [193, 150] on link "Tickets & Offer" at bounding box center [199, 151] width 105 height 41
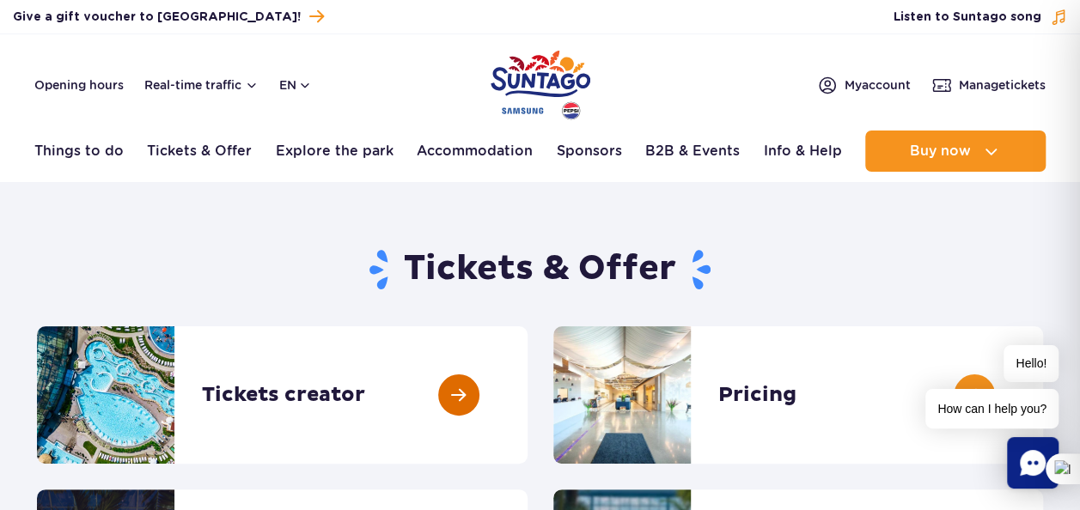
click at [528, 402] on link at bounding box center [528, 394] width 0 height 137
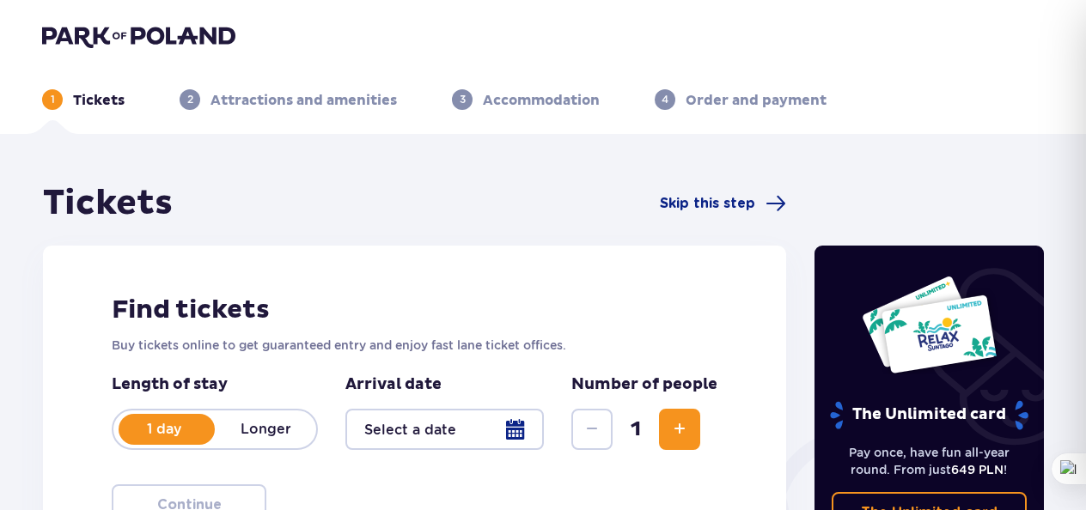
click at [274, 430] on p "Longer" at bounding box center [265, 429] width 101 height 19
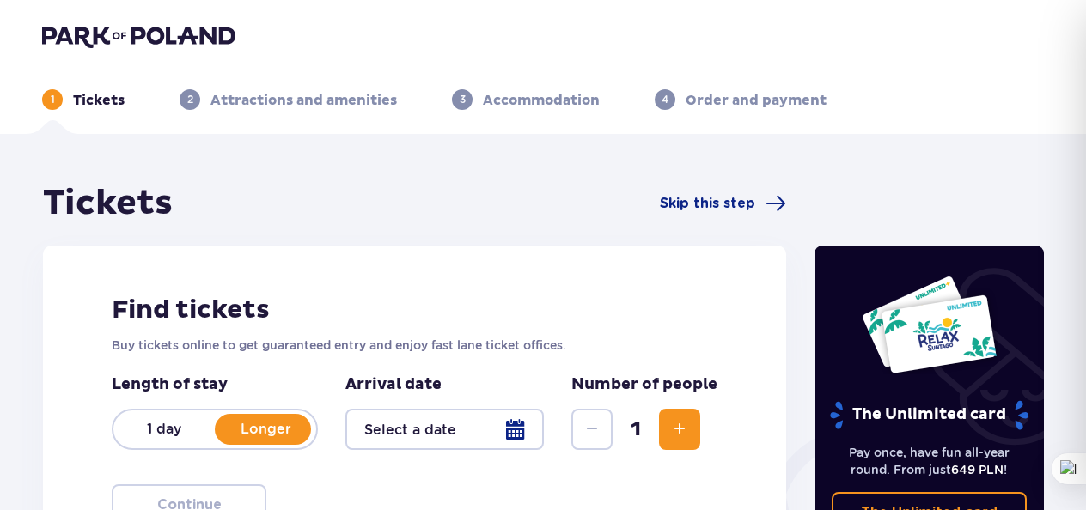
click at [508, 430] on div at bounding box center [444, 429] width 198 height 41
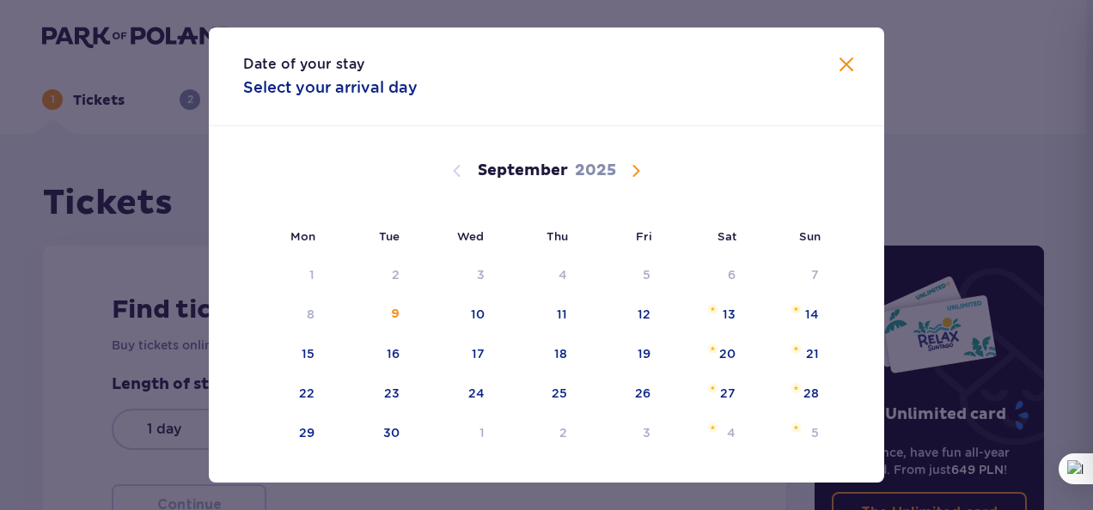
click at [629, 172] on span "Calendar" at bounding box center [636, 171] width 21 height 21
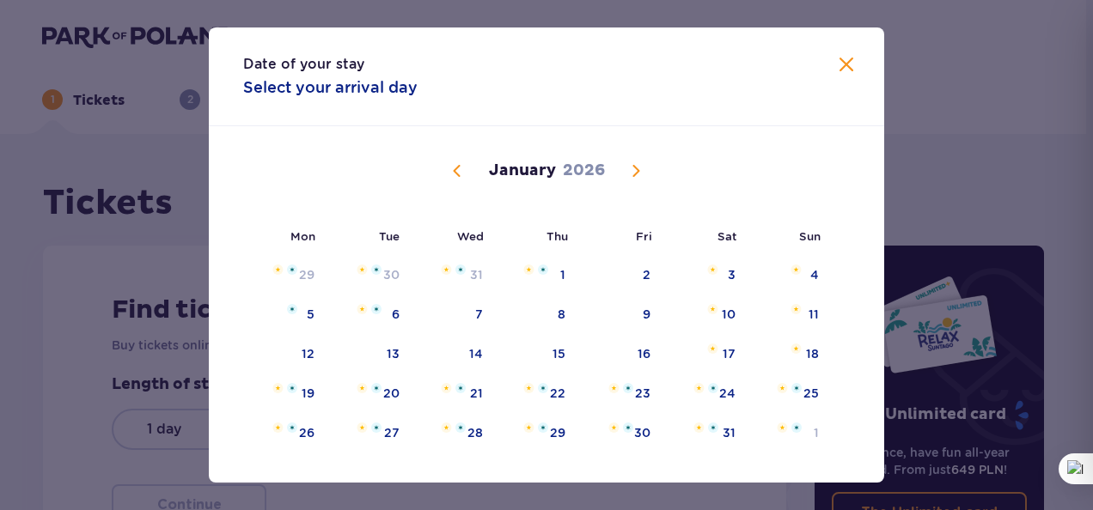
click at [629, 172] on span "Calendar" at bounding box center [636, 171] width 21 height 21
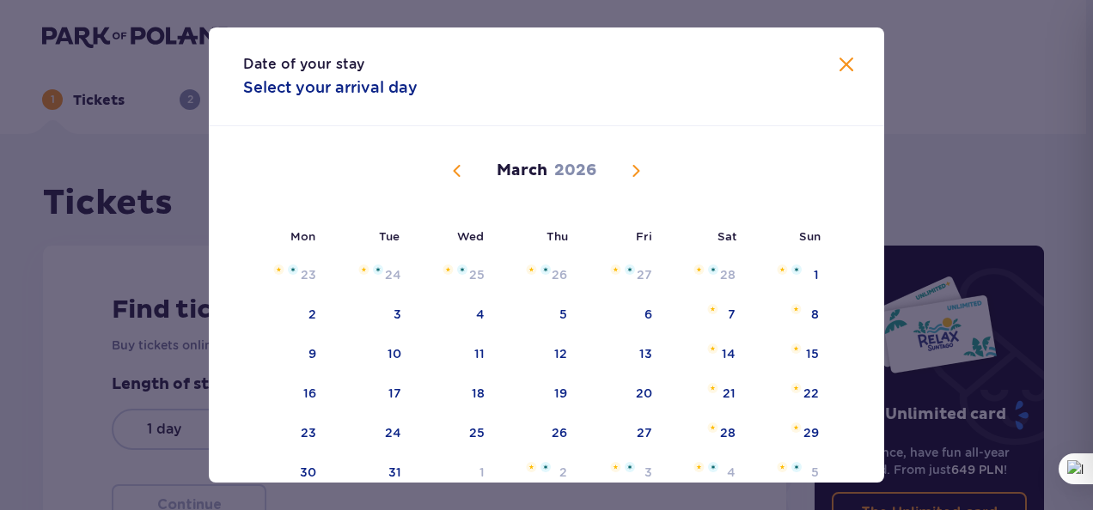
click at [629, 172] on span "Calendar" at bounding box center [636, 171] width 21 height 21
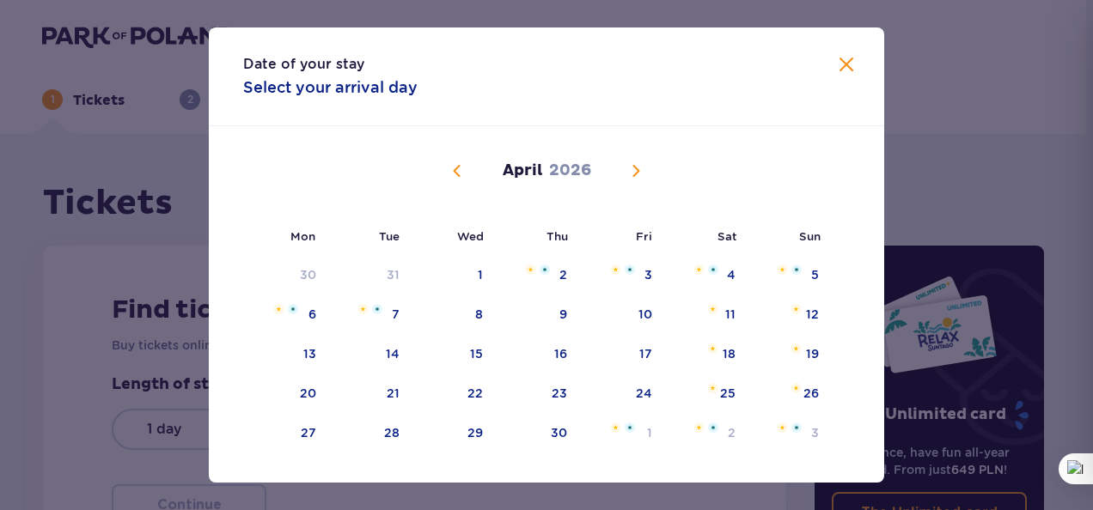
click at [629, 172] on span "Calendar" at bounding box center [636, 171] width 21 height 21
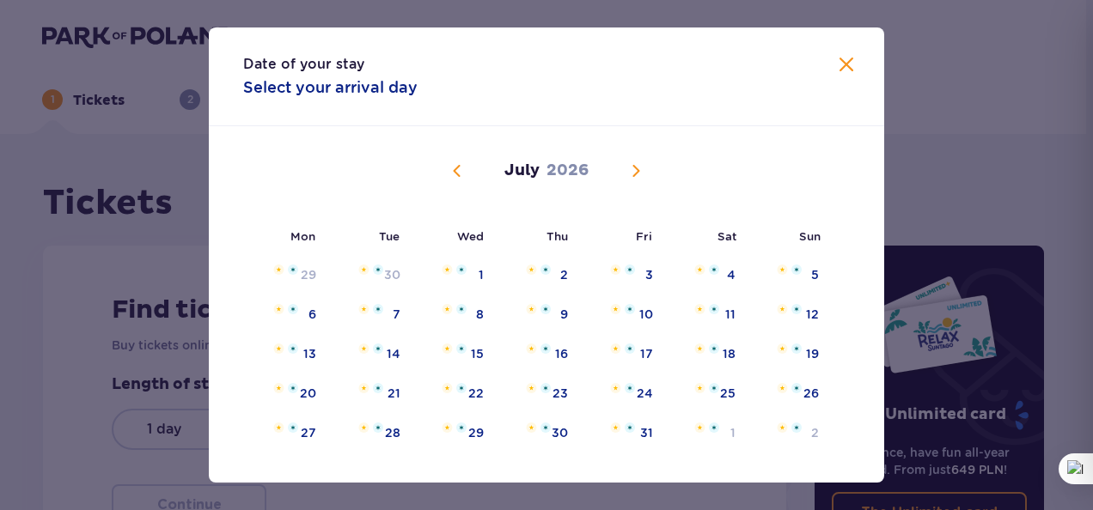
click at [629, 172] on span "Calendar" at bounding box center [636, 171] width 21 height 21
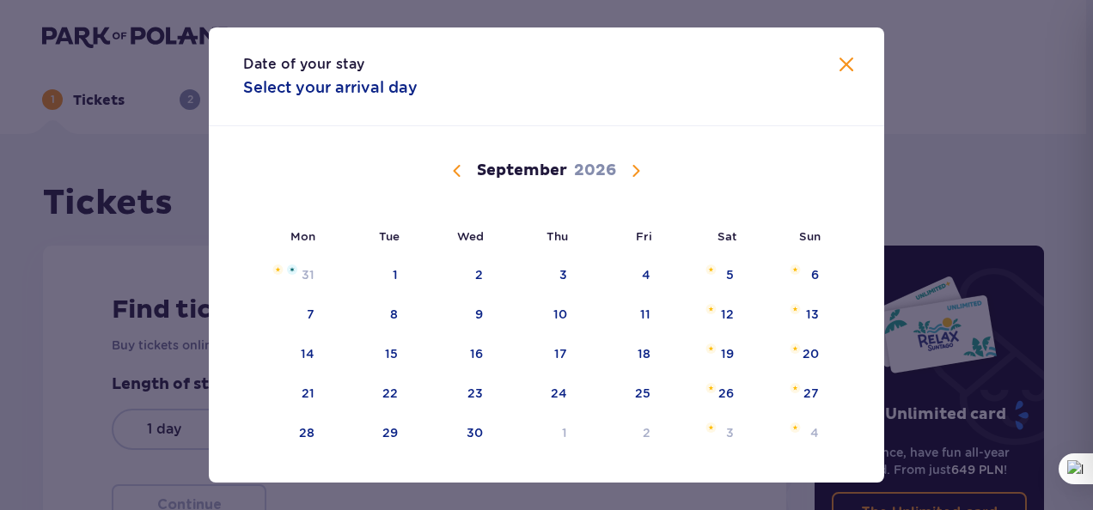
click at [452, 170] on span "Calendar" at bounding box center [457, 171] width 21 height 21
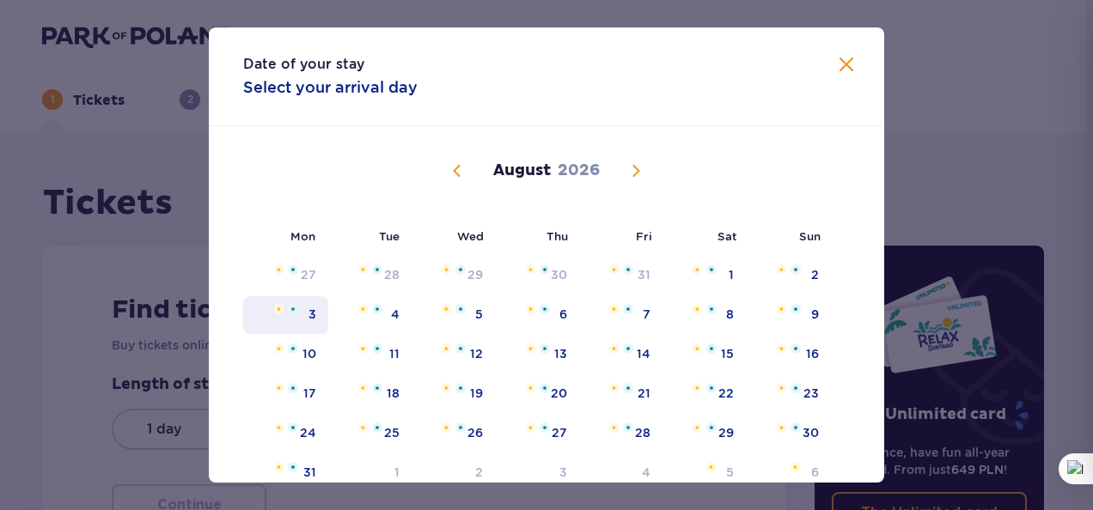
click at [308, 316] on div "3" at bounding box center [312, 314] width 8 height 17
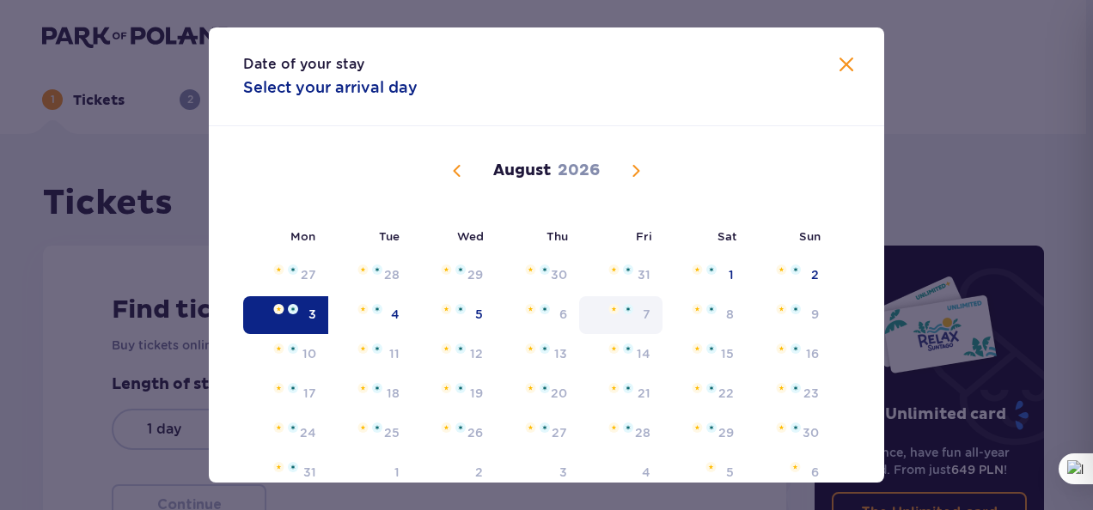
click at [647, 313] on div "7" at bounding box center [620, 315] width 83 height 38
click at [643, 313] on div "7" at bounding box center [647, 314] width 8 height 17
click at [839, 63] on span at bounding box center [846, 65] width 21 height 21
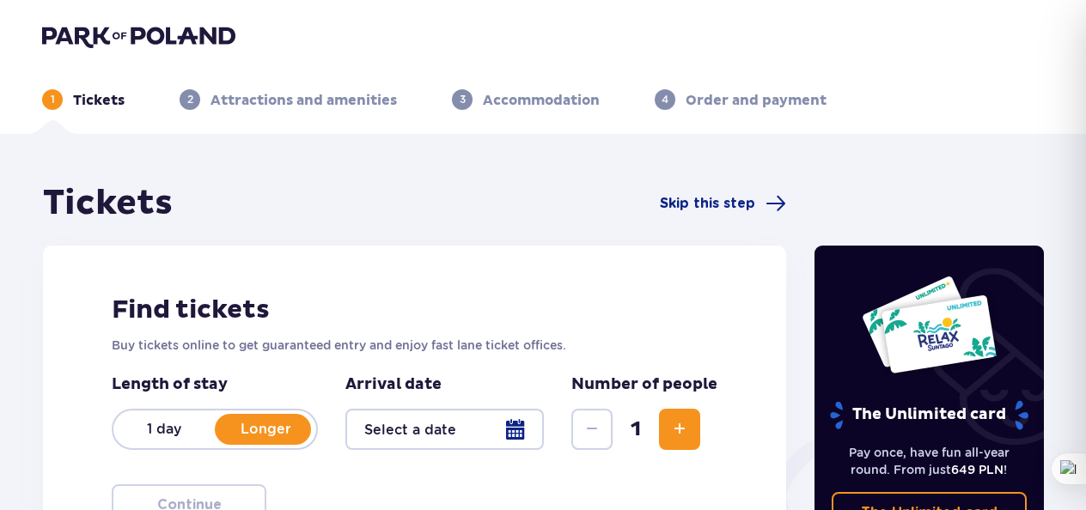
click at [466, 431] on div at bounding box center [444, 429] width 198 height 41
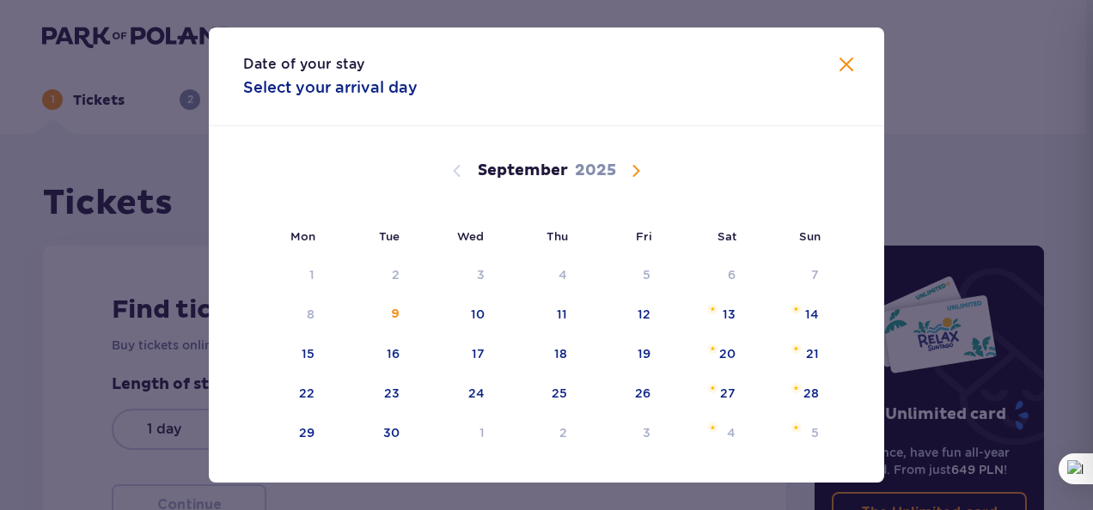
click at [636, 168] on span "Calendar" at bounding box center [636, 171] width 21 height 21
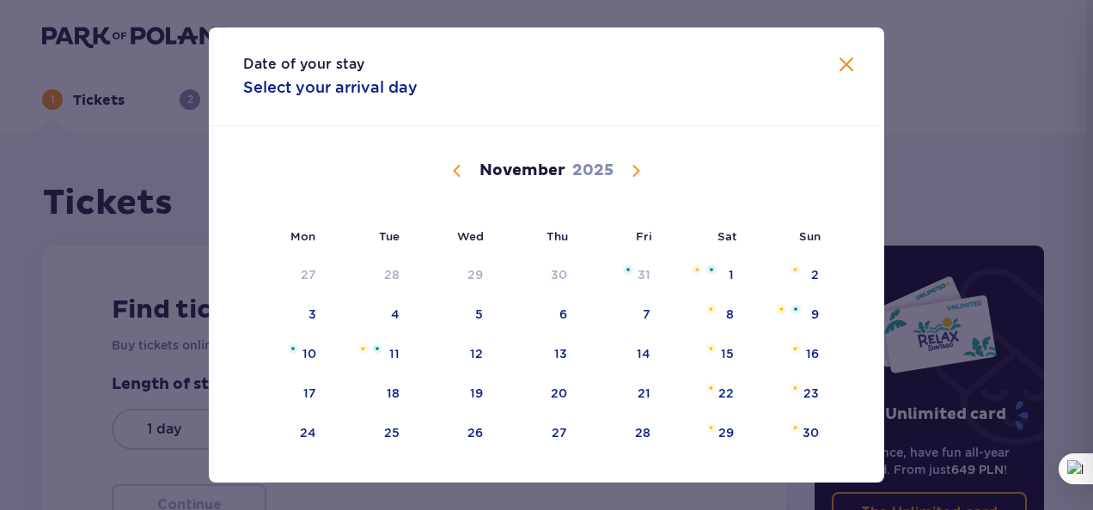
click at [636, 168] on span "Calendar" at bounding box center [636, 171] width 21 height 21
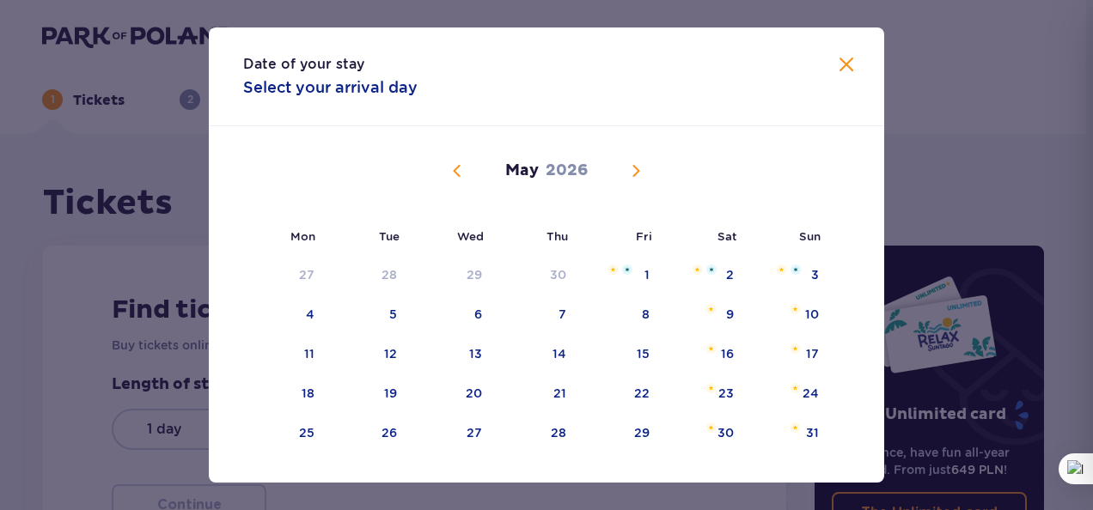
click at [636, 168] on span "Calendar" at bounding box center [636, 171] width 21 height 21
click at [459, 169] on span "Calendar" at bounding box center [457, 171] width 21 height 21
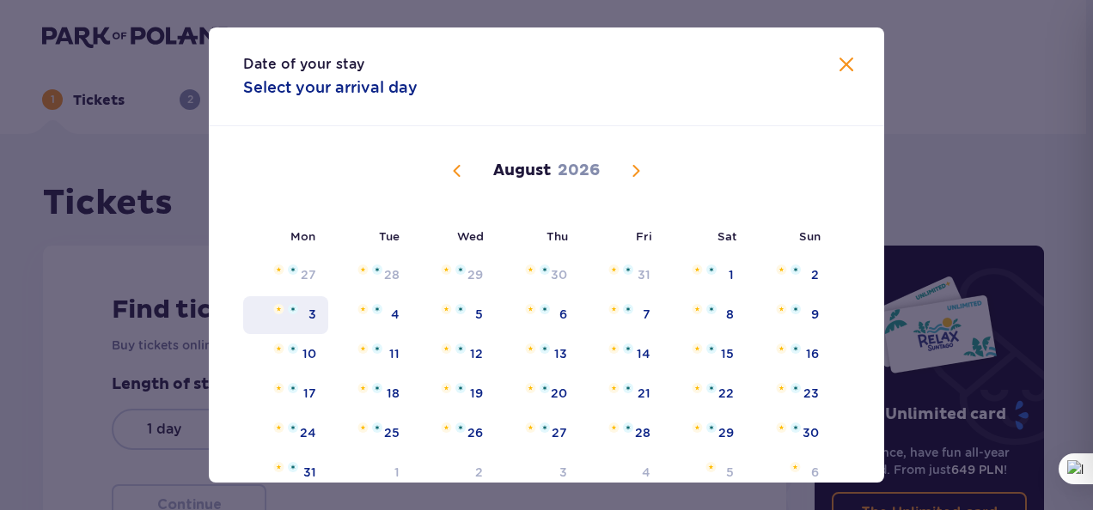
click at [309, 321] on div "3" at bounding box center [312, 314] width 8 height 17
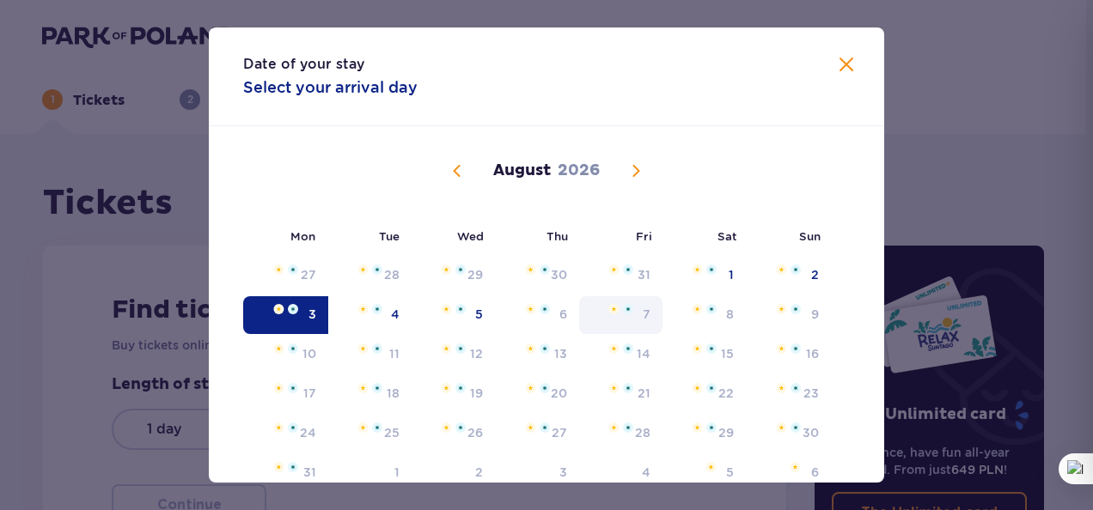
click at [638, 314] on div "7" at bounding box center [620, 315] width 83 height 38
click at [638, 316] on div "7" at bounding box center [620, 315] width 83 height 38
drag, startPoint x: 638, startPoint y: 316, endPoint x: 540, endPoint y: 308, distance: 99.2
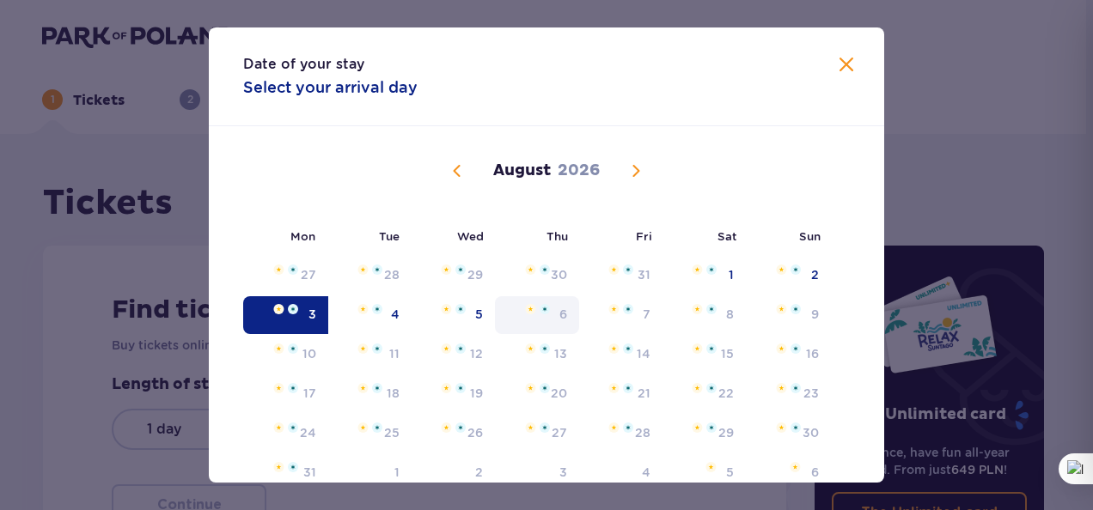
click at [540, 308] on tr "3 4 5 6 7 8 9" at bounding box center [537, 315] width 588 height 38
click at [636, 316] on div "7" at bounding box center [620, 315] width 83 height 38
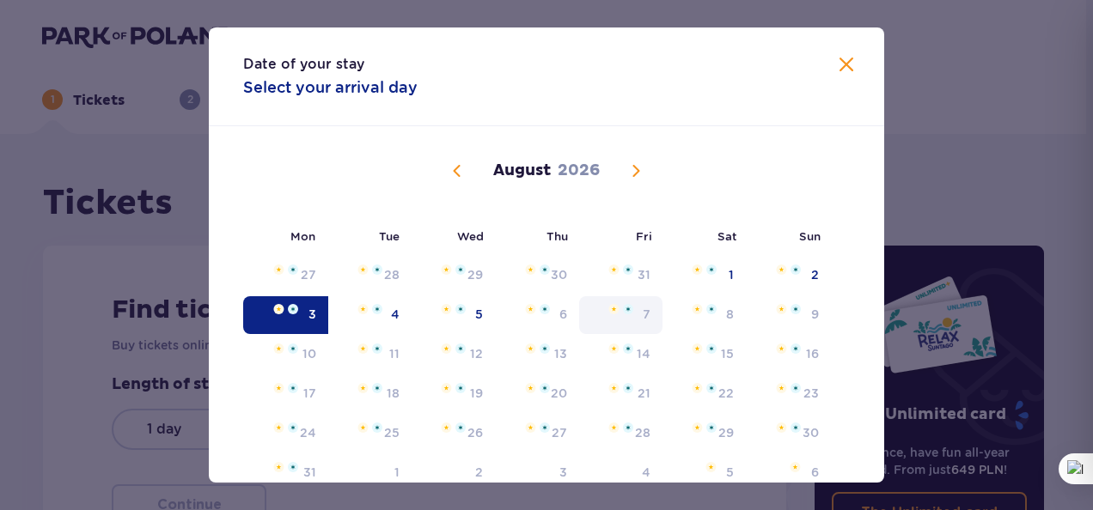
click at [636, 316] on div "7" at bounding box center [620, 315] width 83 height 38
drag, startPoint x: 636, startPoint y: 316, endPoint x: 567, endPoint y: 314, distance: 68.8
click at [567, 314] on tr "3 4 5 6 7 8 9" at bounding box center [537, 315] width 588 height 38
click at [567, 314] on div "6" at bounding box center [537, 315] width 85 height 38
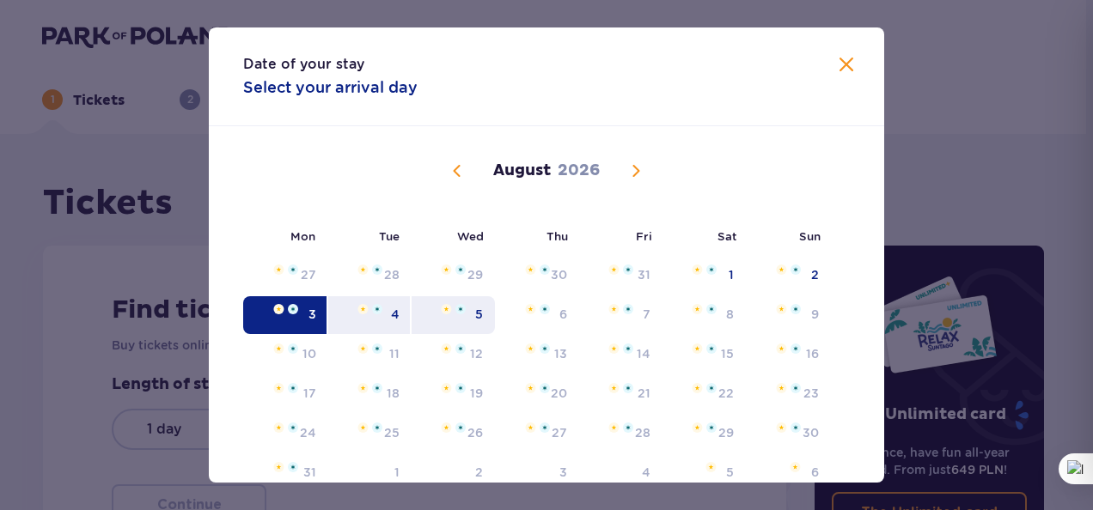
click at [486, 313] on div "5" at bounding box center [453, 315] width 83 height 38
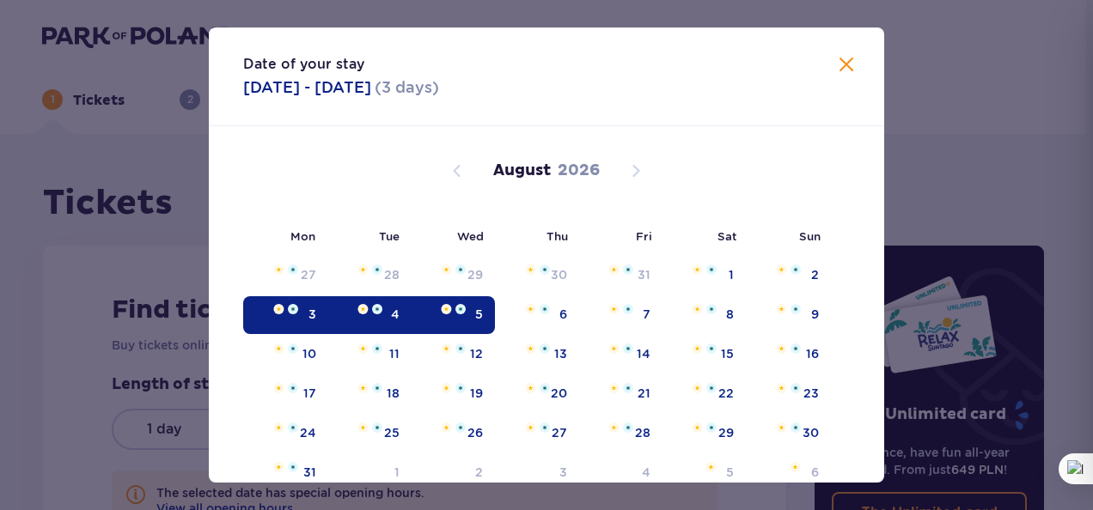
type input "03.08.26 - 05.08.26"
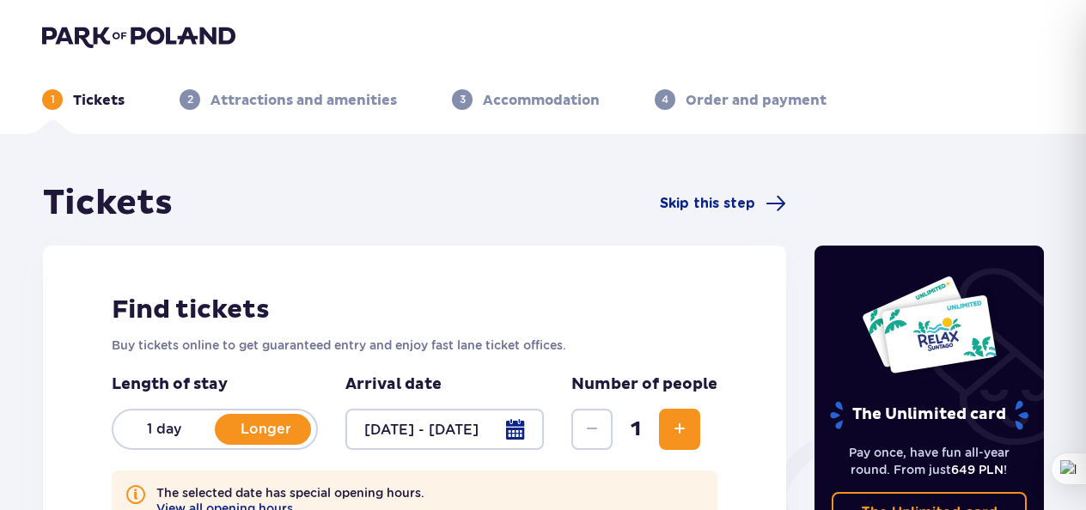
click at [688, 431] on span "Increase" at bounding box center [679, 429] width 21 height 21
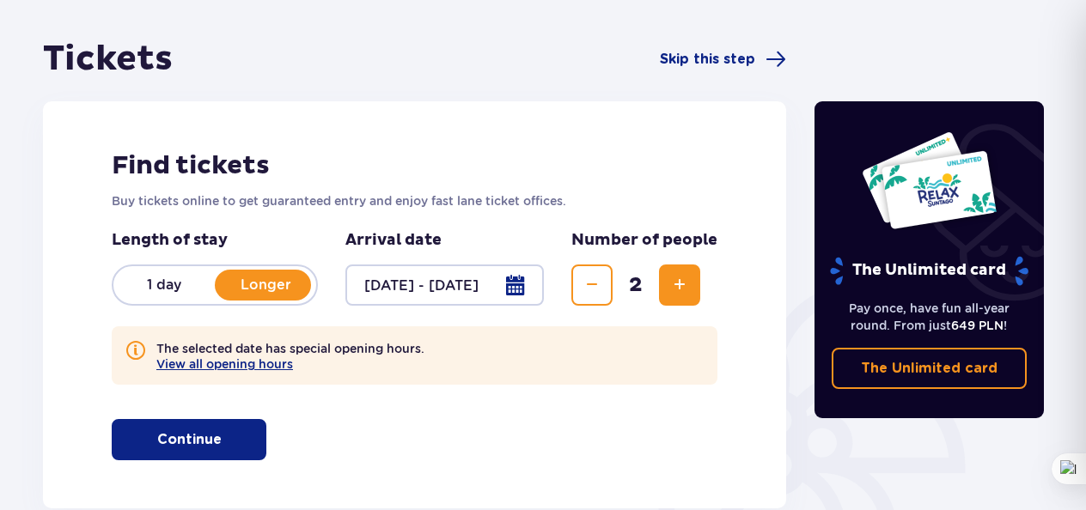
scroll to position [157, 0]
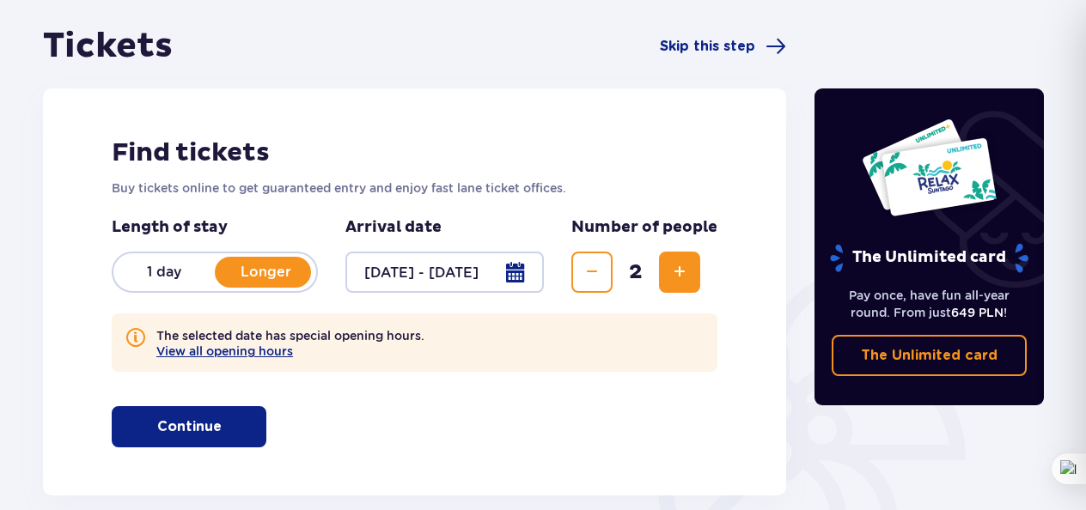
click at [186, 430] on p "Continue" at bounding box center [189, 427] width 64 height 19
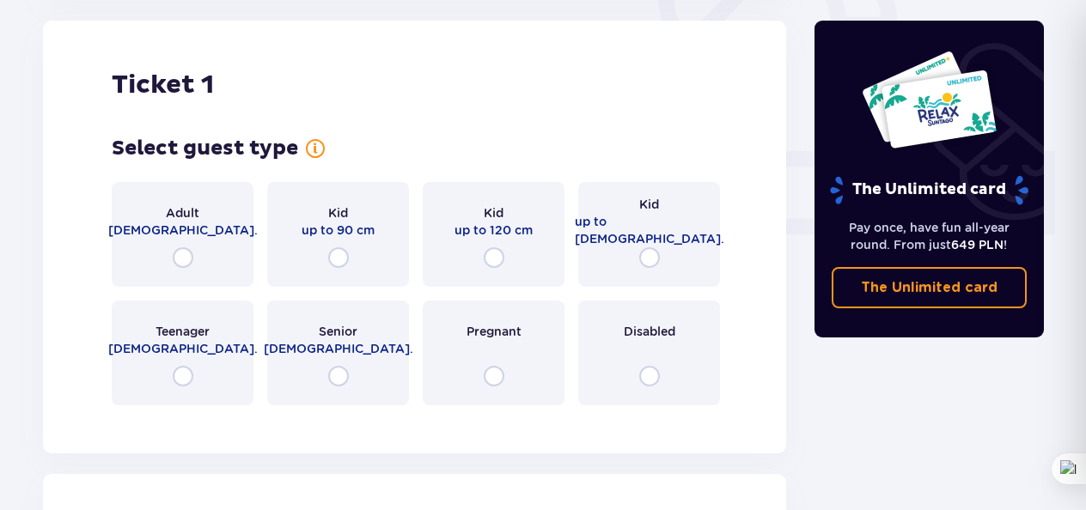
scroll to position [653, 0]
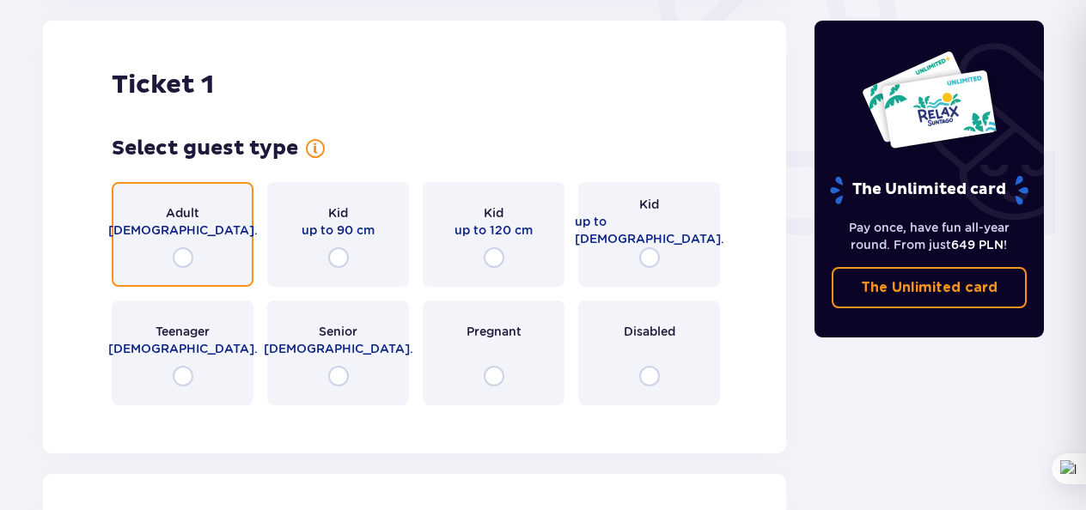
click at [186, 254] on input "radio" at bounding box center [183, 257] width 21 height 21
radio input "true"
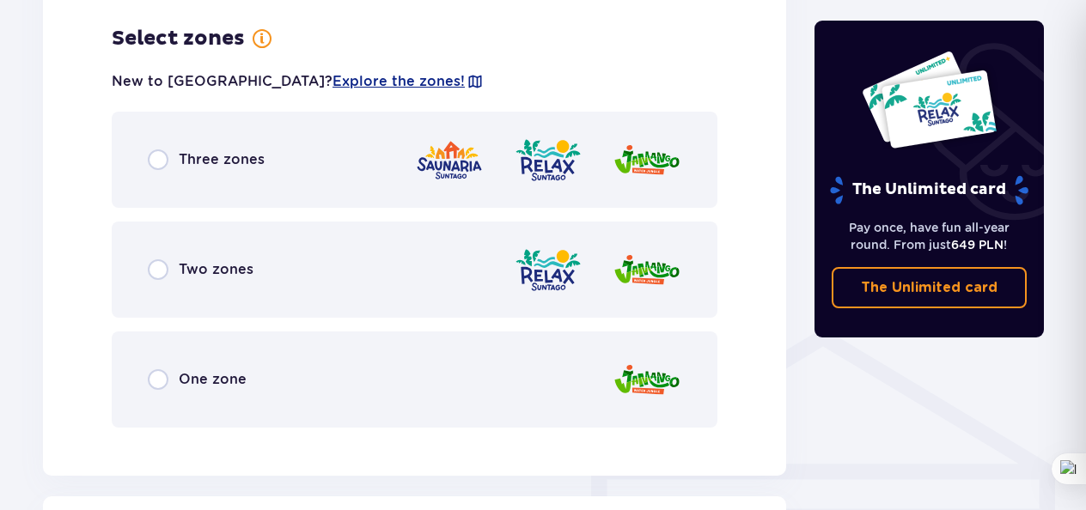
scroll to position [1072, 0]
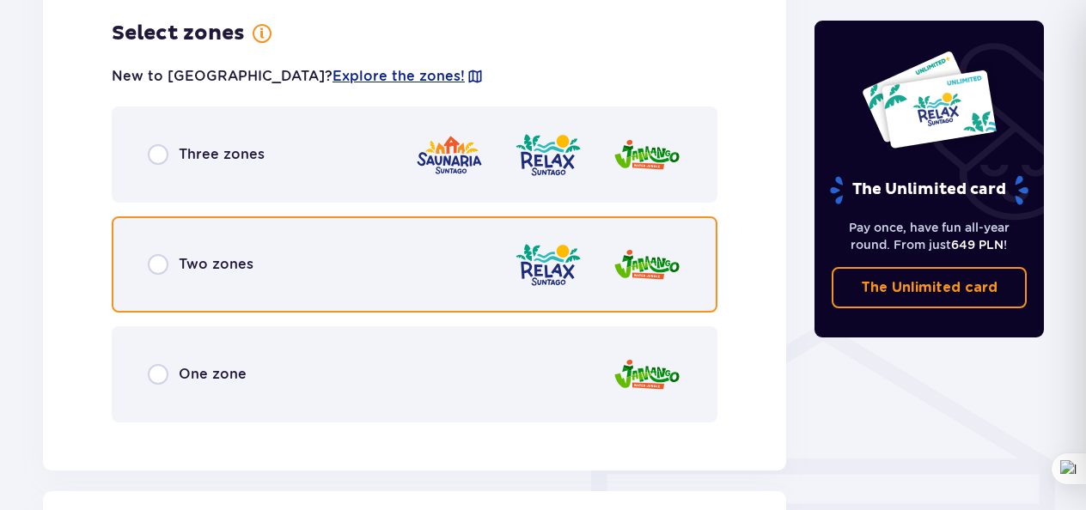
click at [163, 261] on input "radio" at bounding box center [158, 264] width 21 height 21
radio input "true"
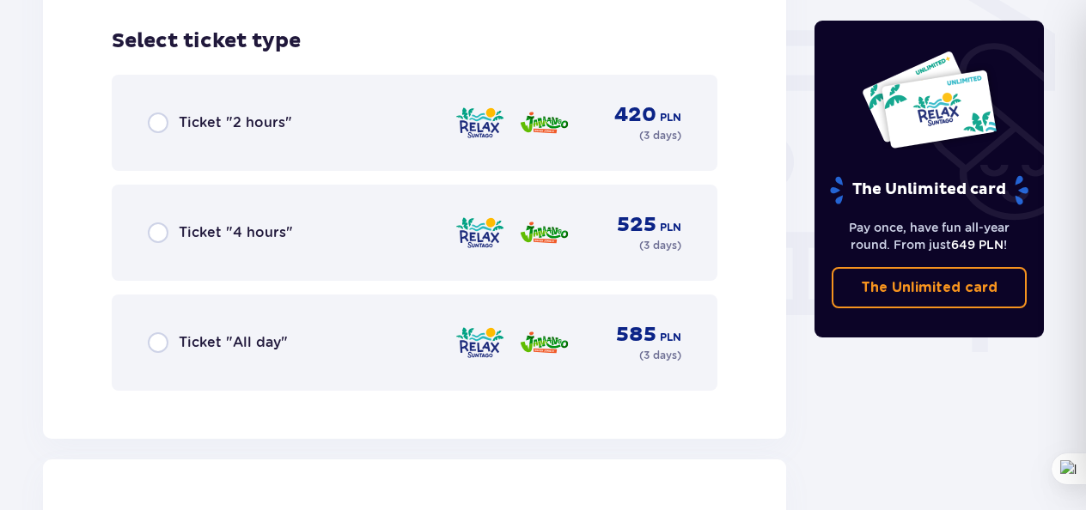
scroll to position [1509, 0]
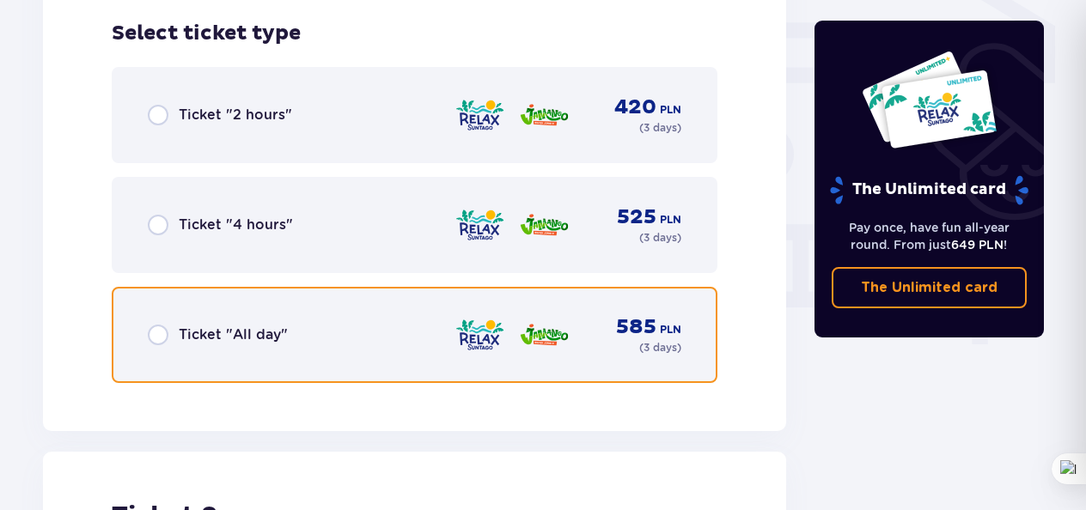
click at [165, 339] on input "radio" at bounding box center [158, 335] width 21 height 21
radio input "true"
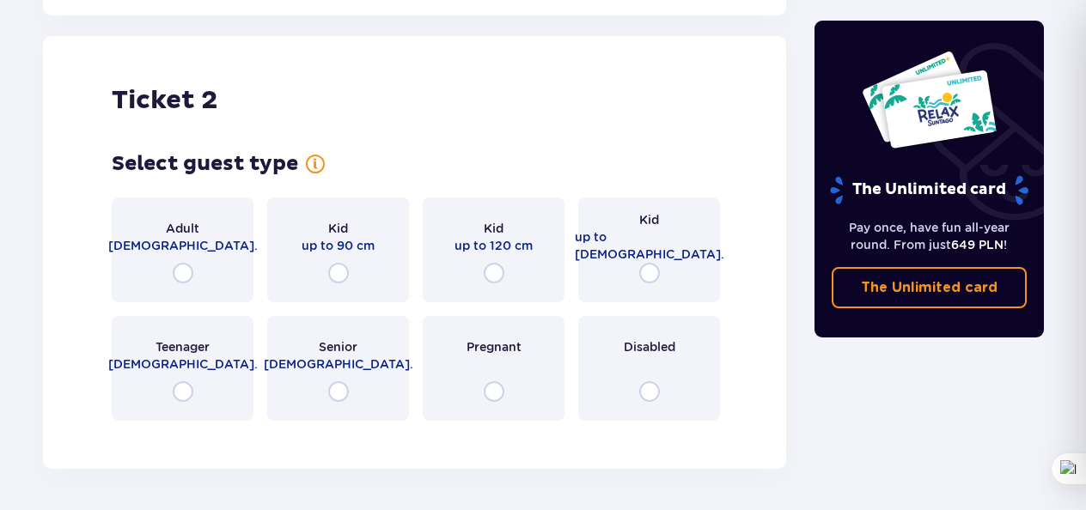
scroll to position [1940, 0]
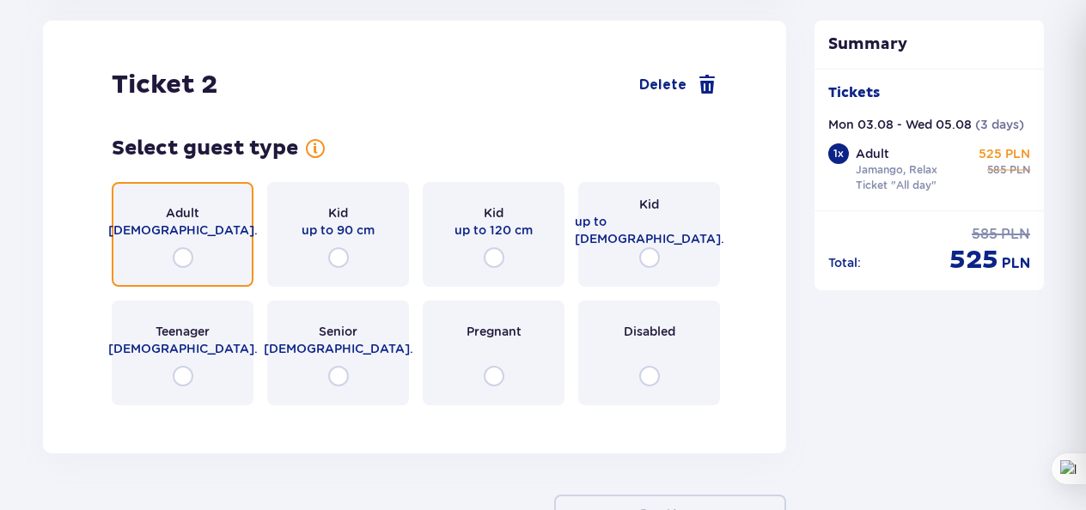
click at [183, 258] on input "radio" at bounding box center [183, 257] width 21 height 21
radio input "true"
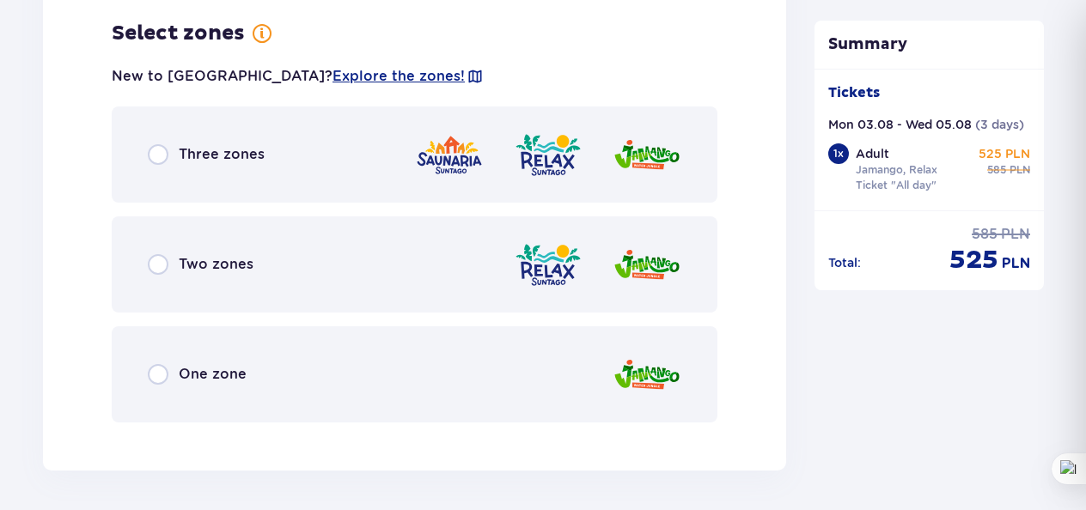
scroll to position [2359, 0]
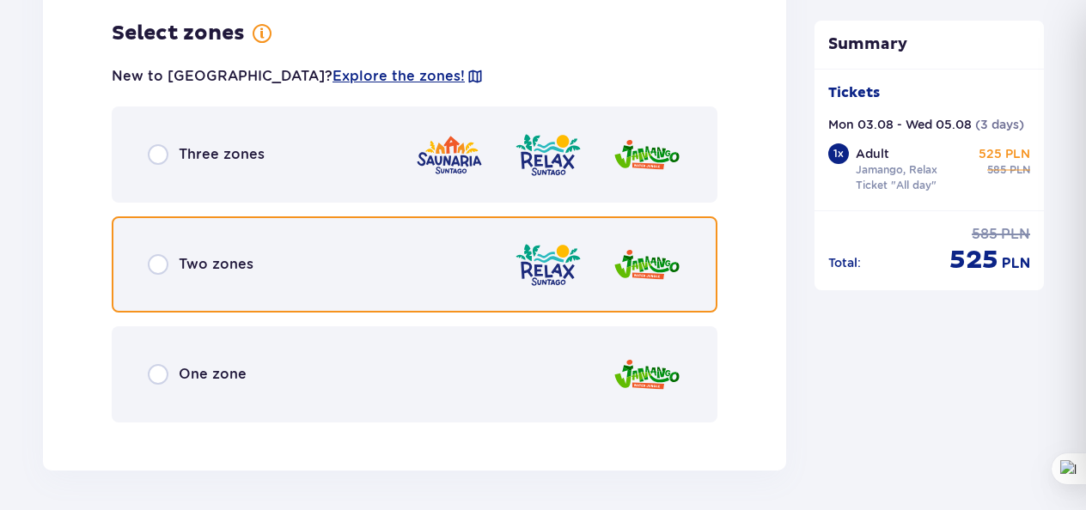
click at [164, 263] on input "radio" at bounding box center [158, 264] width 21 height 21
radio input "true"
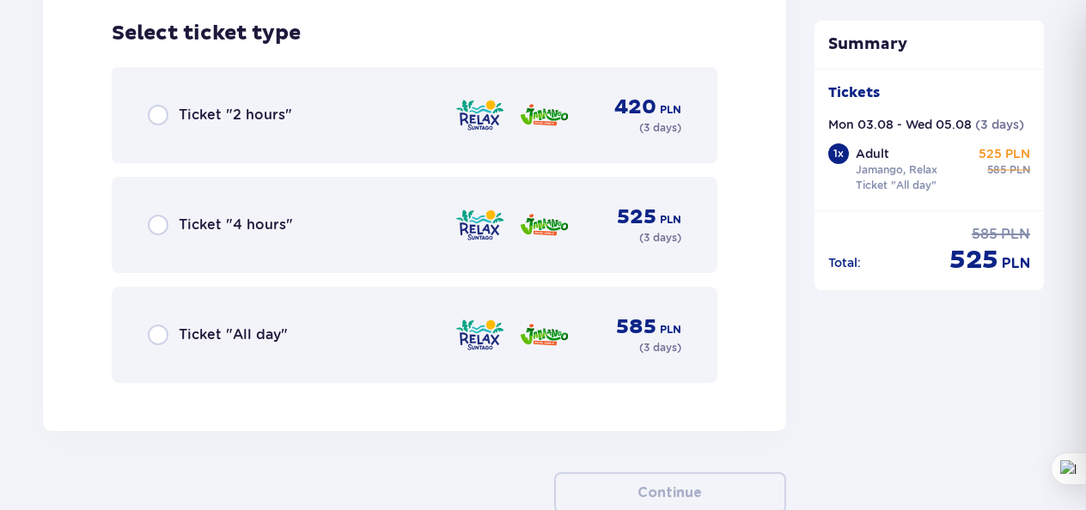
scroll to position [2796, 0]
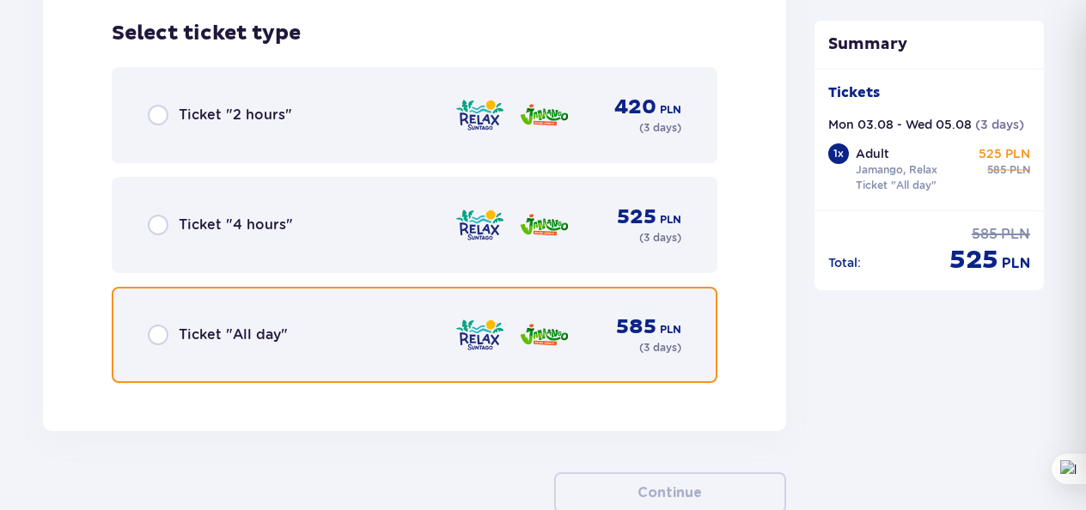
click at [162, 336] on input "radio" at bounding box center [158, 335] width 21 height 21
radio input "true"
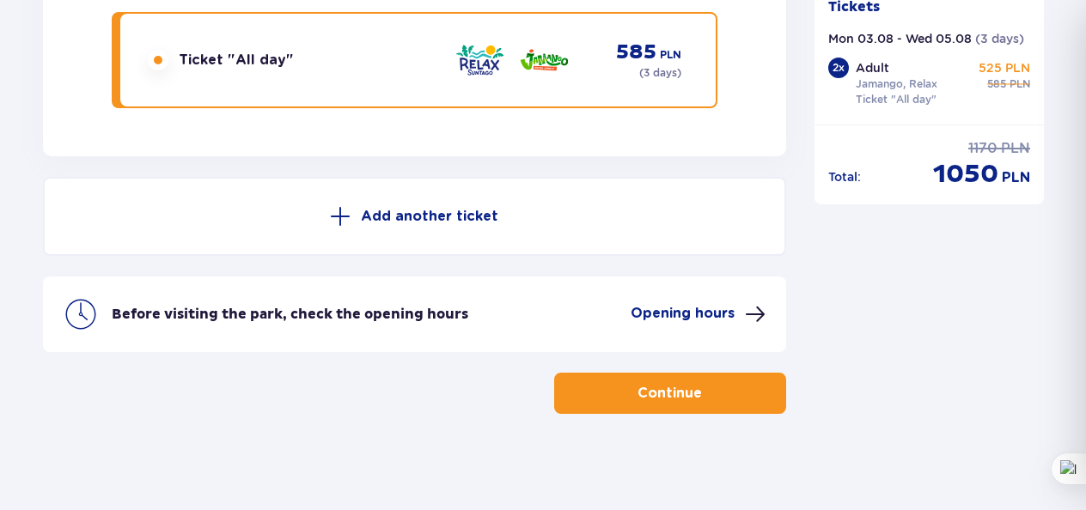
scroll to position [3078, 0]
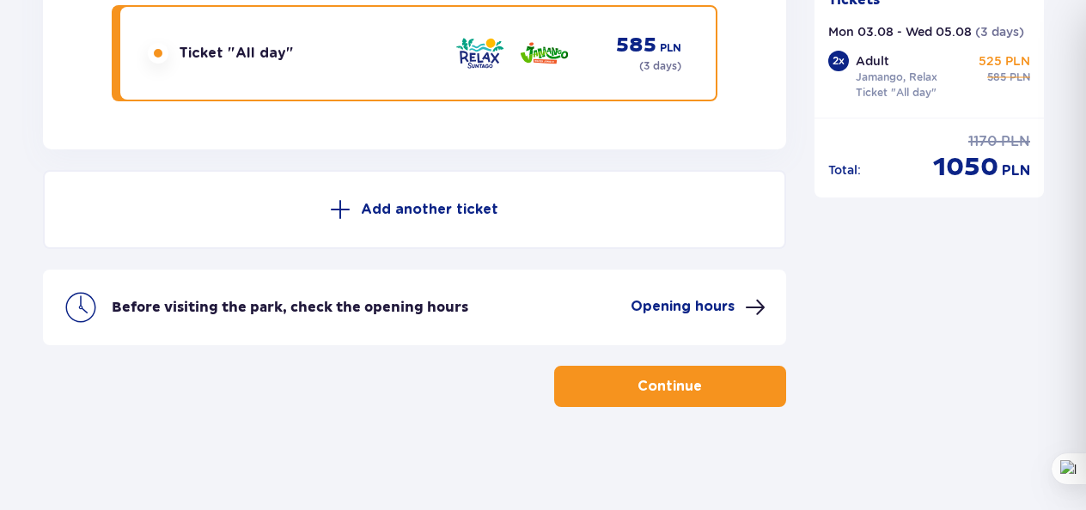
click at [601, 385] on button "Continue" at bounding box center [670, 386] width 232 height 41
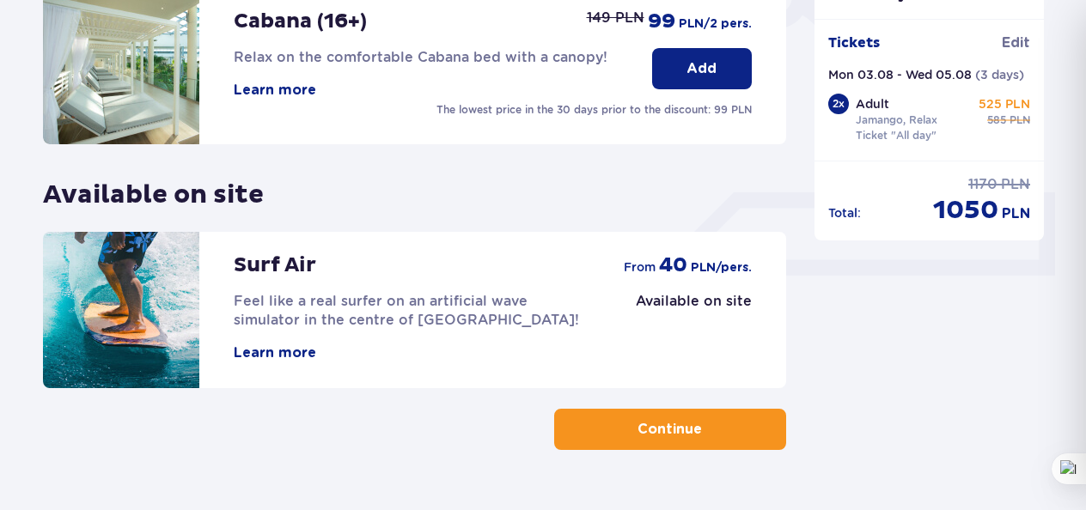
scroll to position [632, 0]
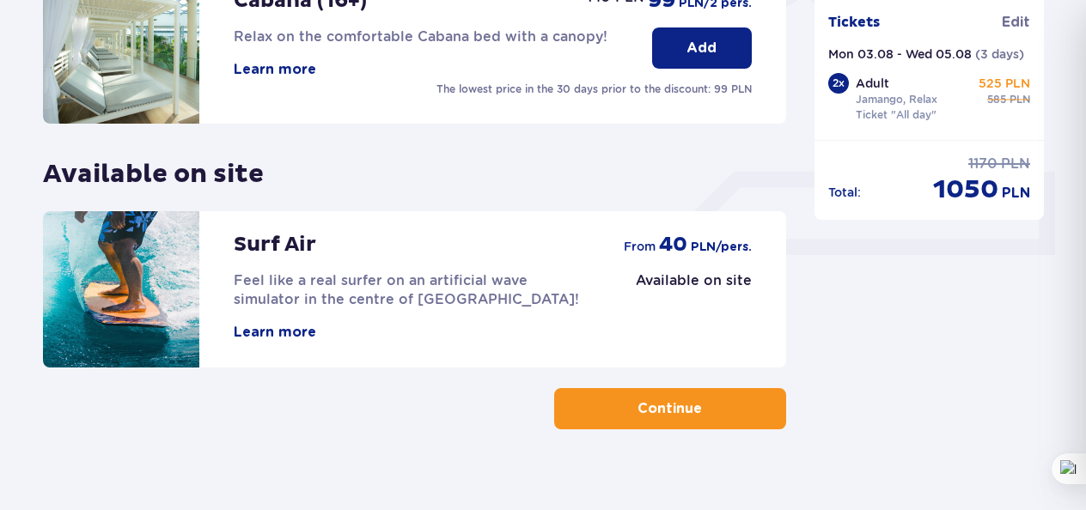
click at [660, 406] on p "Continue" at bounding box center [670, 409] width 64 height 19
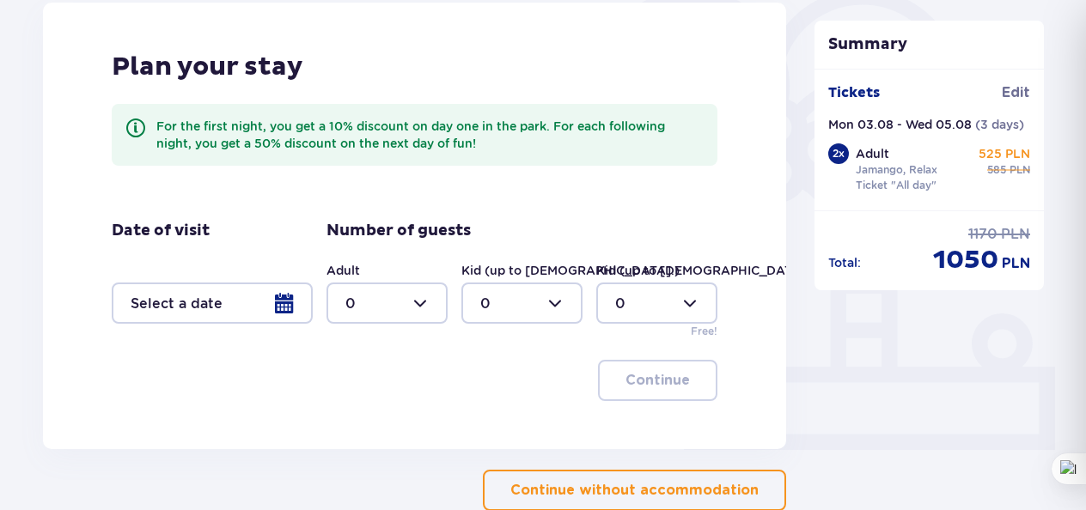
scroll to position [438, 0]
click at [277, 305] on div at bounding box center [212, 302] width 201 height 41
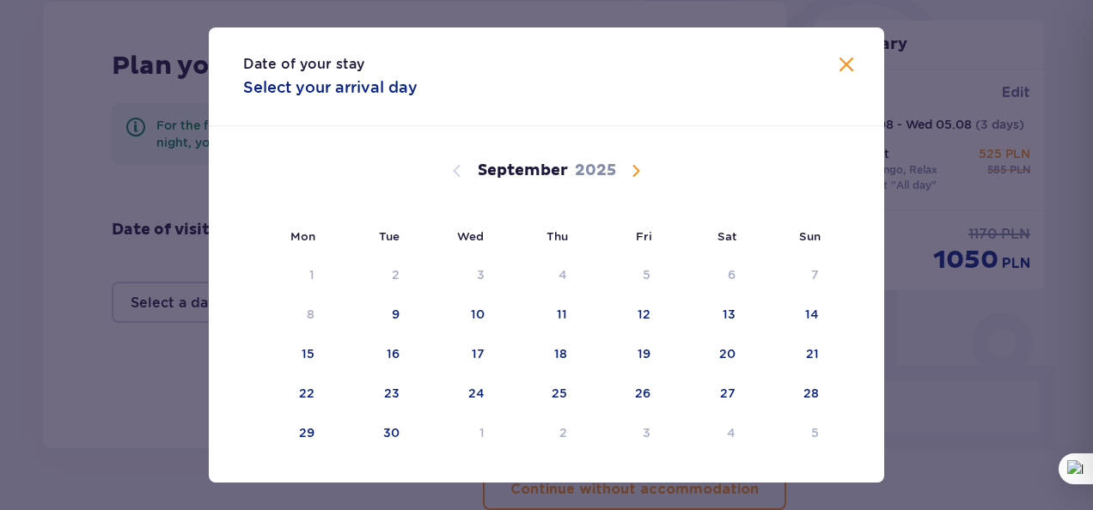
click at [633, 172] on span "Calendar" at bounding box center [636, 171] width 21 height 21
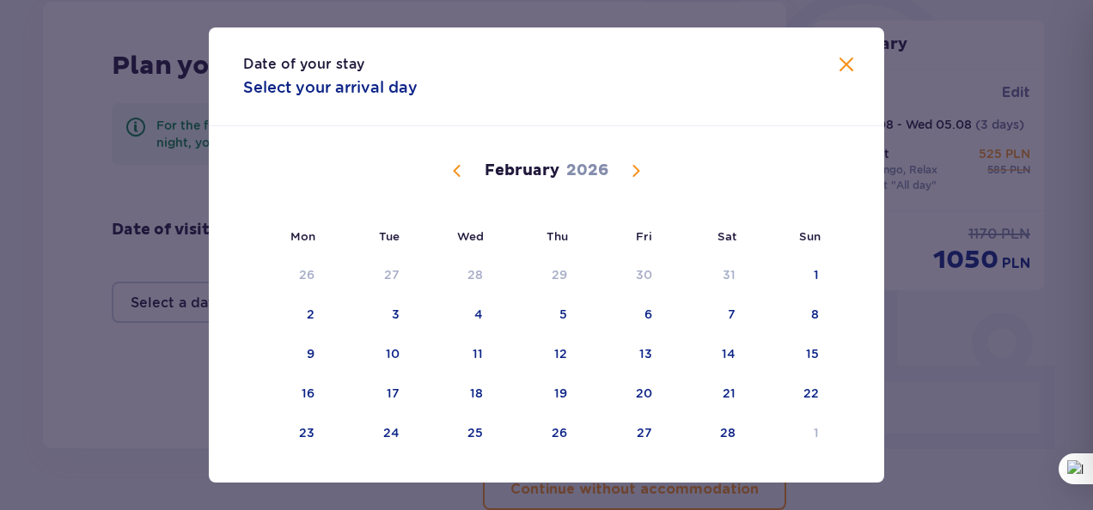
click at [633, 172] on span "Calendar" at bounding box center [636, 171] width 21 height 21
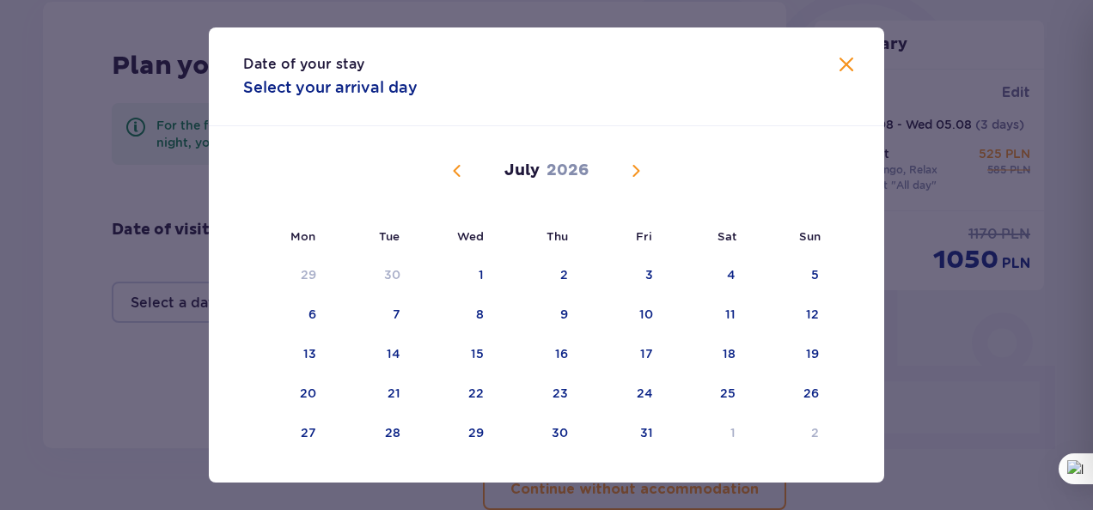
click at [633, 172] on span "Calendar" at bounding box center [636, 171] width 21 height 21
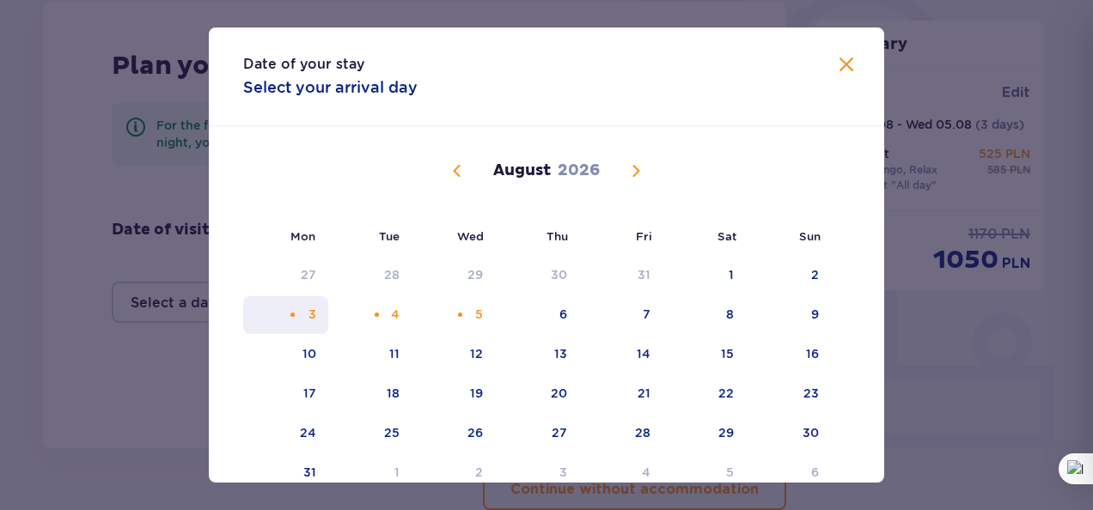
click at [308, 321] on div "3" at bounding box center [312, 314] width 8 height 17
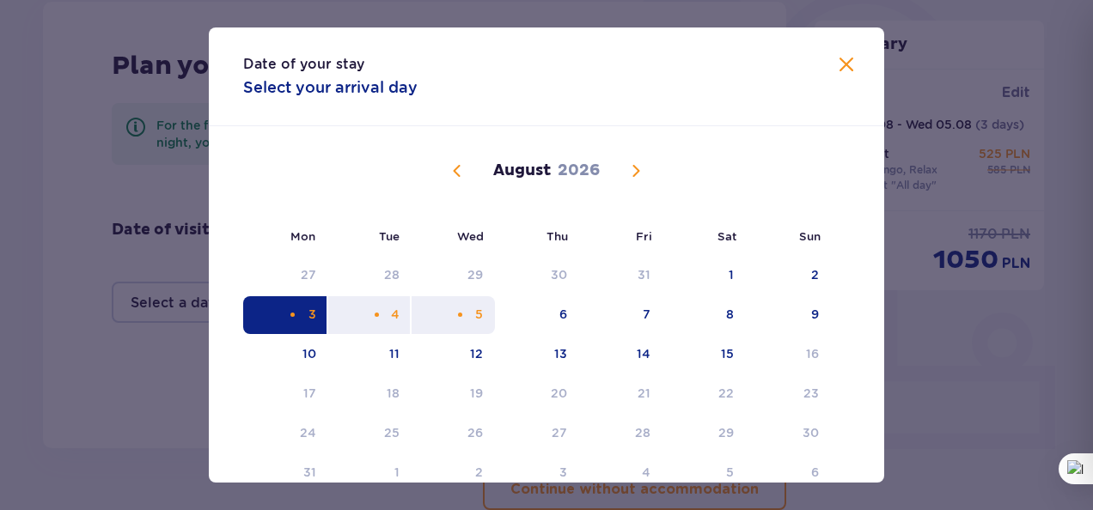
click at [464, 310] on div "5" at bounding box center [453, 315] width 83 height 38
type input "03.08.26 - 05.08.26"
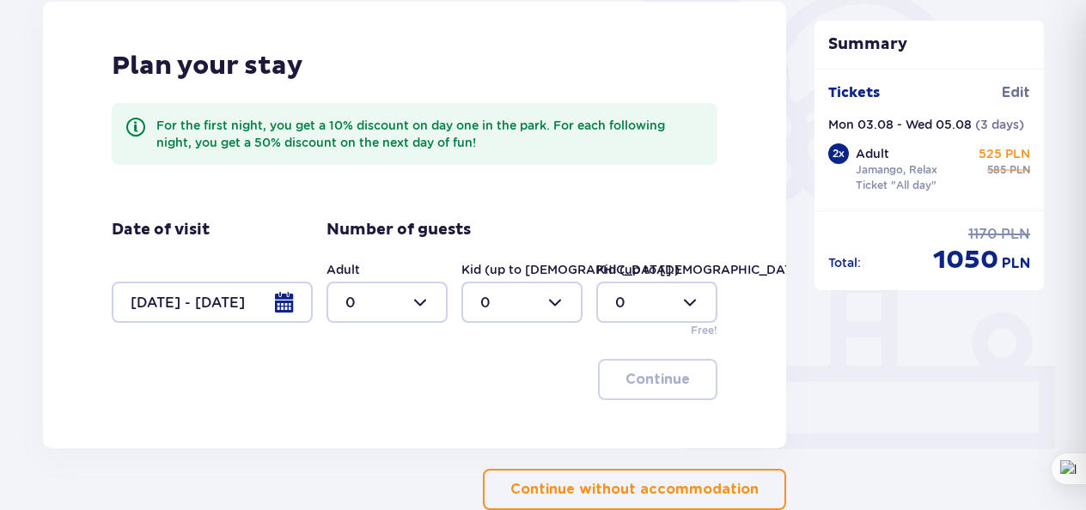
click at [419, 301] on div at bounding box center [386, 302] width 121 height 41
click at [360, 425] on div "2" at bounding box center [386, 427] width 83 height 19
type input "2"
click at [635, 373] on p "Continue" at bounding box center [658, 379] width 64 height 19
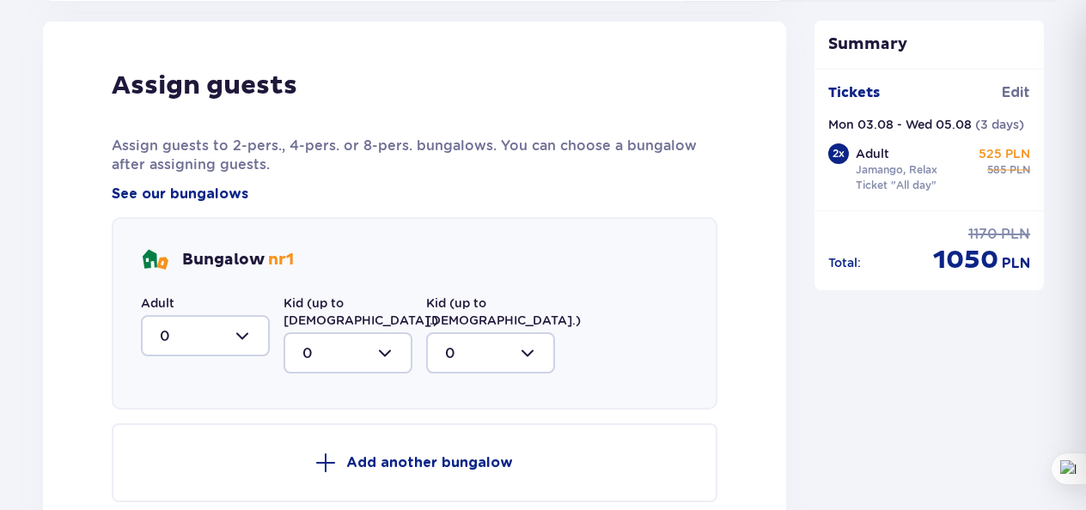
scroll to position [887, 0]
click at [239, 333] on div at bounding box center [205, 334] width 129 height 41
click at [174, 457] on div "2" at bounding box center [205, 459] width 91 height 19
type input "2"
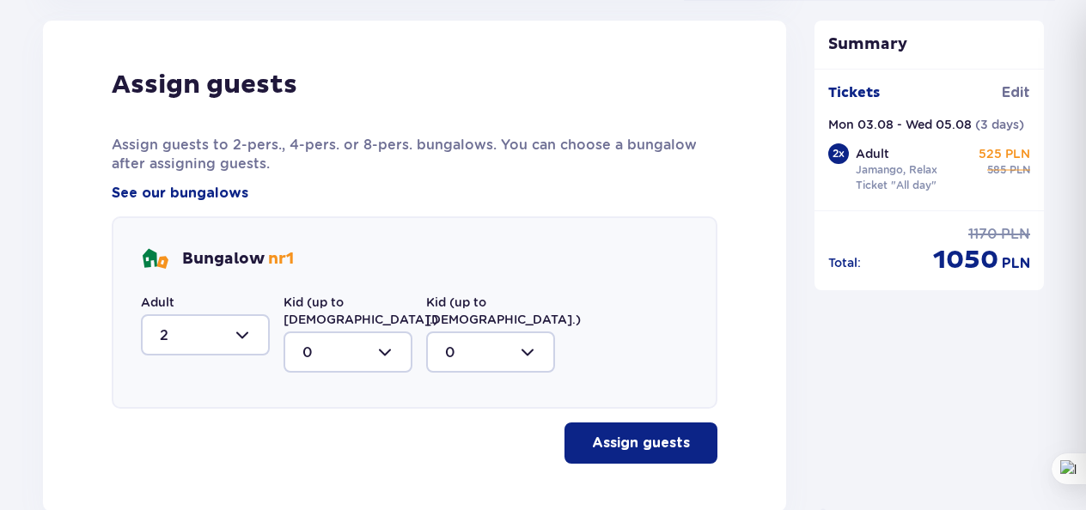
click at [638, 434] on p "Assign guests" at bounding box center [641, 443] width 98 height 19
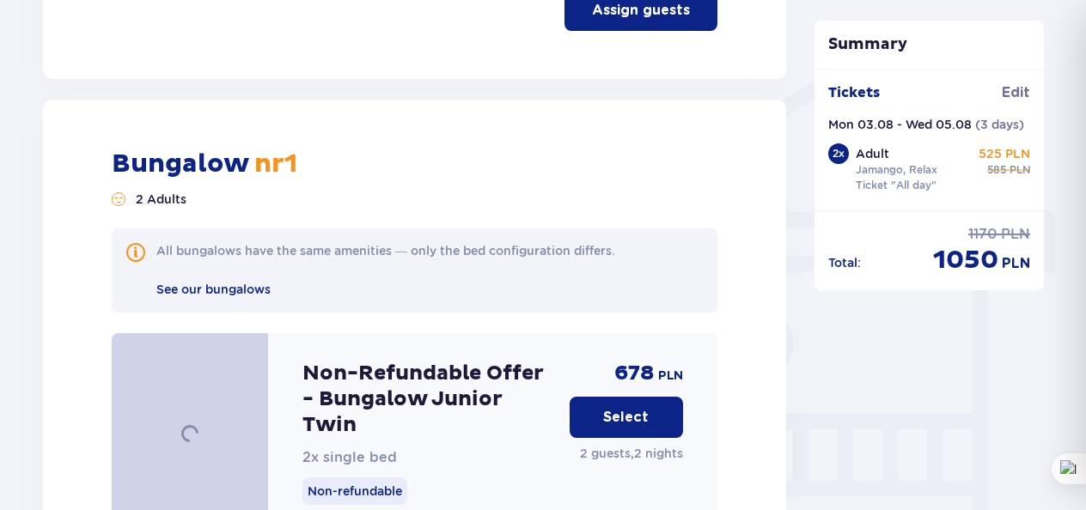
scroll to position [1382, 0]
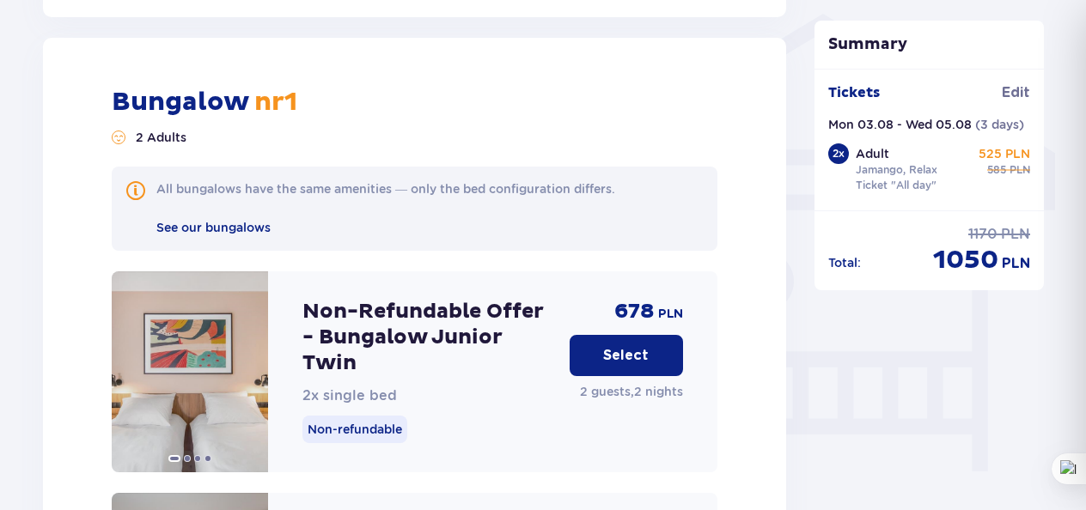
click at [629, 346] on p "Select" at bounding box center [626, 355] width 46 height 19
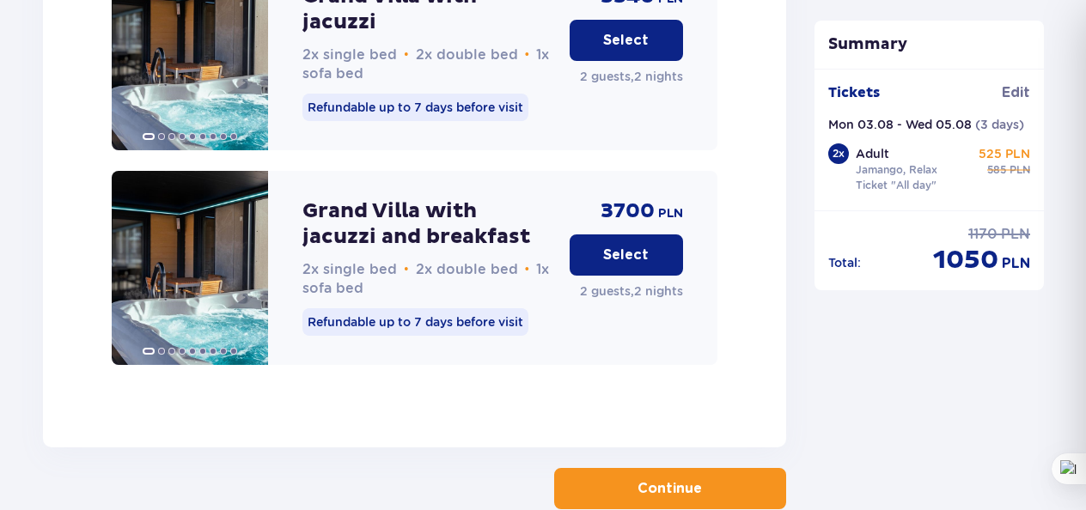
scroll to position [5436, 0]
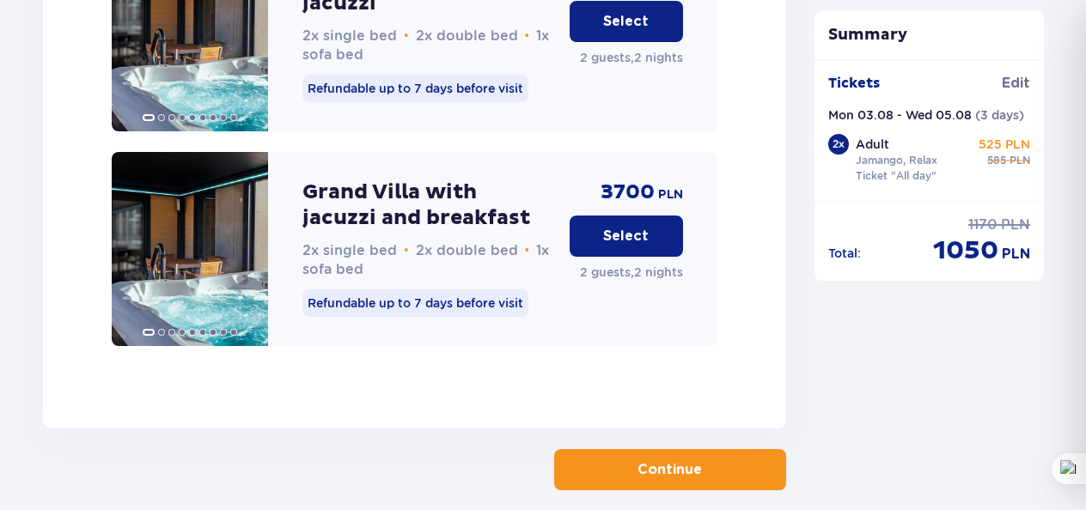
click at [639, 461] on p "Continue" at bounding box center [670, 470] width 64 height 19
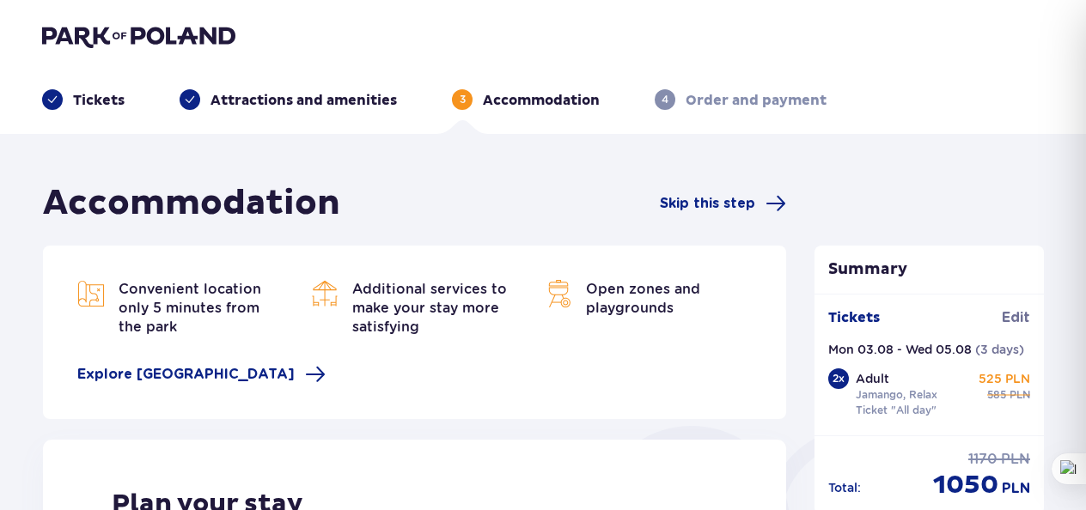
type input "0"
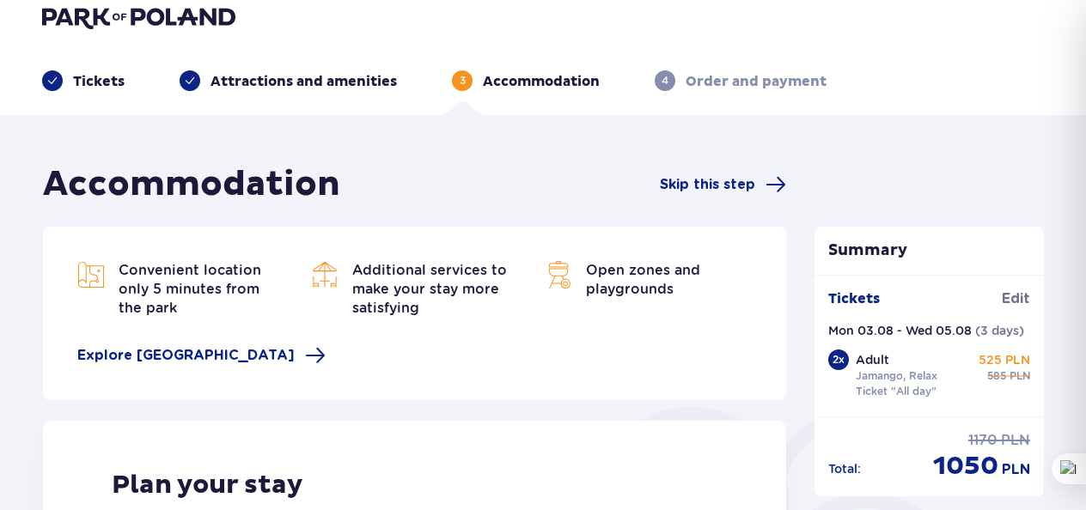
scroll to position [7, 0]
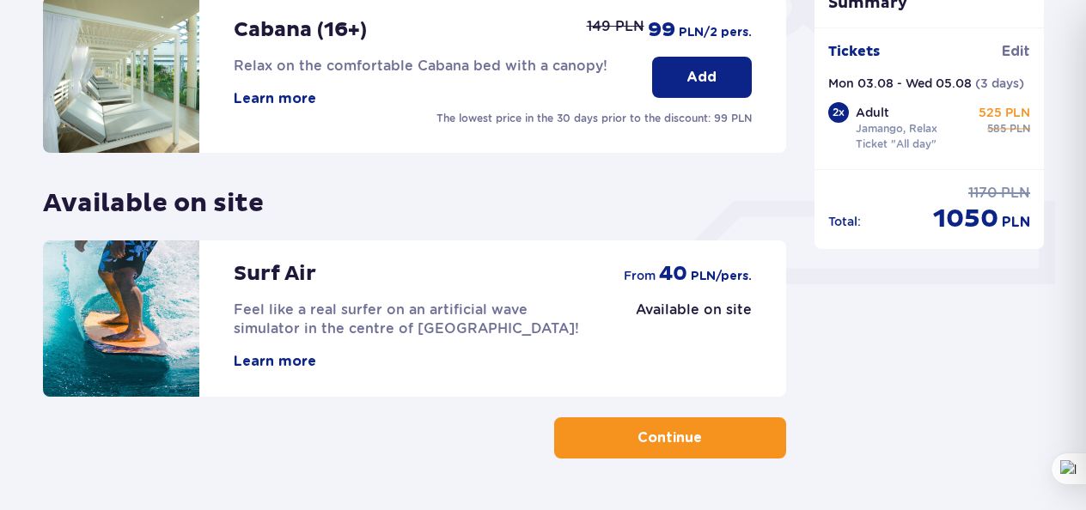
scroll to position [632, 0]
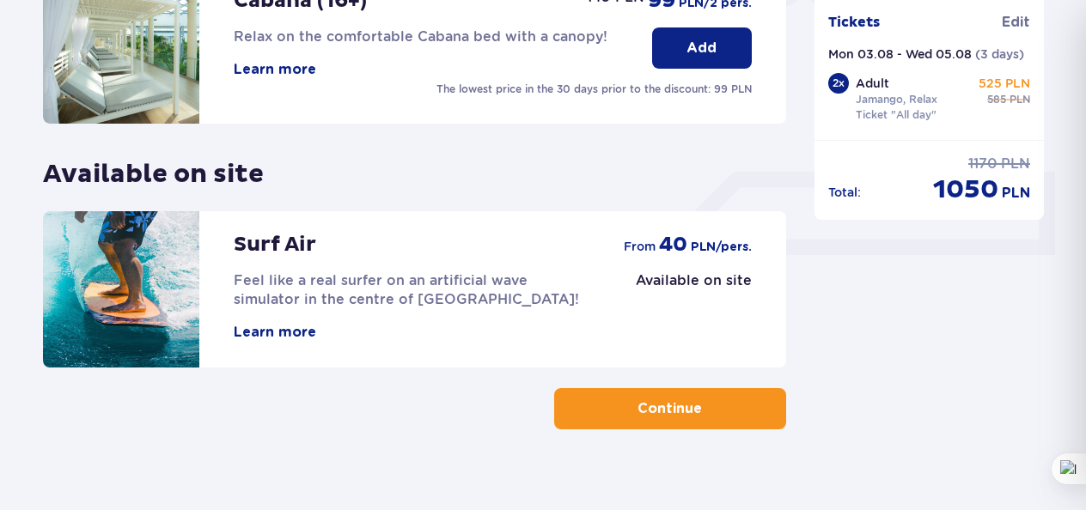
click at [656, 406] on p "Continue" at bounding box center [670, 409] width 64 height 19
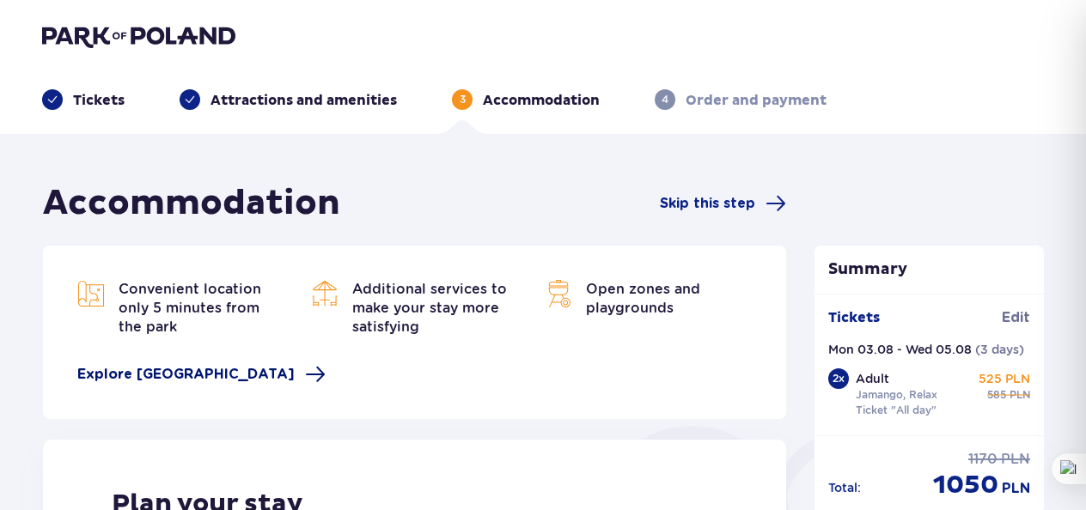
click at [212, 378] on span "Explore Suntago Village" at bounding box center [185, 374] width 217 height 19
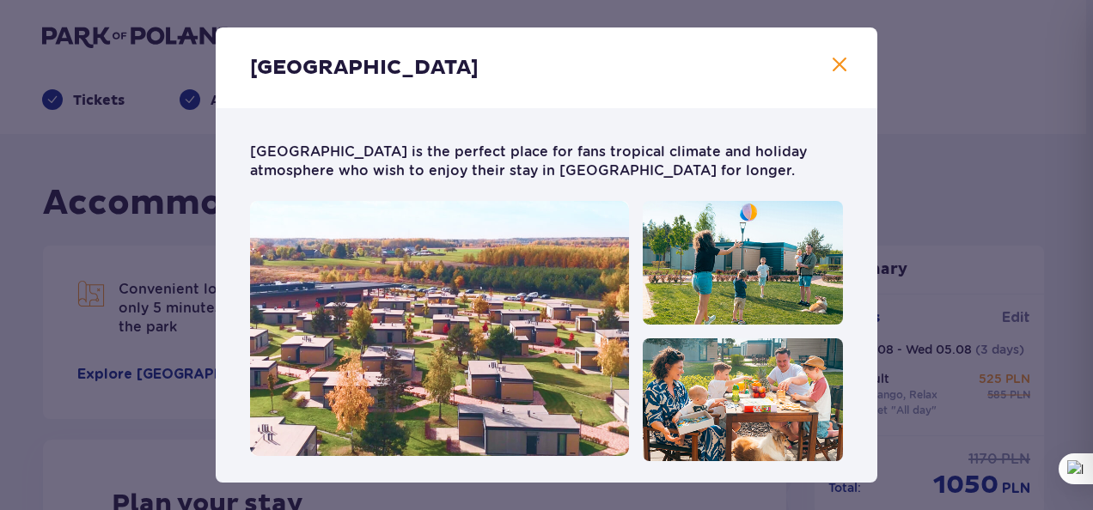
click at [829, 69] on span at bounding box center [839, 65] width 21 height 21
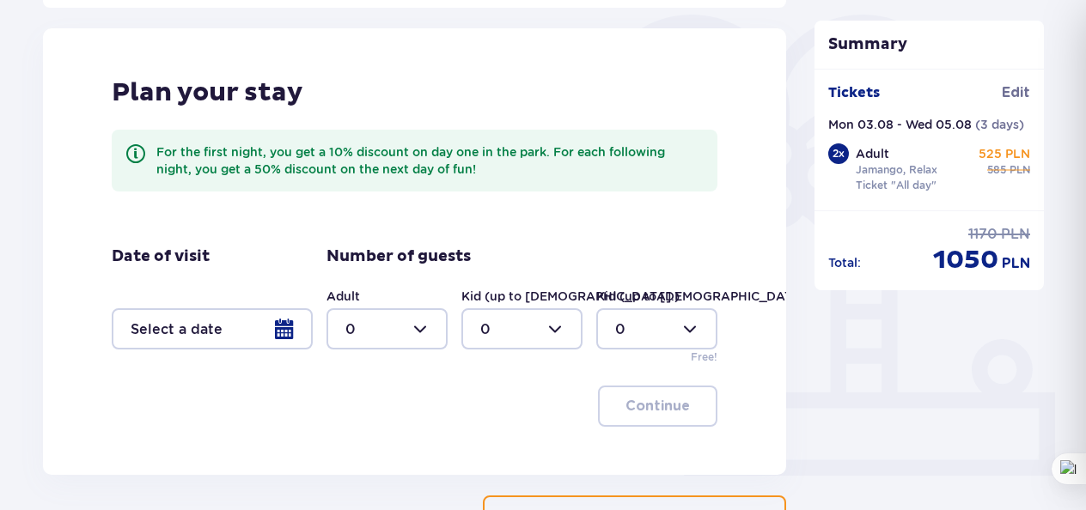
scroll to position [412, 0]
click at [287, 332] on div at bounding box center [212, 328] width 201 height 41
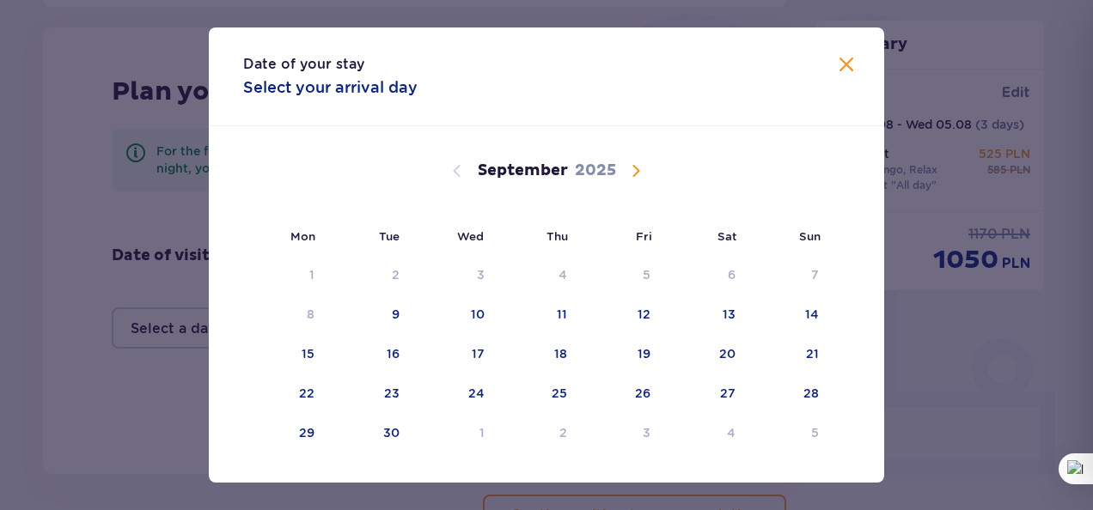
click at [634, 169] on span "Calendar" at bounding box center [636, 171] width 21 height 21
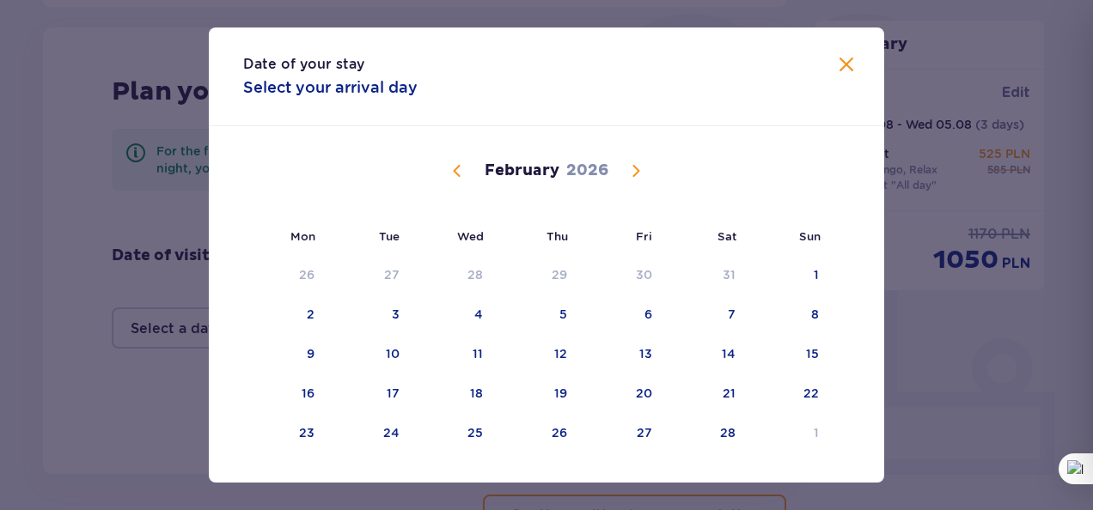
click at [634, 169] on span "Calendar" at bounding box center [636, 171] width 21 height 21
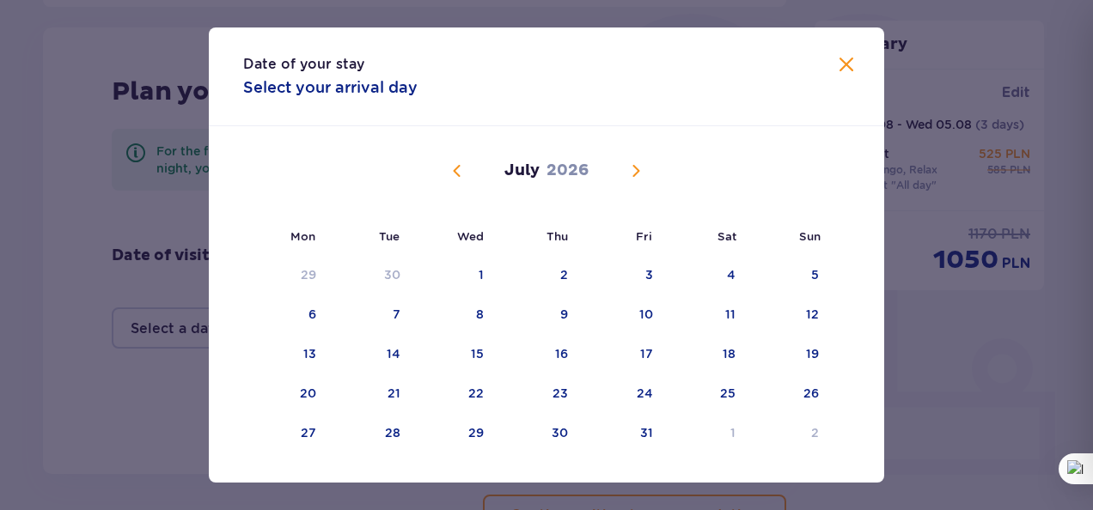
click at [634, 169] on span "Calendar" at bounding box center [636, 171] width 21 height 21
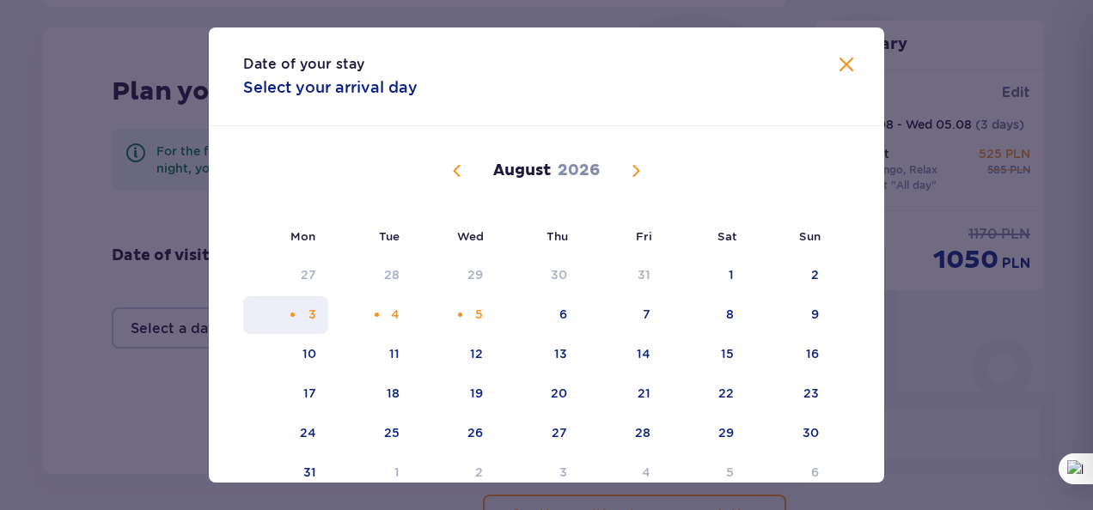
click at [316, 322] on div "3" at bounding box center [285, 315] width 85 height 38
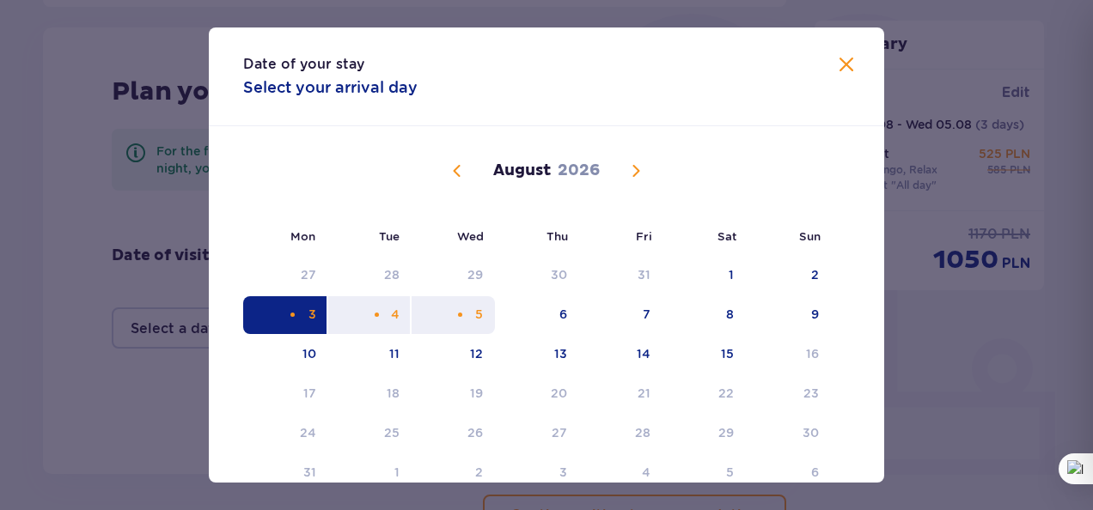
click at [467, 314] on div "5" at bounding box center [453, 315] width 83 height 38
type input "03.08.26 - 05.08.26"
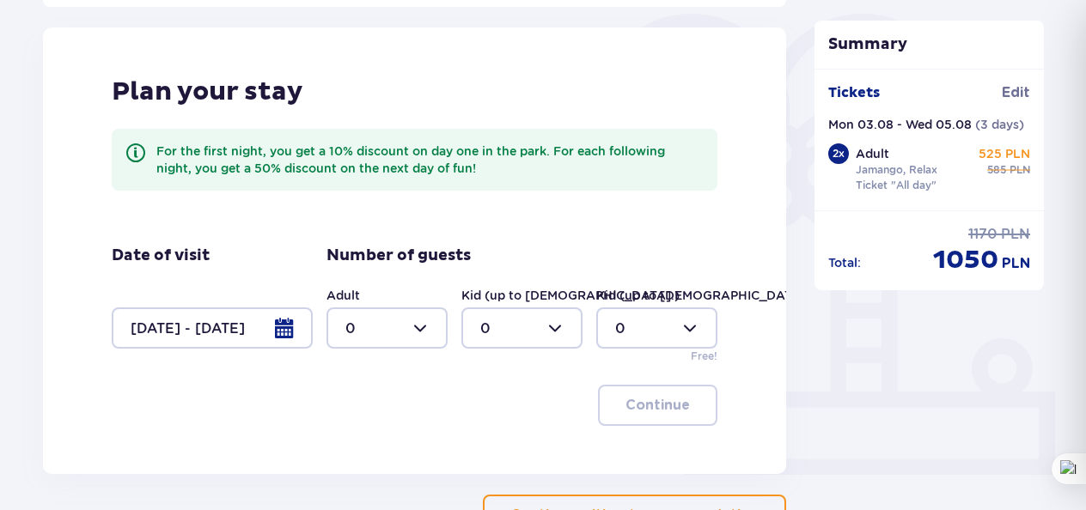
click at [418, 329] on div at bounding box center [386, 328] width 121 height 41
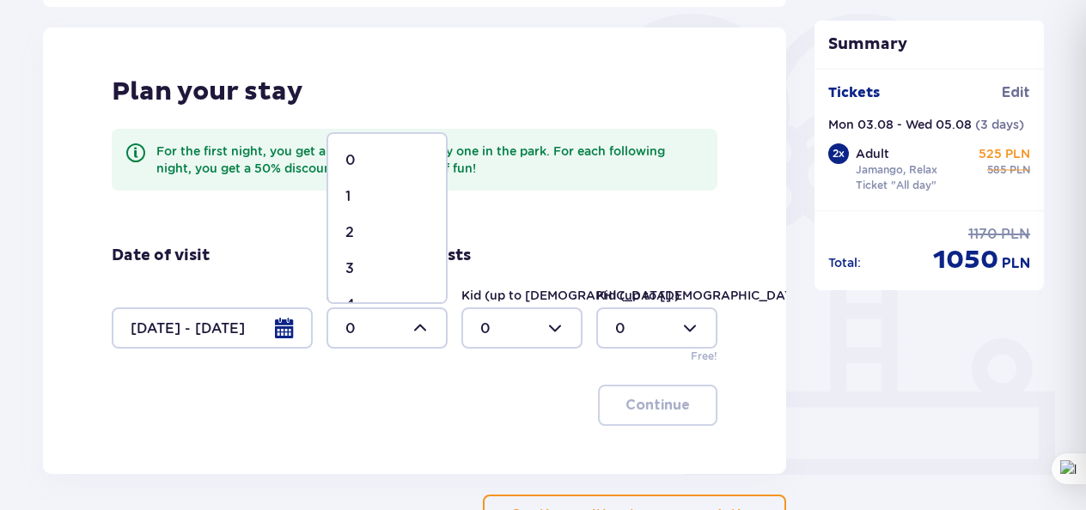
click at [367, 235] on div "2" at bounding box center [386, 232] width 83 height 19
type input "2"
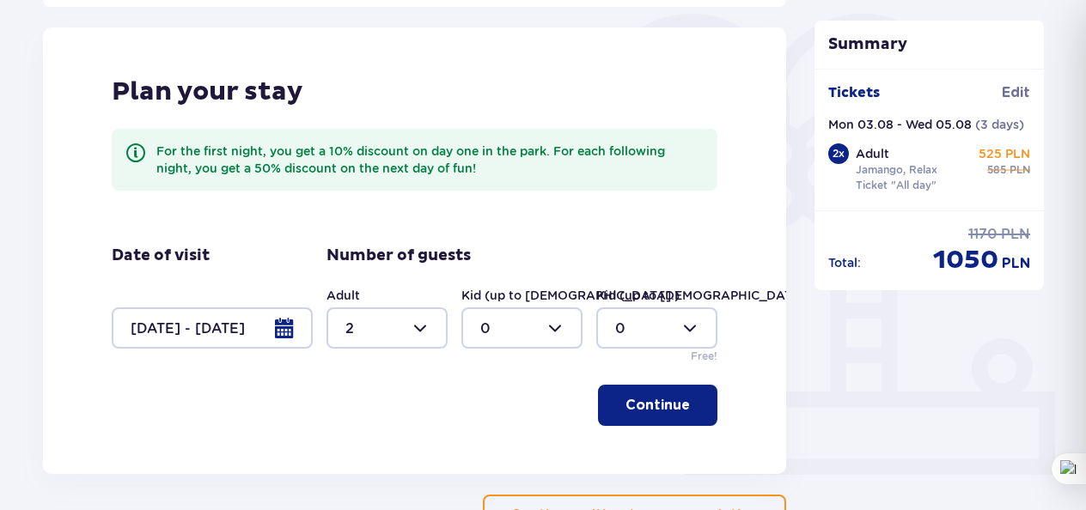
click at [655, 406] on p "Continue" at bounding box center [658, 405] width 64 height 19
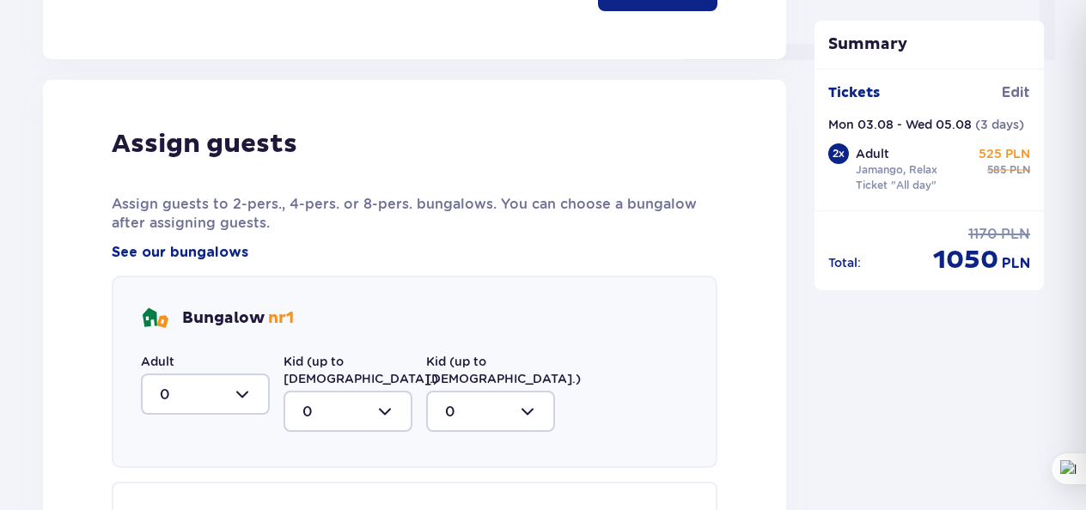
scroll to position [887, 0]
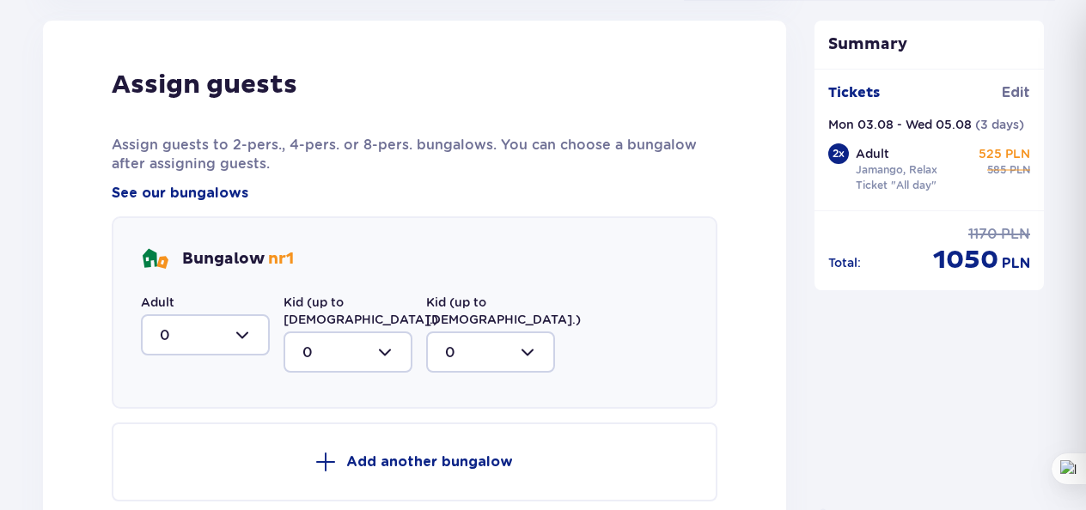
click at [247, 333] on div at bounding box center [205, 334] width 129 height 41
click at [168, 455] on div "2" at bounding box center [205, 459] width 91 height 19
type input "2"
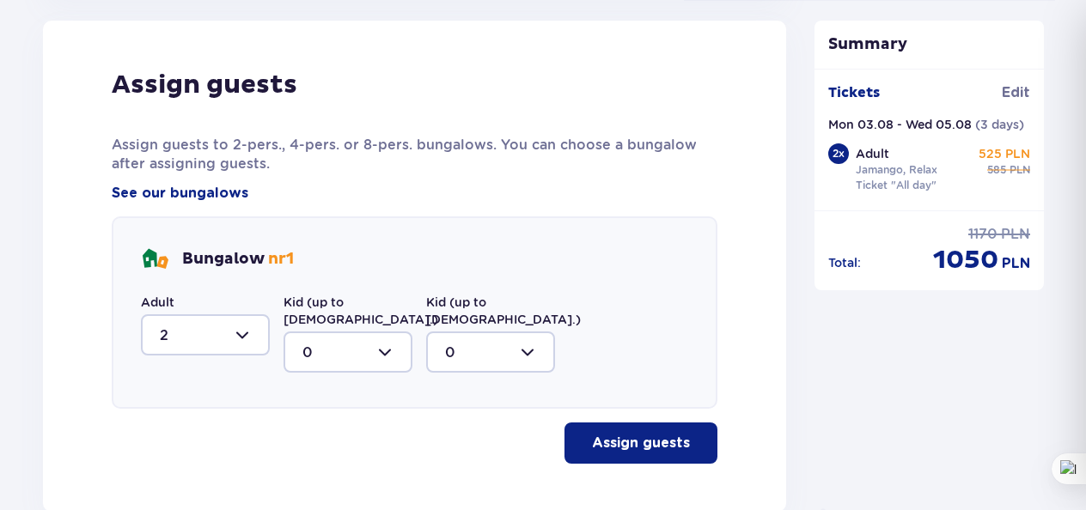
click at [624, 434] on p "Assign guests" at bounding box center [641, 443] width 98 height 19
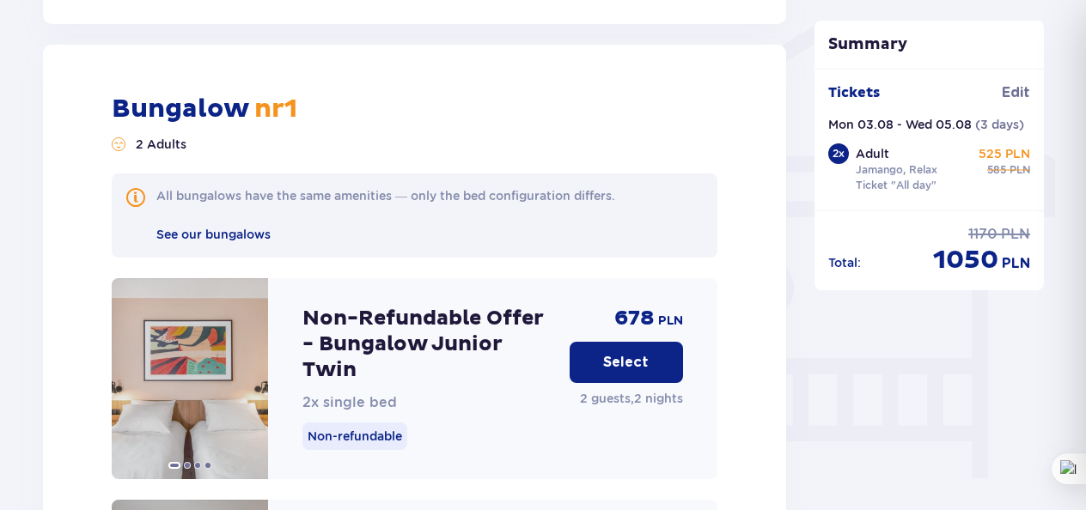
scroll to position [1382, 0]
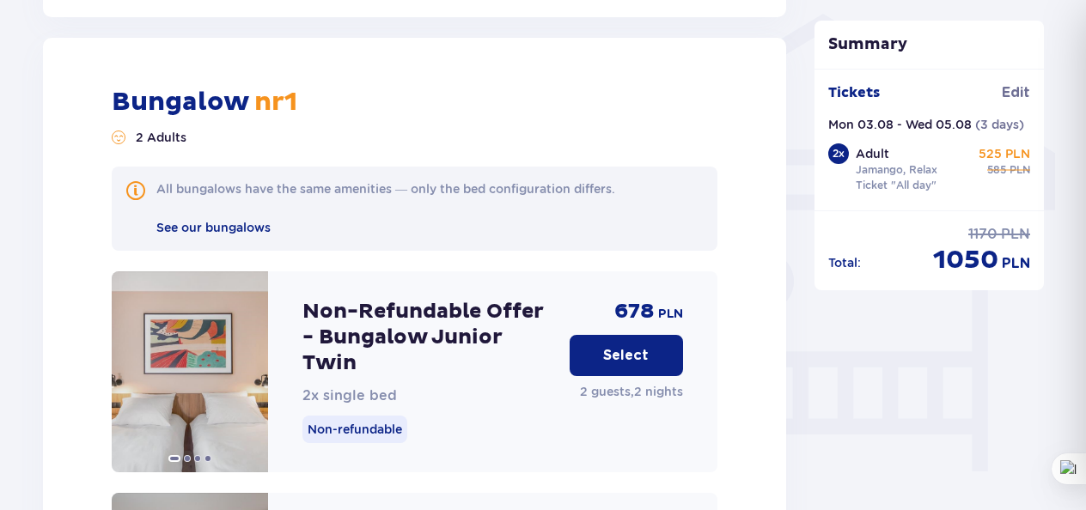
click at [627, 346] on p "Select" at bounding box center [626, 355] width 46 height 19
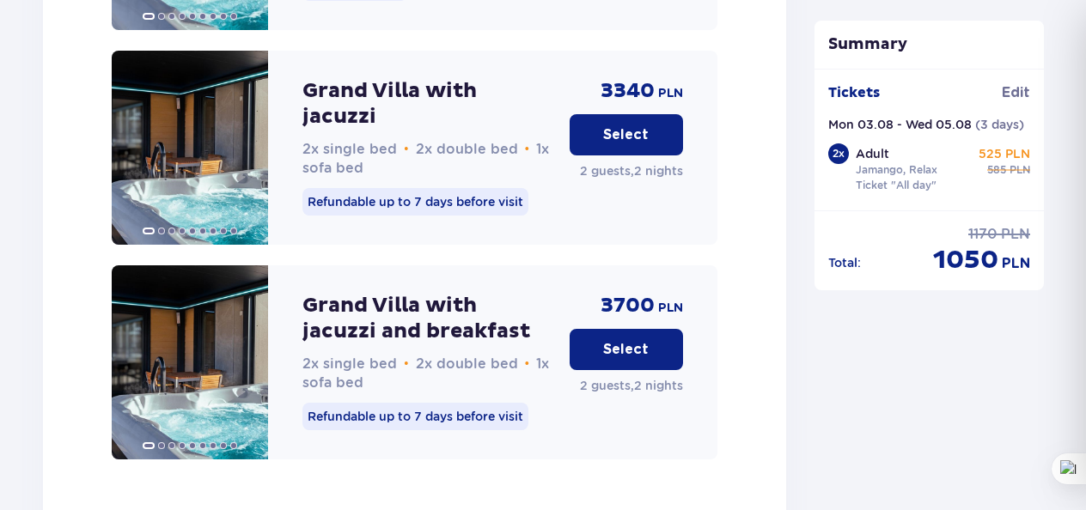
scroll to position [5436, 0]
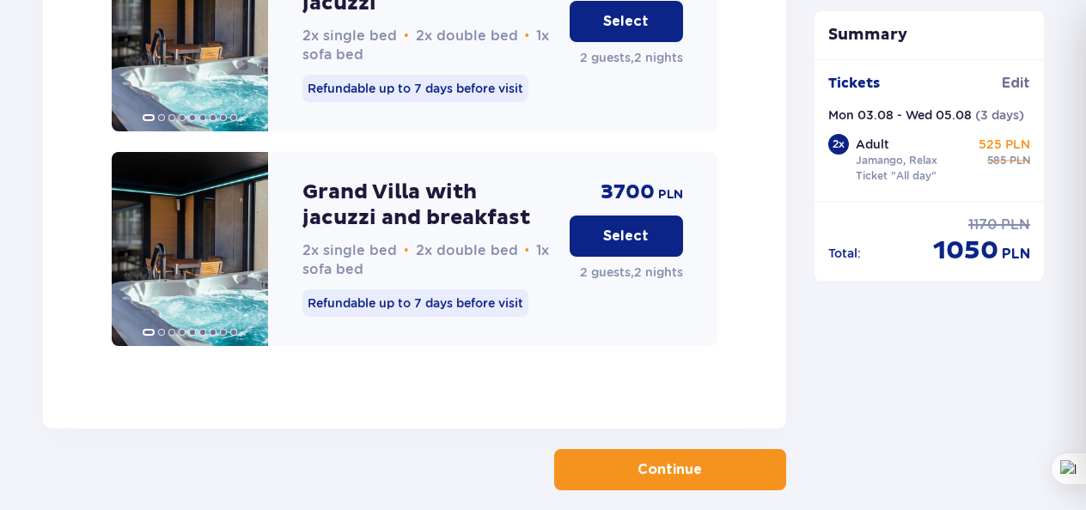
click at [668, 449] on button "Continue" at bounding box center [670, 469] width 232 height 41
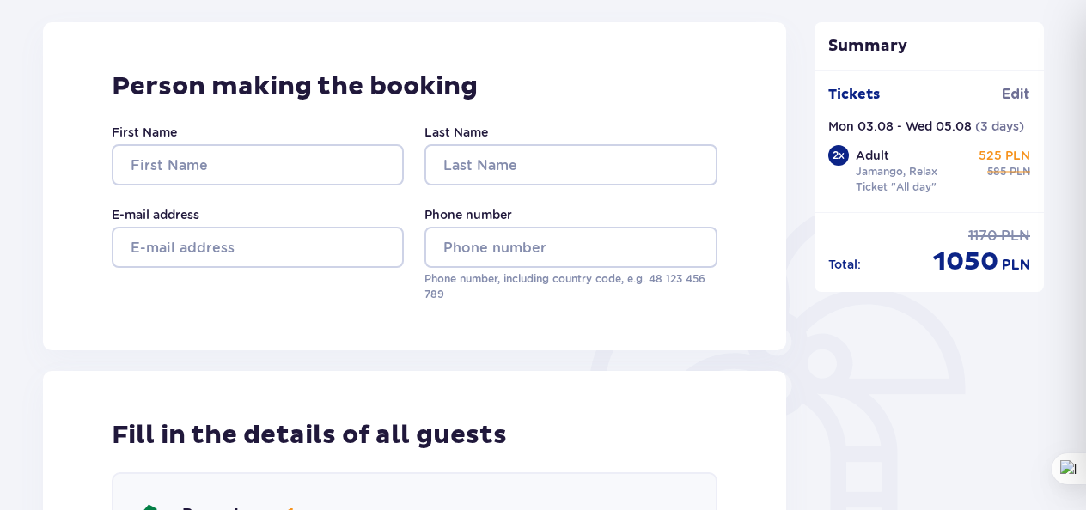
scroll to position [203, 0]
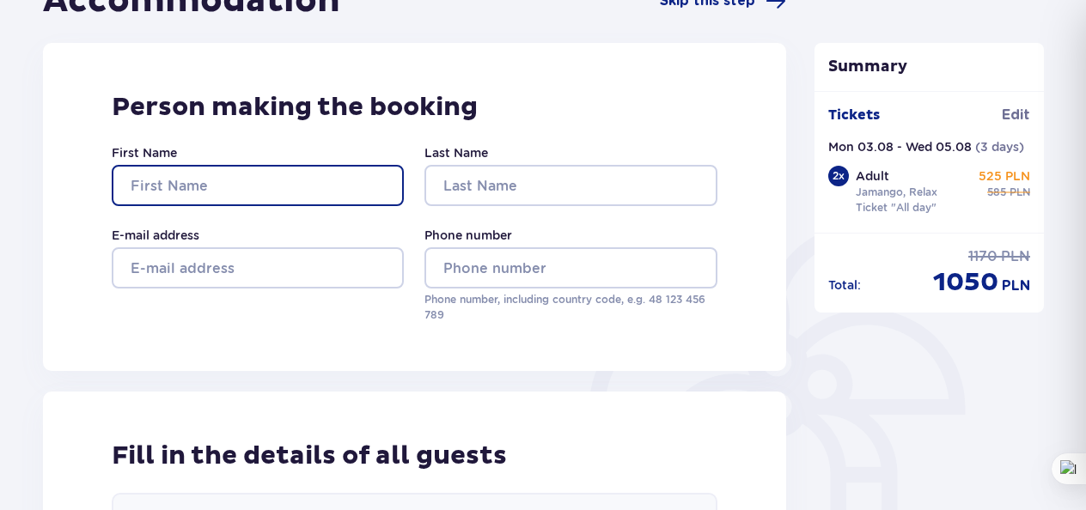
click at [208, 176] on input "First Name" at bounding box center [258, 185] width 292 height 41
type input "ANETA"
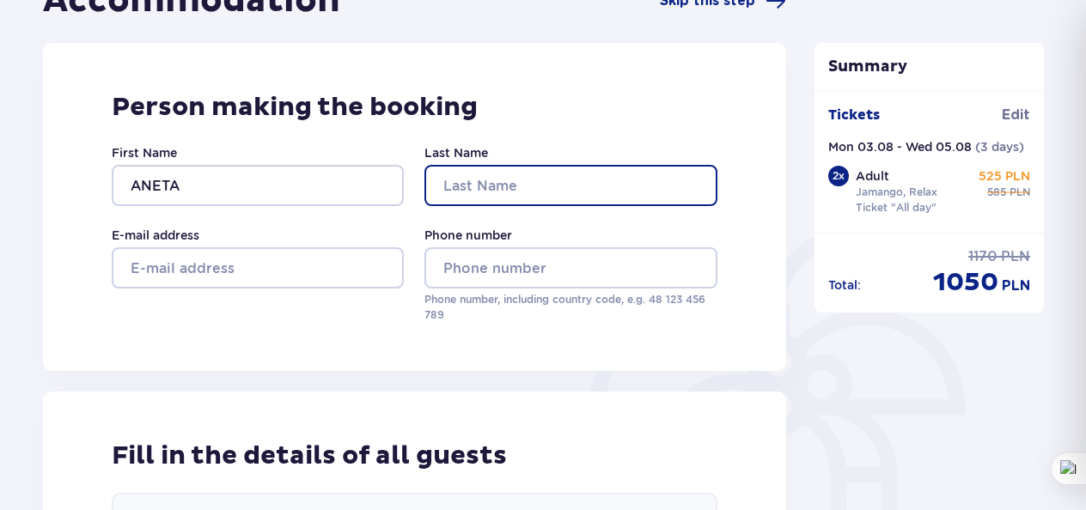
type input "Kowalska"
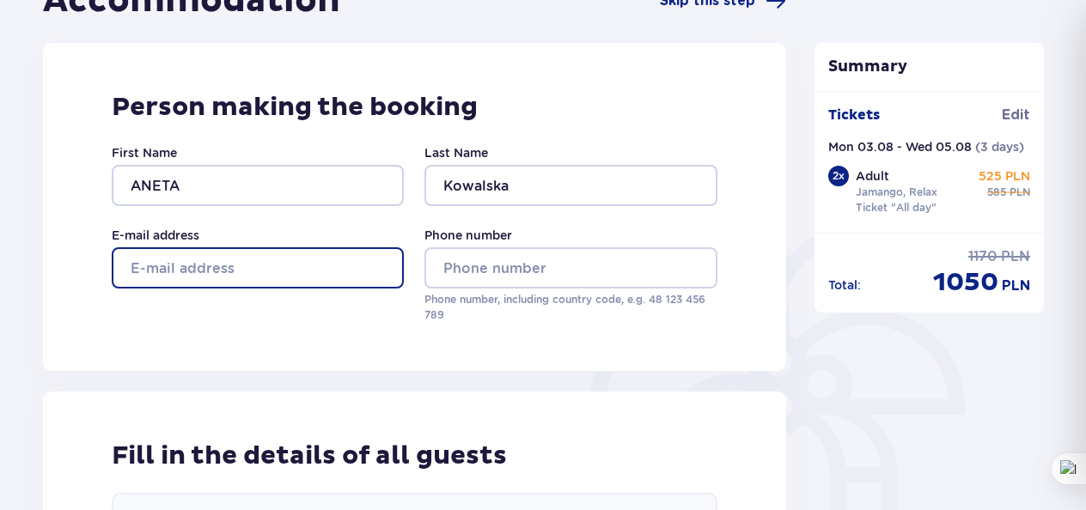
type input "kowalskaaneta@yahoo.com"
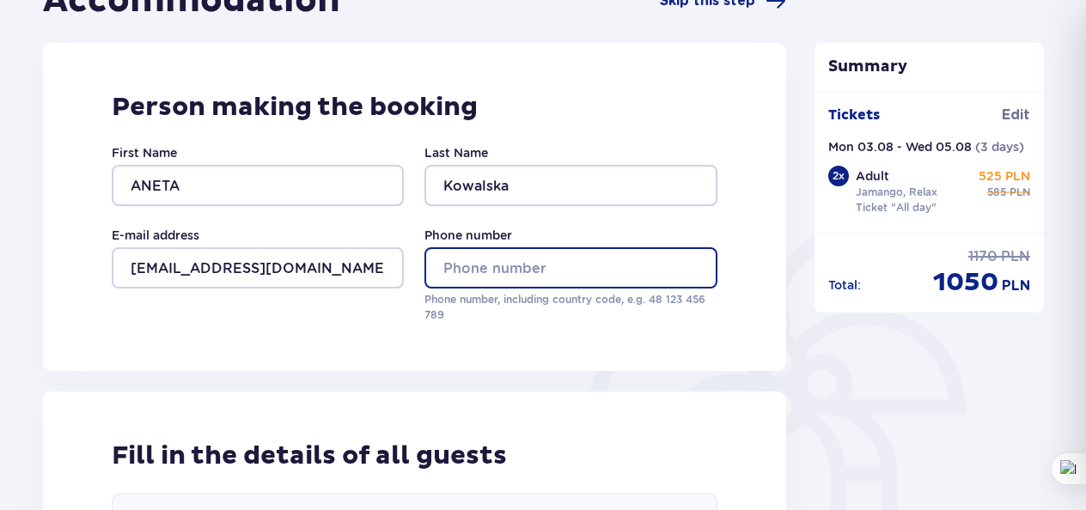
type input "07923925660"
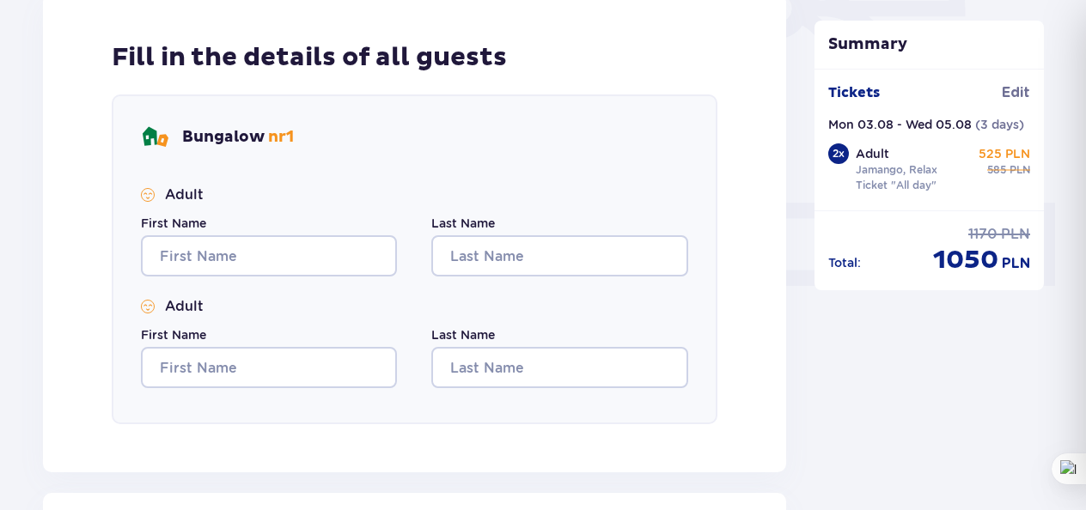
scroll to position [599, 0]
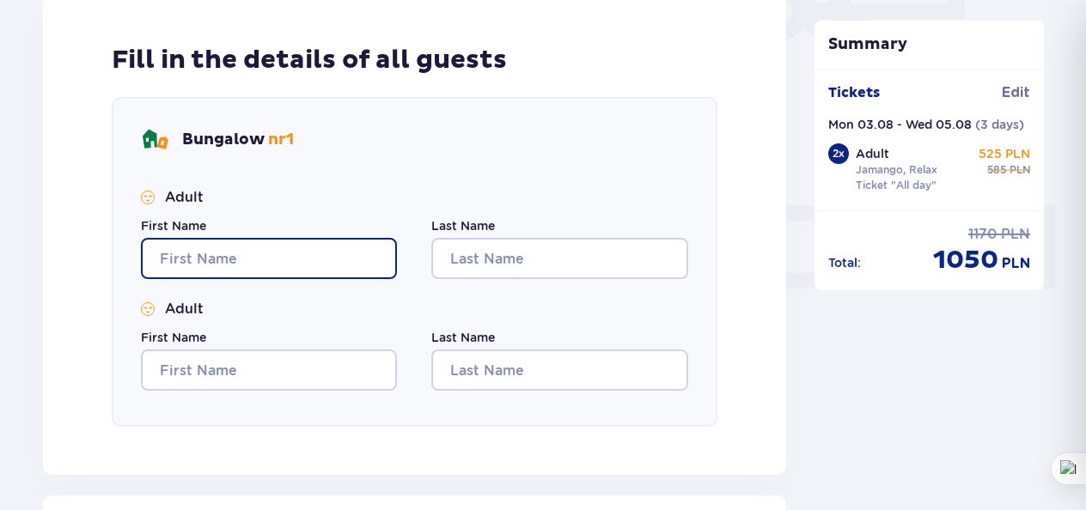
click at [322, 265] on input "First Name" at bounding box center [269, 258] width 256 height 41
